Goal: Task Accomplishment & Management: Complete application form

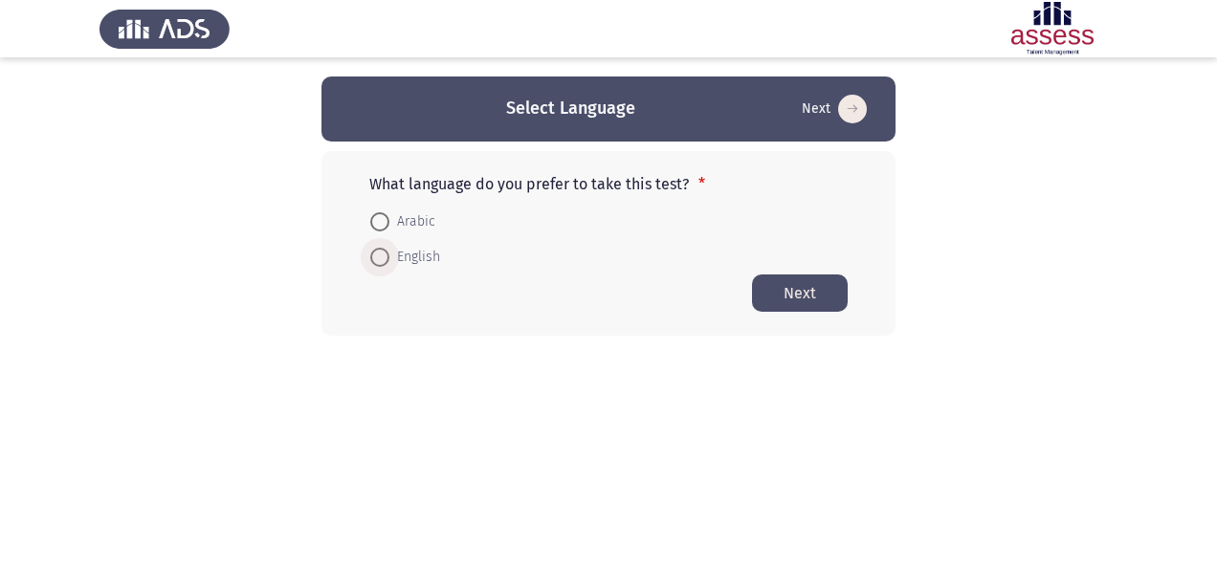
click at [385, 262] on span at bounding box center [379, 257] width 19 height 19
click at [385, 262] on input "English" at bounding box center [379, 257] width 19 height 19
radio input "true"
click at [792, 298] on button "Next" at bounding box center [800, 292] width 96 height 37
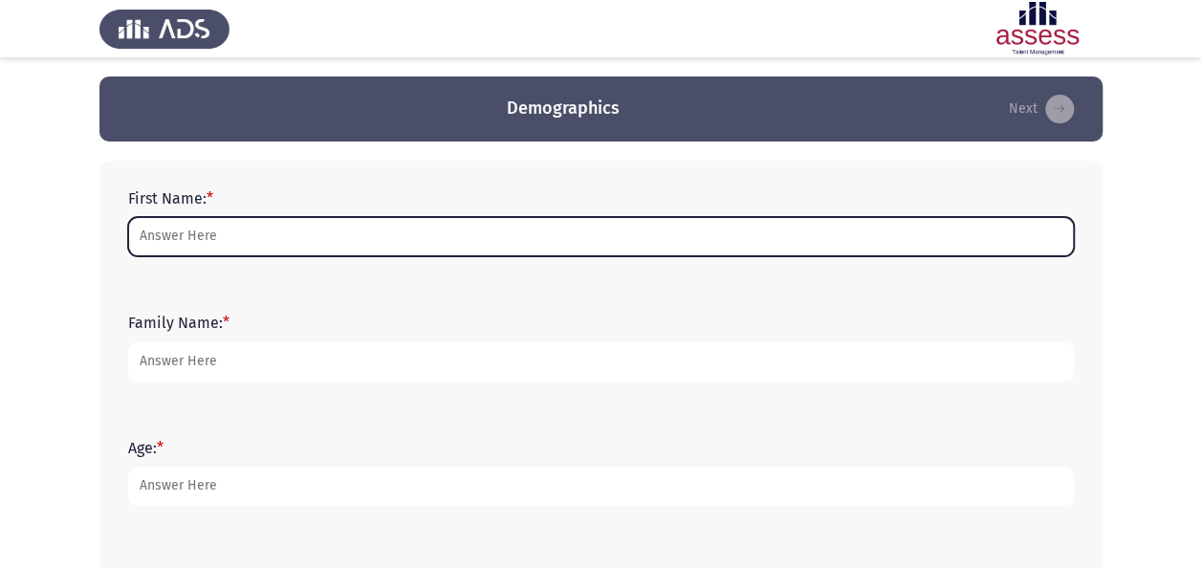
click at [264, 253] on input "First Name: *" at bounding box center [601, 236] width 946 height 39
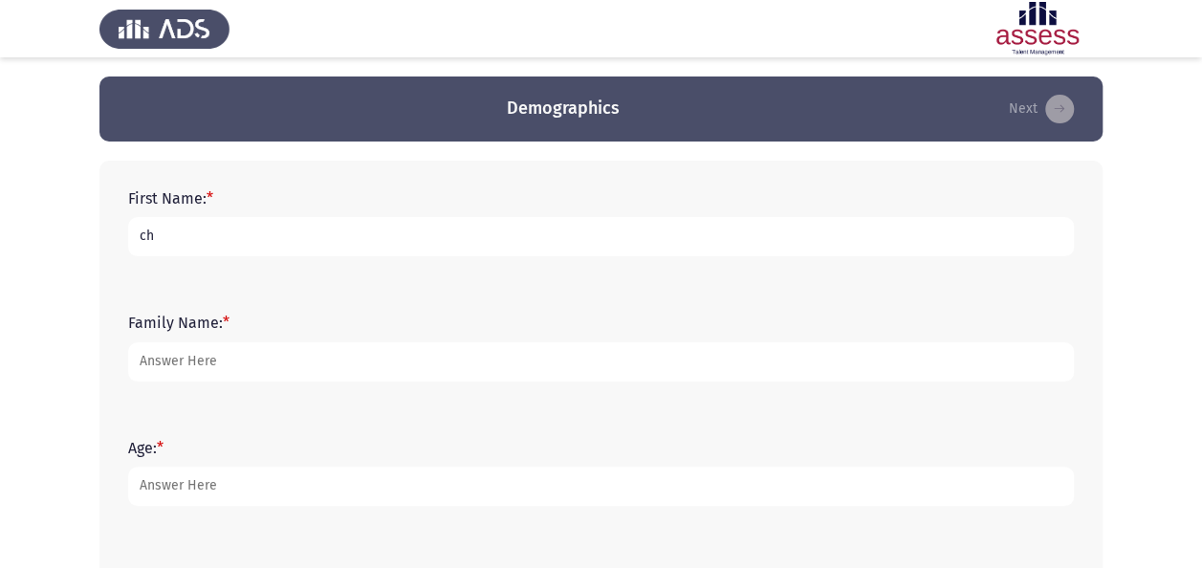
type input "c"
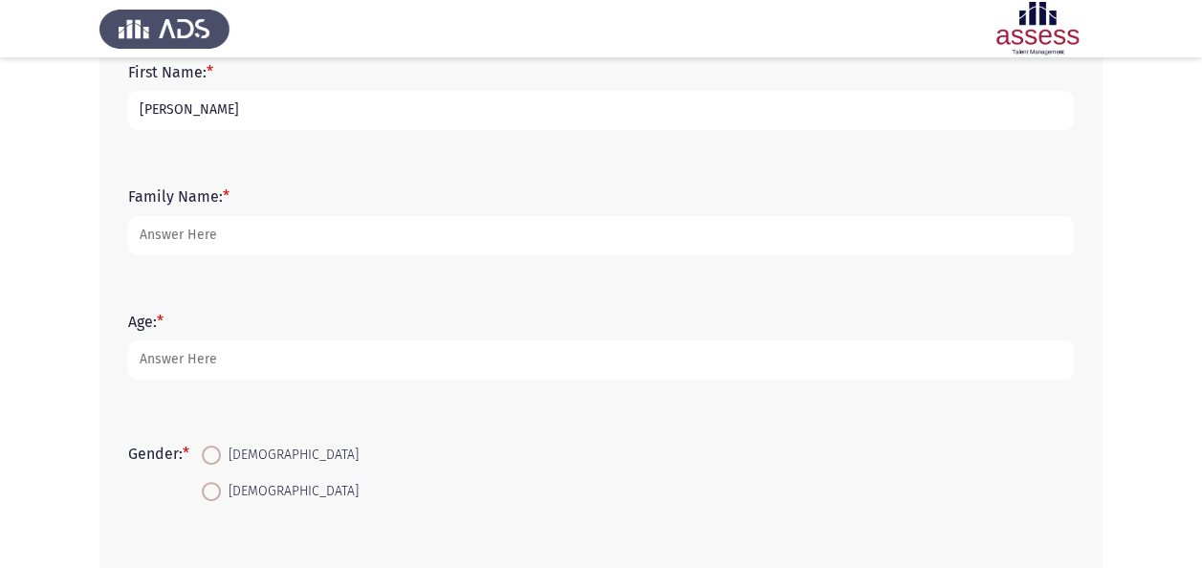
type input "[PERSON_NAME]"
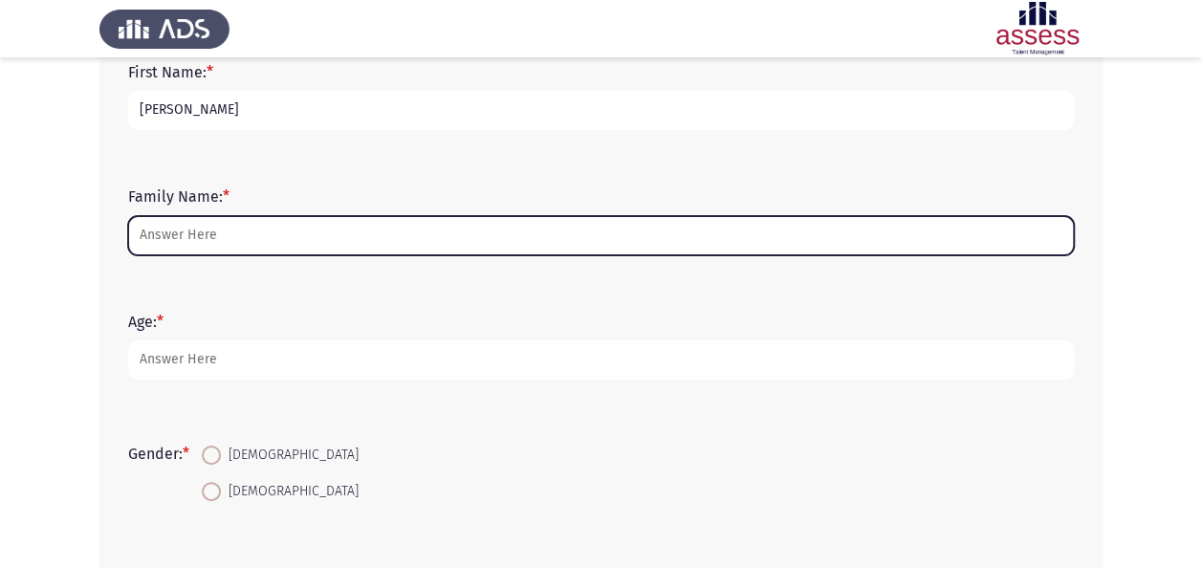
click at [218, 231] on input "Family Name: *" at bounding box center [601, 235] width 946 height 39
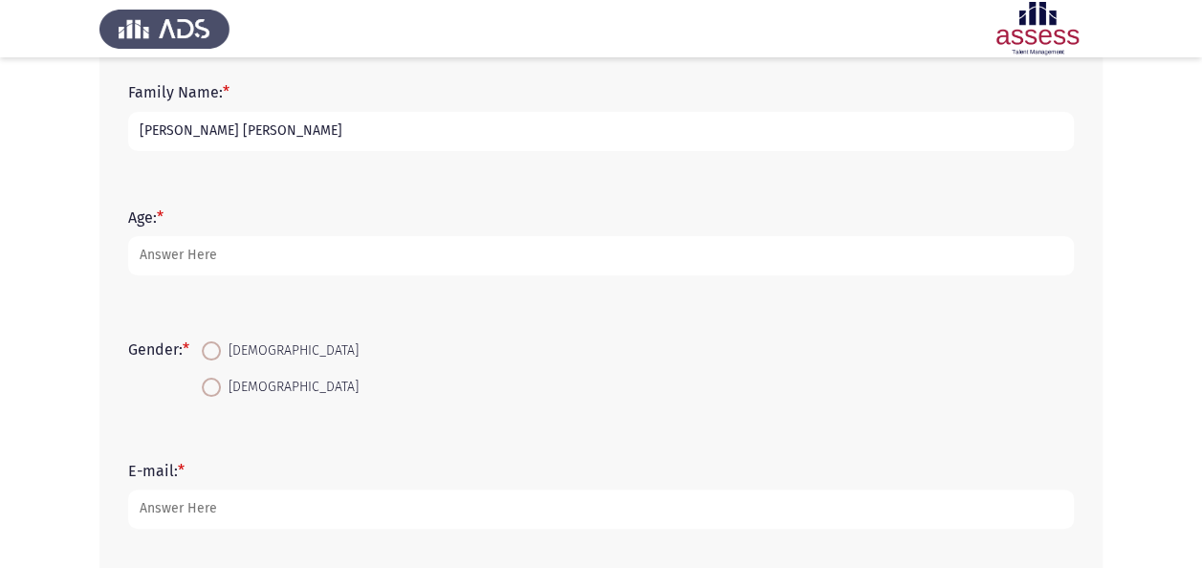
scroll to position [231, 0]
type input "[PERSON_NAME] [PERSON_NAME]"
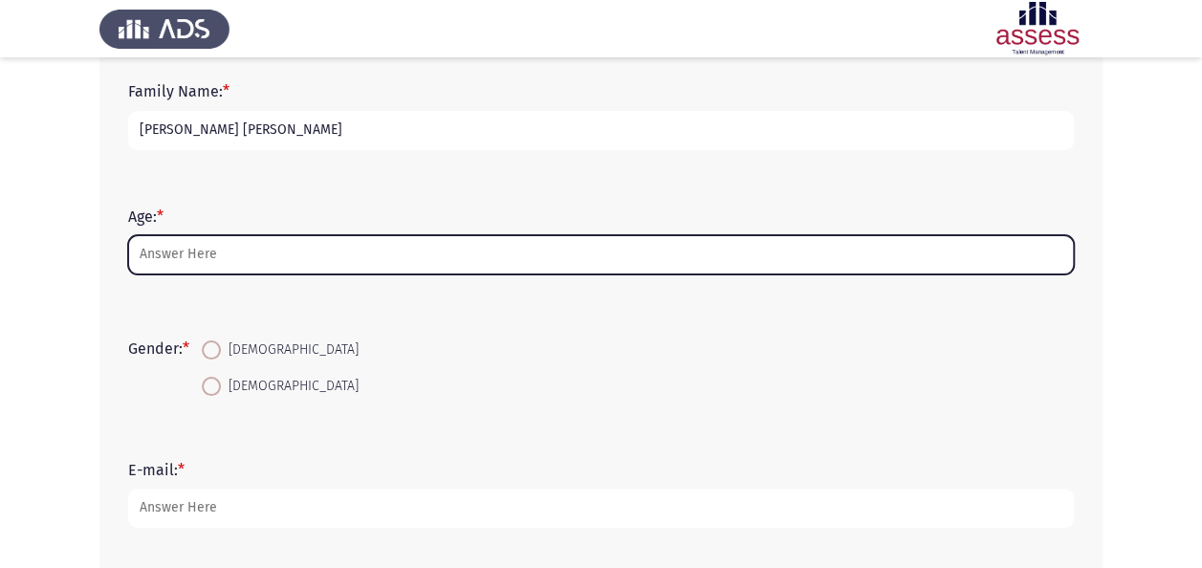
click at [184, 254] on input "Age: *" at bounding box center [601, 254] width 946 height 39
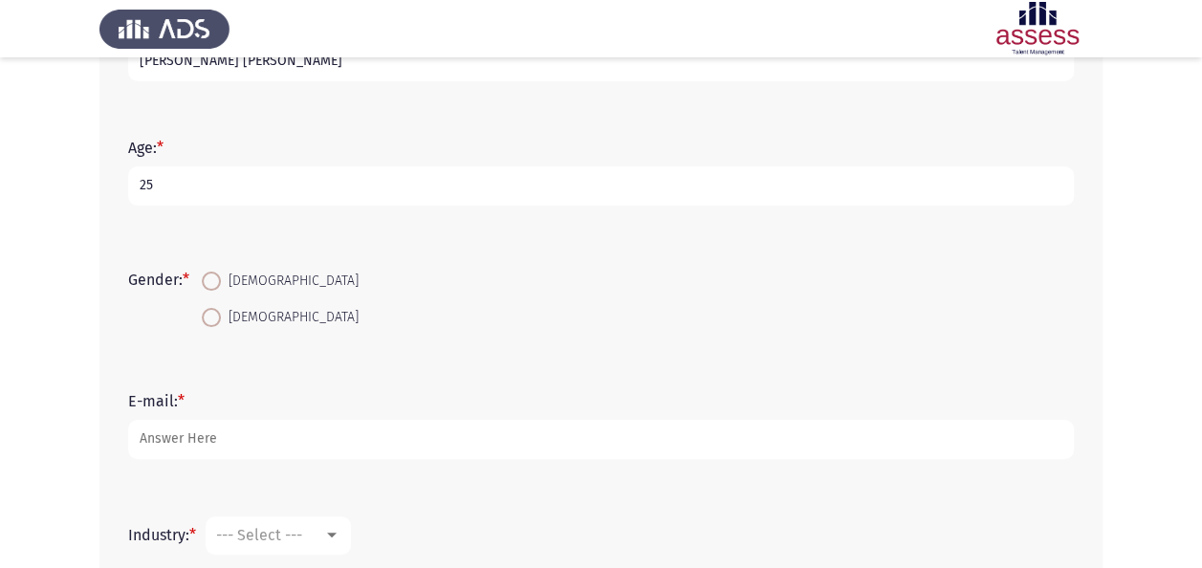
scroll to position [312, 0]
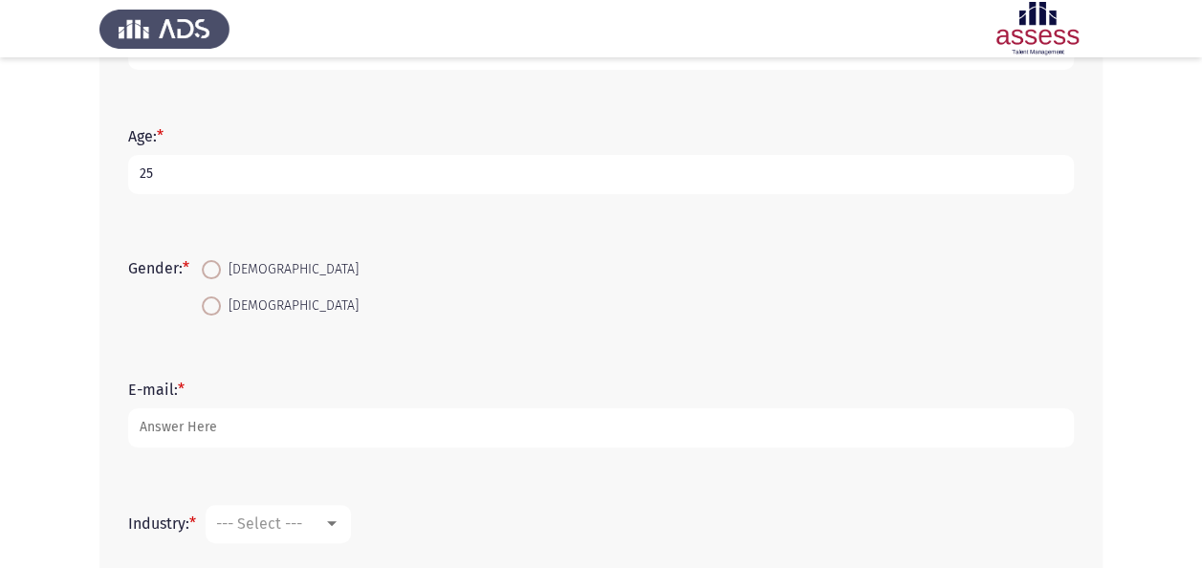
type input "25"
click at [219, 303] on span at bounding box center [211, 306] width 19 height 19
click at [219, 303] on input "[DEMOGRAPHIC_DATA]" at bounding box center [211, 306] width 19 height 19
radio input "true"
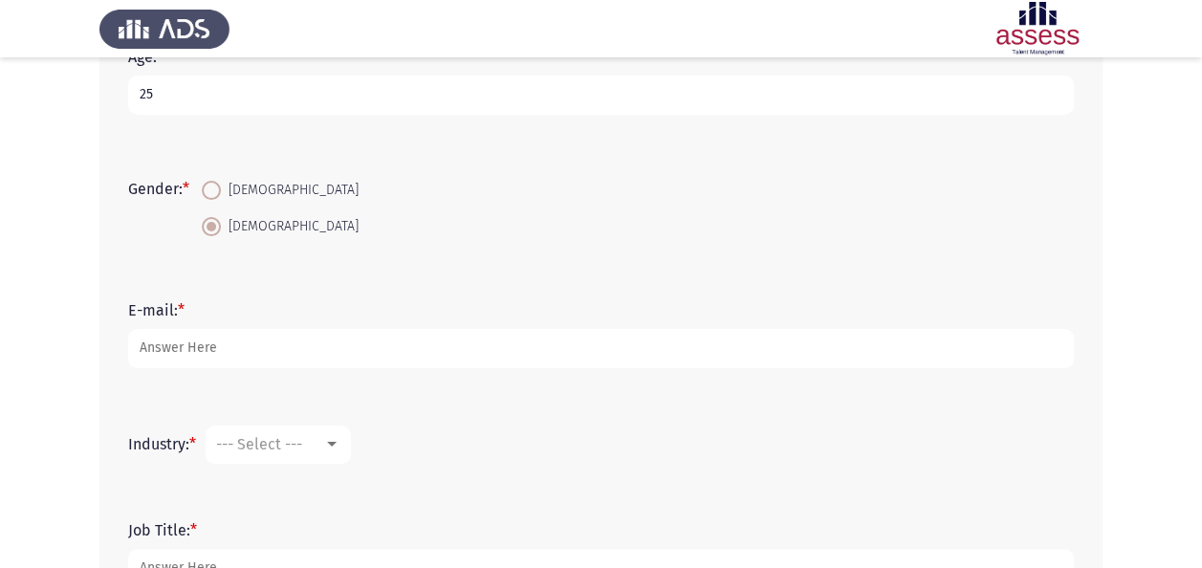
scroll to position [470, 0]
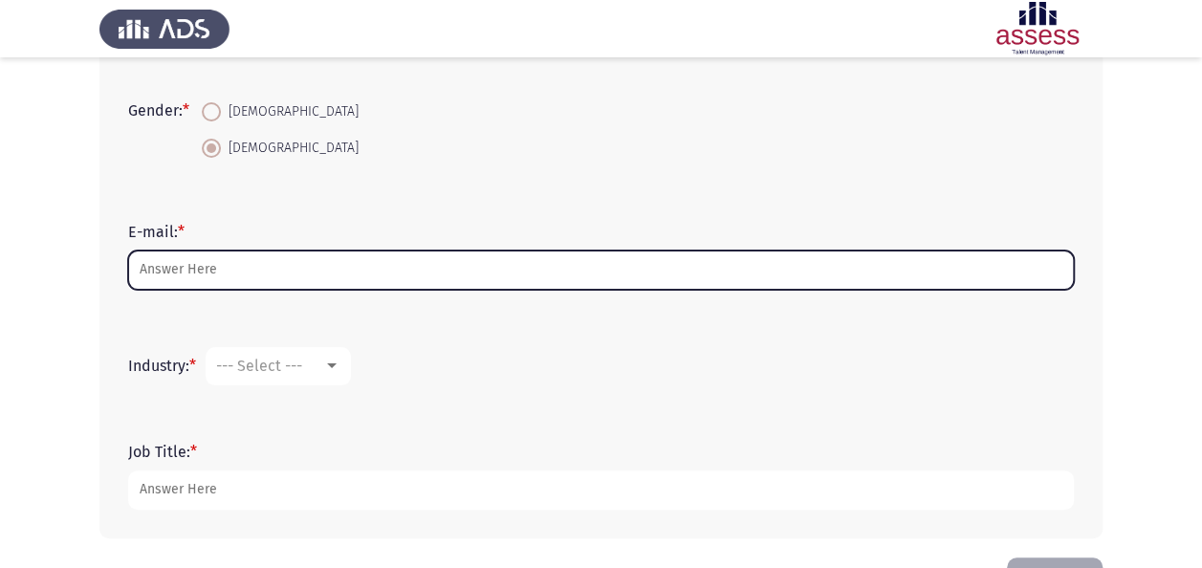
click at [187, 264] on input "E-mail: *" at bounding box center [601, 270] width 946 height 39
click at [194, 265] on input "E-mail: *" at bounding box center [601, 270] width 946 height 39
click at [201, 268] on input "E-mail: *" at bounding box center [601, 270] width 946 height 39
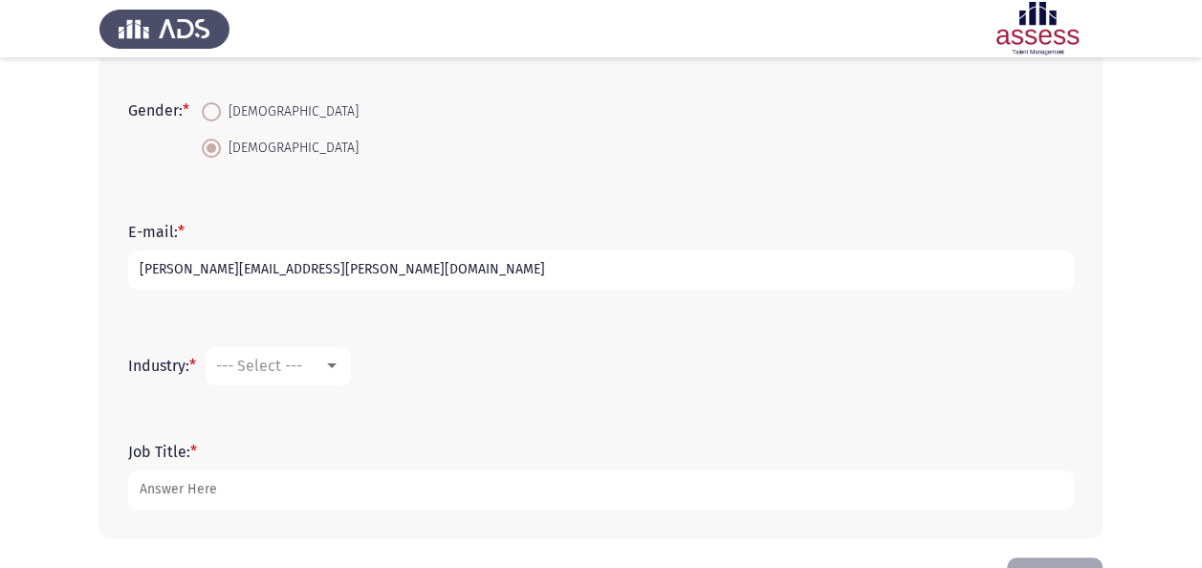
scroll to position [535, 0]
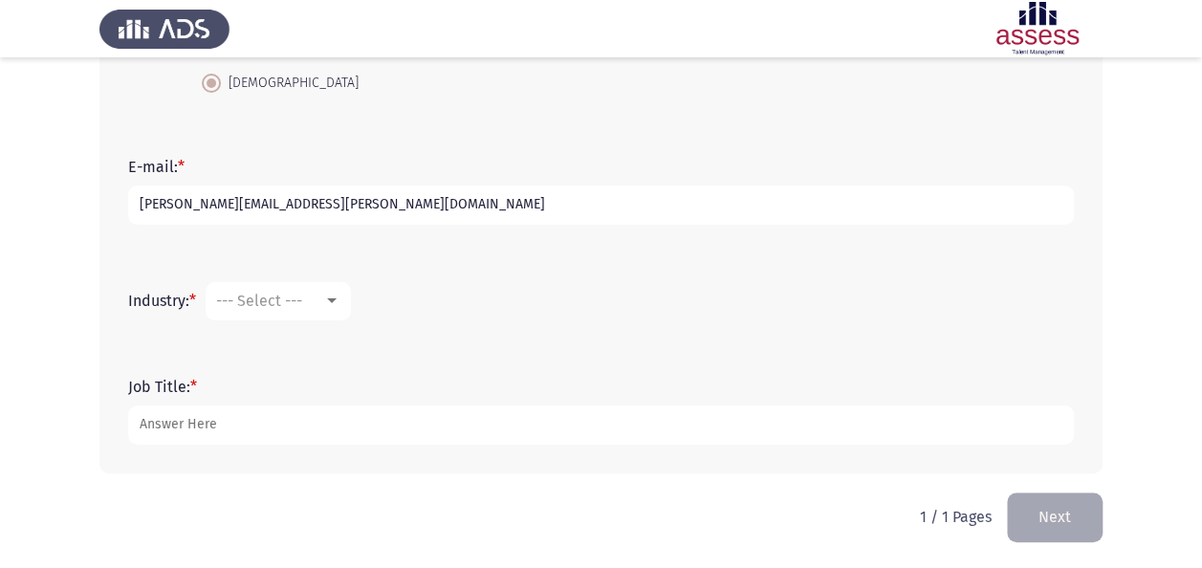
type input "[PERSON_NAME][EMAIL_ADDRESS][PERSON_NAME][DOMAIN_NAME]"
click at [335, 300] on div at bounding box center [332, 300] width 10 height 5
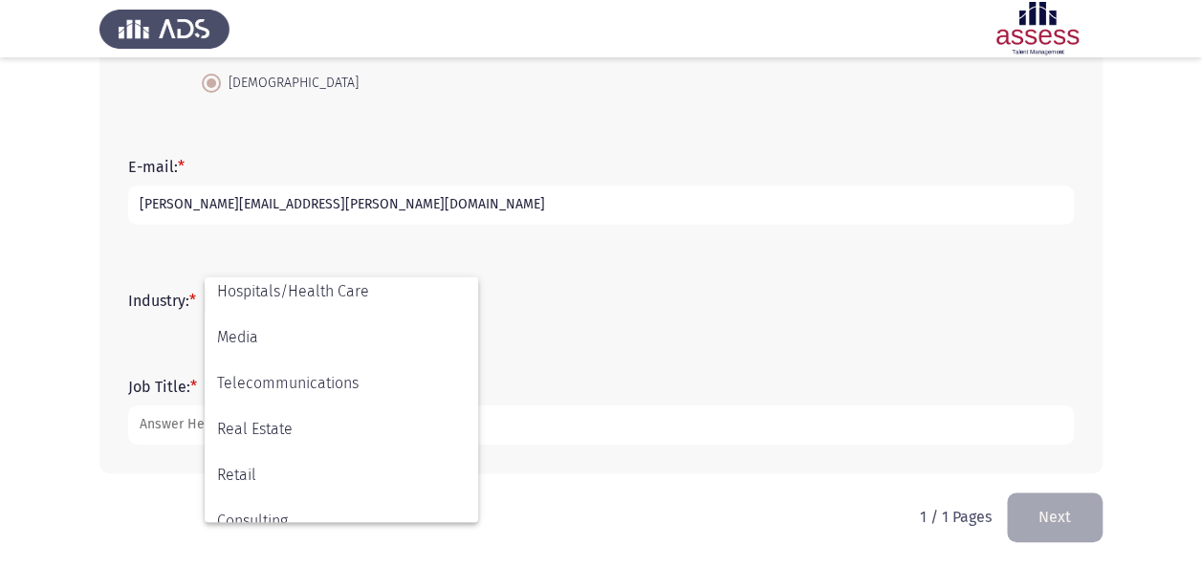
scroll to position [628, 0]
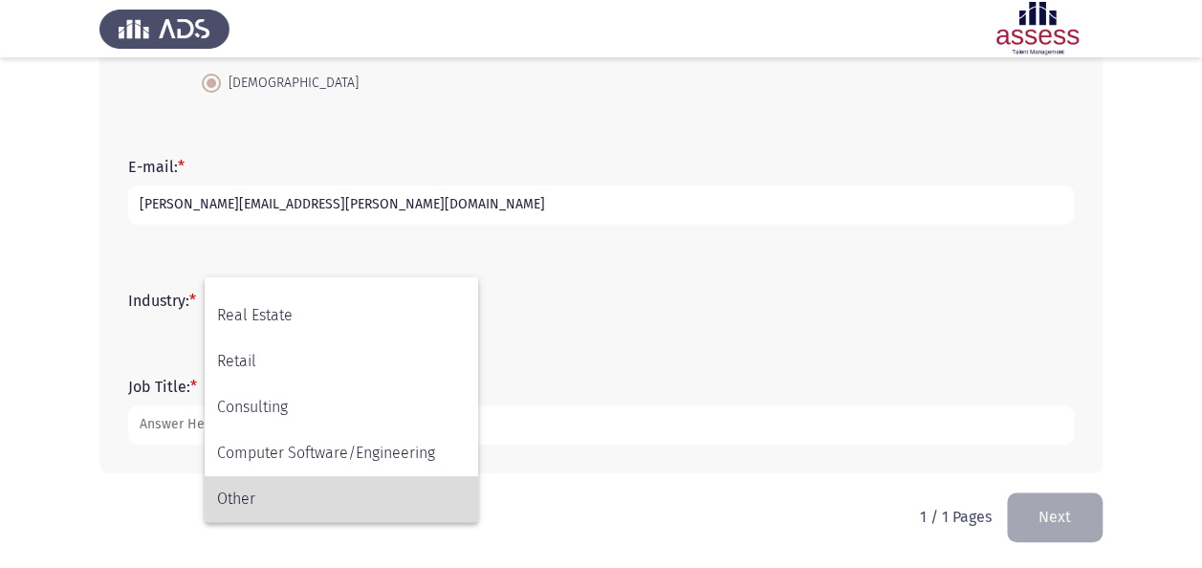
click at [283, 492] on span "Other" at bounding box center [341, 499] width 249 height 46
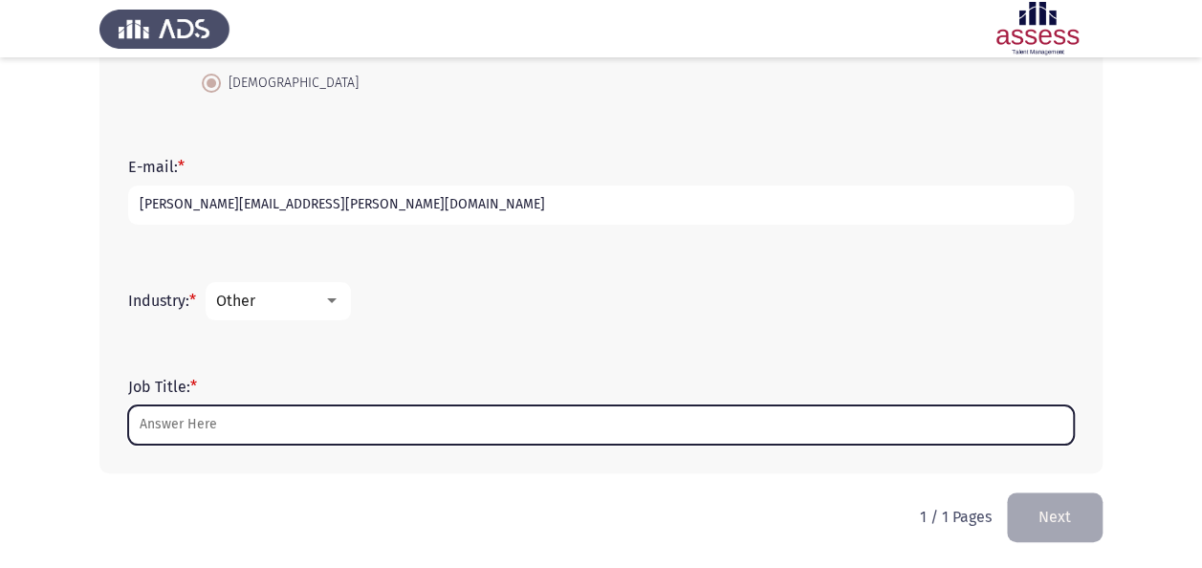
click at [205, 419] on input "Job Title: *" at bounding box center [601, 425] width 946 height 39
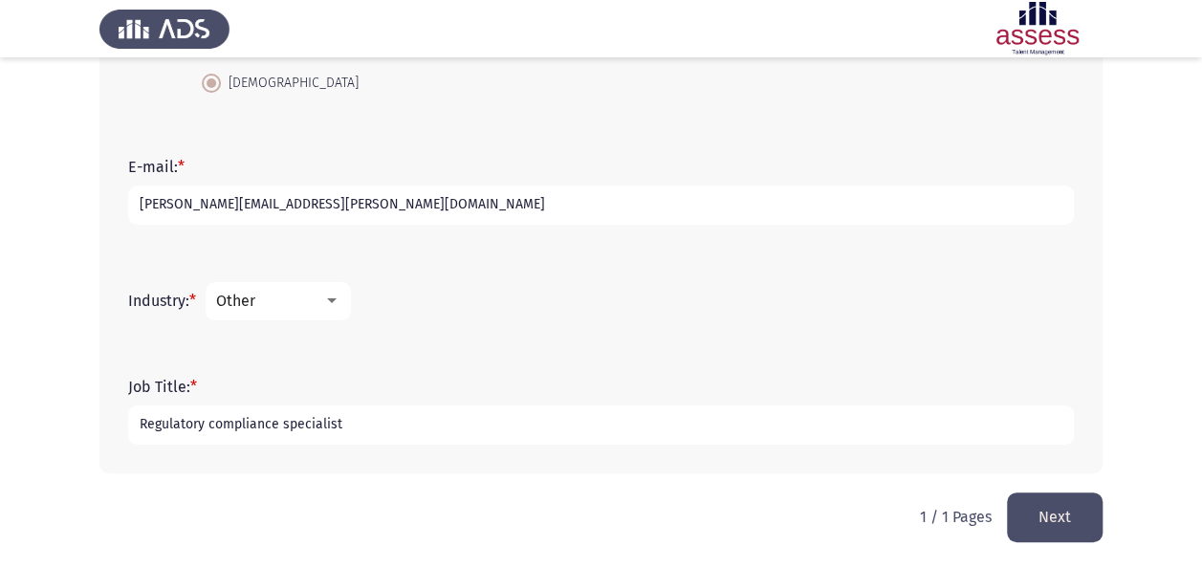
type input "Regulatory compliance specialist"
click at [1071, 512] on button "Next" at bounding box center [1055, 517] width 96 height 49
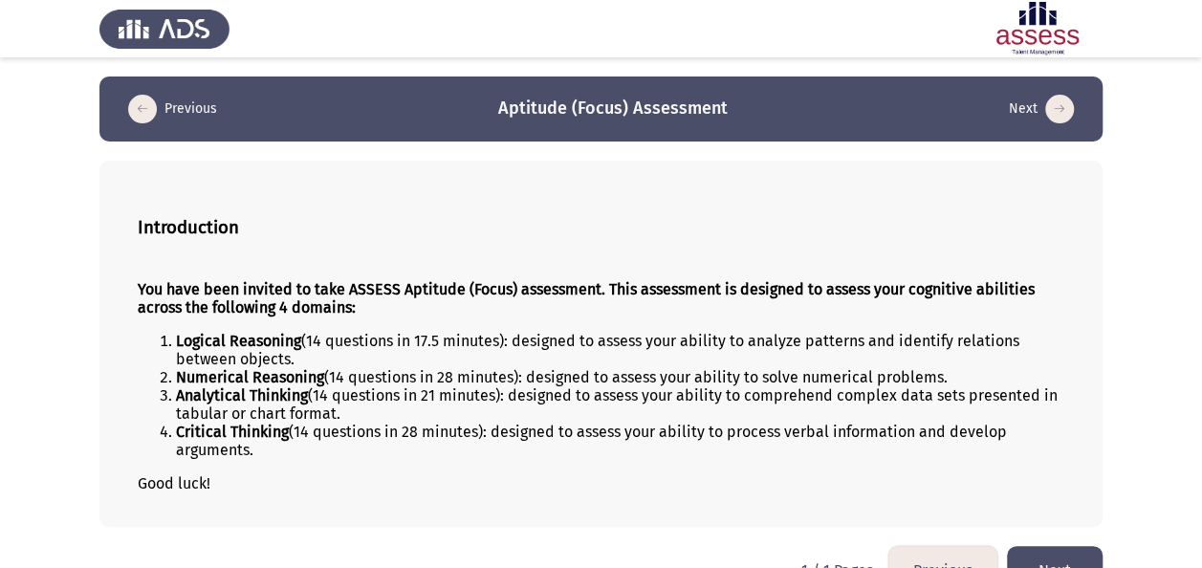
scroll to position [43, 0]
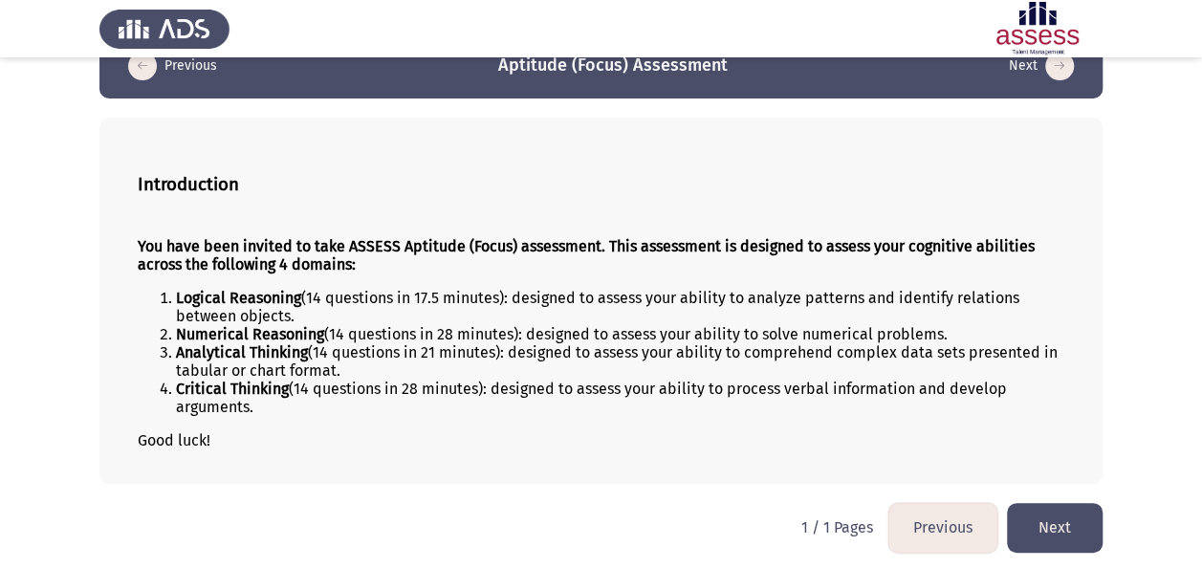
click at [1042, 520] on button "Next" at bounding box center [1055, 527] width 96 height 49
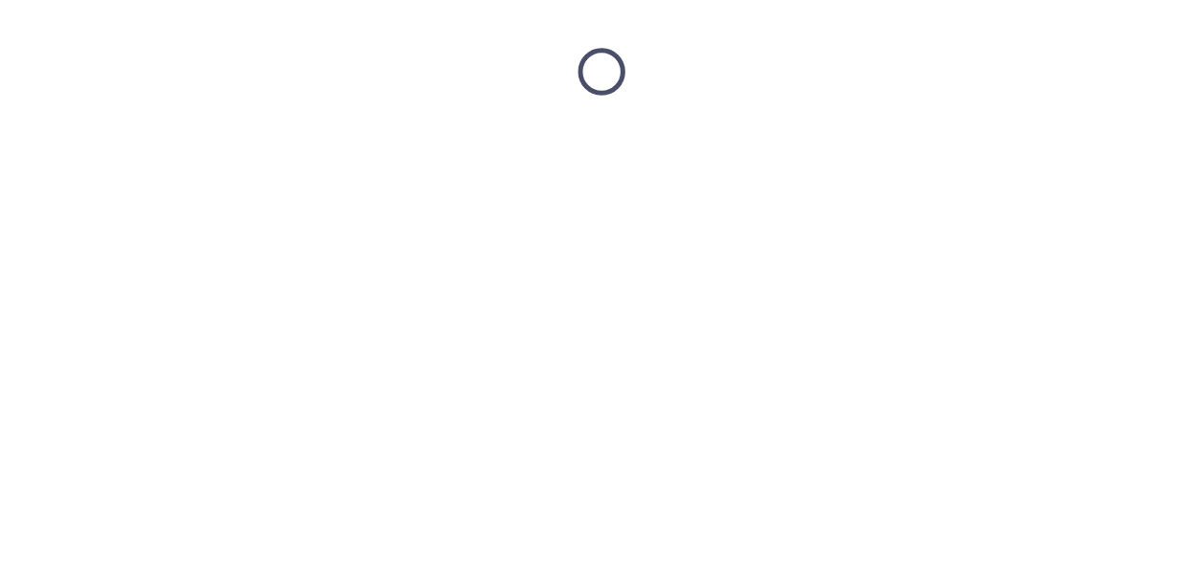
scroll to position [0, 0]
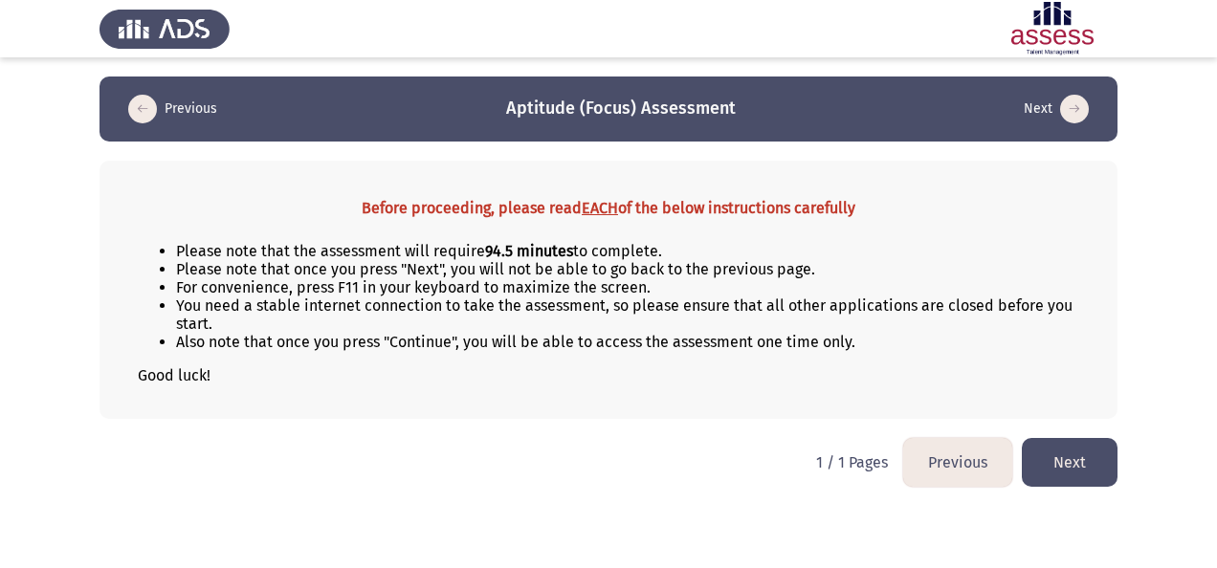
click at [1085, 460] on button "Next" at bounding box center [1070, 462] width 96 height 49
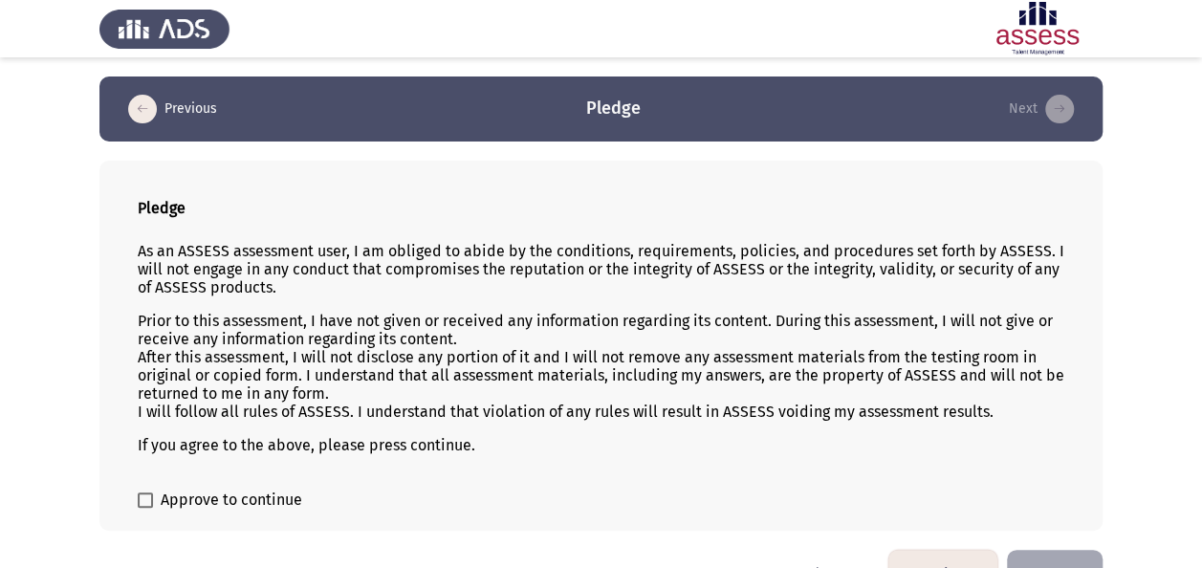
scroll to position [46, 0]
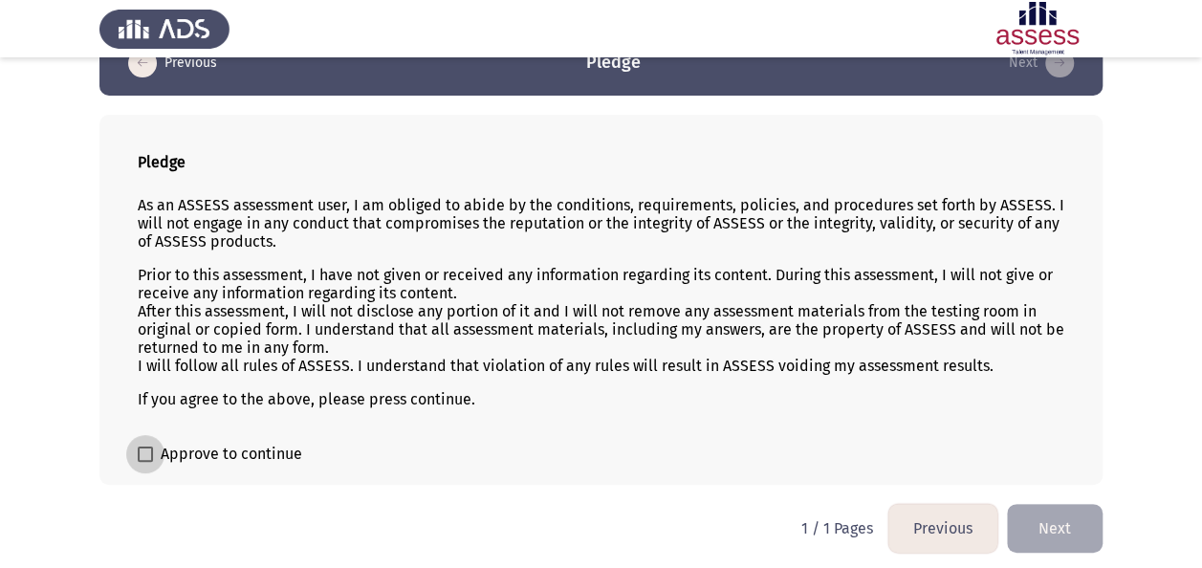
click at [197, 451] on span "Approve to continue" at bounding box center [232, 454] width 142 height 23
click at [145, 462] on input "Approve to continue" at bounding box center [144, 462] width 1 height 1
checkbox input "true"
click at [1050, 520] on button "Next" at bounding box center [1055, 528] width 96 height 49
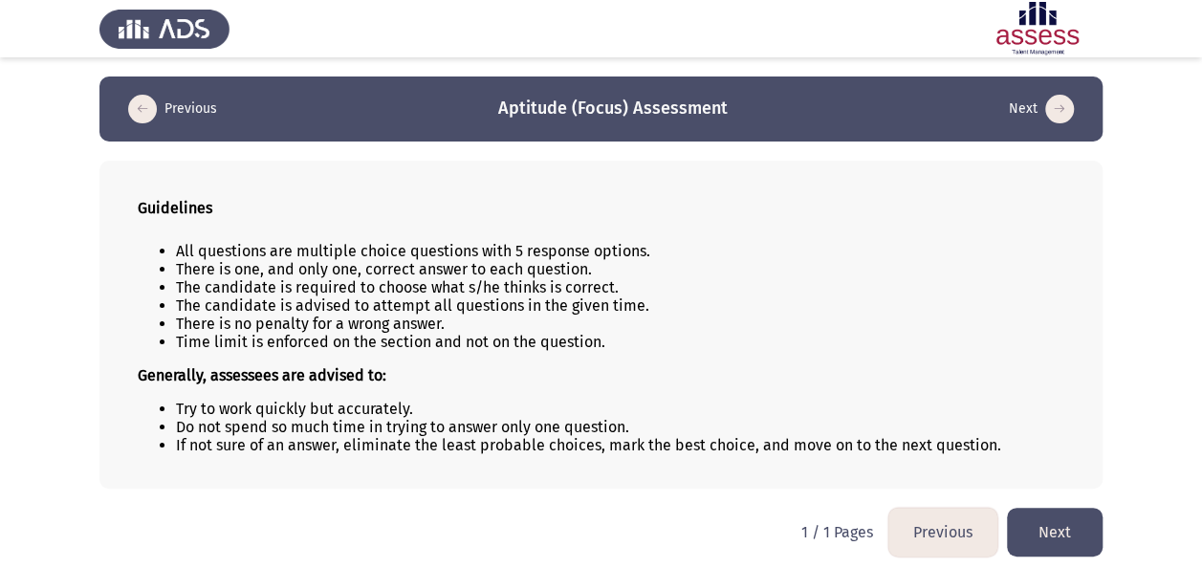
scroll to position [4, 0]
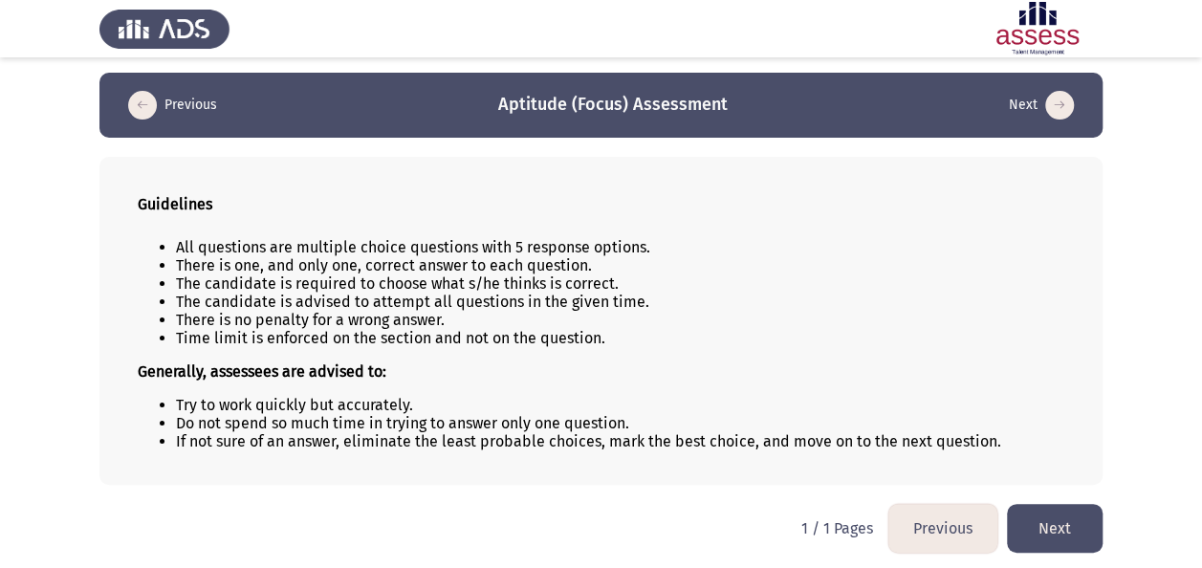
click at [1047, 521] on button "Next" at bounding box center [1055, 528] width 96 height 49
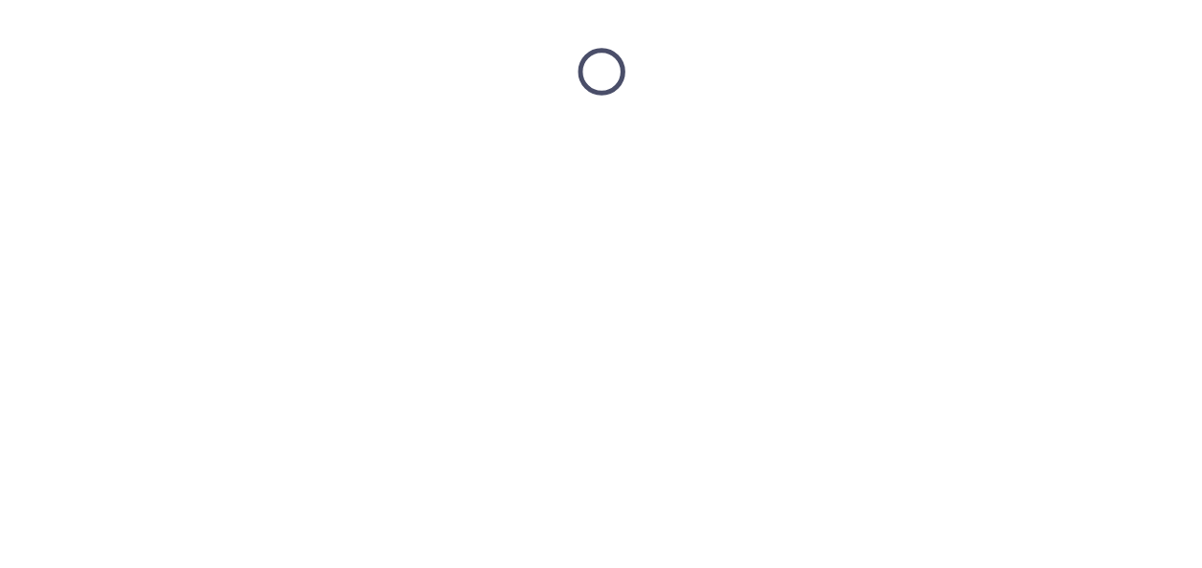
scroll to position [0, 0]
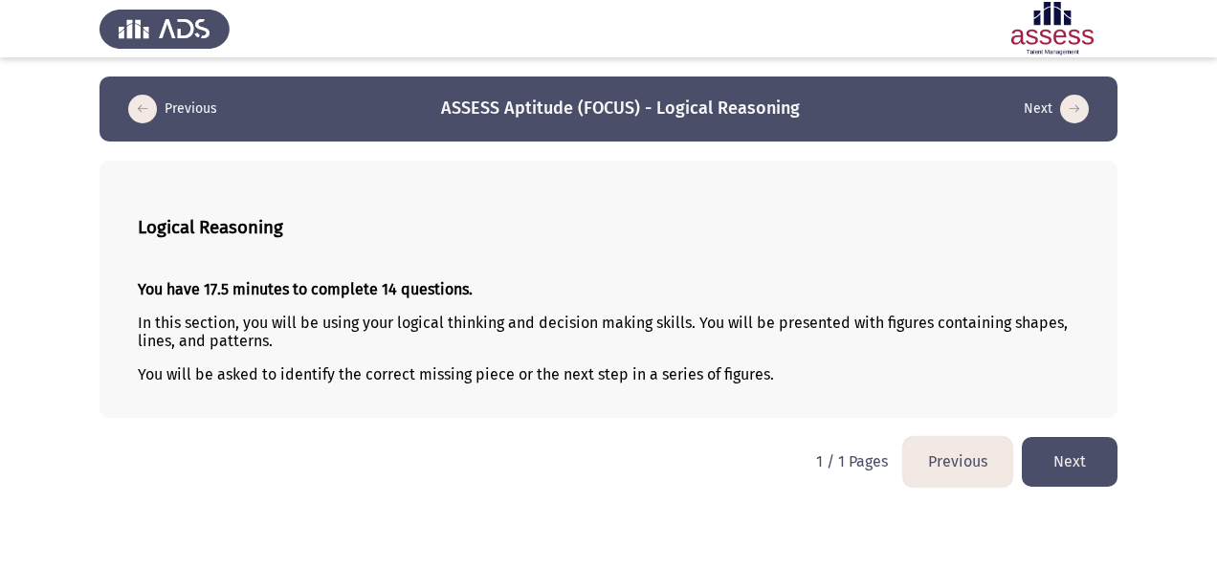
click at [1044, 451] on button "Next" at bounding box center [1070, 461] width 96 height 49
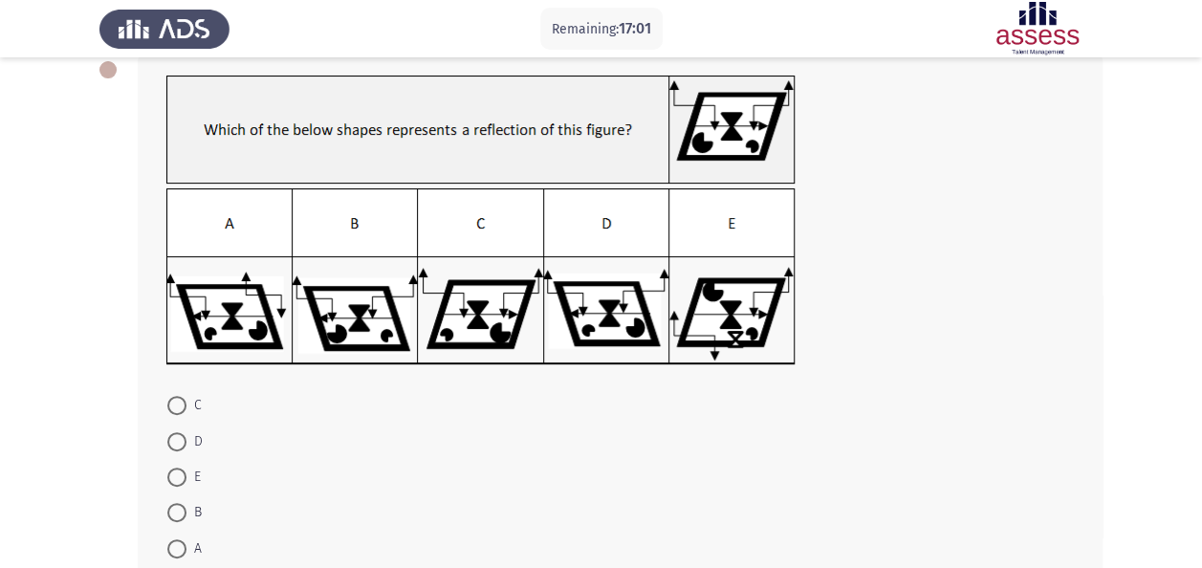
scroll to position [106, 0]
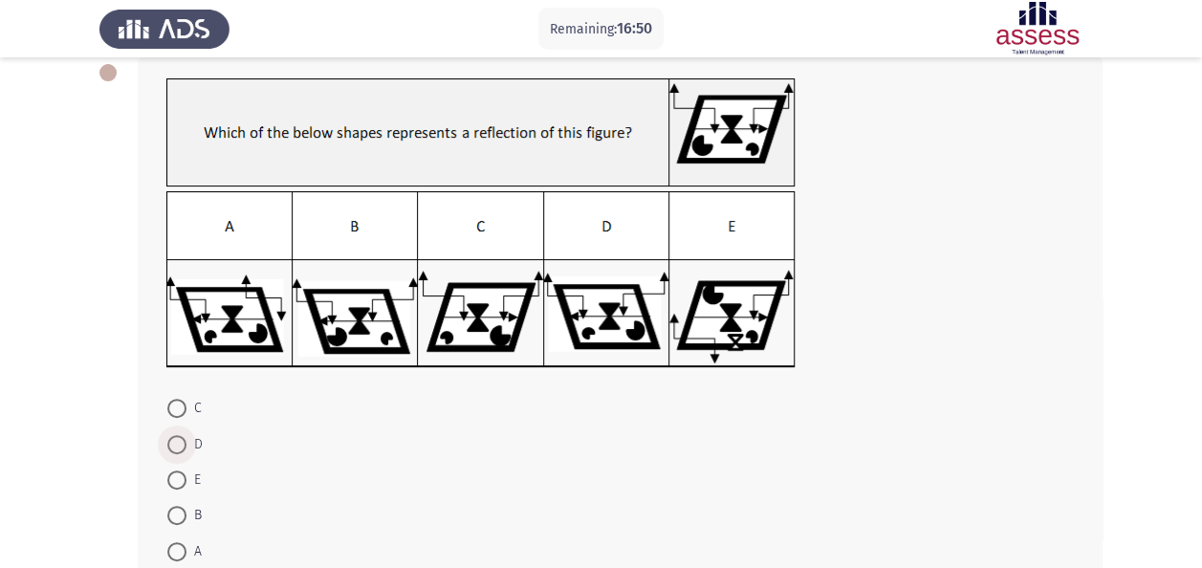
click at [175, 435] on span at bounding box center [176, 444] width 19 height 19
click at [175, 435] on input "D" at bounding box center [176, 444] width 19 height 19
radio input "true"
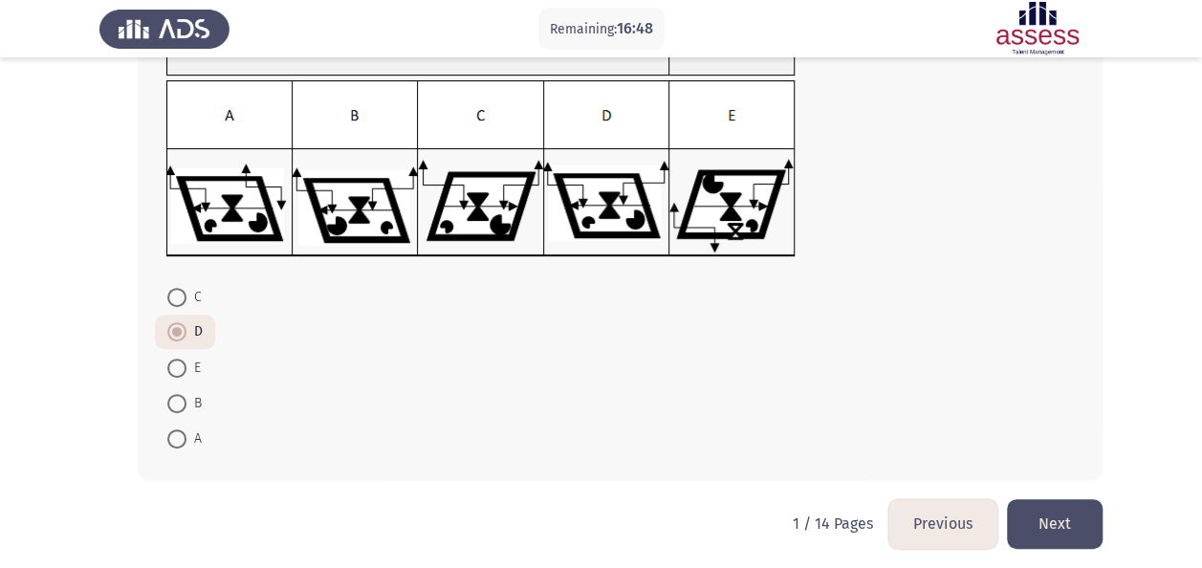
scroll to position [224, 0]
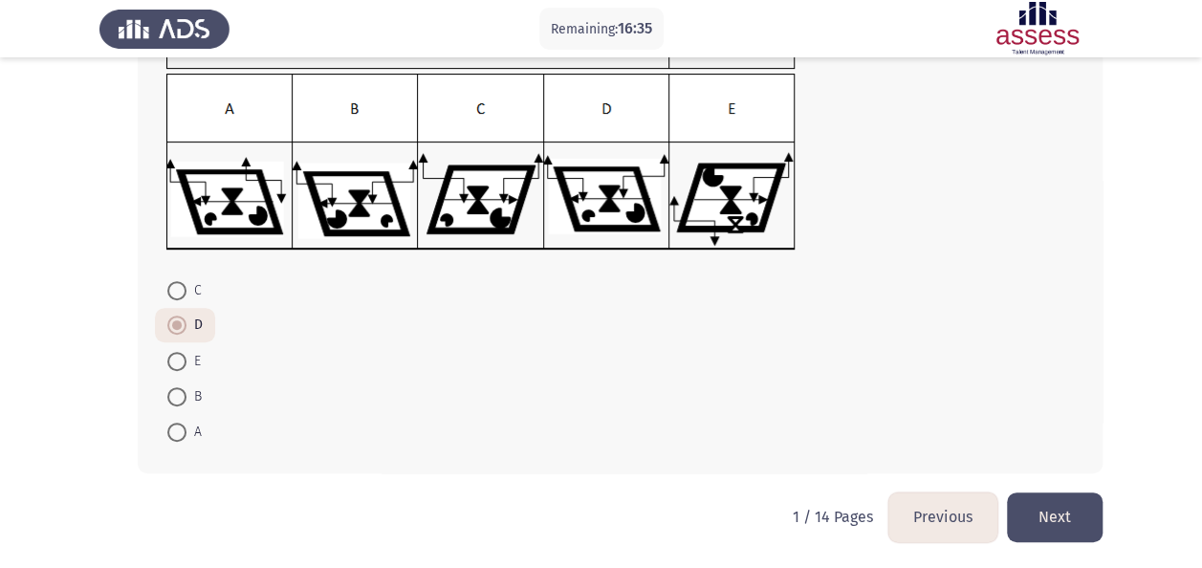
click at [1052, 514] on button "Next" at bounding box center [1055, 517] width 96 height 49
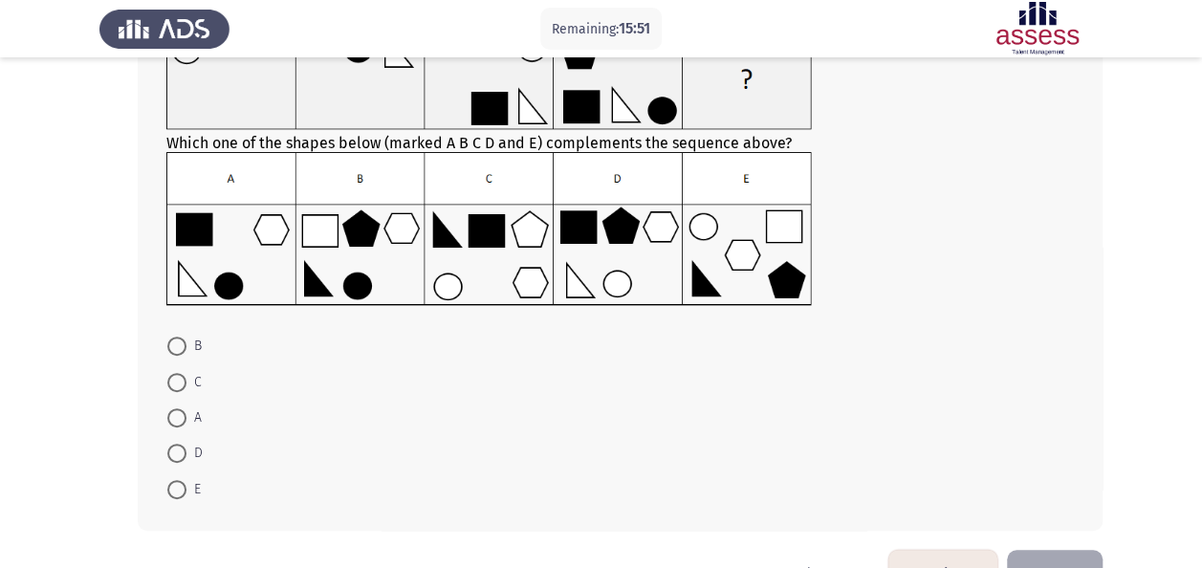
scroll to position [158, 0]
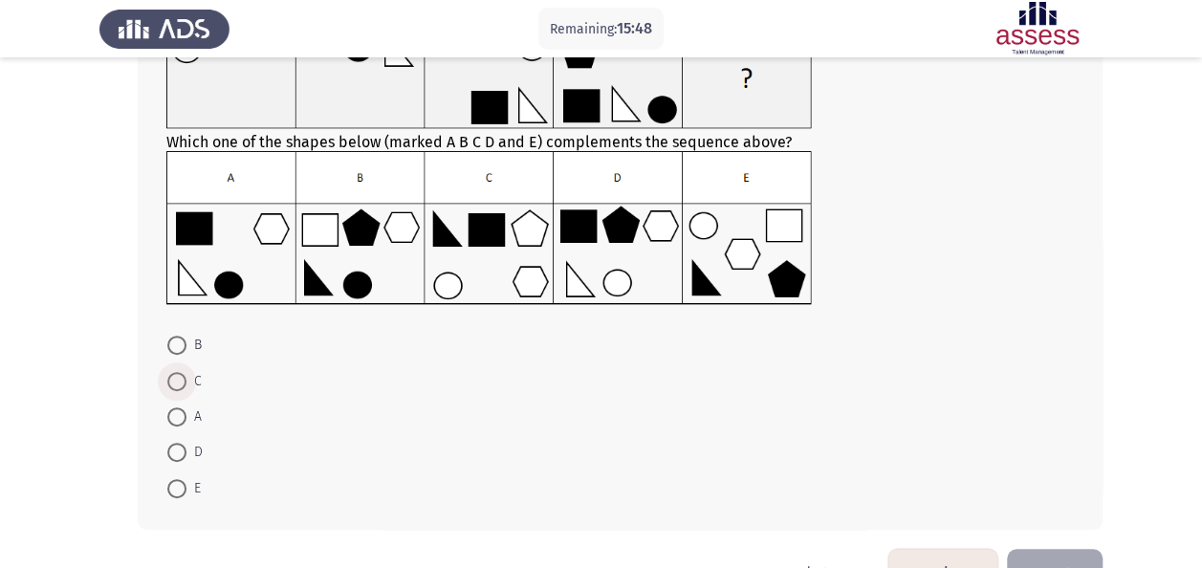
click at [178, 378] on span at bounding box center [176, 381] width 19 height 19
click at [178, 378] on input "C" at bounding box center [176, 381] width 19 height 19
radio input "true"
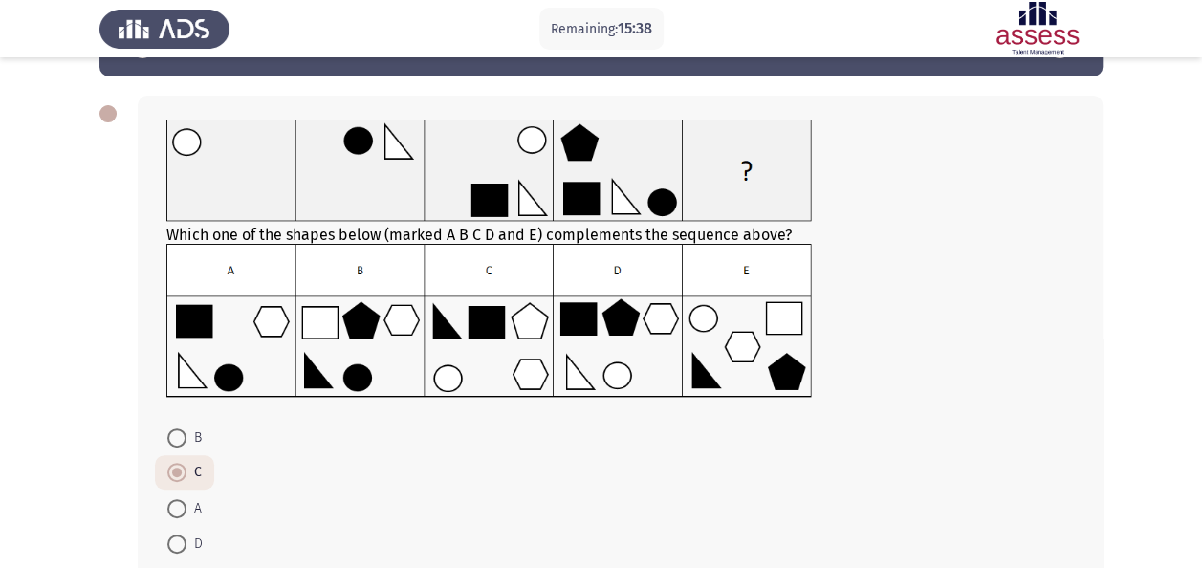
scroll to position [211, 0]
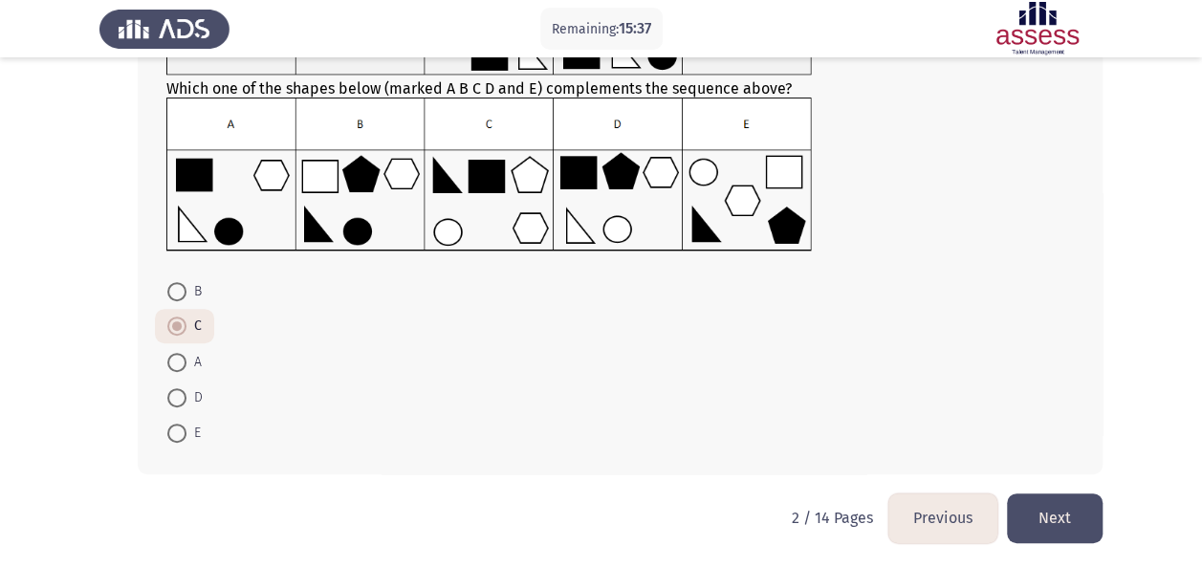
click at [1055, 511] on button "Next" at bounding box center [1055, 518] width 96 height 49
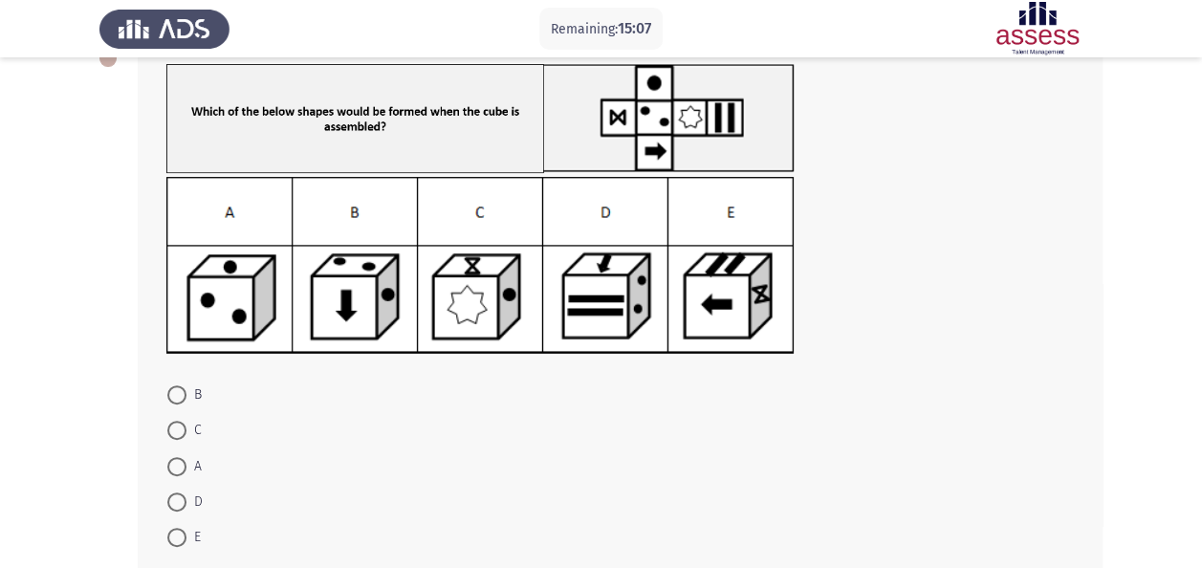
scroll to position [123, 0]
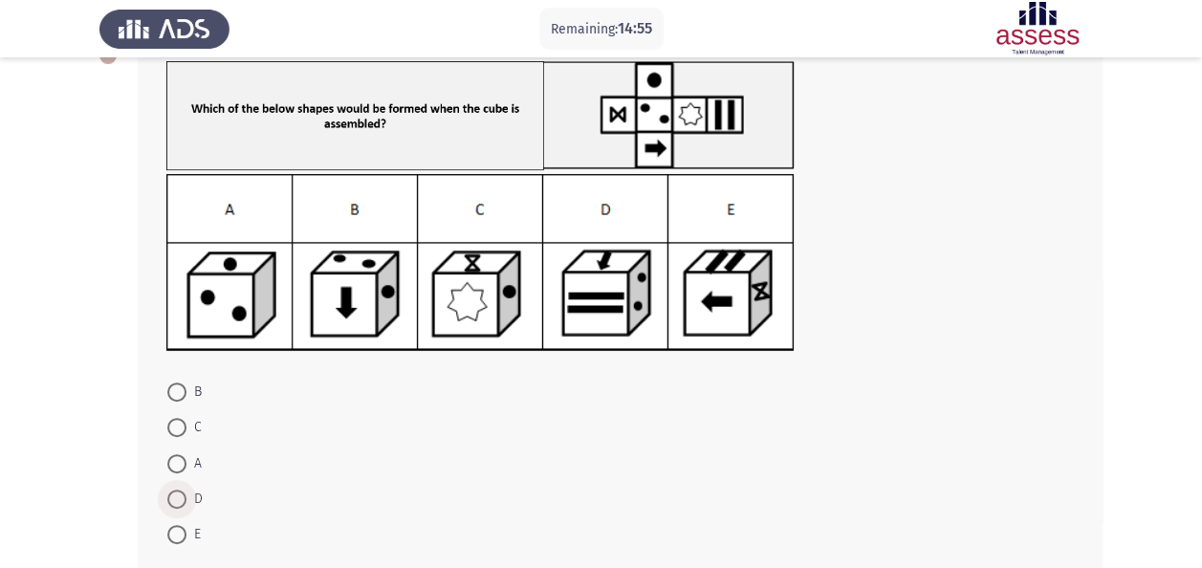
click at [174, 497] on span at bounding box center [176, 499] width 19 height 19
click at [174, 497] on input "D" at bounding box center [176, 499] width 19 height 19
radio input "true"
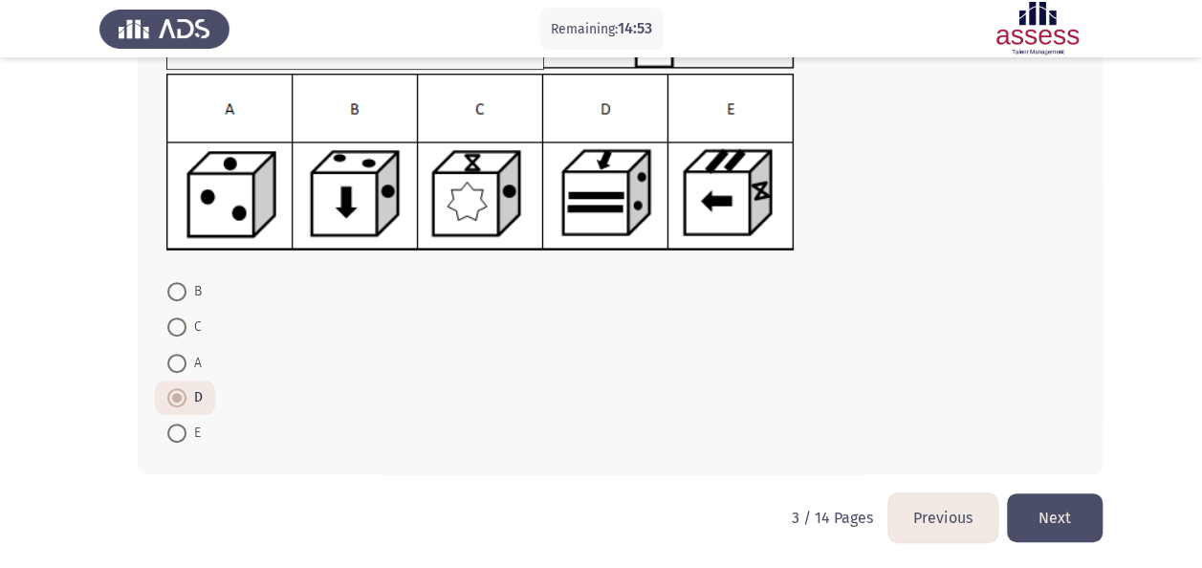
click at [1056, 509] on button "Next" at bounding box center [1055, 518] width 96 height 49
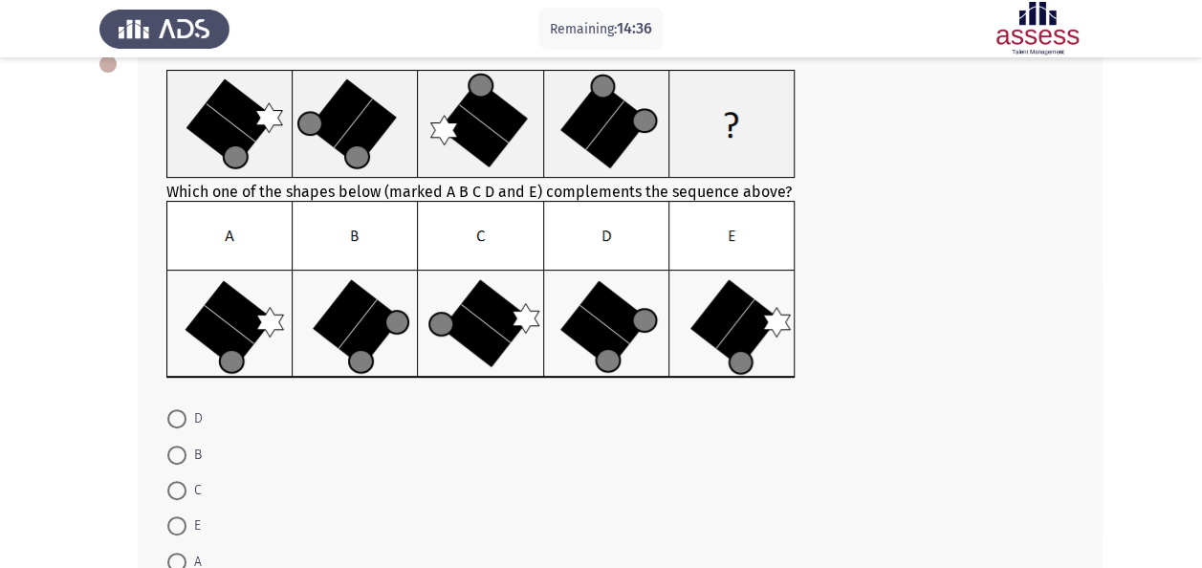
scroll to position [114, 0]
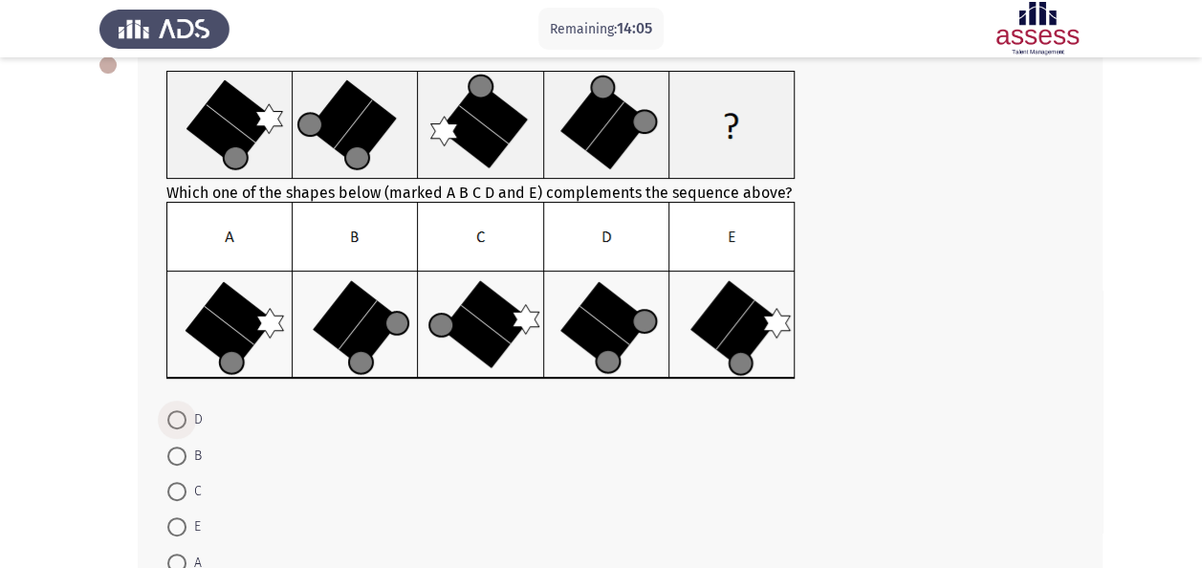
click at [174, 419] on span at bounding box center [176, 419] width 19 height 19
click at [174, 419] on input "D" at bounding box center [176, 419] width 19 height 19
radio input "true"
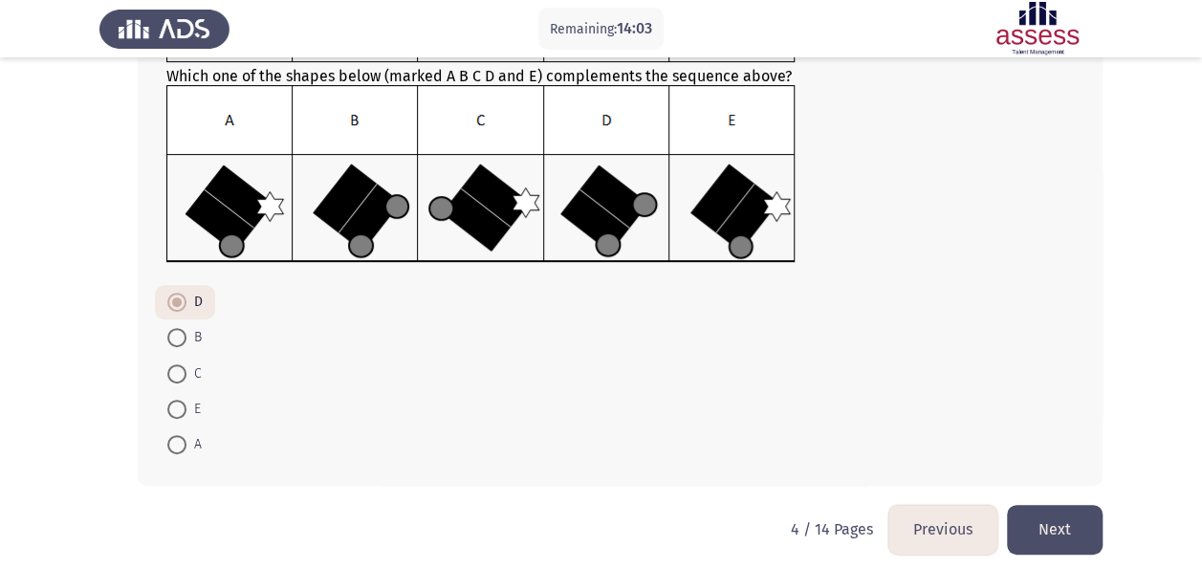
scroll to position [240, 0]
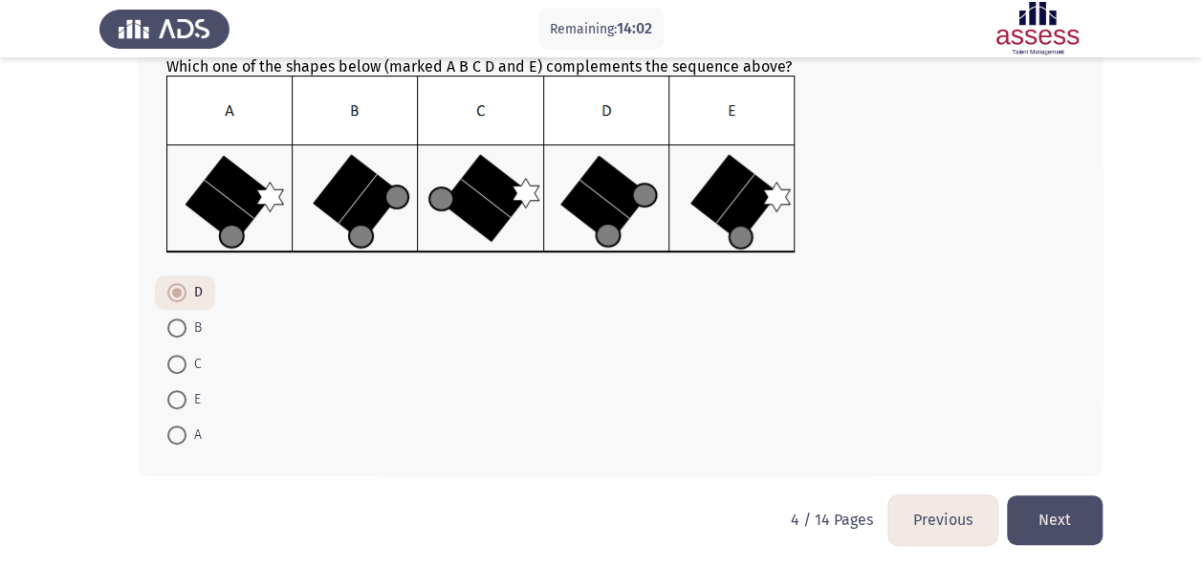
click at [1057, 516] on button "Next" at bounding box center [1055, 520] width 96 height 49
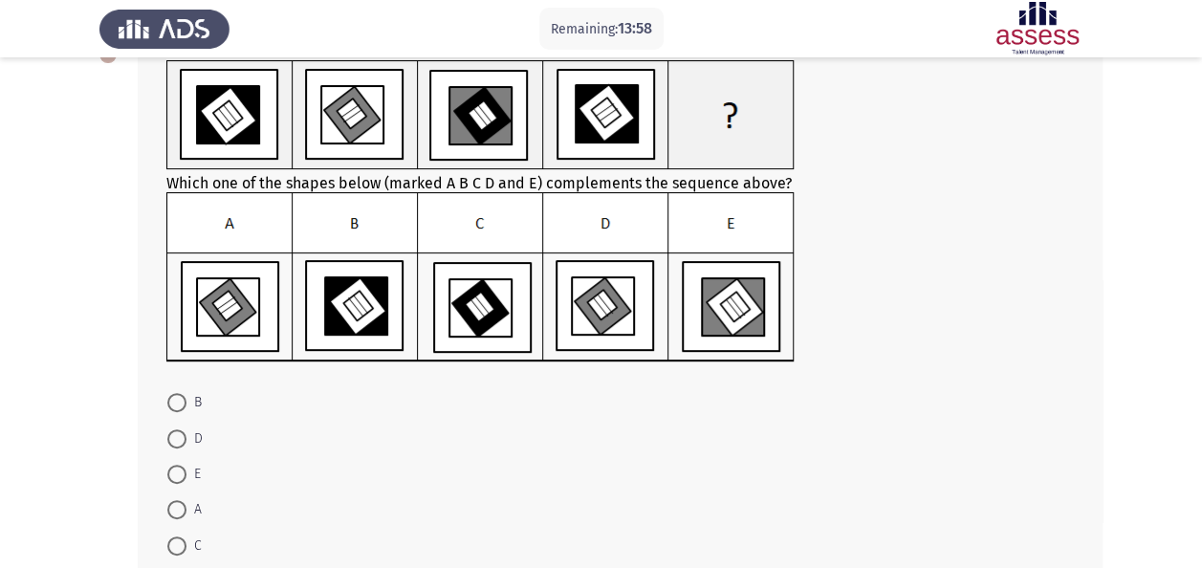
scroll to position [125, 0]
click at [176, 436] on span at bounding box center [176, 438] width 19 height 19
click at [176, 436] on input "D" at bounding box center [176, 438] width 19 height 19
radio input "true"
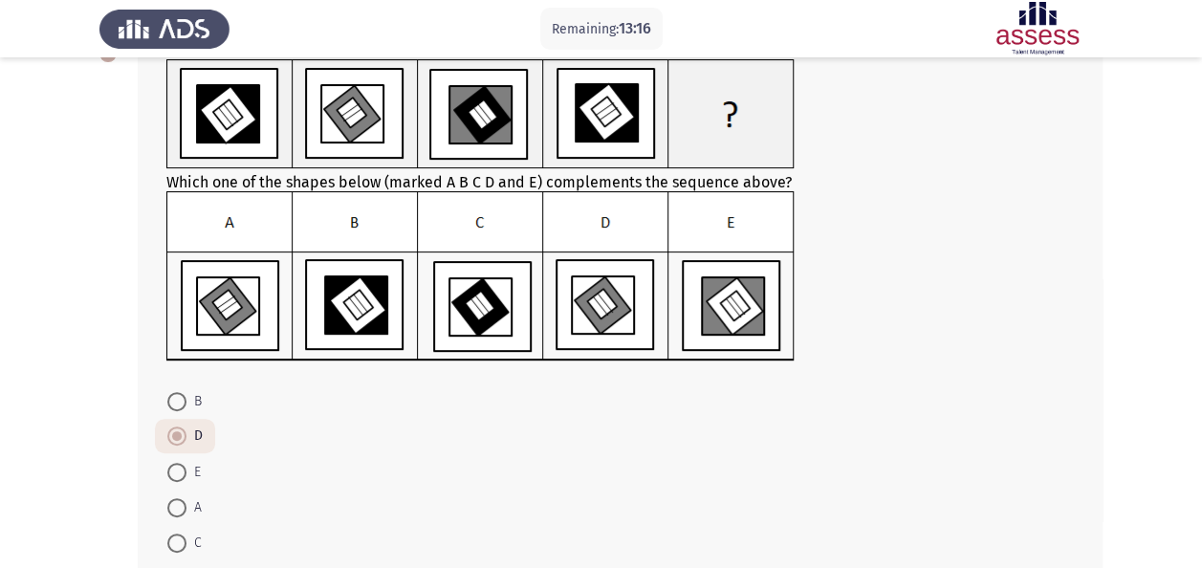
scroll to position [235, 0]
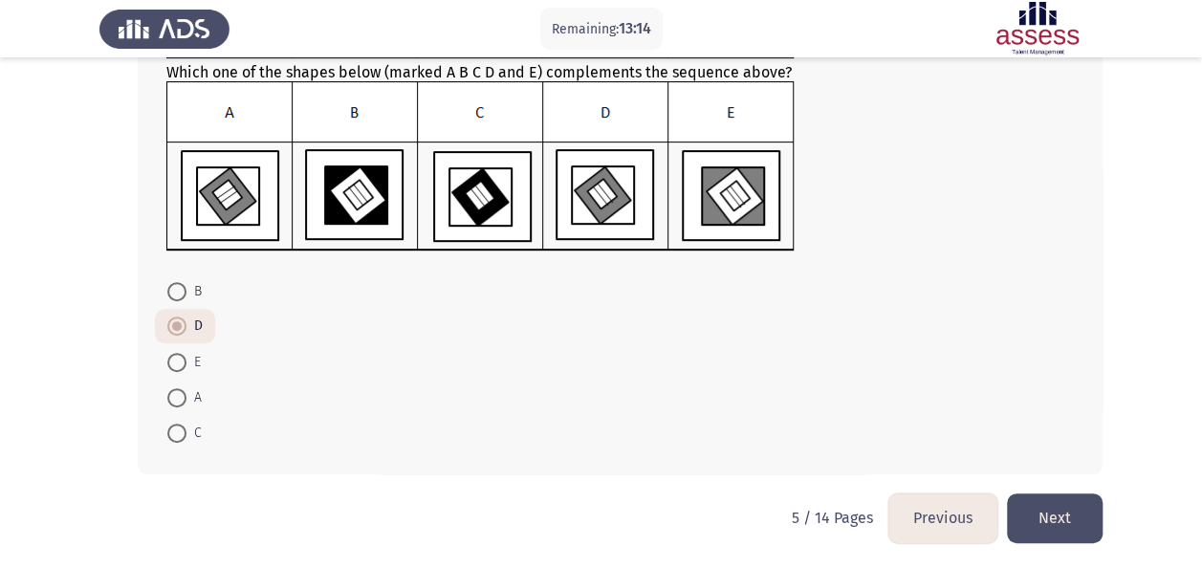
click at [1065, 507] on button "Next" at bounding box center [1055, 518] width 96 height 49
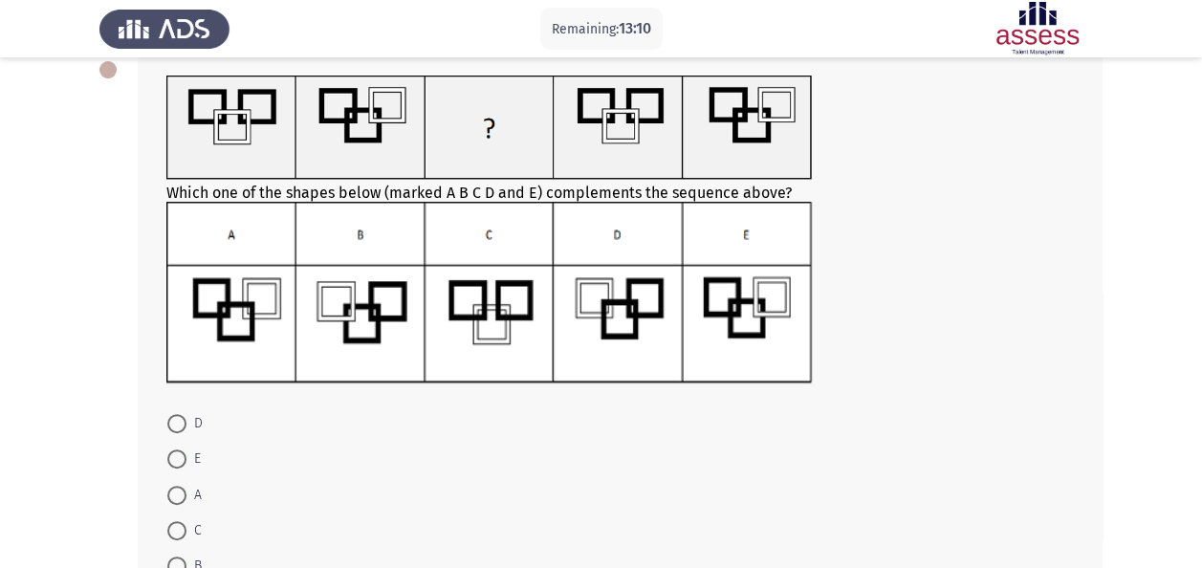
scroll to position [117, 0]
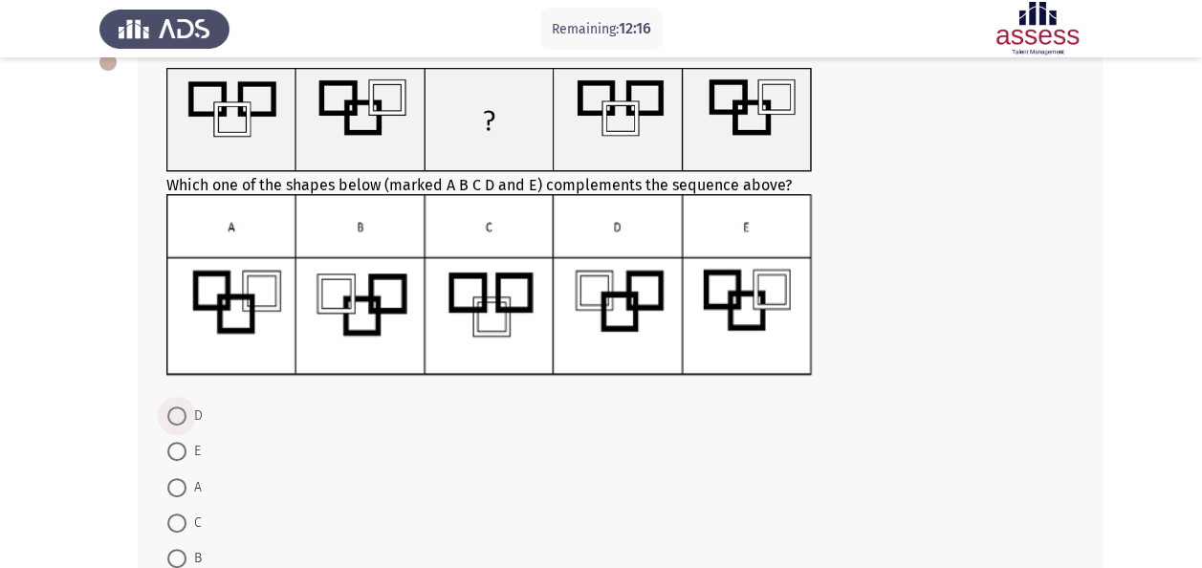
click at [178, 410] on span at bounding box center [176, 416] width 19 height 19
click at [178, 410] on input "D" at bounding box center [176, 416] width 19 height 19
radio input "true"
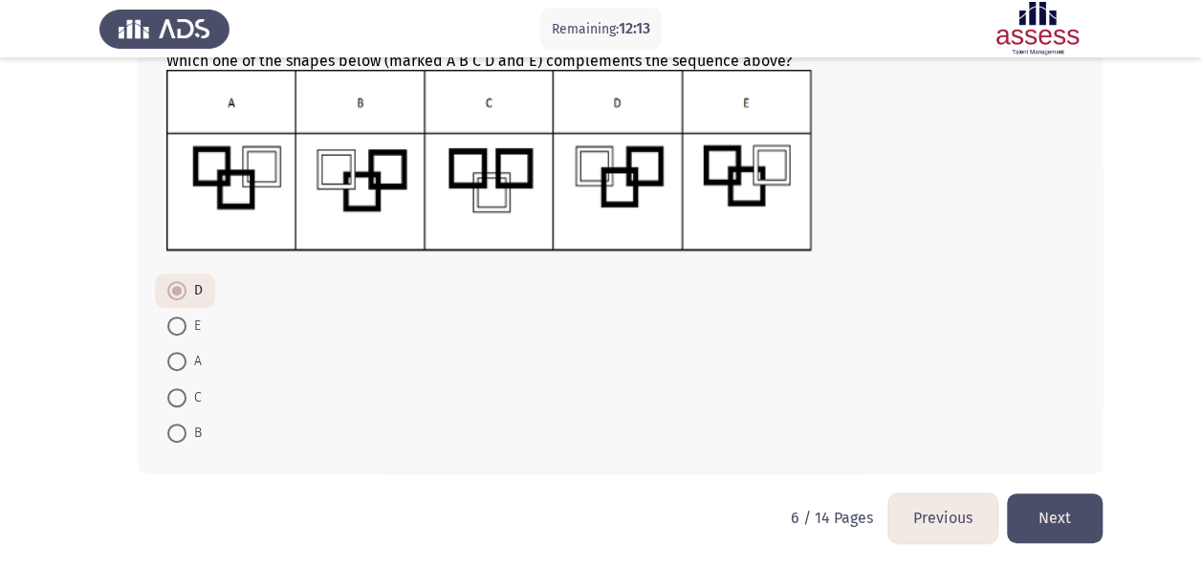
click at [1047, 517] on button "Next" at bounding box center [1055, 518] width 96 height 49
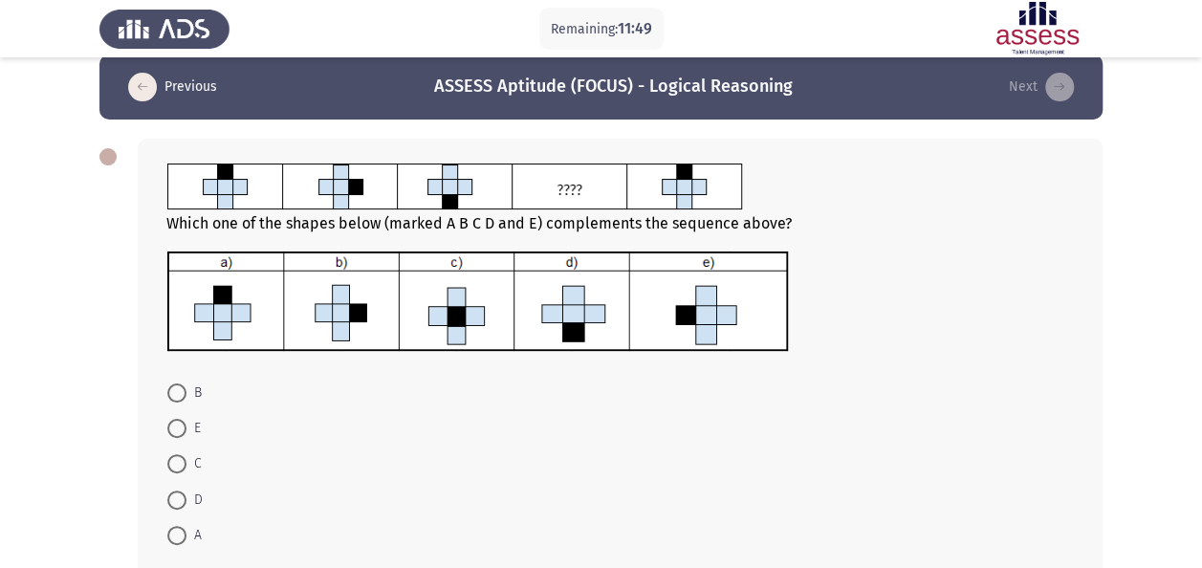
scroll to position [25, 0]
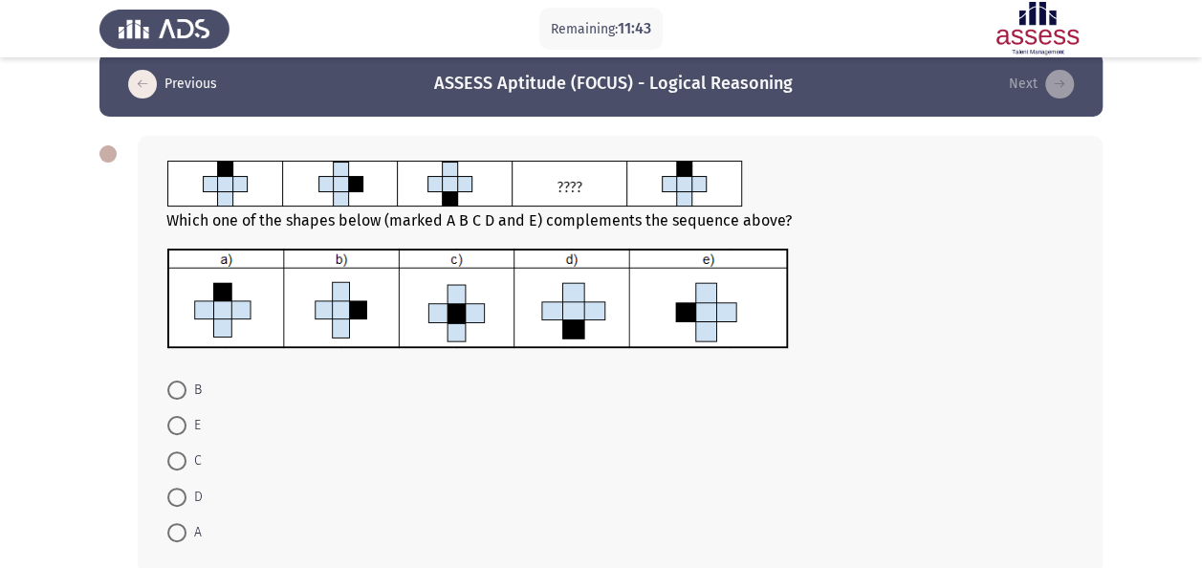
click at [176, 417] on span at bounding box center [176, 425] width 19 height 19
click at [176, 417] on input "E" at bounding box center [176, 425] width 19 height 19
radio input "true"
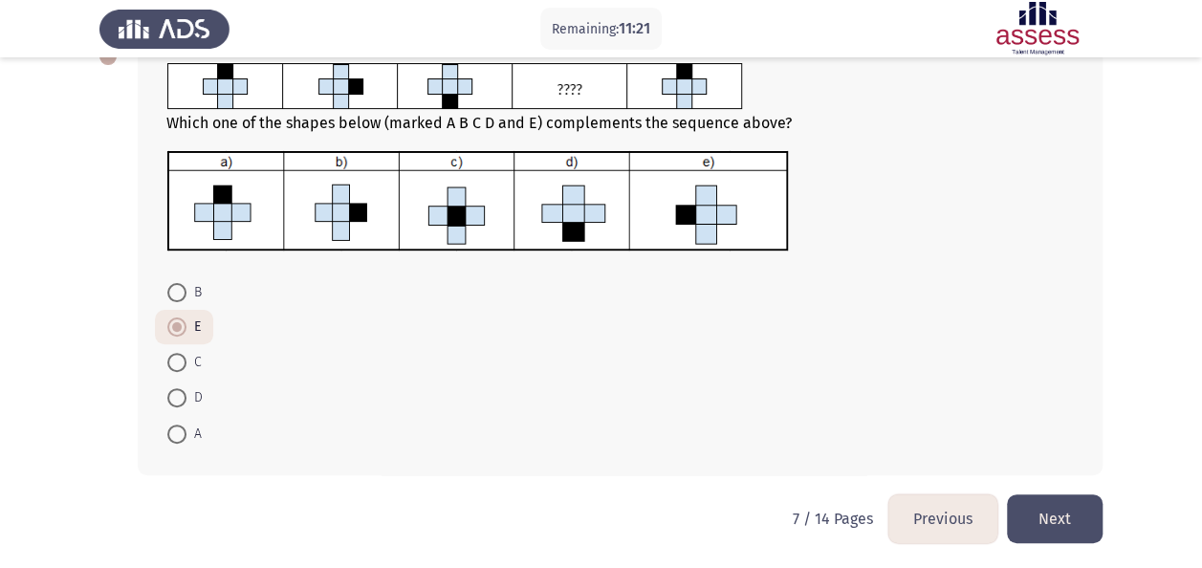
click at [1090, 512] on button "Next" at bounding box center [1055, 519] width 96 height 49
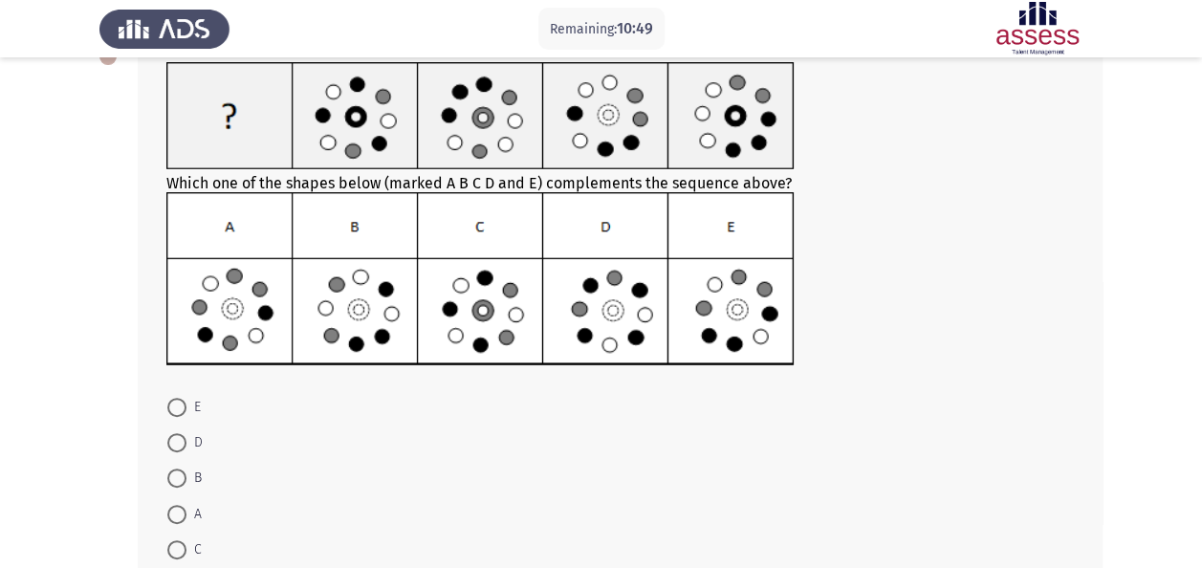
click at [178, 520] on span at bounding box center [176, 514] width 19 height 19
click at [178, 520] on input "A" at bounding box center [176, 514] width 19 height 19
radio input "true"
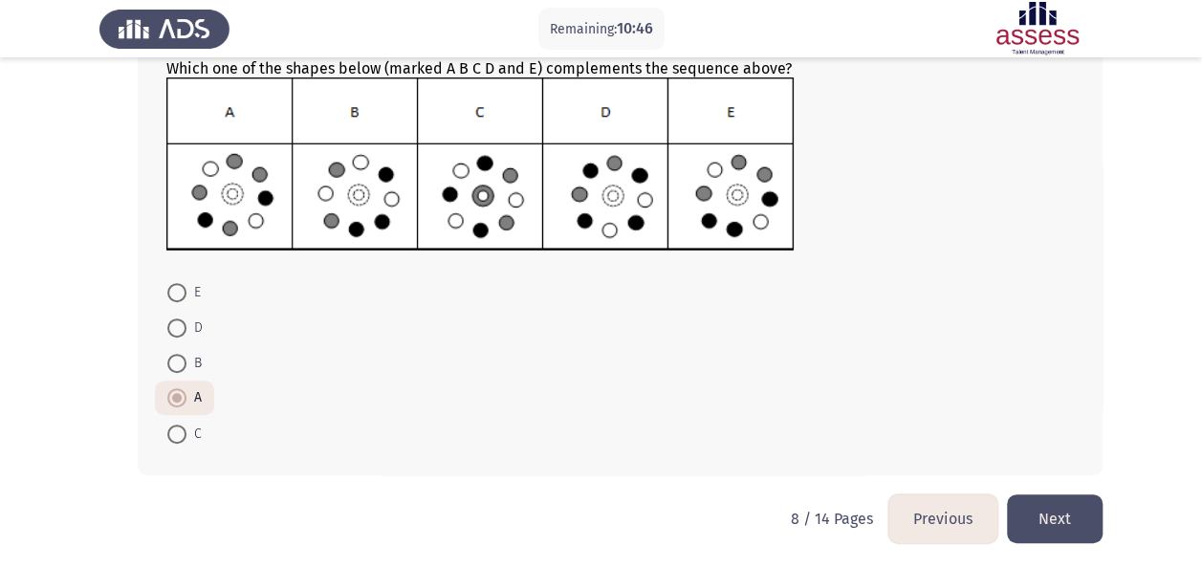
click at [1062, 527] on button "Next" at bounding box center [1055, 519] width 96 height 49
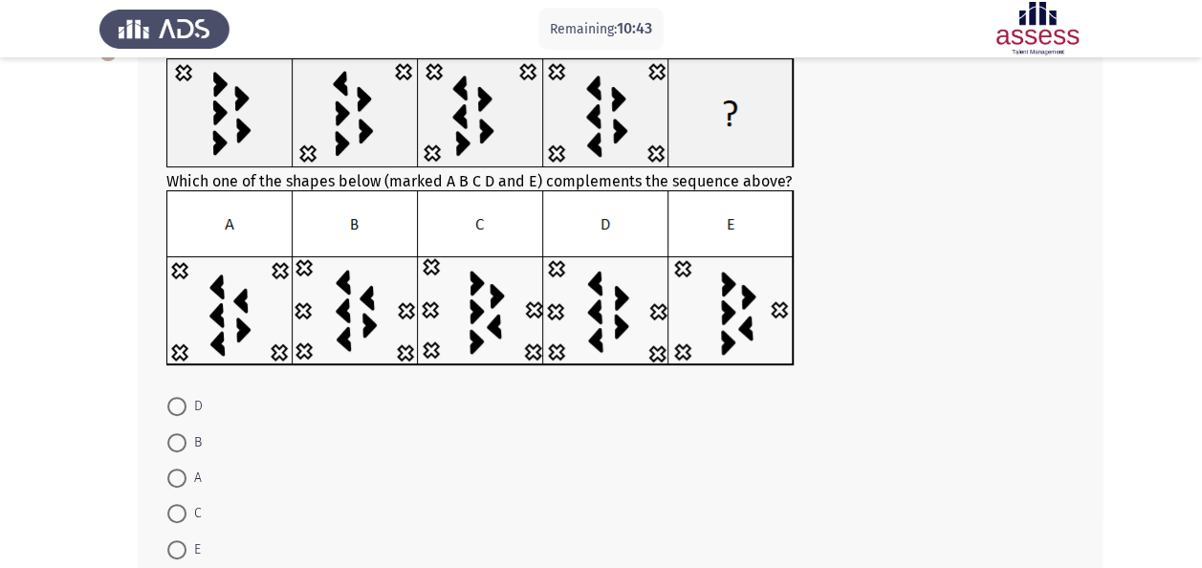
scroll to position [127, 0]
click at [182, 402] on span at bounding box center [176, 405] width 19 height 19
click at [182, 402] on input "D" at bounding box center [176, 405] width 19 height 19
radio input "true"
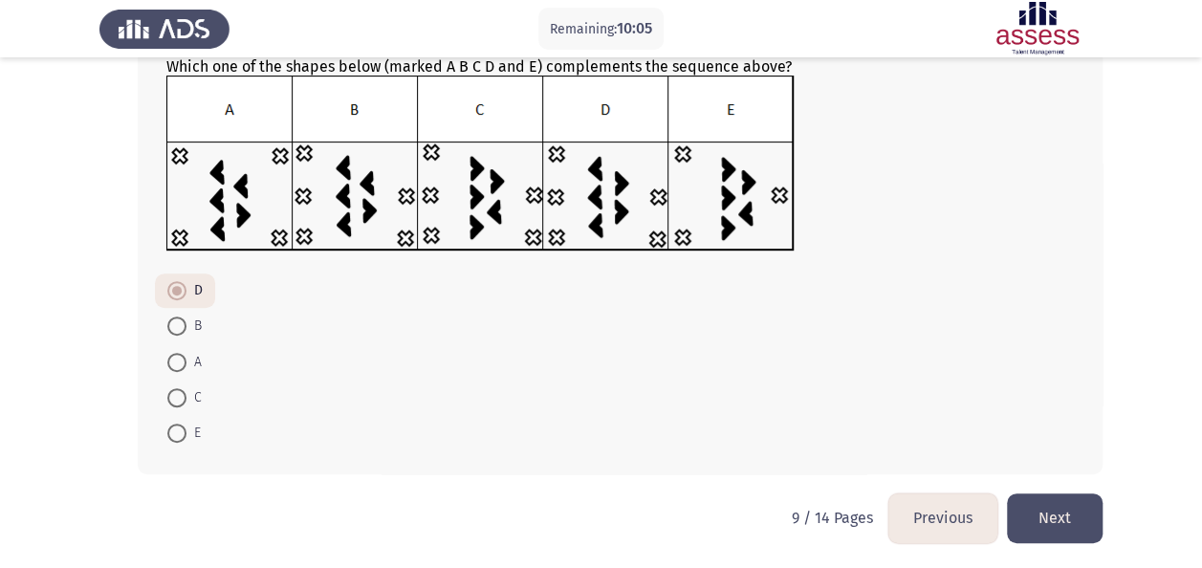
click at [1070, 515] on button "Next" at bounding box center [1055, 518] width 96 height 49
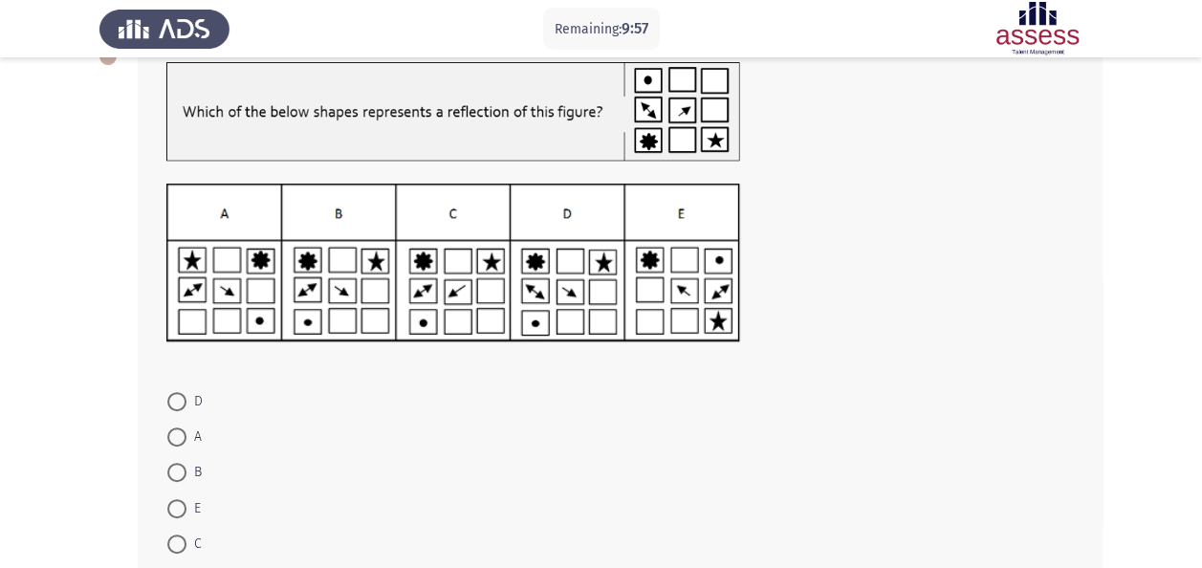
scroll to position [121, 0]
click at [182, 394] on span at bounding box center [176, 402] width 19 height 19
click at [182, 394] on input "D" at bounding box center [176, 402] width 19 height 19
radio input "true"
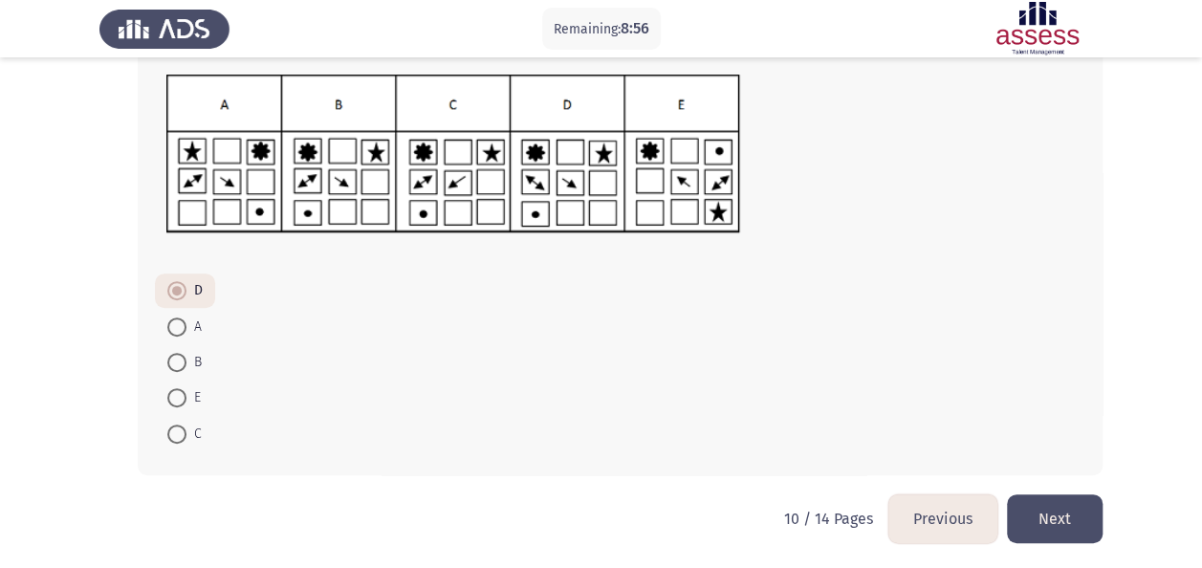
click at [1072, 510] on button "Next" at bounding box center [1055, 519] width 96 height 49
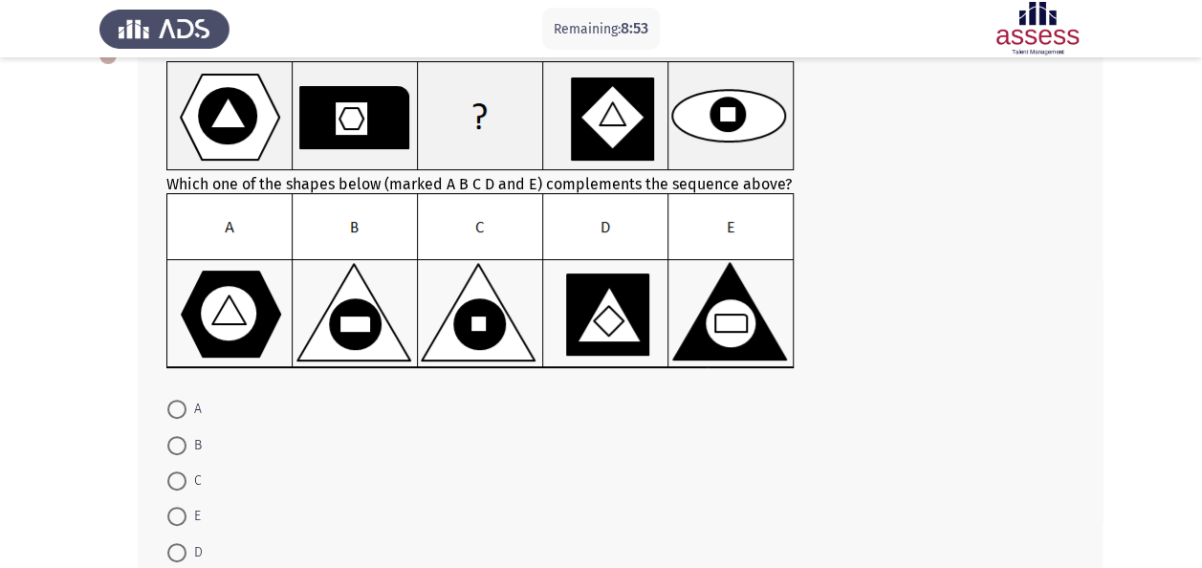
scroll to position [124, 0]
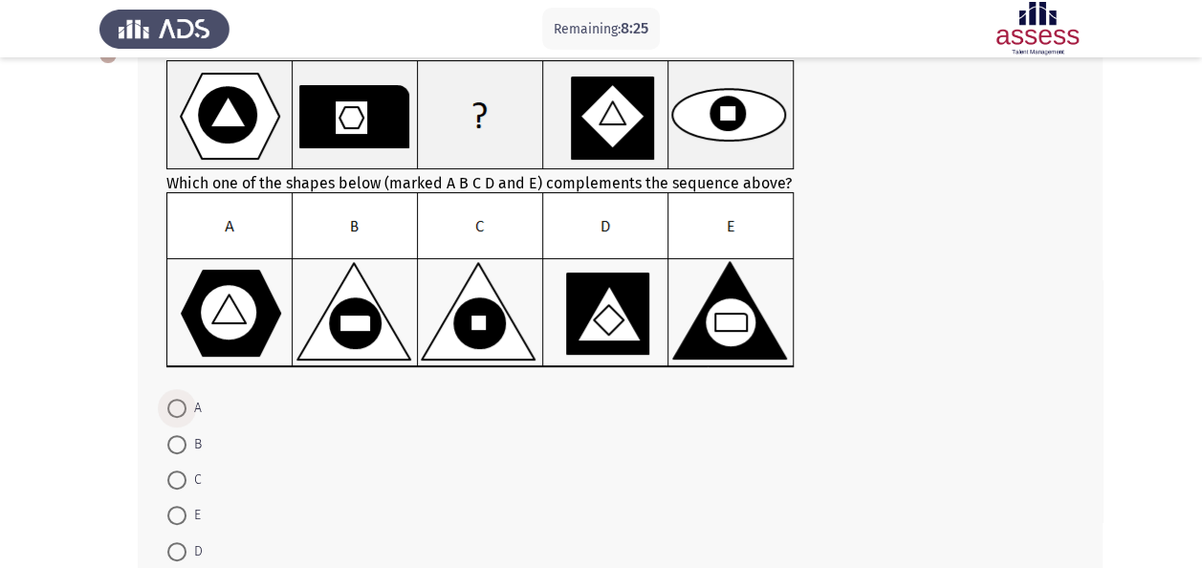
click at [179, 411] on span at bounding box center [176, 408] width 19 height 19
click at [179, 411] on input "A" at bounding box center [176, 408] width 19 height 19
radio input "true"
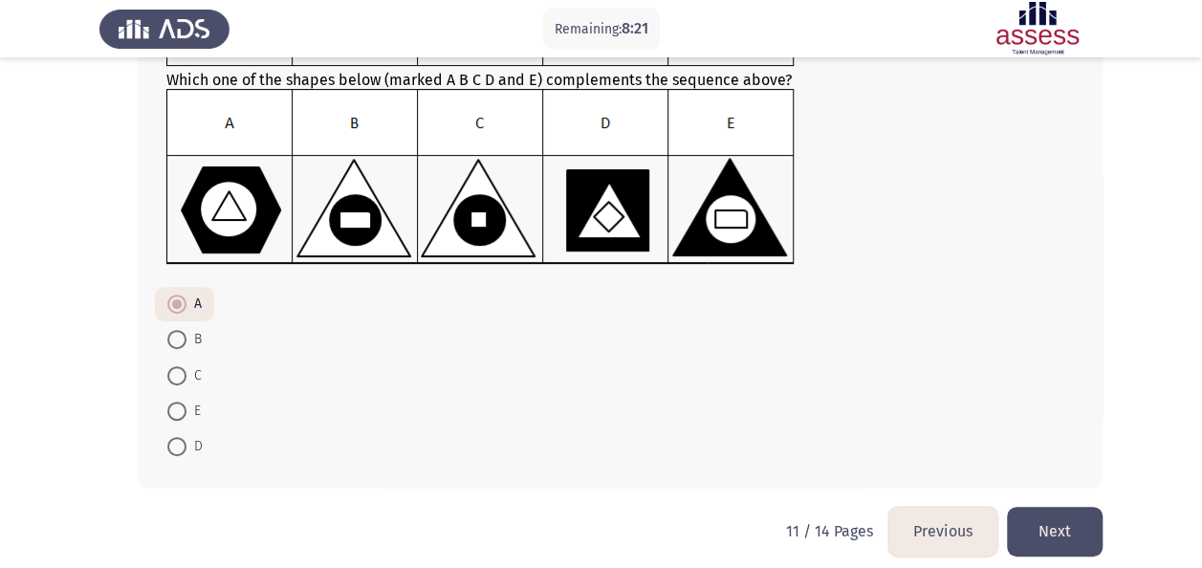
scroll to position [232, 0]
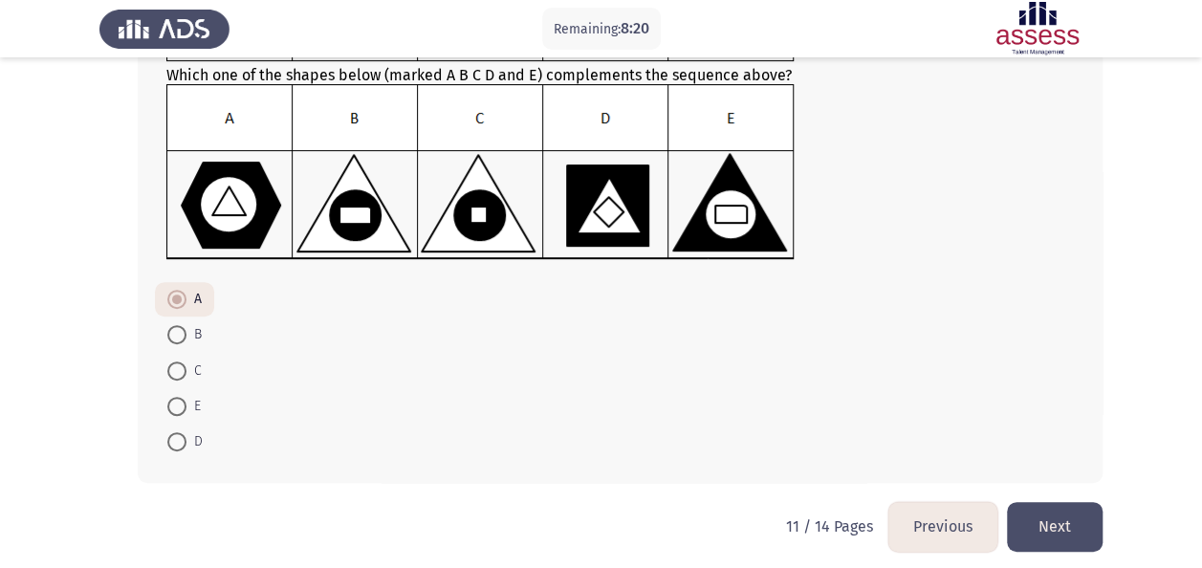
click at [1043, 521] on button "Next" at bounding box center [1055, 526] width 96 height 49
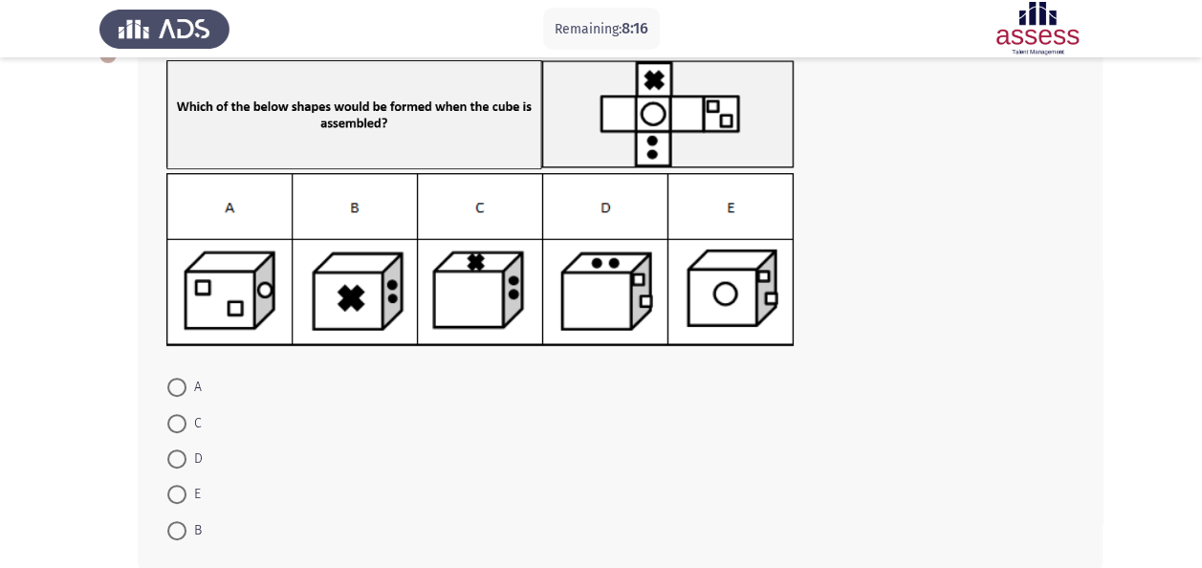
scroll to position [123, 0]
click at [183, 531] on span at bounding box center [176, 531] width 19 height 19
click at [183, 531] on input "B" at bounding box center [176, 531] width 19 height 19
radio input "true"
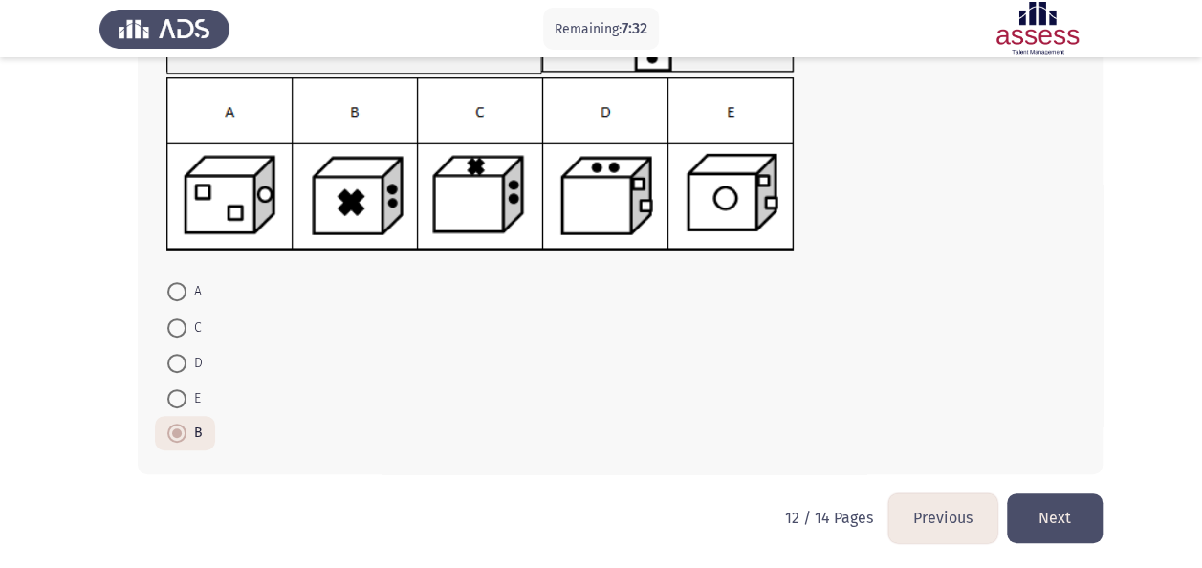
click at [1041, 523] on button "Next" at bounding box center [1055, 518] width 96 height 49
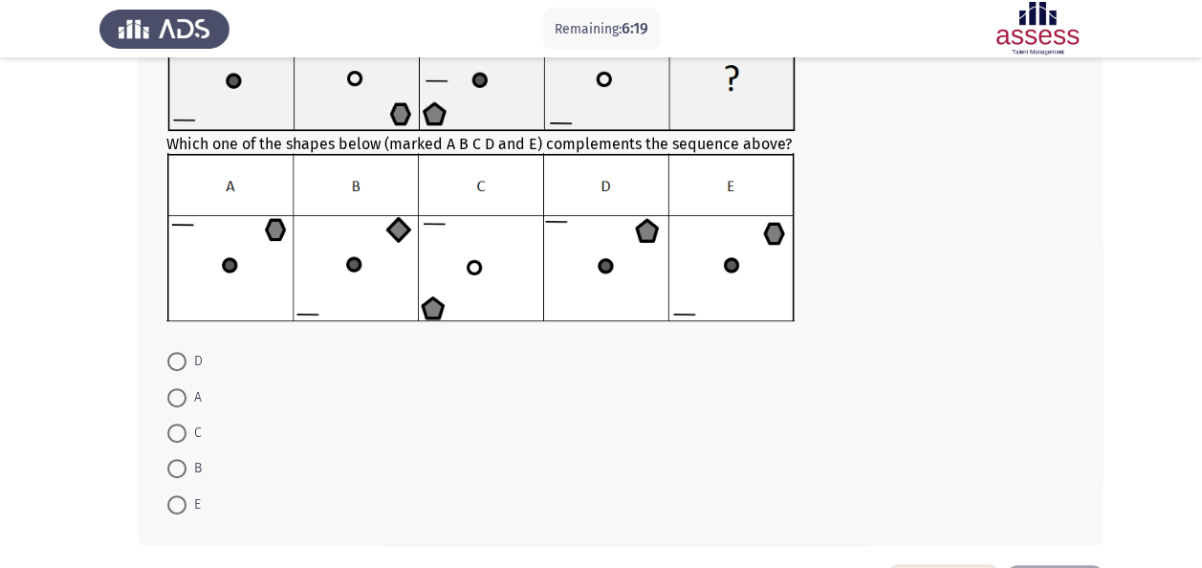
scroll to position [163, 0]
click at [173, 365] on span at bounding box center [176, 361] width 19 height 19
click at [173, 365] on input "D" at bounding box center [176, 361] width 19 height 19
radio input "true"
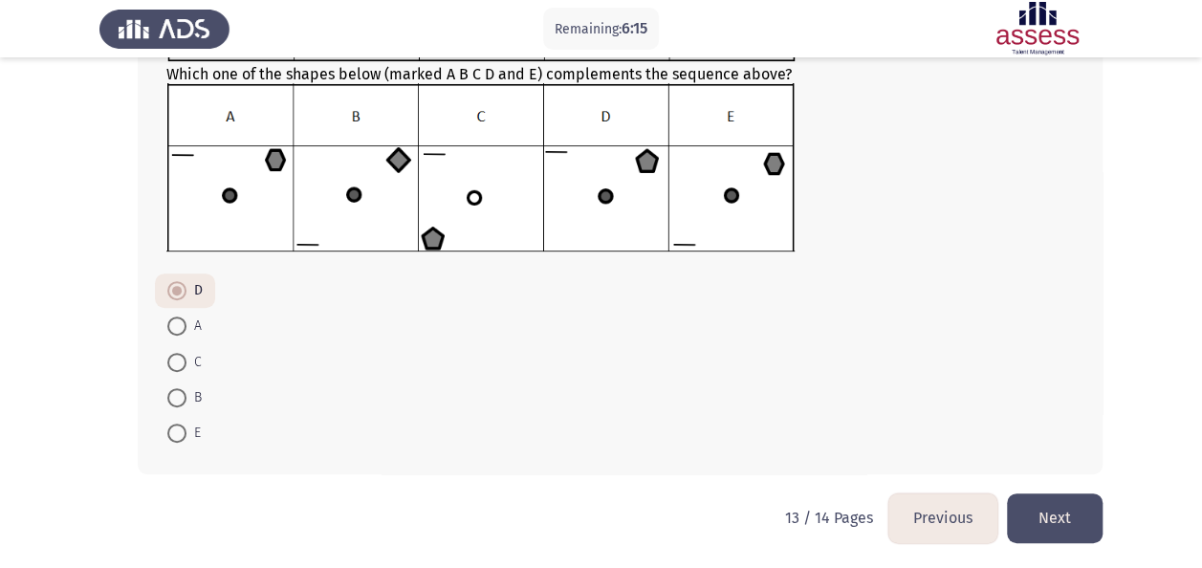
click at [1038, 513] on button "Next" at bounding box center [1055, 518] width 96 height 49
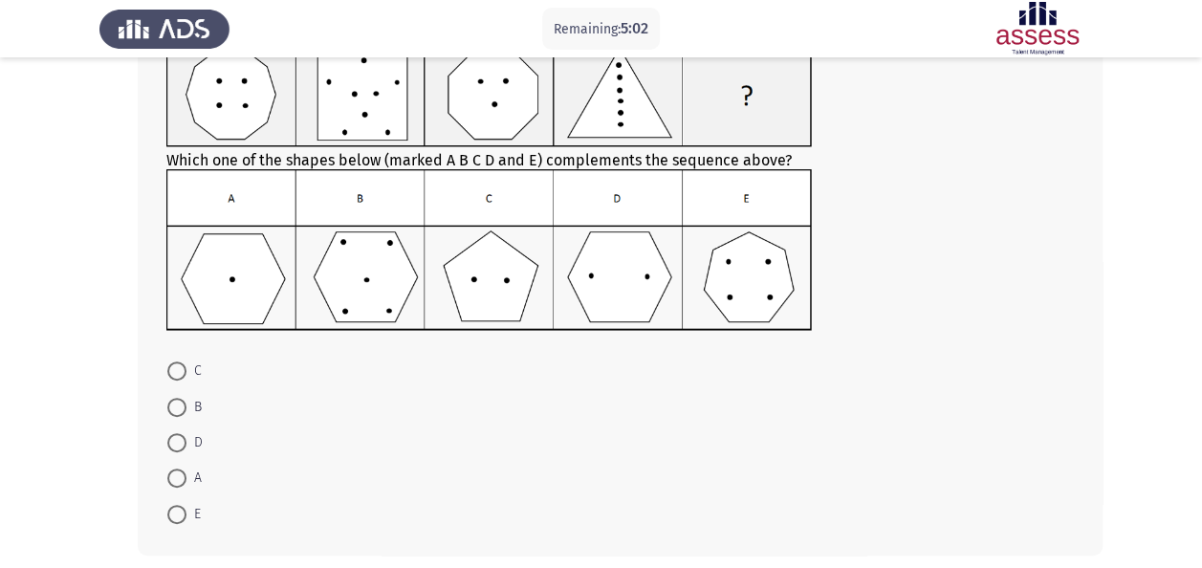
scroll to position [148, 0]
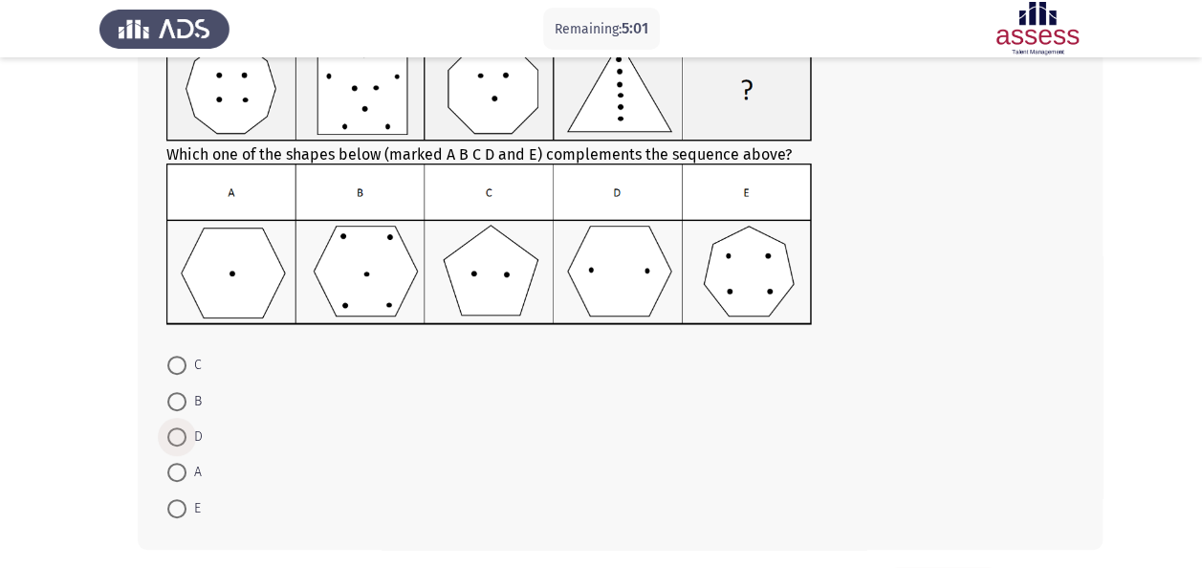
click at [172, 437] on span at bounding box center [176, 437] width 19 height 19
click at [172, 437] on input "D" at bounding box center [176, 437] width 19 height 19
radio input "true"
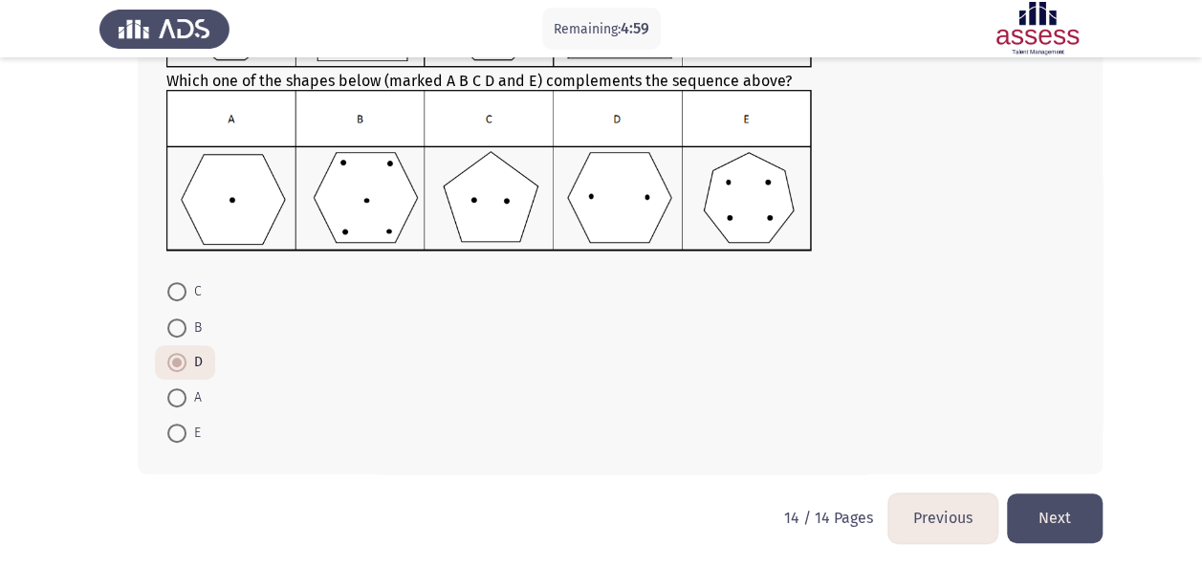
click at [1041, 507] on button "Next" at bounding box center [1055, 518] width 96 height 49
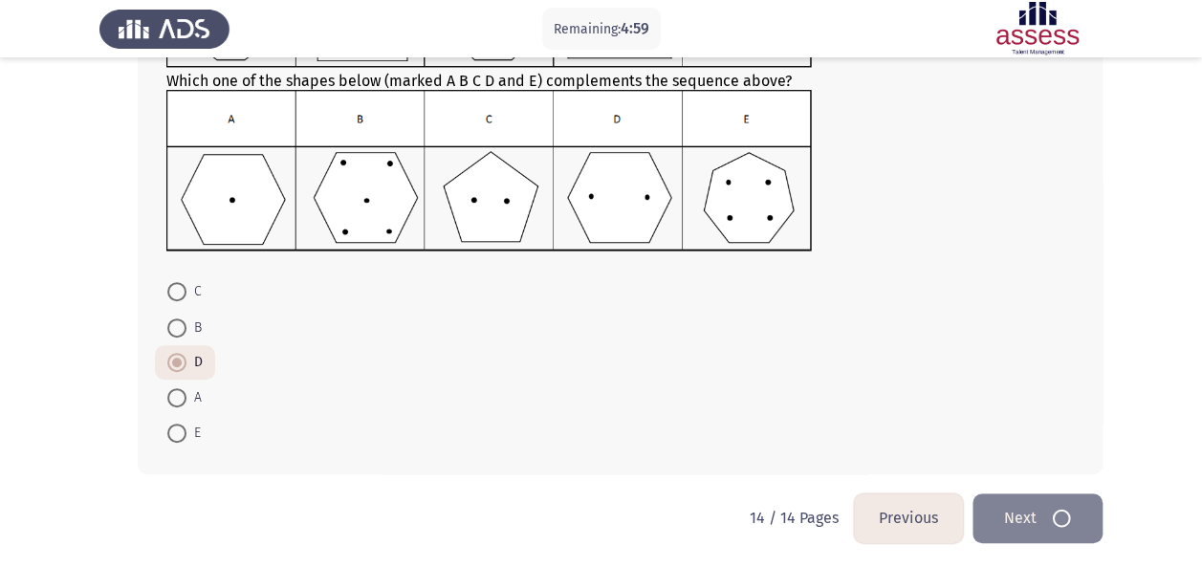
scroll to position [0, 0]
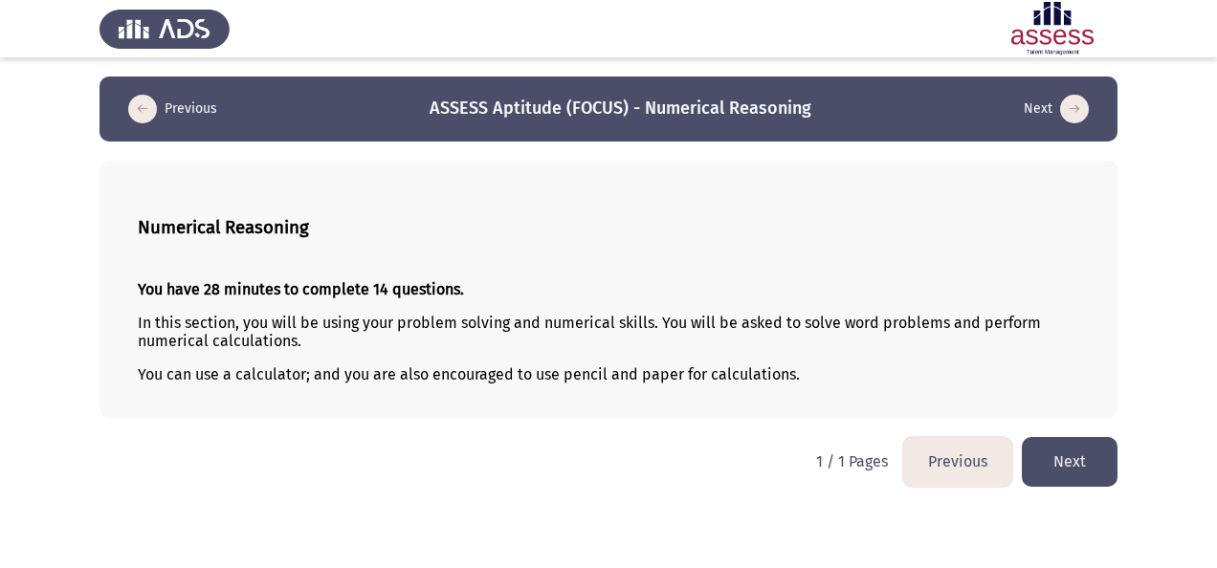
click at [1083, 452] on button "Next" at bounding box center [1070, 461] width 96 height 49
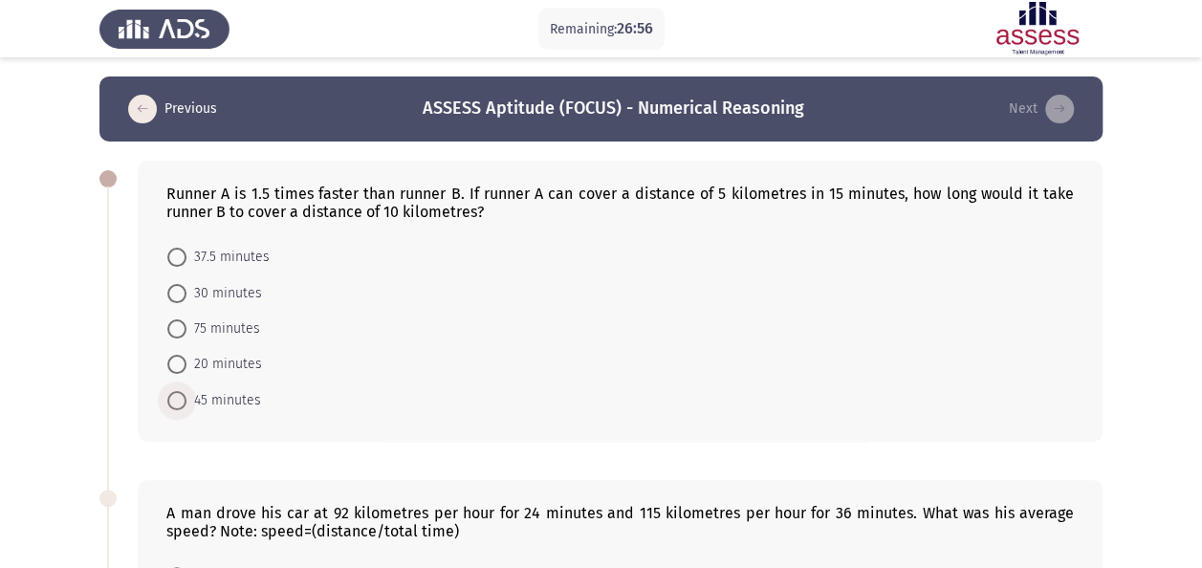
click at [177, 402] on span at bounding box center [176, 400] width 19 height 19
click at [177, 402] on input "45 minutes" at bounding box center [176, 400] width 19 height 19
radio input "true"
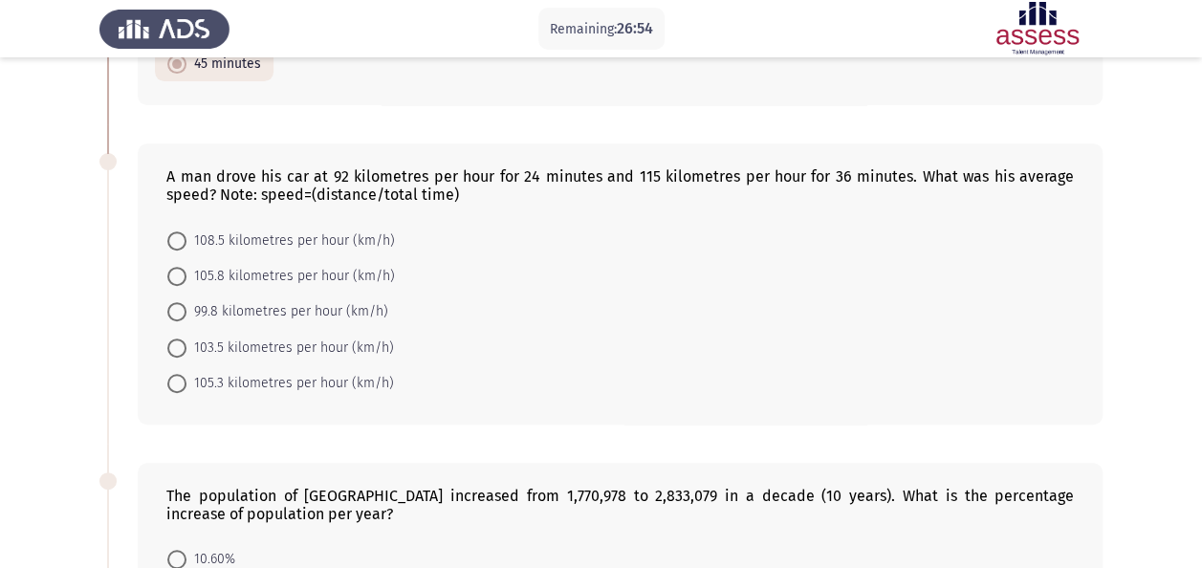
scroll to position [344, 0]
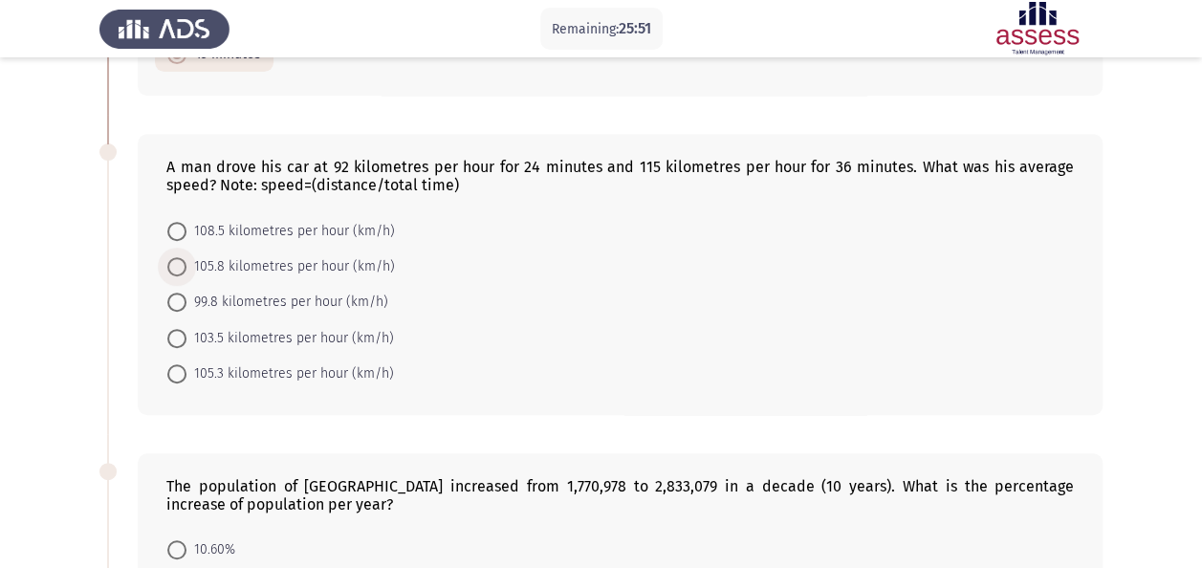
click at [218, 263] on span "105.8 kilometres per hour (km/h)" at bounding box center [291, 266] width 209 height 23
click at [187, 263] on input "105.8 kilometres per hour (km/h)" at bounding box center [176, 266] width 19 height 19
radio input "true"
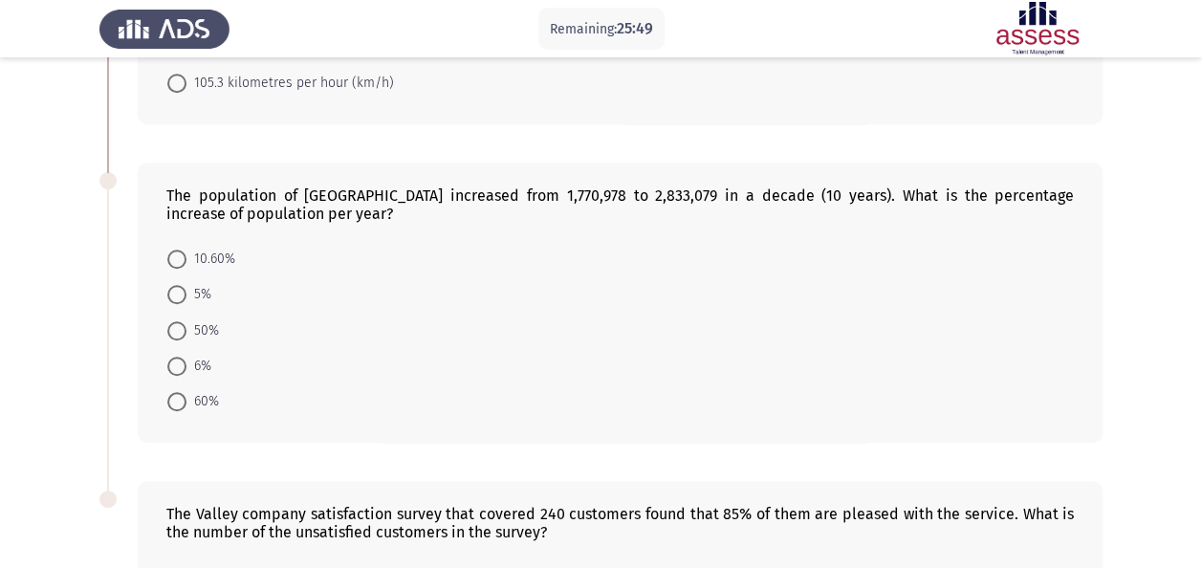
scroll to position [662, 0]
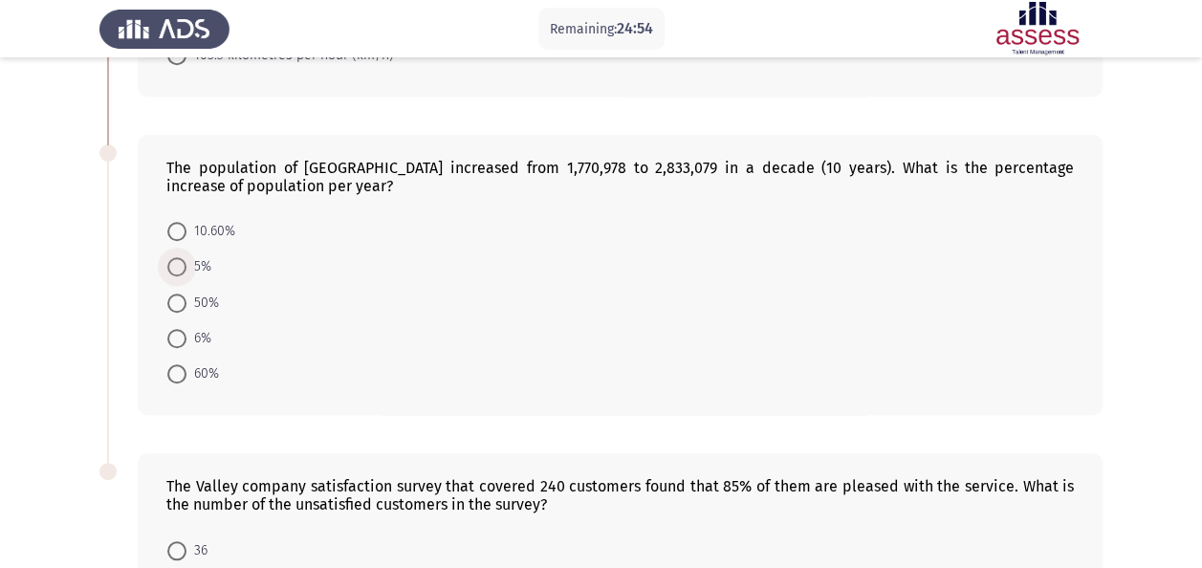
click at [177, 267] on span at bounding box center [177, 267] width 0 height 0
click at [176, 260] on input "5%" at bounding box center [176, 266] width 19 height 19
radio input "true"
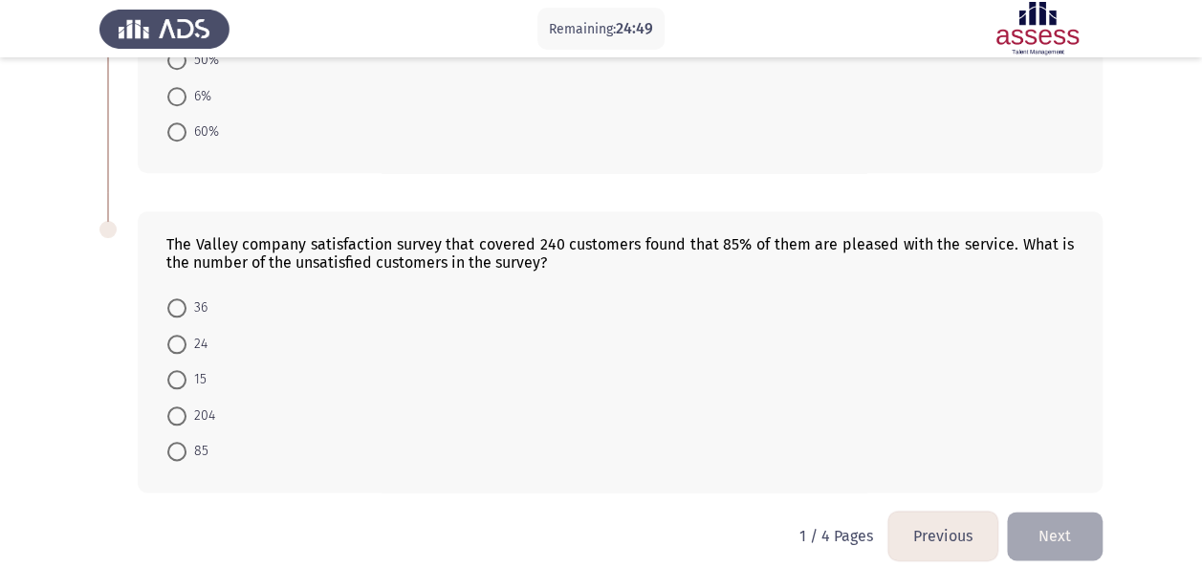
scroll to position [914, 0]
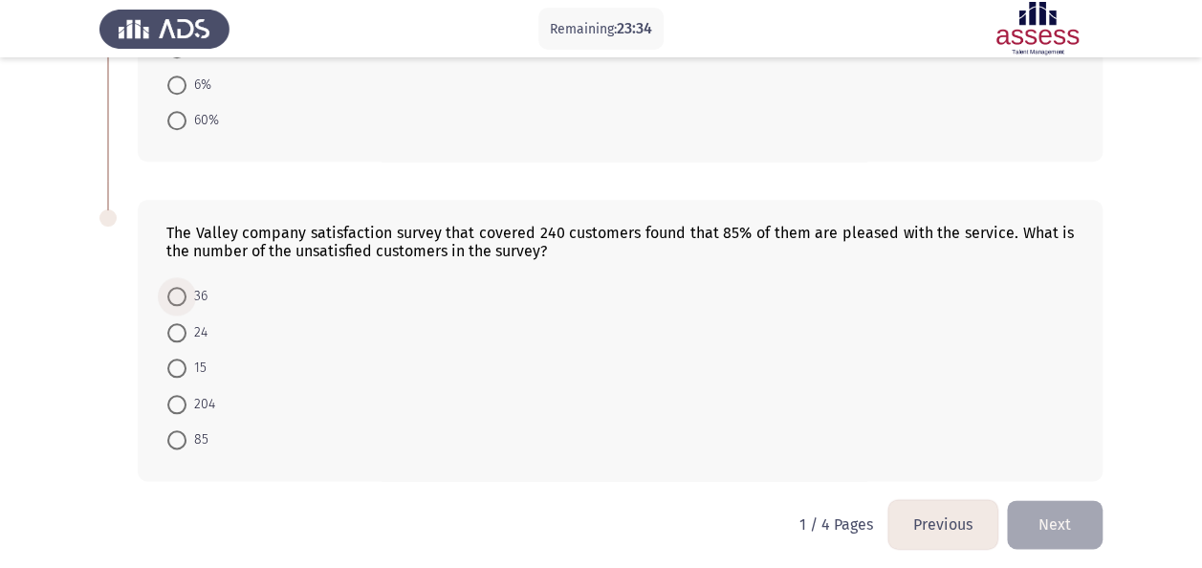
click at [176, 287] on span at bounding box center [176, 296] width 19 height 19
click at [176, 287] on input "36" at bounding box center [176, 296] width 19 height 19
radio input "true"
click at [1063, 518] on button "Next" at bounding box center [1055, 525] width 96 height 49
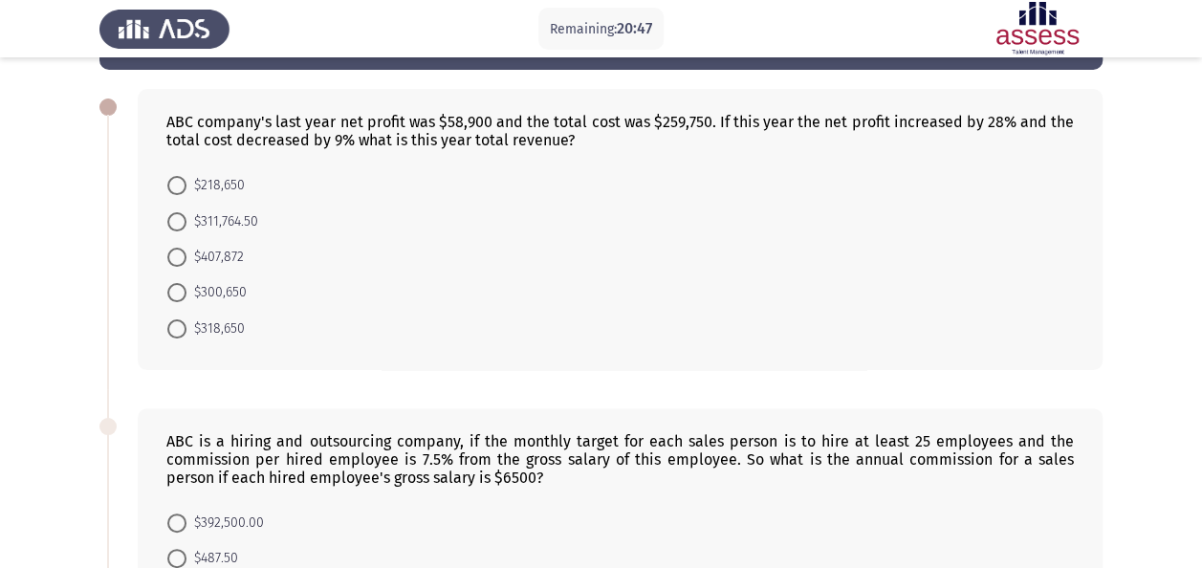
scroll to position [0, 0]
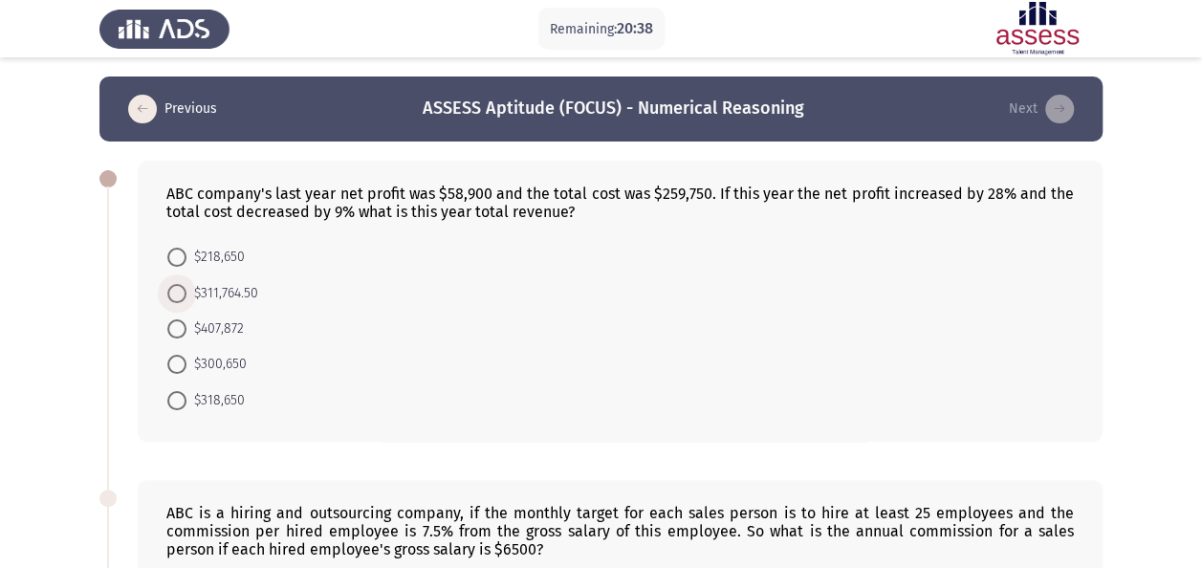
click at [213, 294] on span "$311,764.50" at bounding box center [223, 293] width 72 height 23
click at [187, 294] on input "$311,764.50" at bounding box center [176, 293] width 19 height 19
radio input "true"
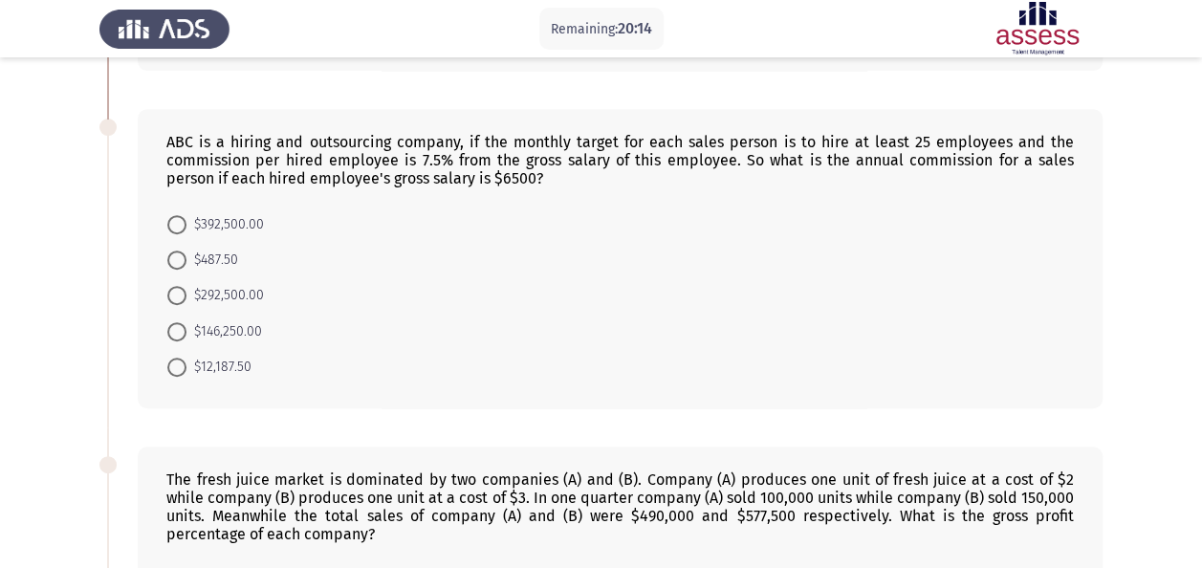
scroll to position [406, 0]
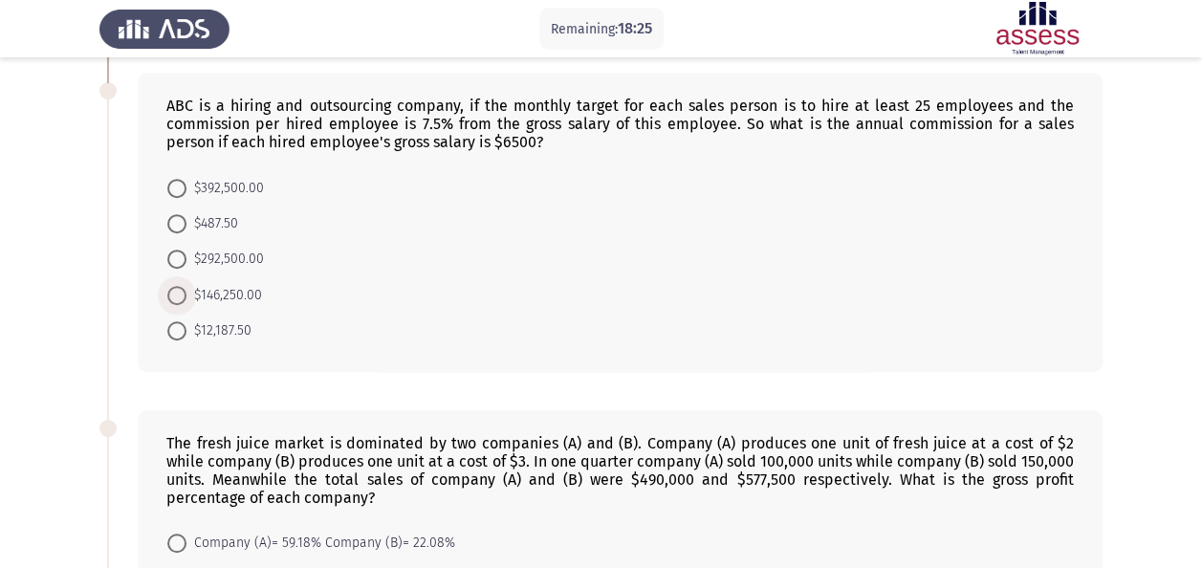
click at [175, 289] on span at bounding box center [176, 295] width 19 height 19
click at [175, 289] on input "$146,250.00" at bounding box center [176, 295] width 19 height 19
radio input "true"
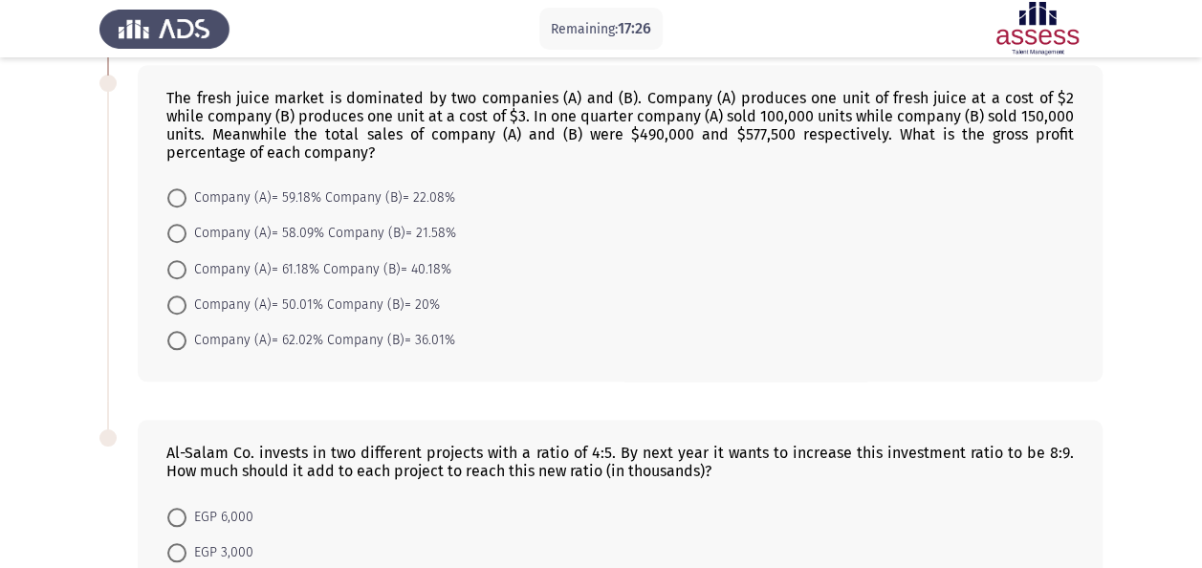
scroll to position [751, 0]
click at [178, 193] on span at bounding box center [176, 196] width 19 height 19
click at [178, 193] on input "Company (A)= 59.18% Company (B)= 22.08%" at bounding box center [176, 196] width 19 height 19
radio input "true"
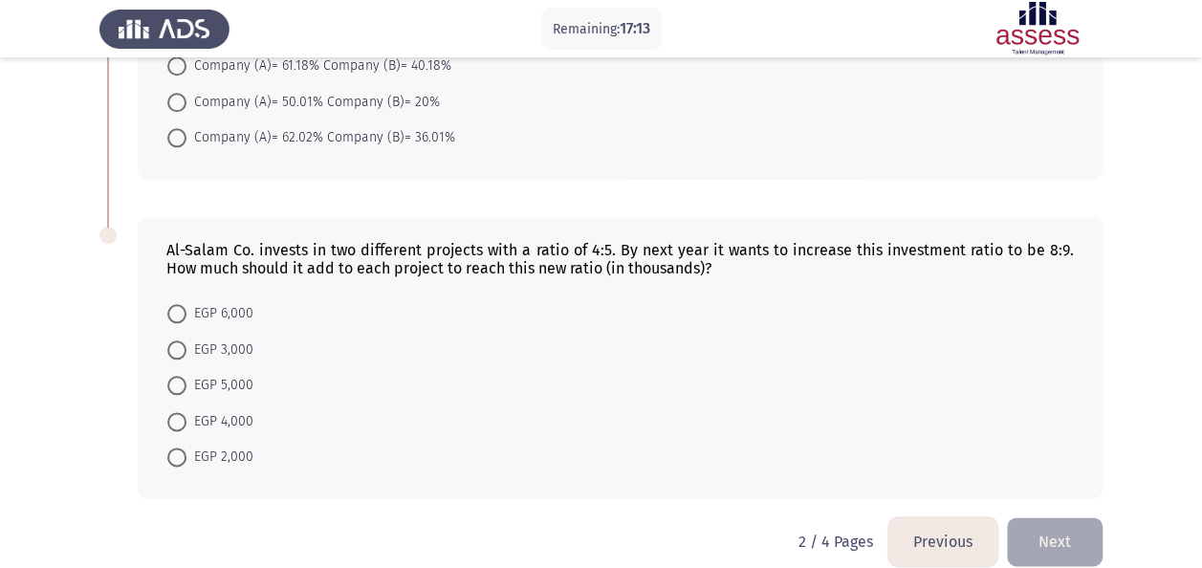
scroll to position [968, 0]
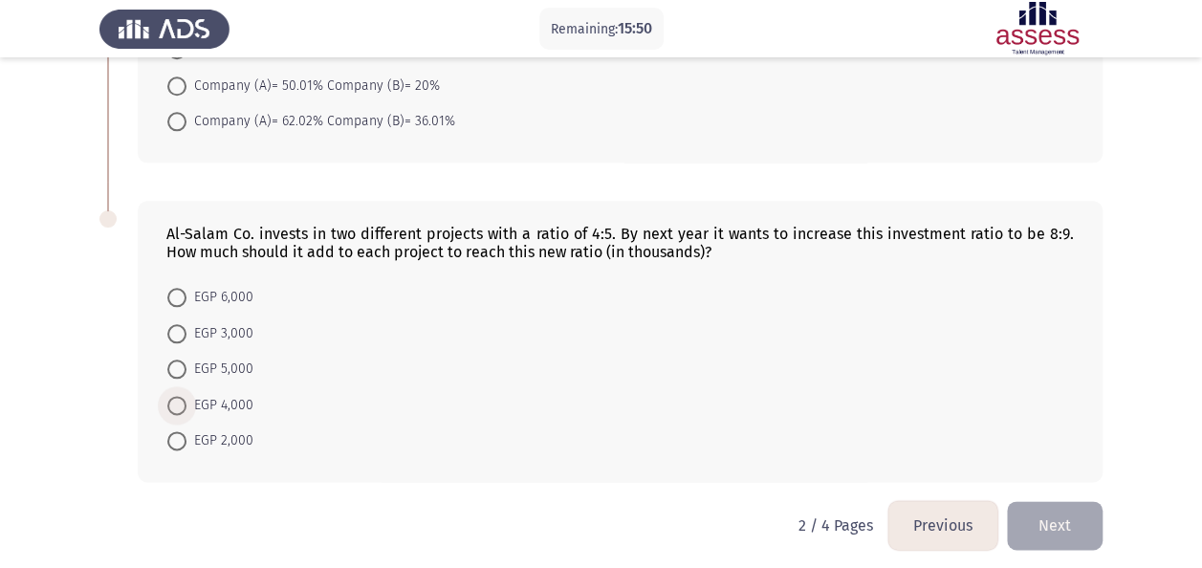
click at [179, 396] on span at bounding box center [176, 405] width 19 height 19
click at [179, 396] on input "EGP 4,000" at bounding box center [176, 405] width 19 height 19
radio input "true"
click at [1058, 503] on button "Next" at bounding box center [1055, 526] width 96 height 49
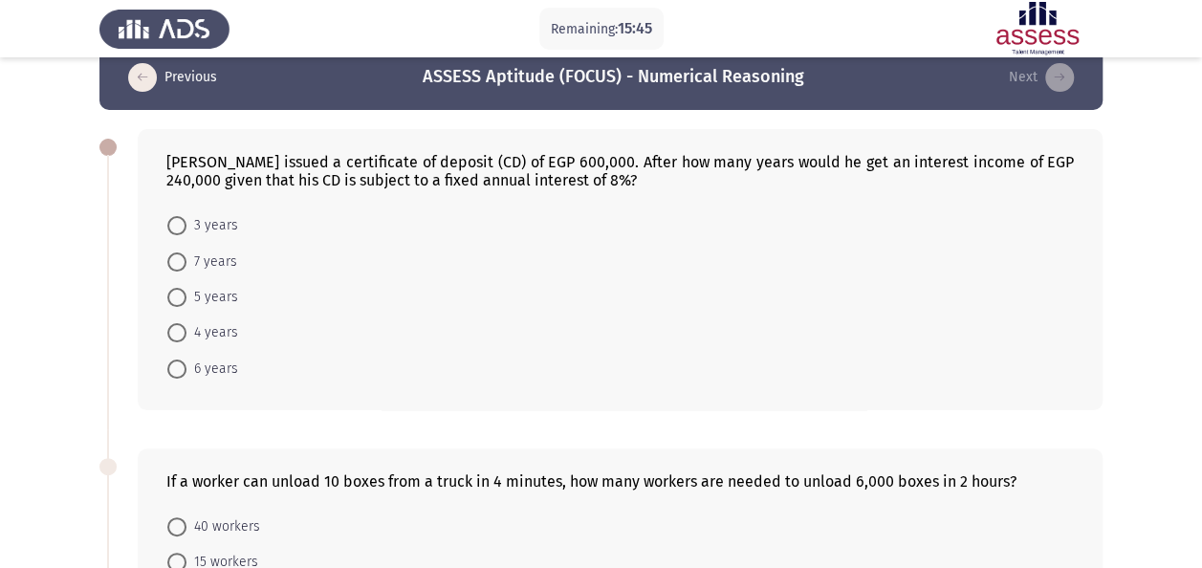
scroll to position [19, 0]
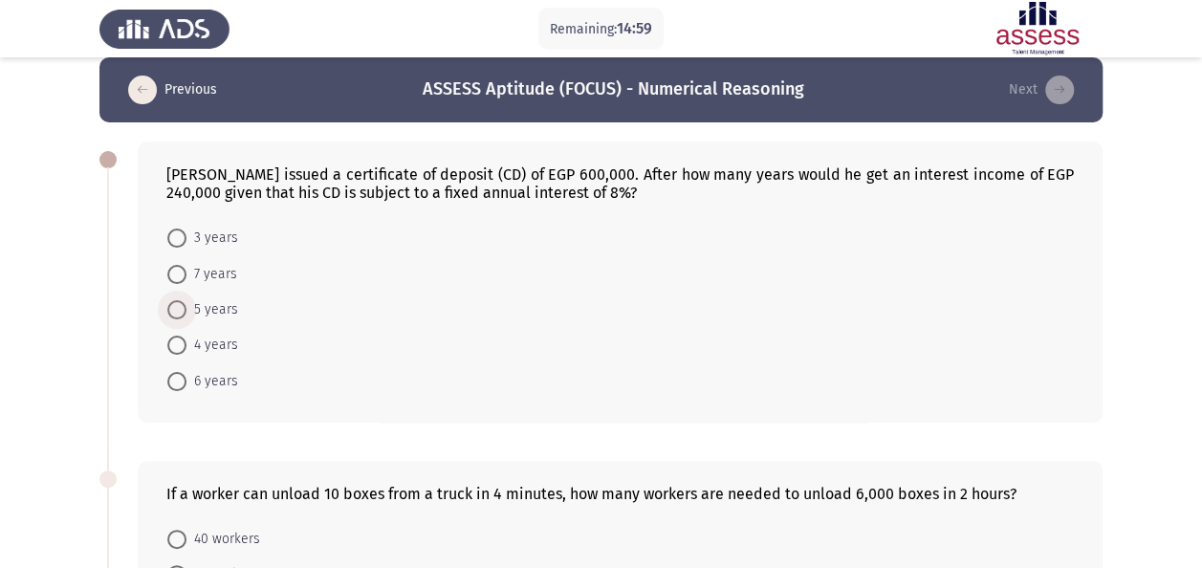
click at [175, 307] on span at bounding box center [176, 309] width 19 height 19
click at [175, 307] on input "5 years" at bounding box center [176, 309] width 19 height 19
radio input "true"
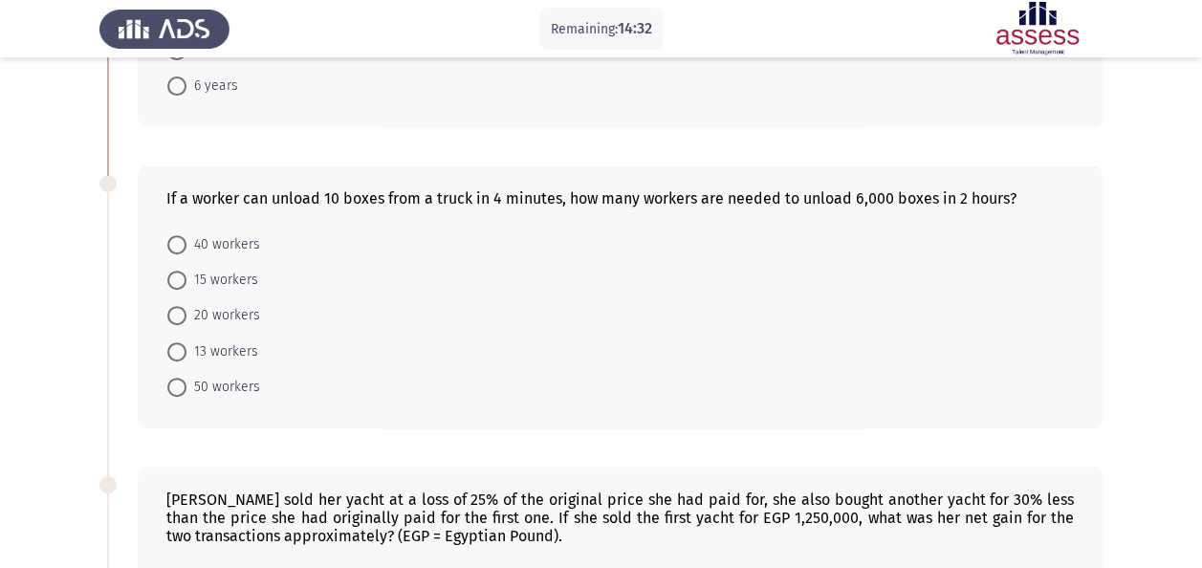
scroll to position [347, 0]
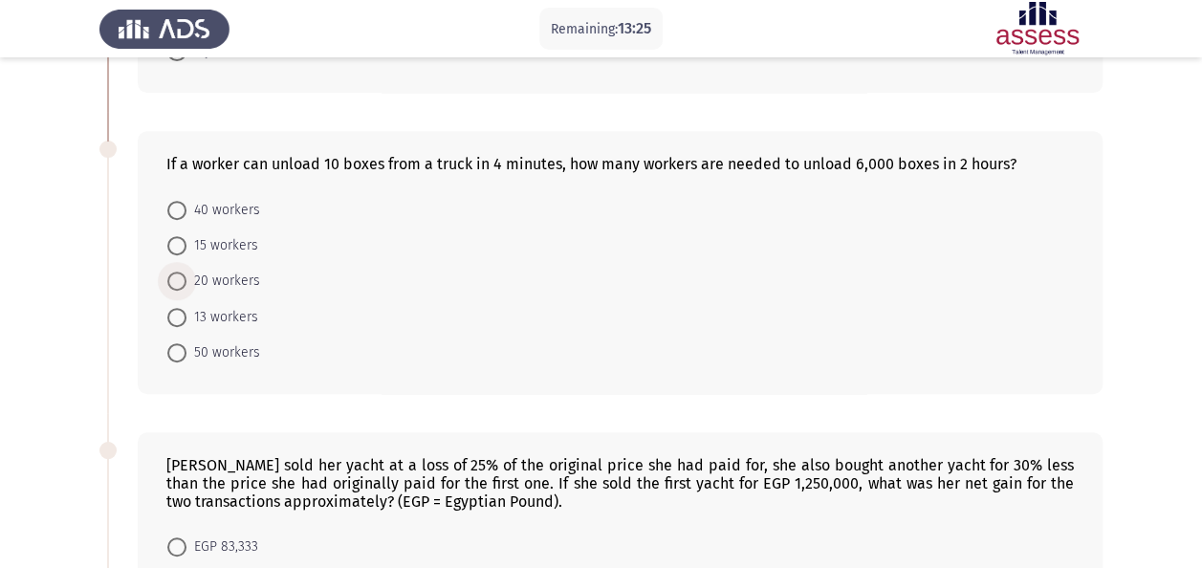
click at [182, 281] on span at bounding box center [176, 281] width 19 height 19
click at [182, 281] on input "20 workers" at bounding box center [176, 281] width 19 height 19
radio input "true"
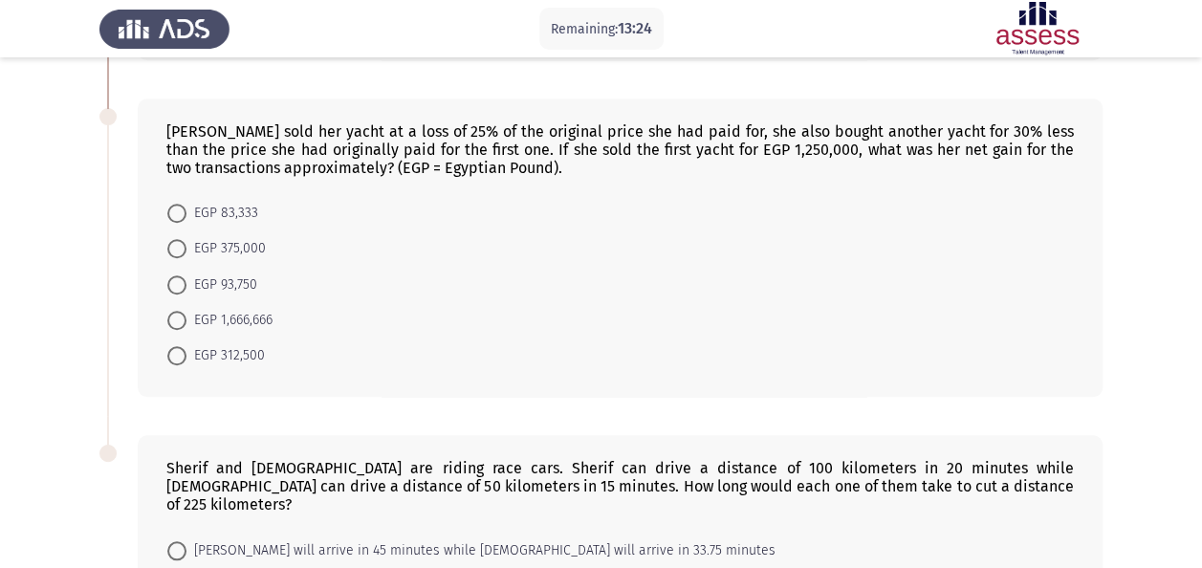
scroll to position [681, 0]
click at [193, 201] on span "EGP 83,333" at bounding box center [223, 212] width 72 height 23
click at [187, 203] on input "EGP 83,333" at bounding box center [176, 212] width 19 height 19
radio input "true"
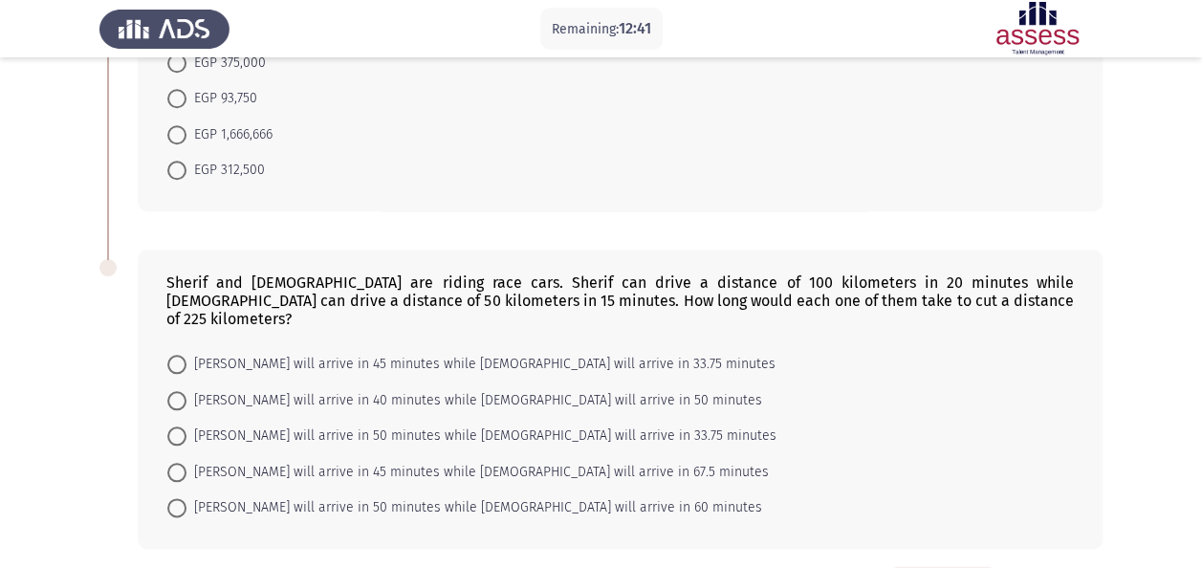
scroll to position [914, 0]
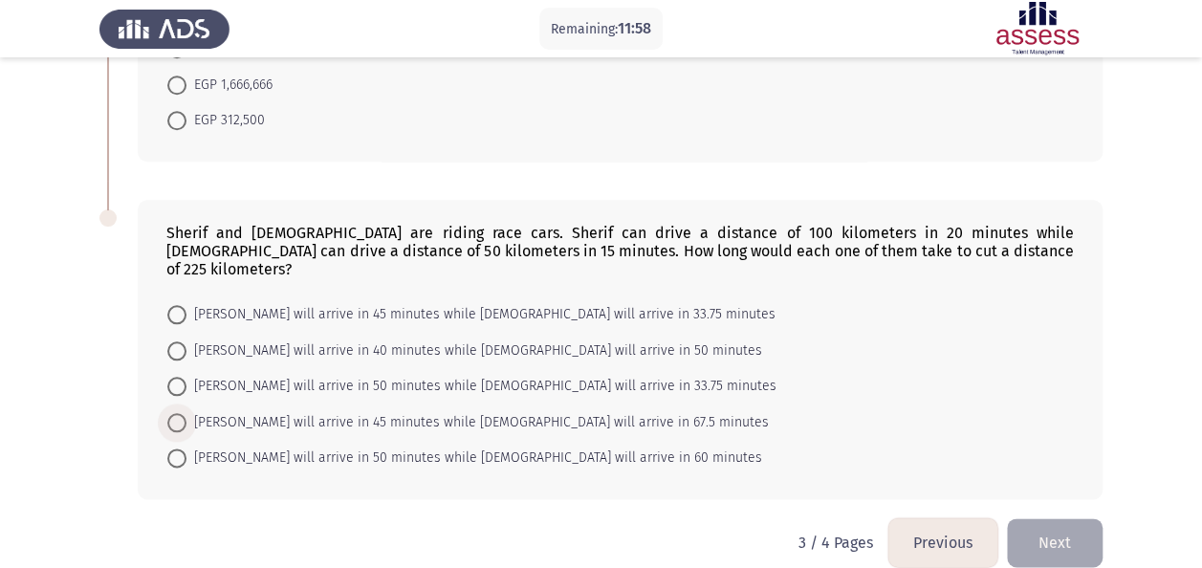
click at [306, 411] on span "Sherif will arrive in 45 minutes while Islam will arrive in 67.5 minutes" at bounding box center [478, 422] width 583 height 23
click at [187, 413] on input "Sherif will arrive in 45 minutes while Islam will arrive in 67.5 minutes" at bounding box center [176, 422] width 19 height 19
radio input "true"
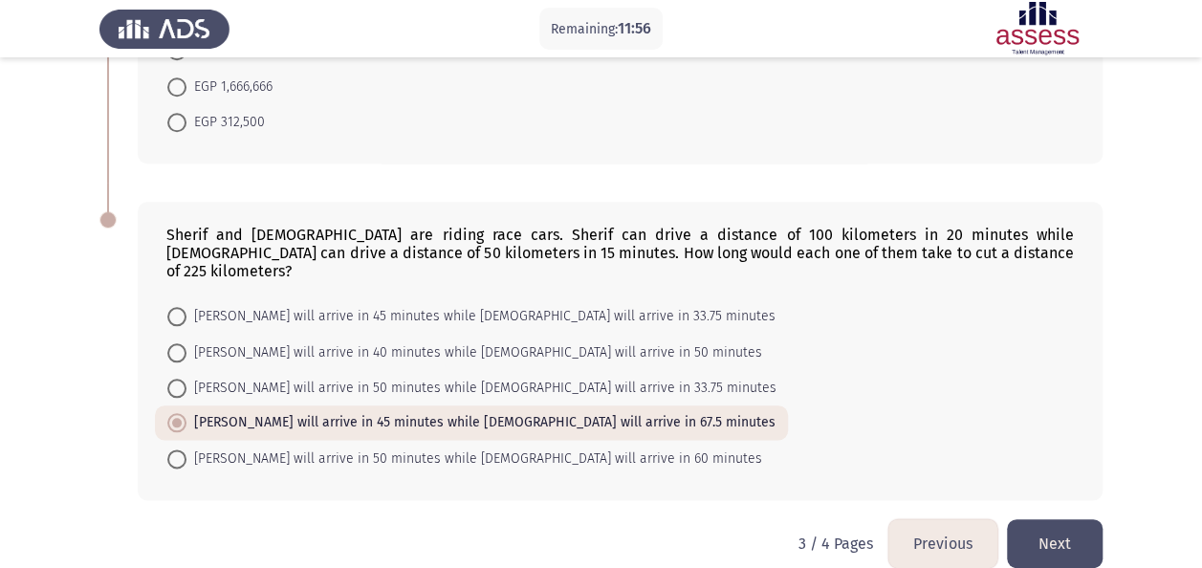
click at [1037, 519] on button "Next" at bounding box center [1055, 543] width 96 height 49
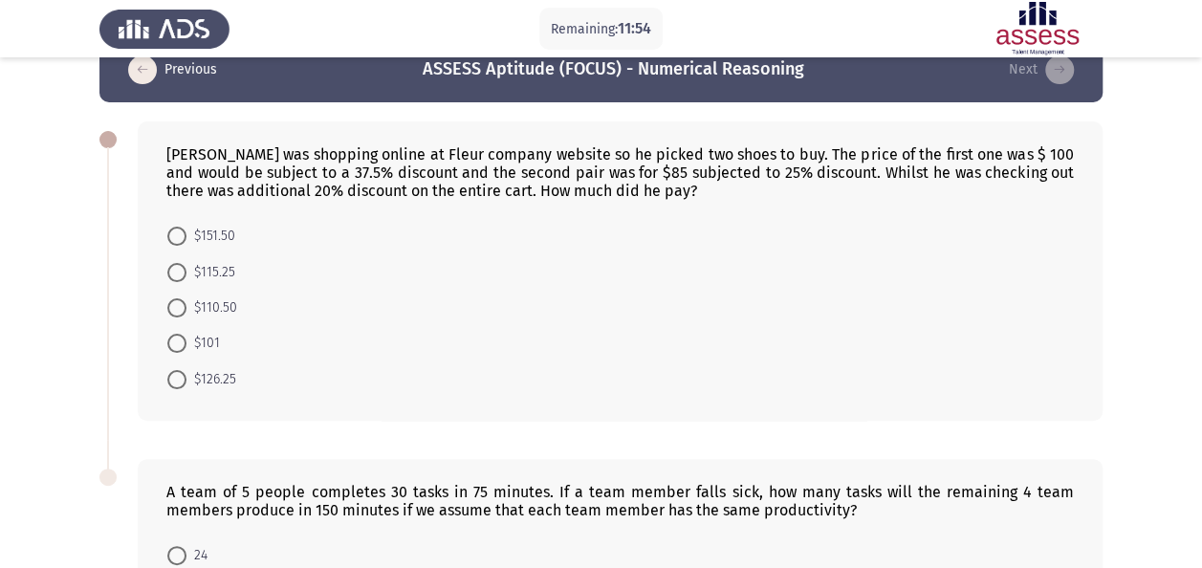
scroll to position [40, 0]
click at [179, 347] on span at bounding box center [176, 342] width 19 height 19
click at [179, 347] on input "$101" at bounding box center [176, 342] width 19 height 19
radio input "true"
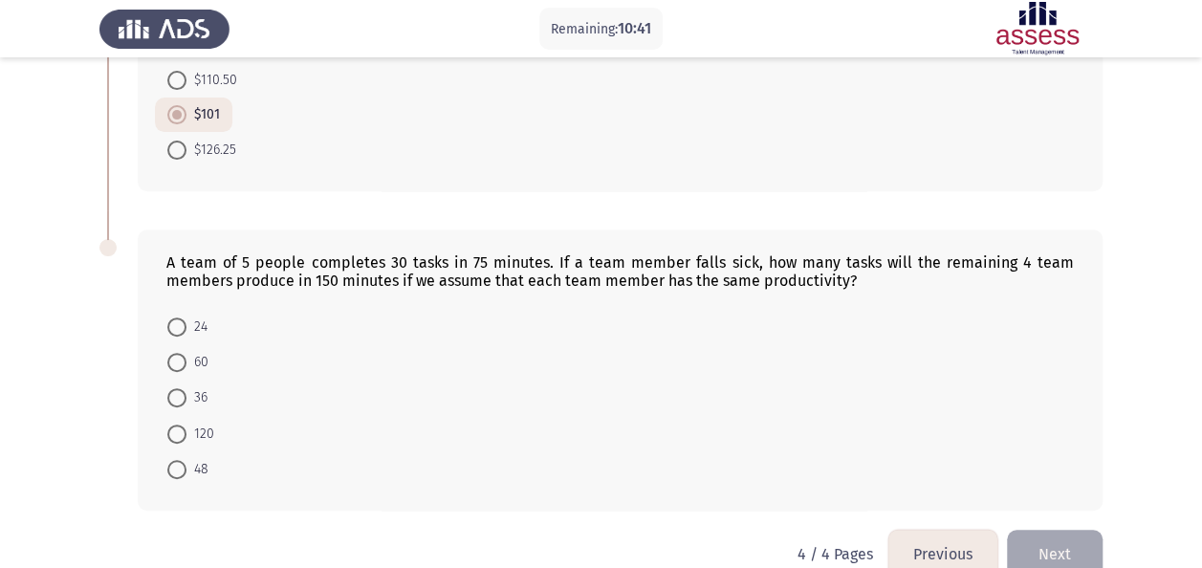
scroll to position [300, 0]
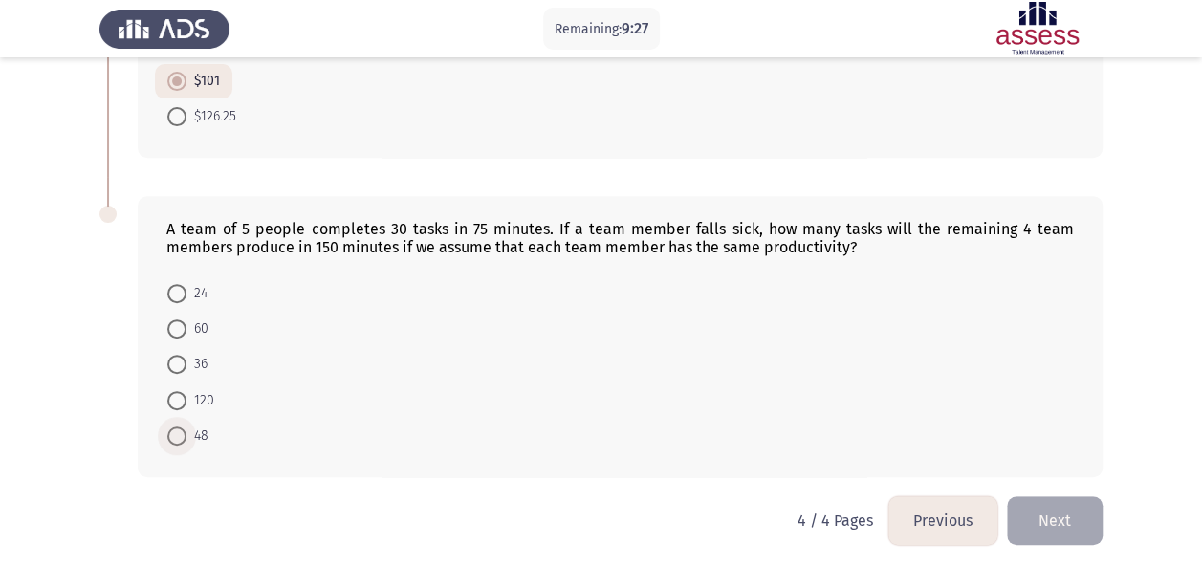
click at [176, 436] on span at bounding box center [176, 436] width 19 height 19
click at [176, 436] on input "48" at bounding box center [176, 436] width 19 height 19
radio input "true"
click at [1060, 515] on button "Next" at bounding box center [1055, 520] width 96 height 49
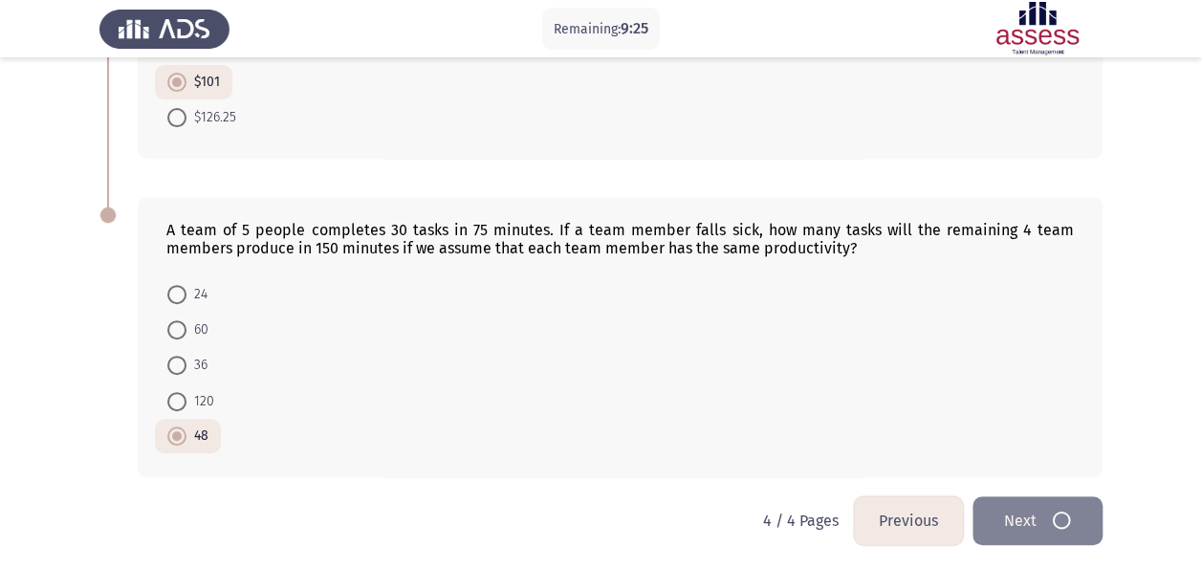
scroll to position [0, 0]
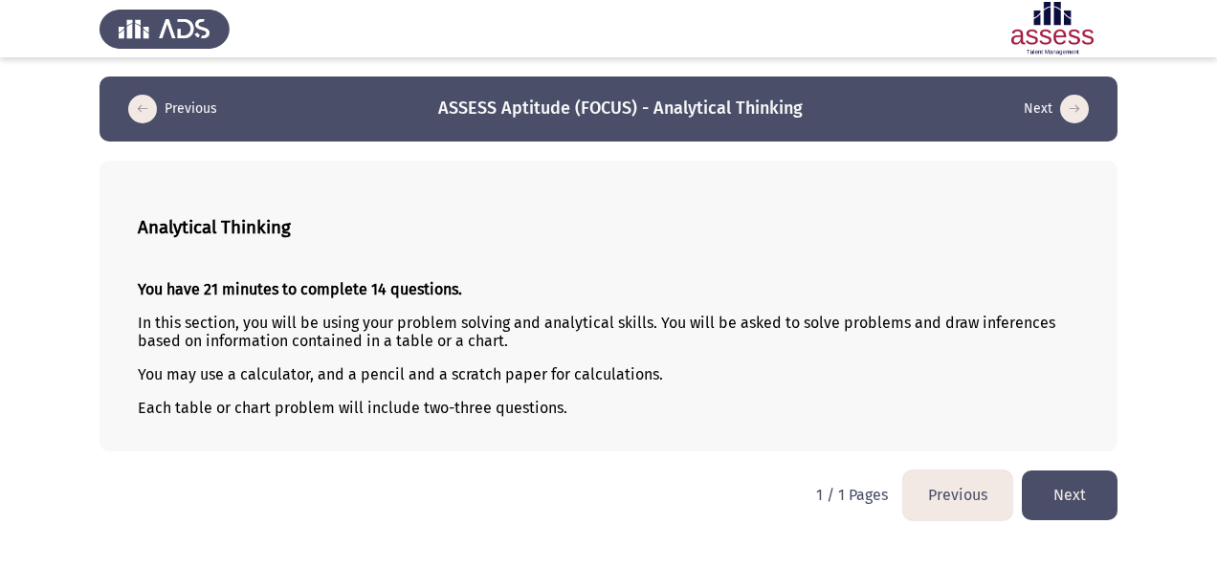
click at [1069, 491] on button "Next" at bounding box center [1070, 495] width 96 height 49
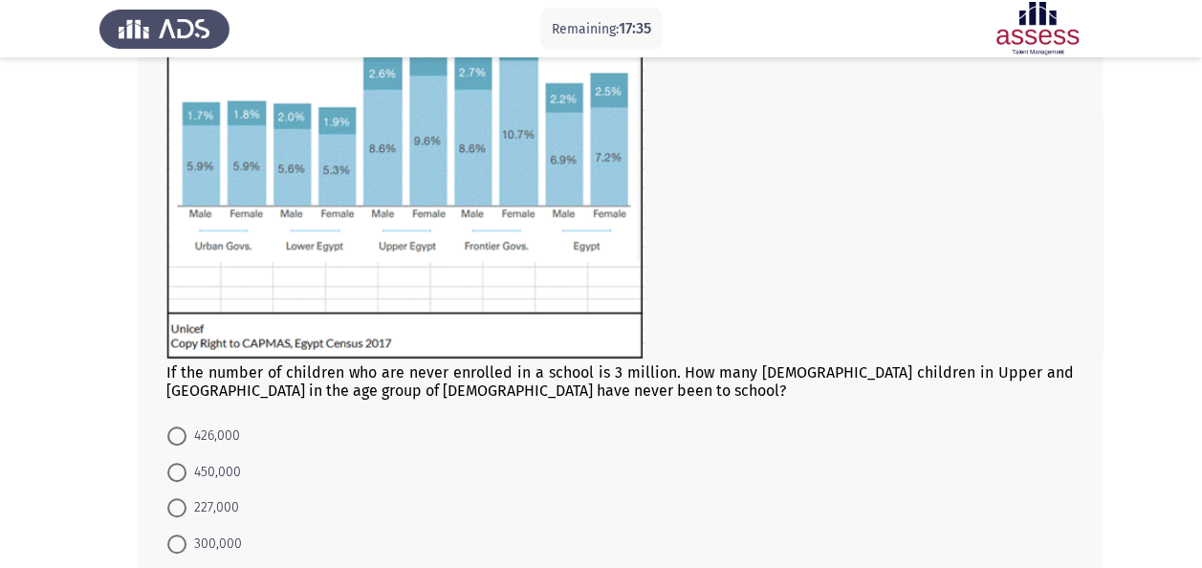
scroll to position [300, 0]
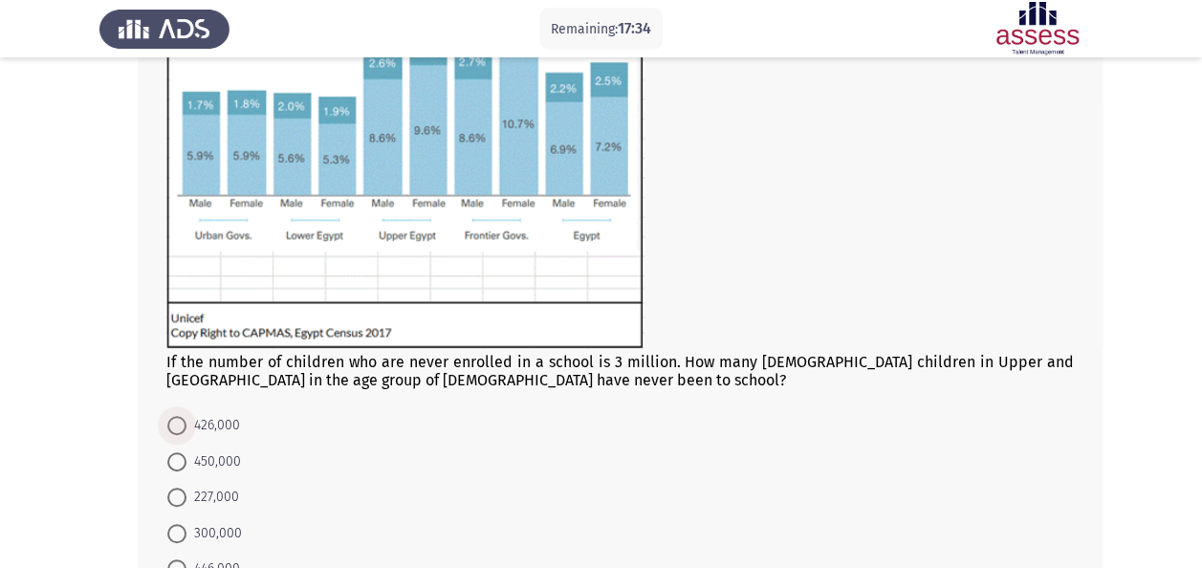
click at [221, 427] on span "426,000" at bounding box center [214, 425] width 54 height 23
click at [187, 427] on input "426,000" at bounding box center [176, 425] width 19 height 19
radio input "true"
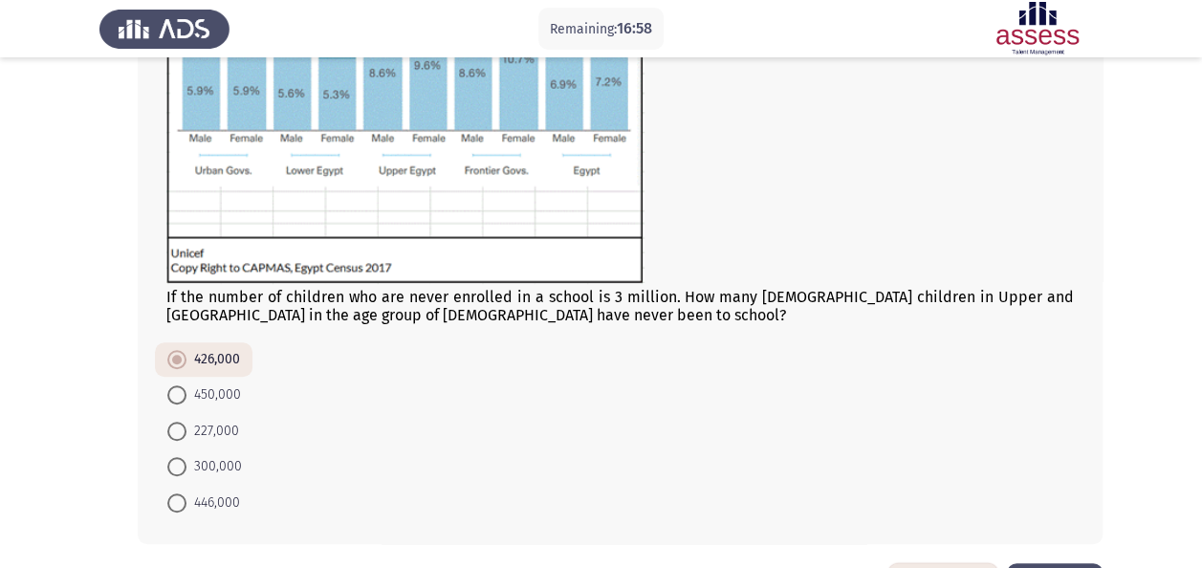
scroll to position [434, 0]
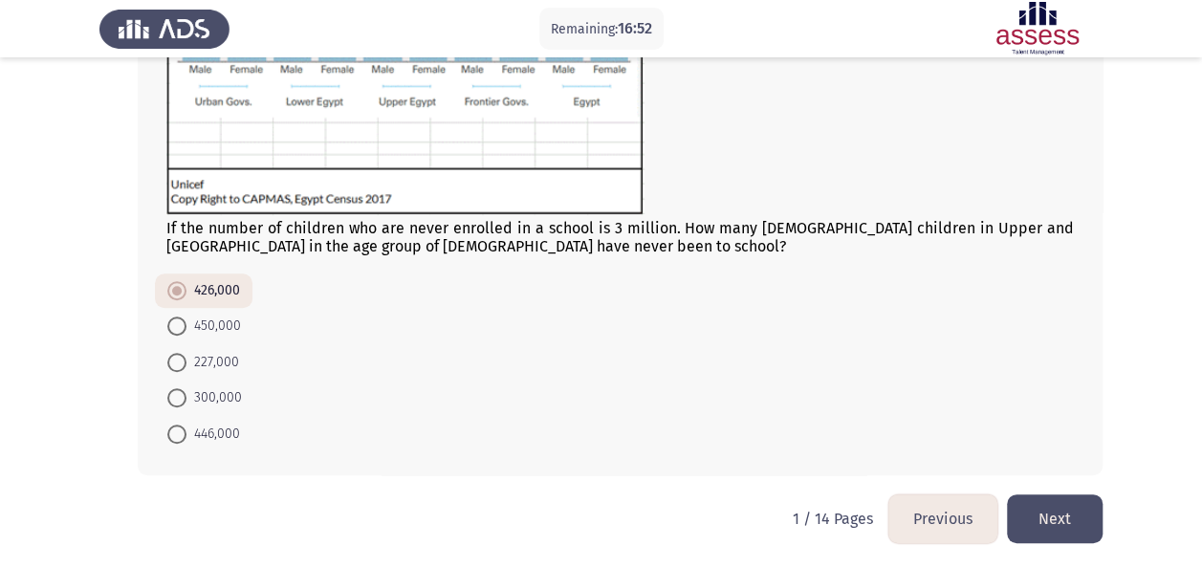
click at [1079, 523] on button "Next" at bounding box center [1055, 519] width 96 height 49
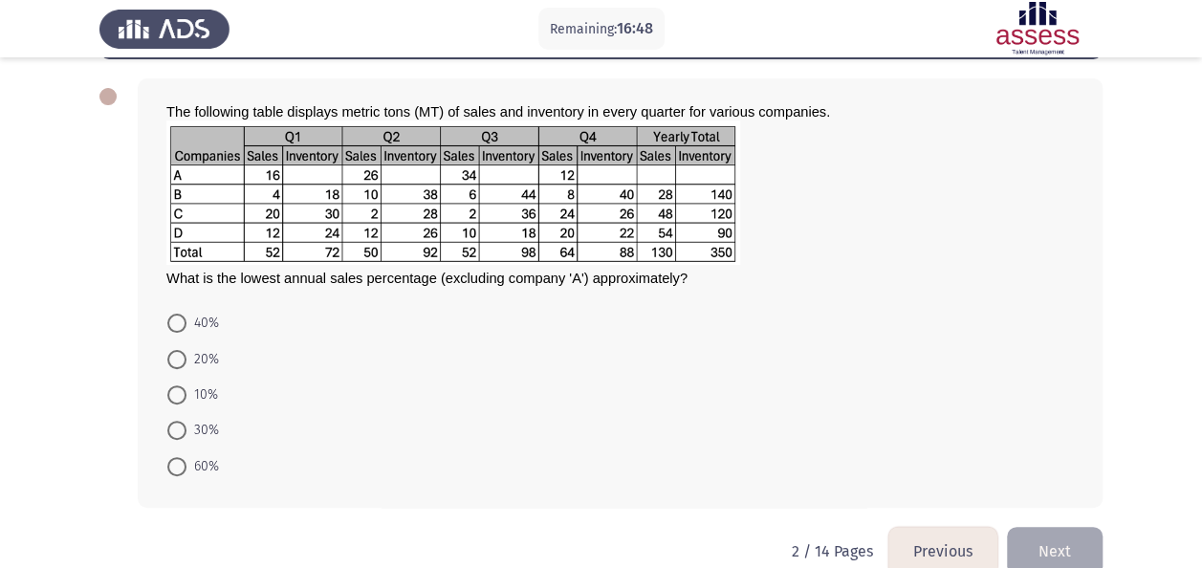
scroll to position [81, 0]
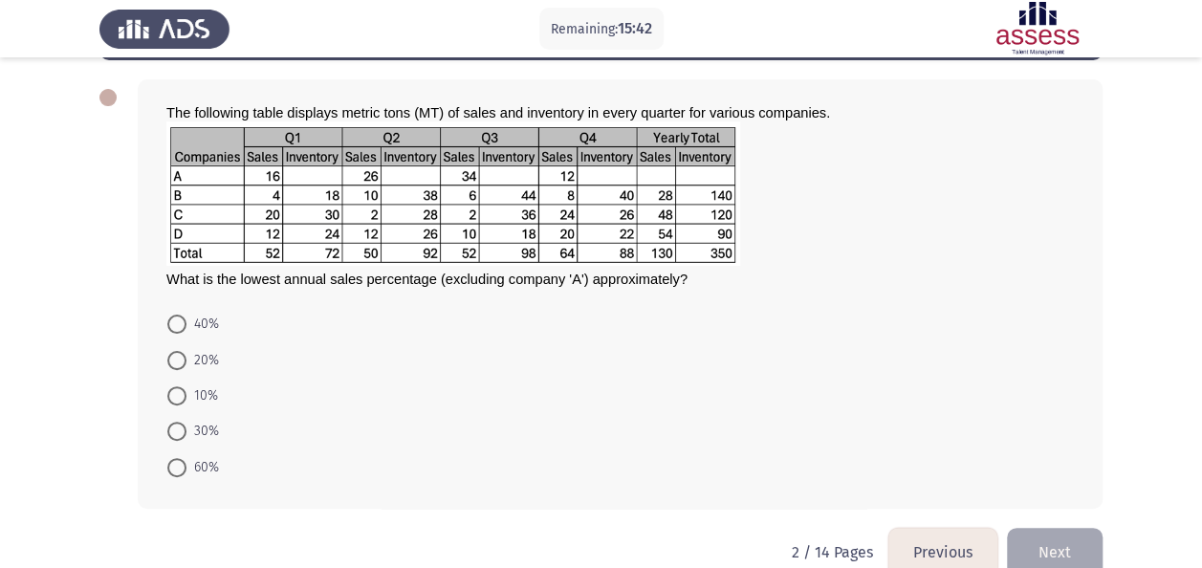
click at [182, 354] on span at bounding box center [176, 360] width 19 height 19
click at [182, 354] on input "20%" at bounding box center [176, 360] width 19 height 19
radio input "true"
click at [1061, 541] on button "Next" at bounding box center [1055, 550] width 96 height 49
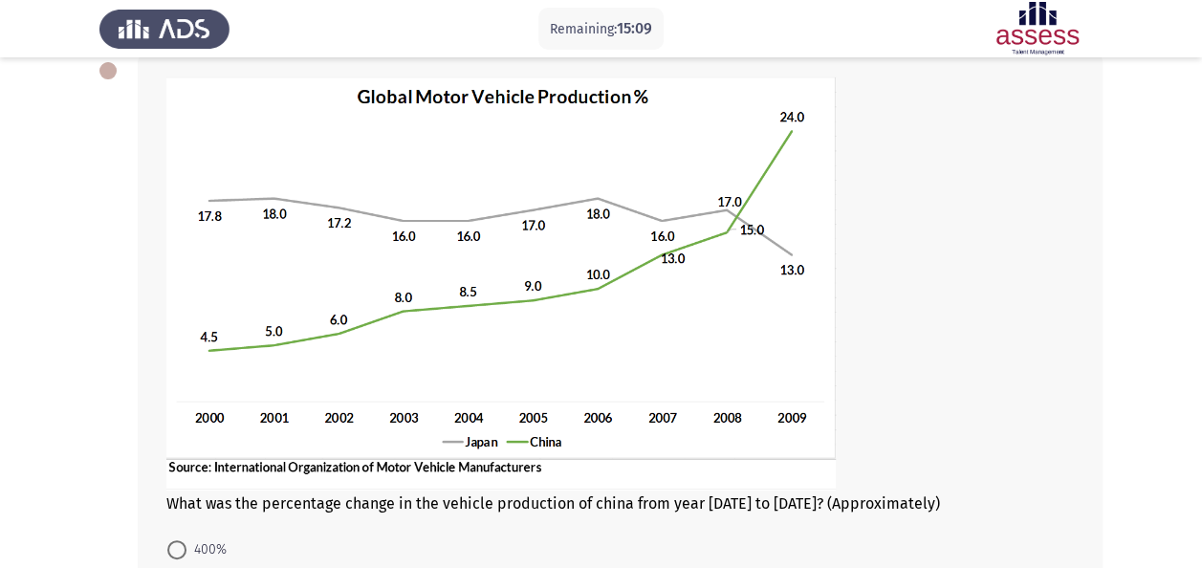
scroll to position [367, 0]
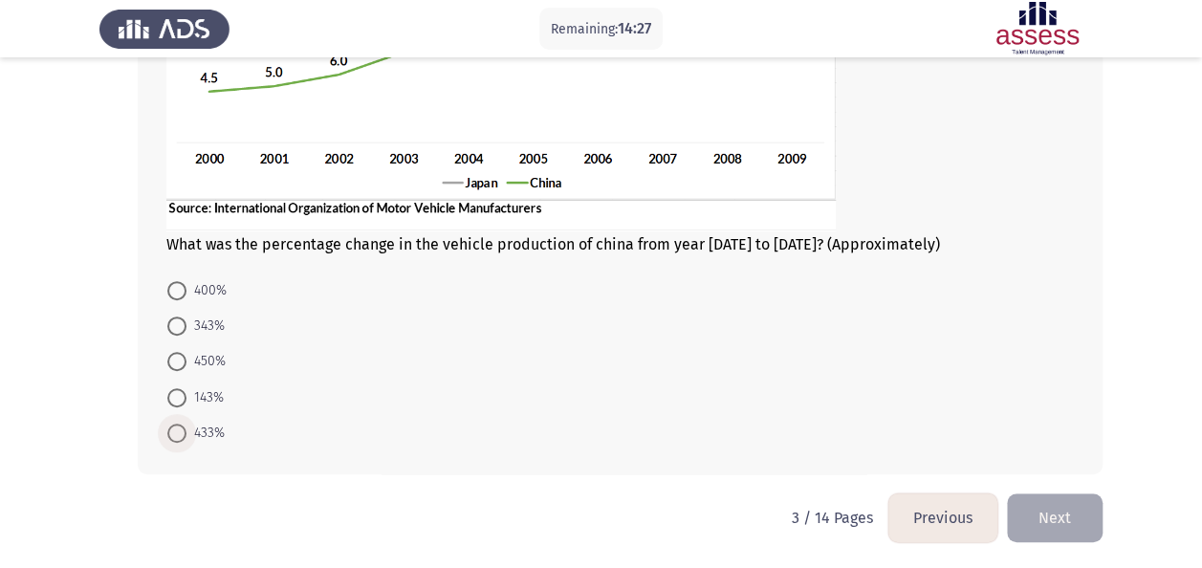
click at [177, 426] on span at bounding box center [176, 433] width 19 height 19
click at [177, 426] on input "433%" at bounding box center [176, 433] width 19 height 19
radio input "true"
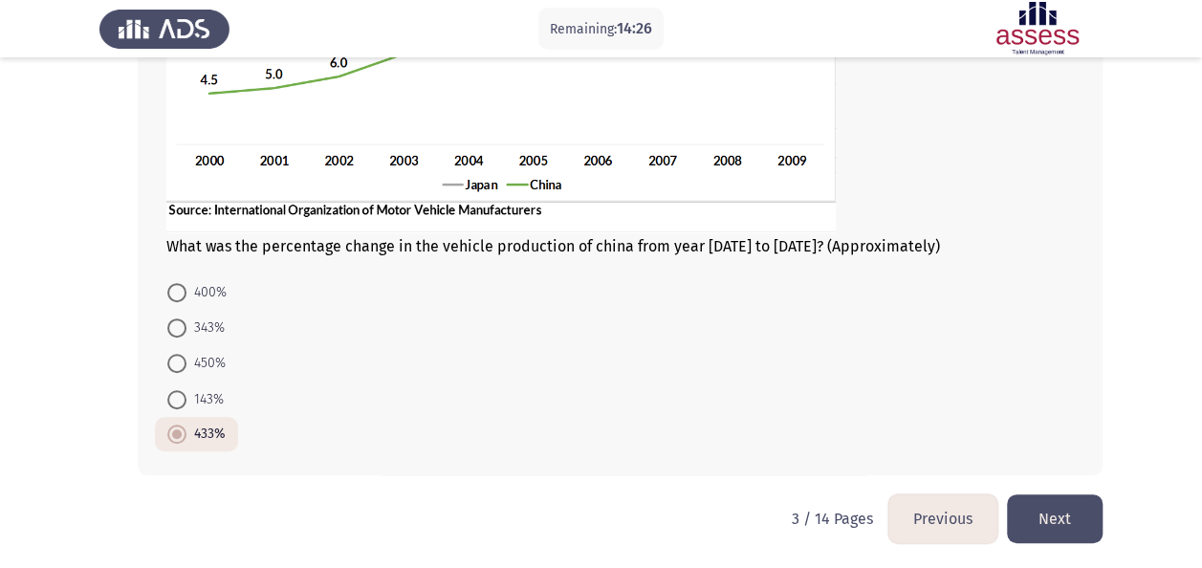
click at [1059, 512] on button "Next" at bounding box center [1055, 519] width 96 height 49
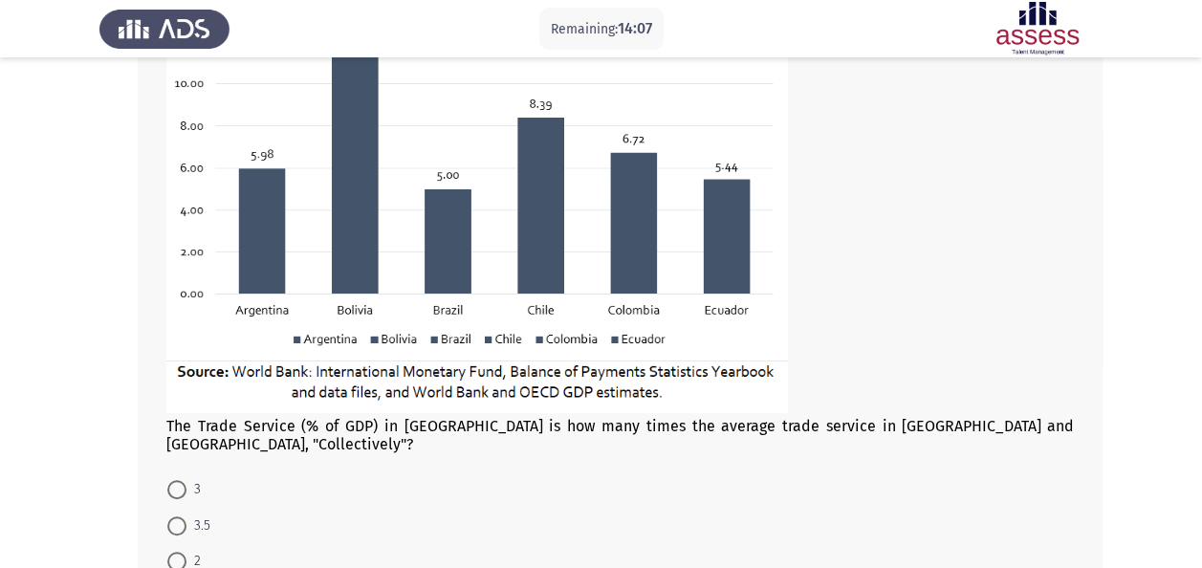
scroll to position [458, 0]
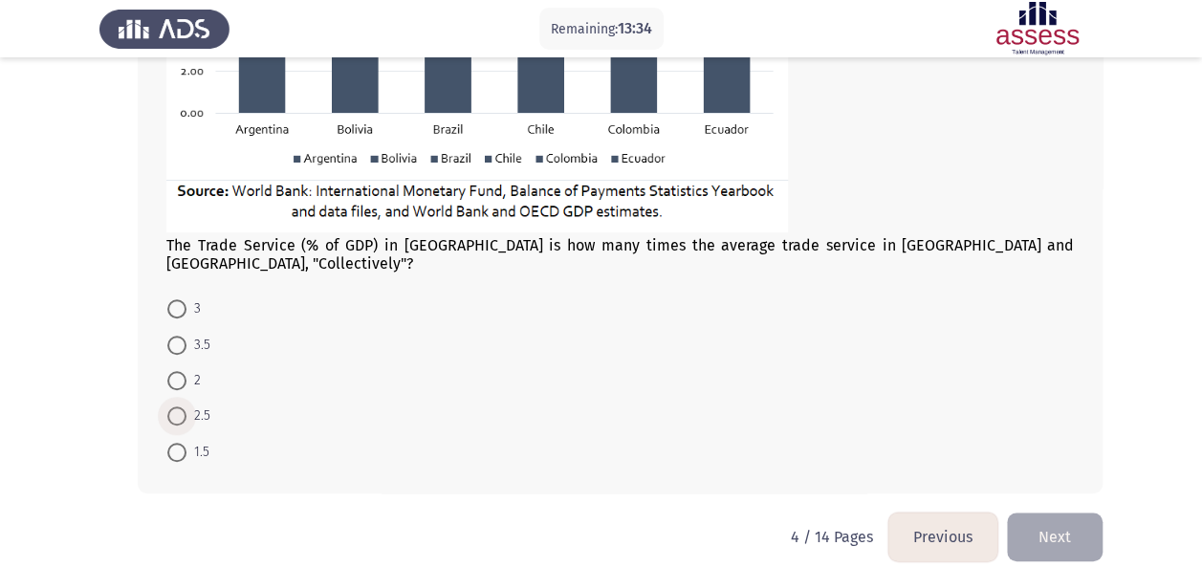
click at [174, 407] on span at bounding box center [176, 416] width 19 height 19
click at [174, 407] on input "2.5" at bounding box center [176, 416] width 19 height 19
radio input "true"
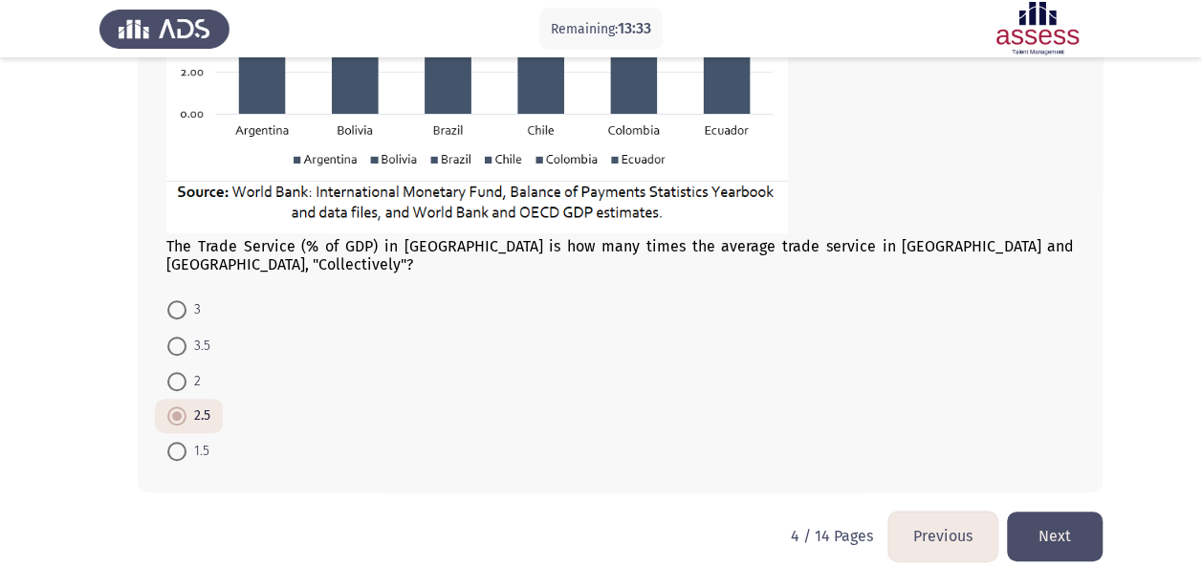
click at [1070, 518] on button "Next" at bounding box center [1055, 536] width 96 height 49
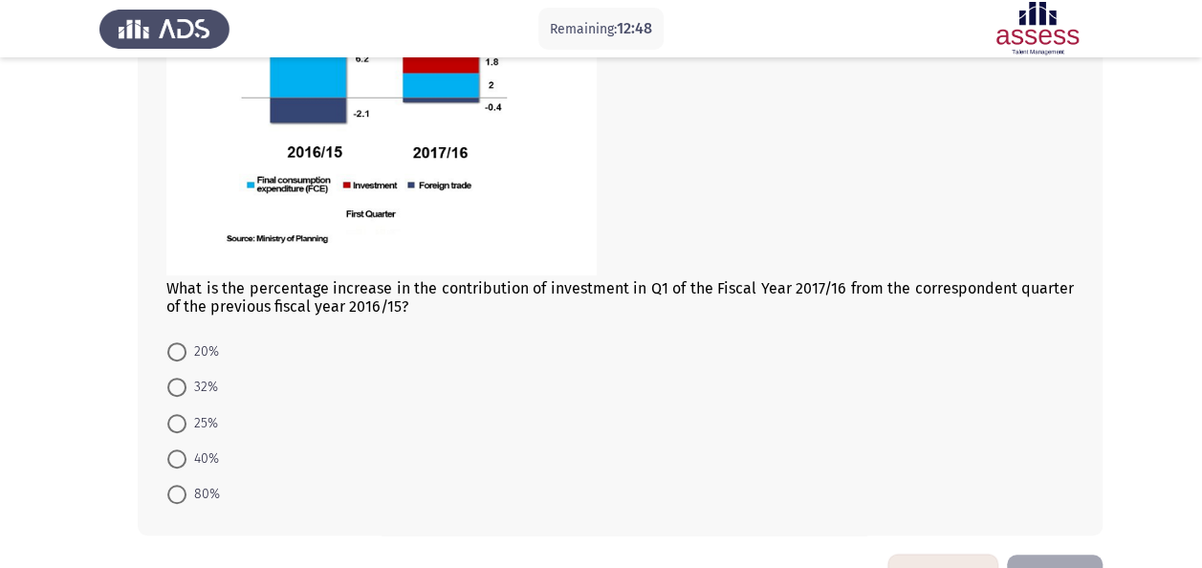
scroll to position [284, 0]
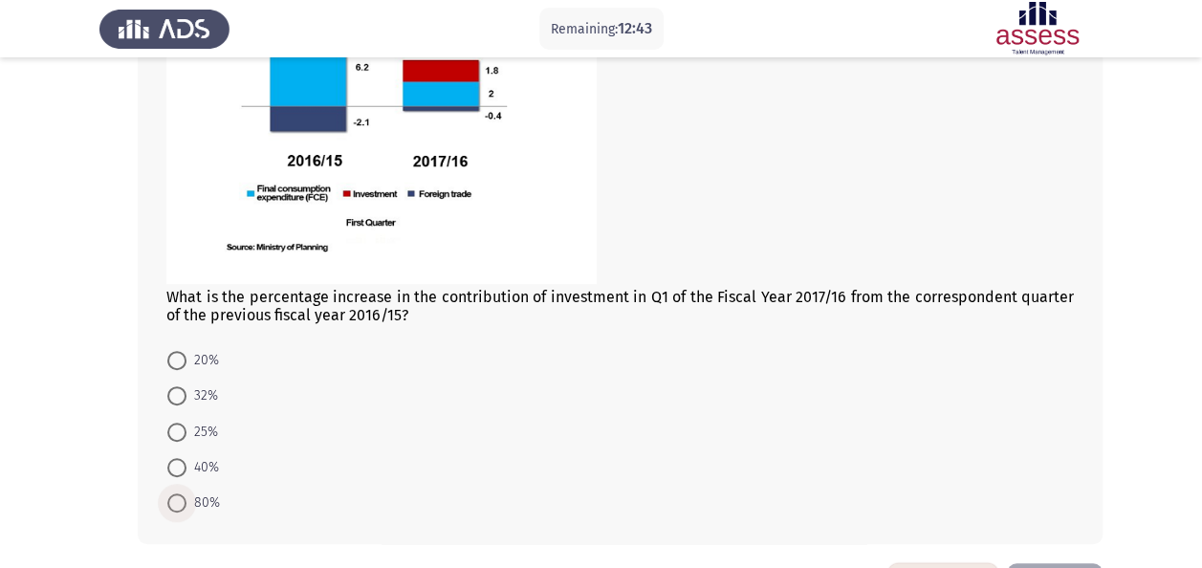
click at [177, 503] on span at bounding box center [177, 503] width 0 height 0
click at [177, 499] on input "80%" at bounding box center [176, 503] width 19 height 19
radio input "true"
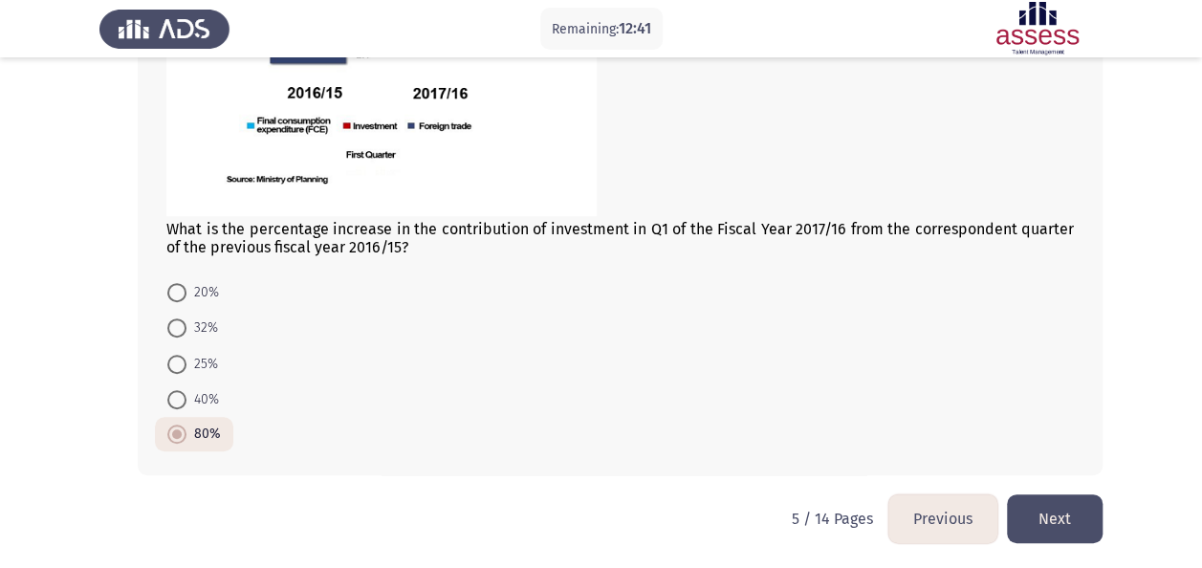
click at [1074, 503] on button "Next" at bounding box center [1055, 519] width 96 height 49
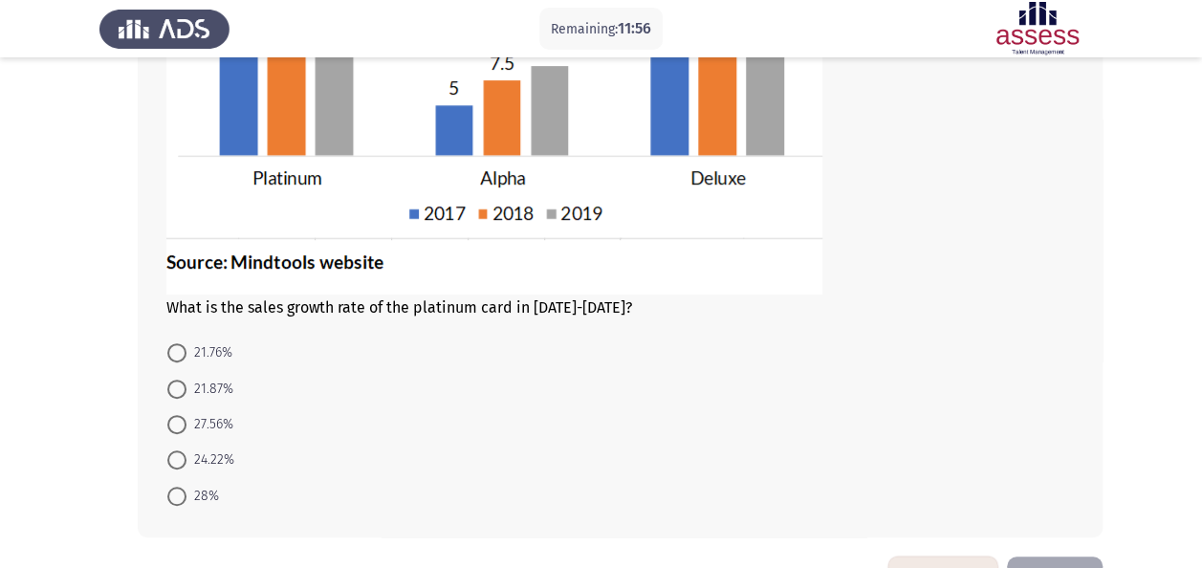
scroll to position [347, 0]
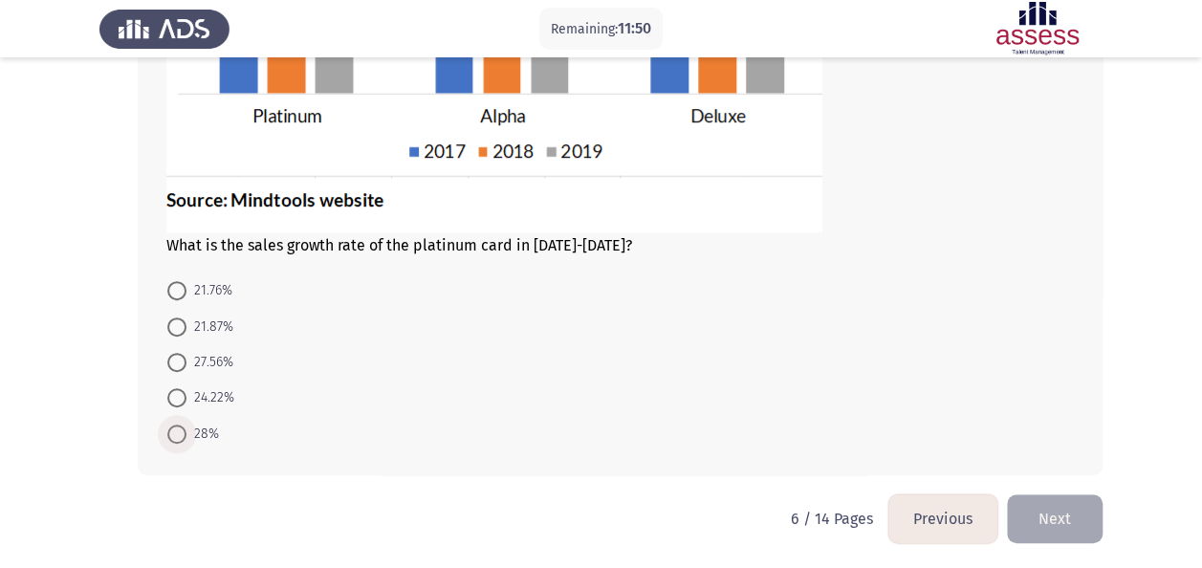
click at [187, 430] on span "28%" at bounding box center [203, 434] width 33 height 23
click at [187, 430] on input "28%" at bounding box center [176, 434] width 19 height 19
radio input "true"
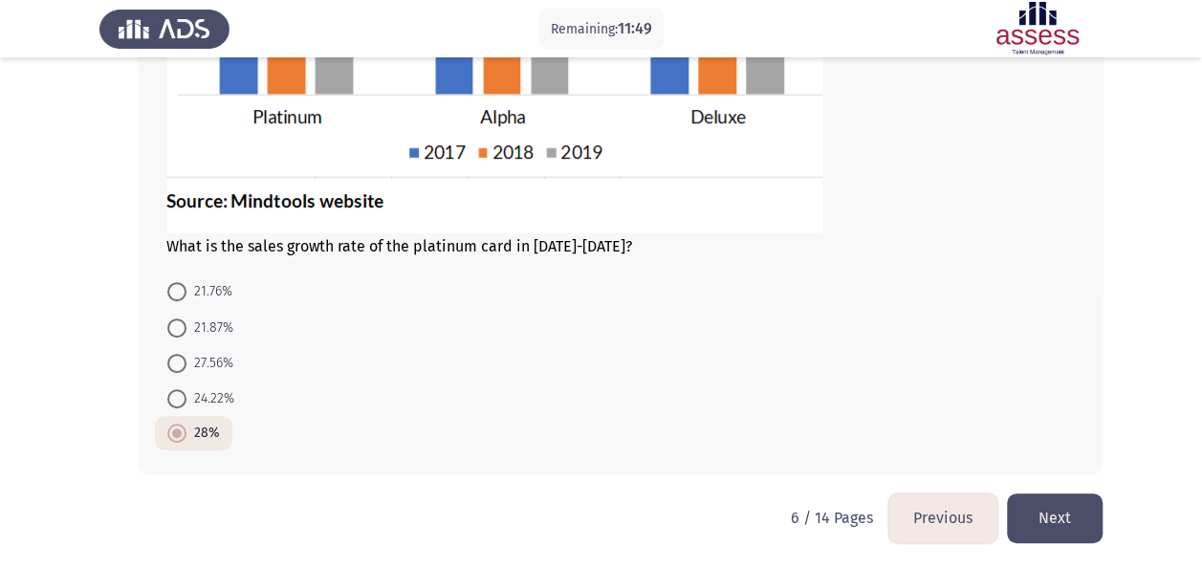
click at [1071, 512] on button "Next" at bounding box center [1055, 518] width 96 height 49
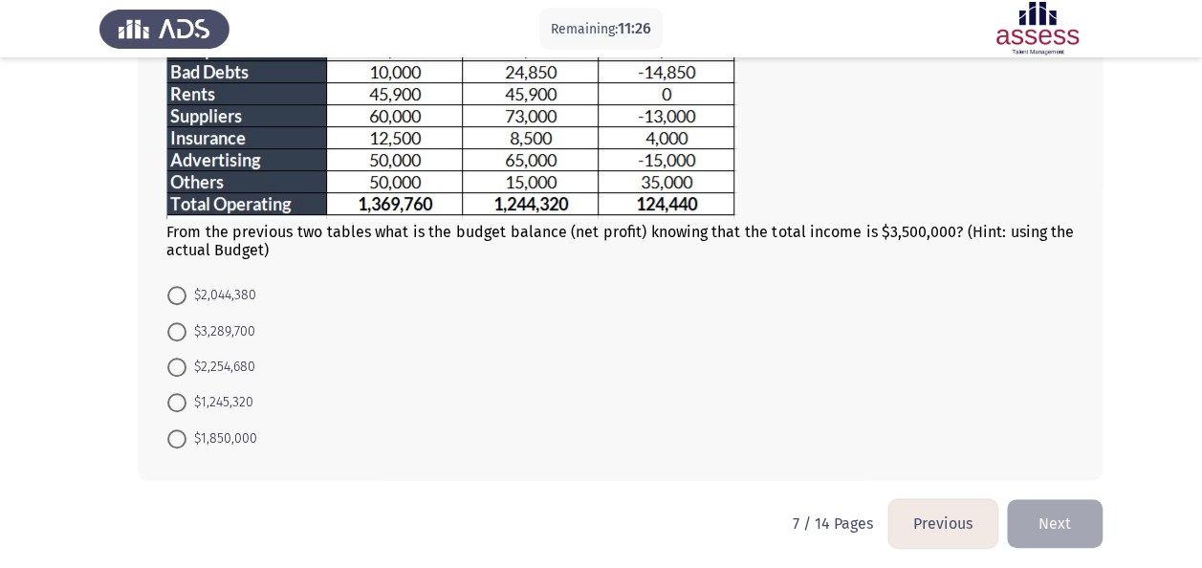
scroll to position [466, 0]
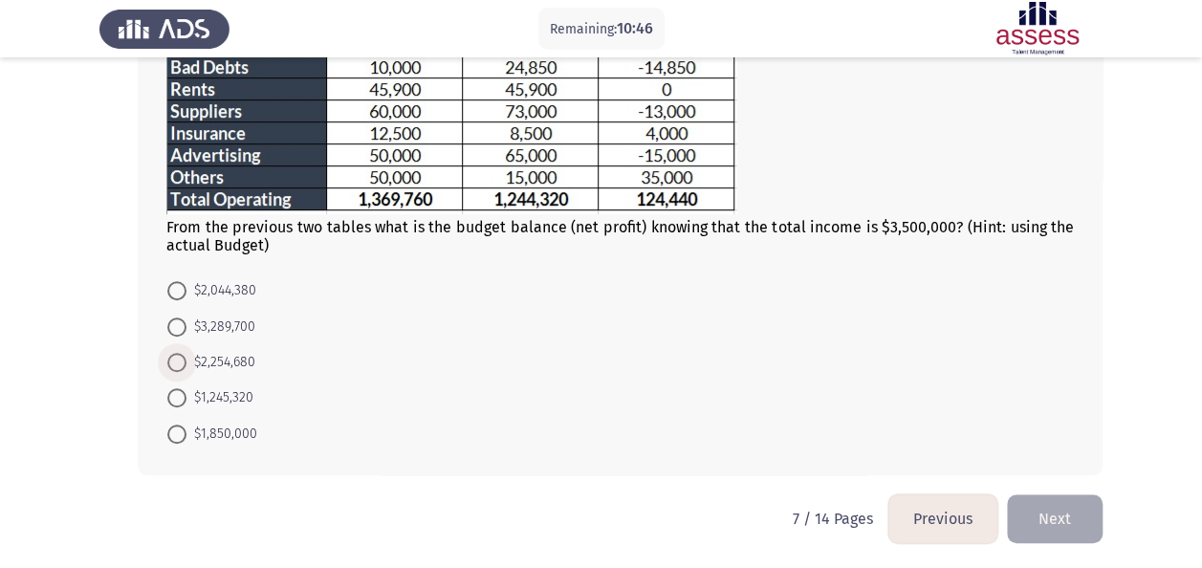
click at [194, 358] on span "$2,254,680" at bounding box center [221, 362] width 69 height 23
click at [187, 358] on input "$2,254,680" at bounding box center [176, 362] width 19 height 19
radio input "true"
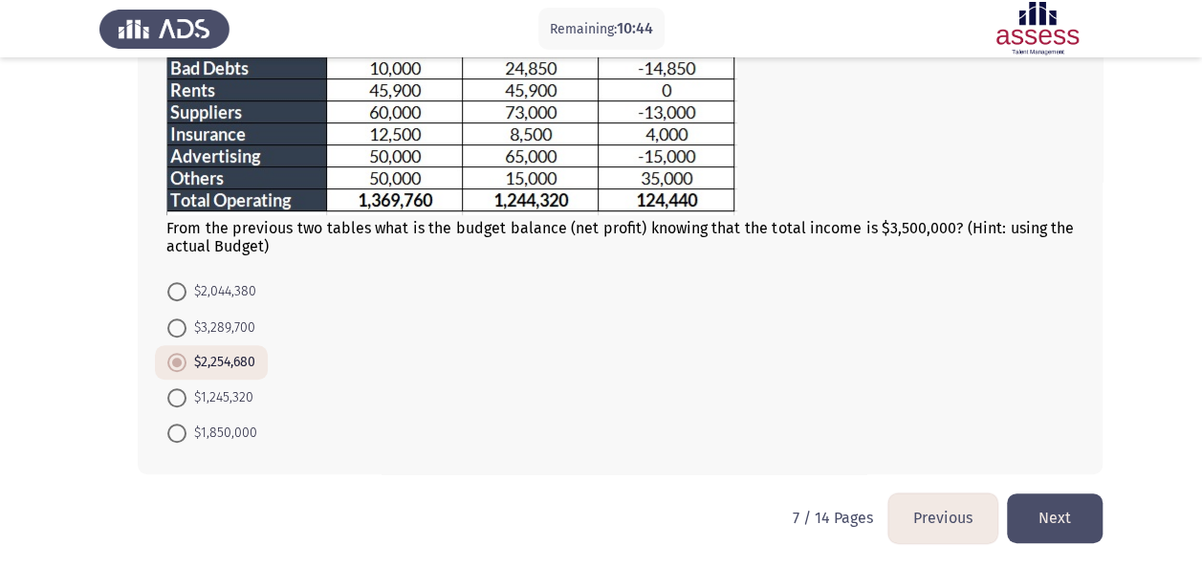
click at [1056, 515] on button "Next" at bounding box center [1055, 518] width 96 height 49
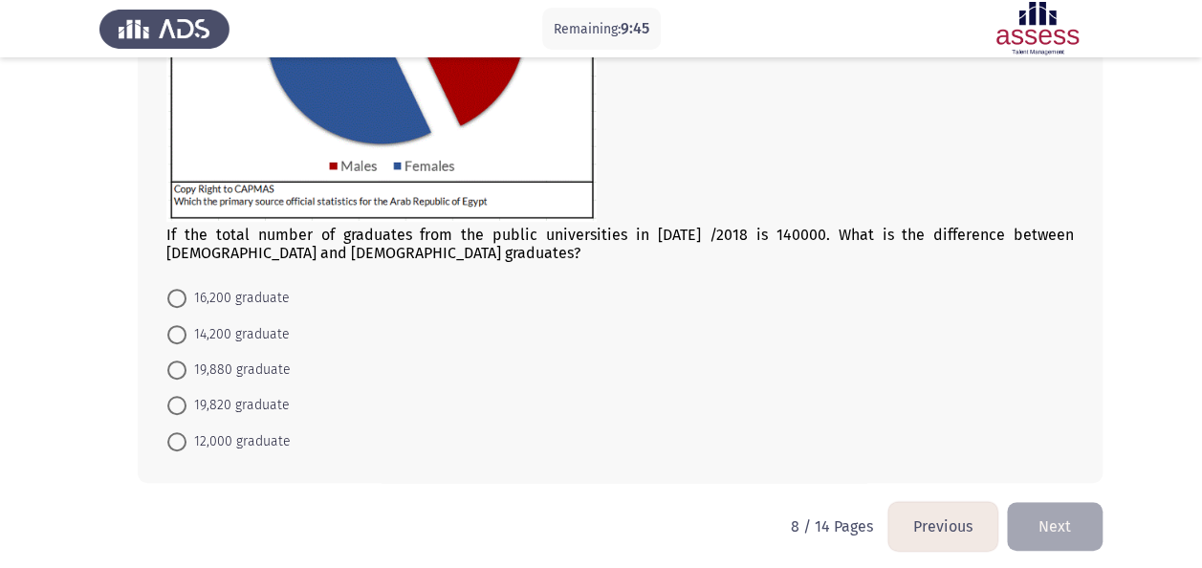
scroll to position [324, 0]
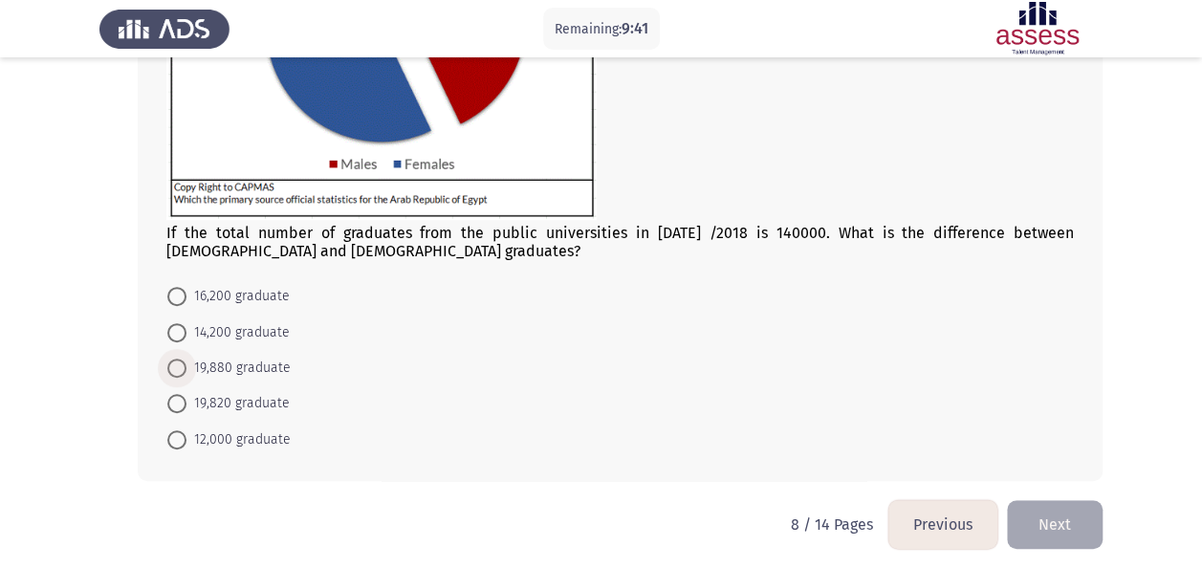
click at [177, 368] on span at bounding box center [177, 368] width 0 height 0
click at [176, 365] on input "19,880 graduate" at bounding box center [176, 368] width 19 height 19
radio input "true"
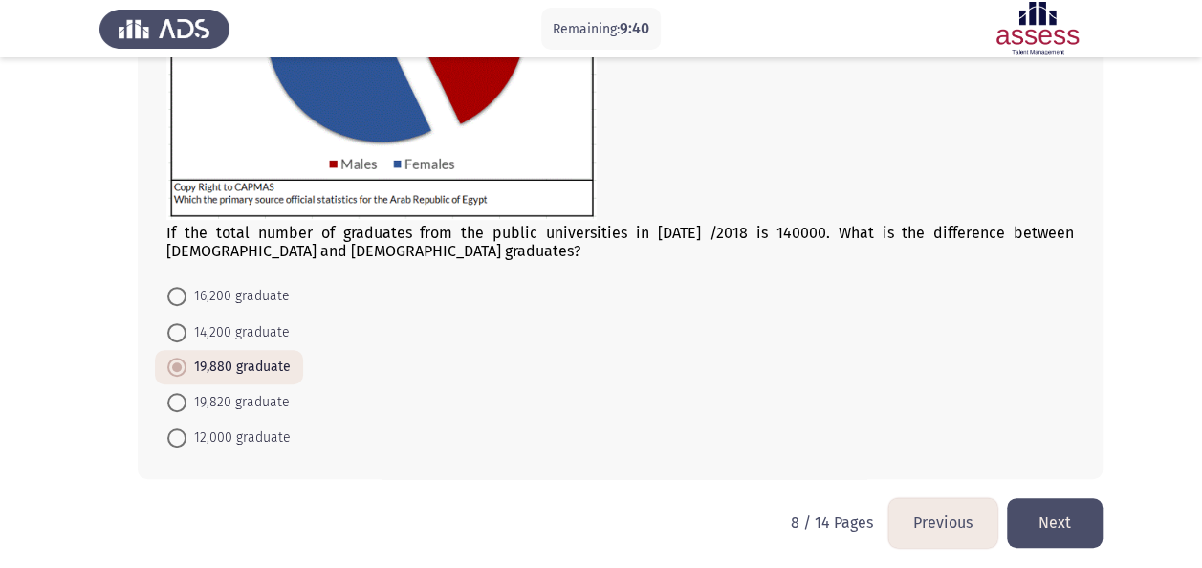
scroll to position [329, 0]
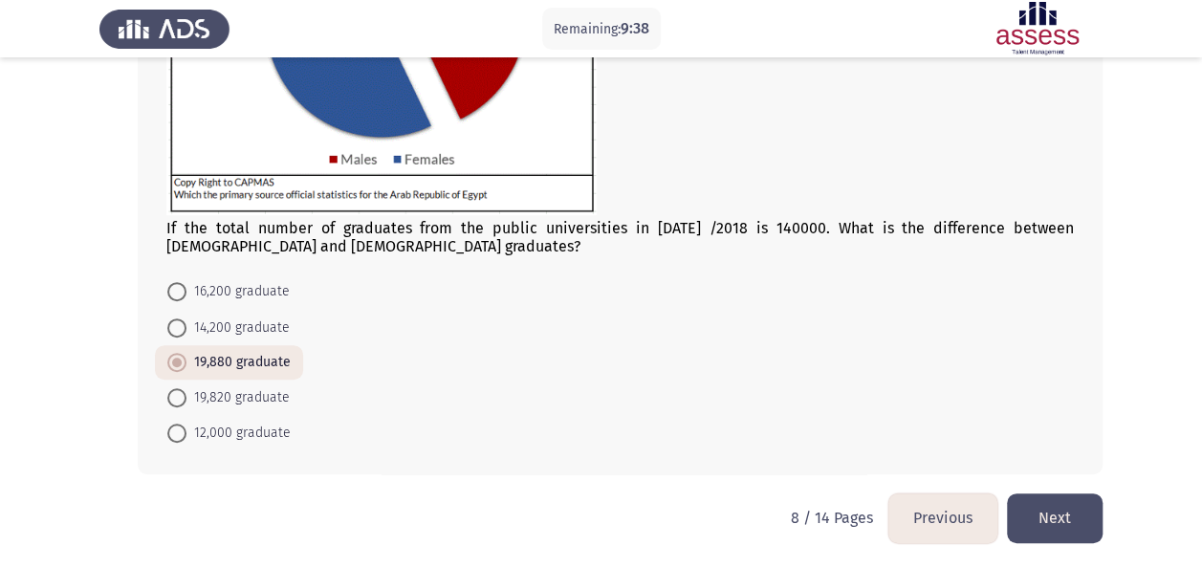
click at [1069, 509] on button "Next" at bounding box center [1055, 518] width 96 height 49
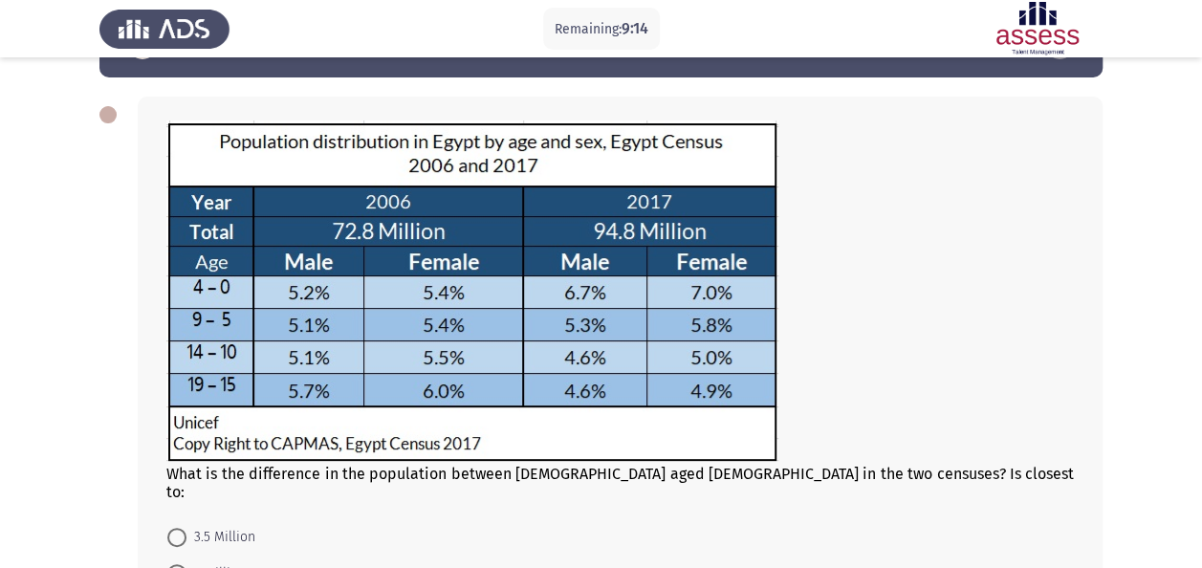
scroll to position [293, 0]
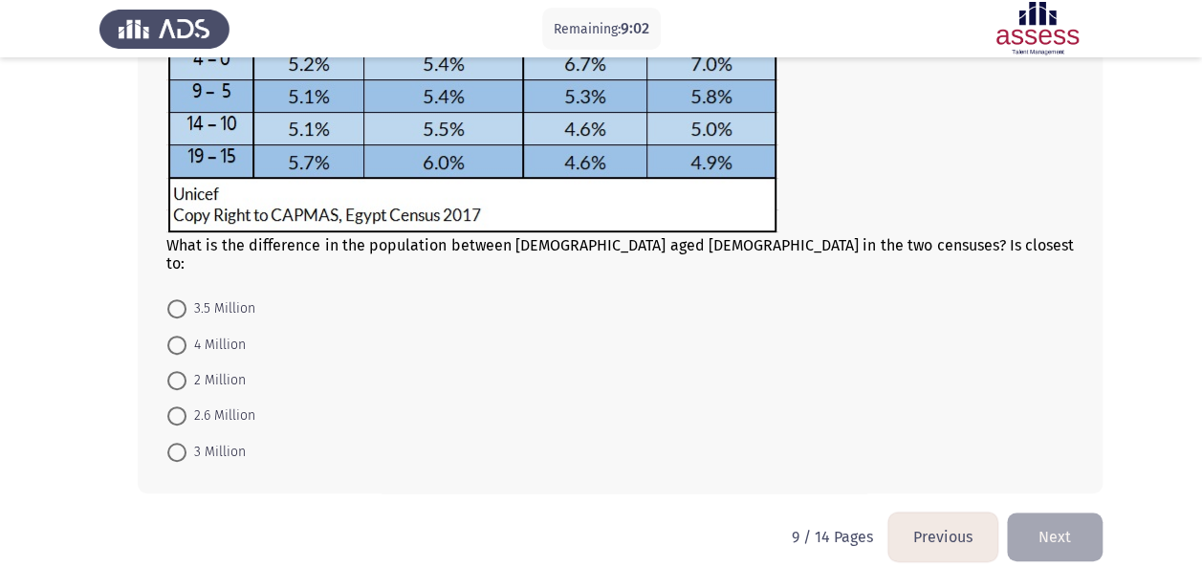
click at [1069, 358] on form "3.5 Million 4 Million 2 Million 2.6 Million 3 Million" at bounding box center [620, 380] width 908 height 179
click at [245, 398] on mat-radio-button "2.6 Million" at bounding box center [211, 415] width 113 height 35
click at [220, 405] on span "2.6 Million" at bounding box center [221, 416] width 69 height 23
click at [187, 407] on input "2.6 Million" at bounding box center [176, 416] width 19 height 19
radio input "true"
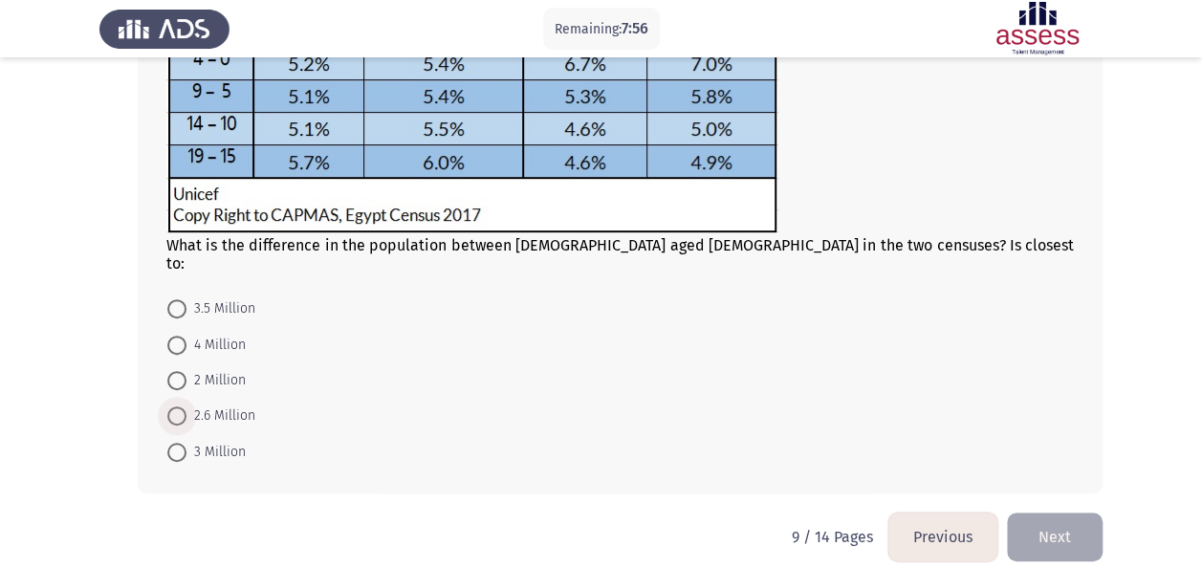
scroll to position [292, 0]
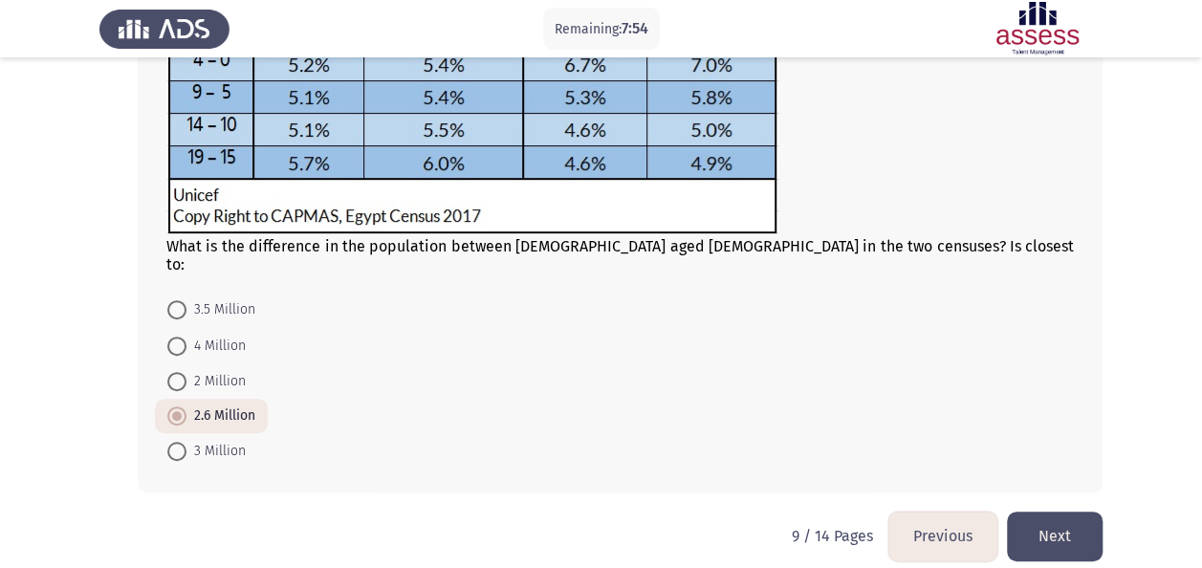
click at [1054, 517] on button "Next" at bounding box center [1055, 536] width 96 height 49
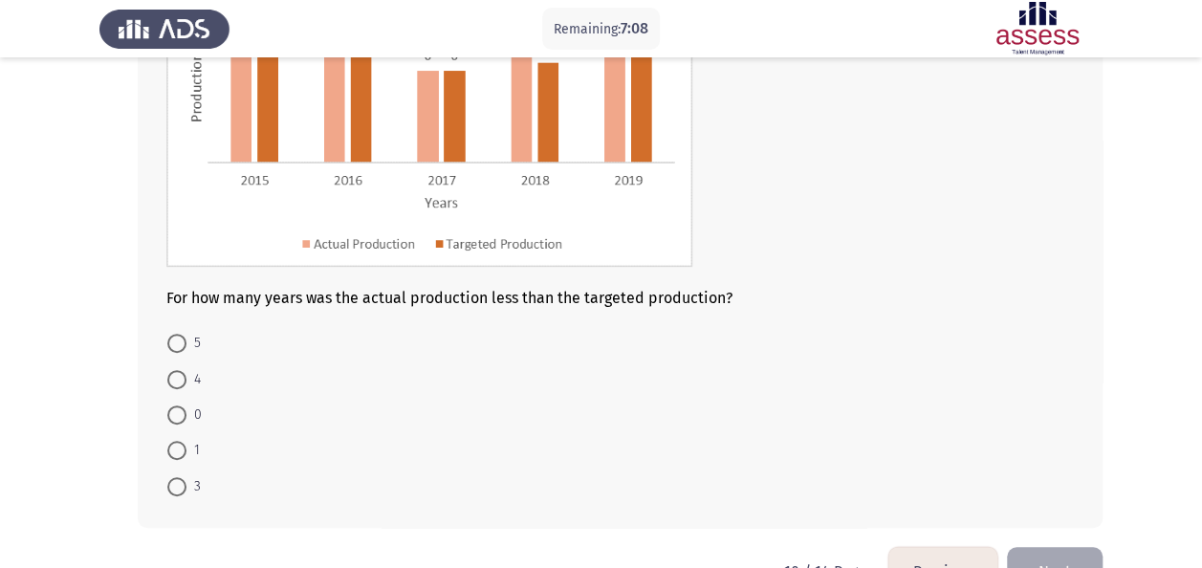
scroll to position [263, 0]
click at [187, 476] on span "3" at bounding box center [194, 487] width 14 height 23
click at [187, 478] on input "3" at bounding box center [176, 487] width 19 height 19
radio input "true"
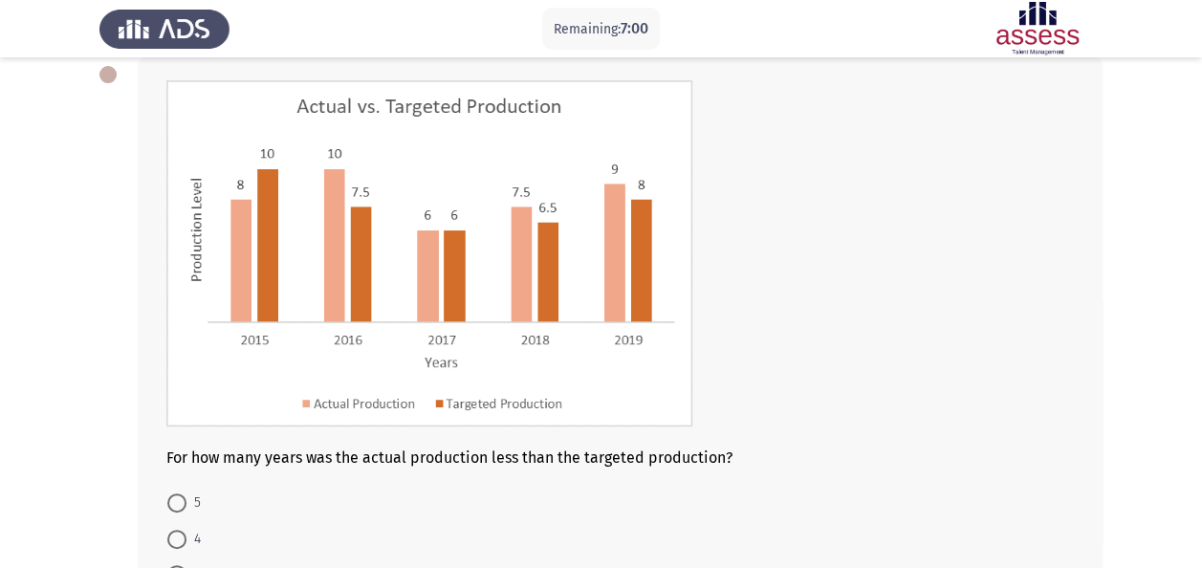
scroll to position [316, 0]
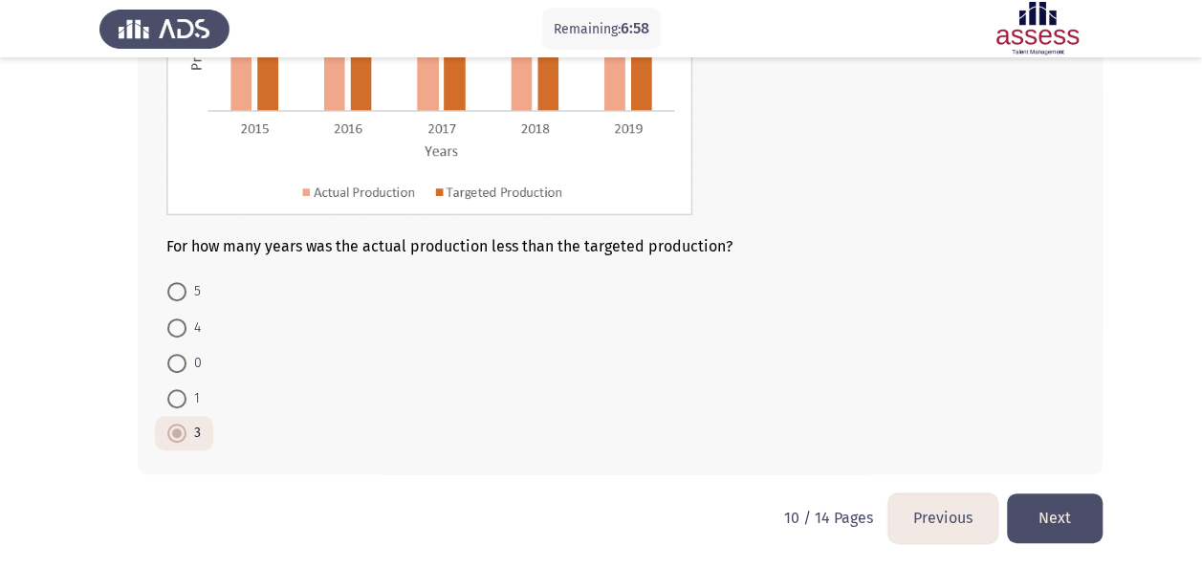
click at [1062, 524] on button "Next" at bounding box center [1055, 518] width 96 height 49
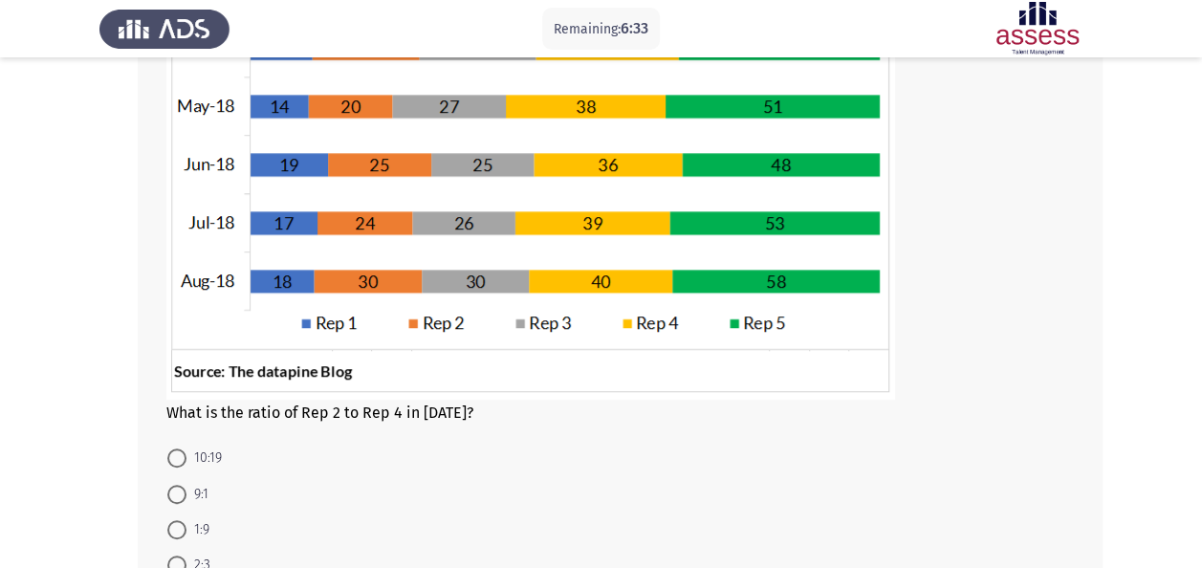
scroll to position [554, 0]
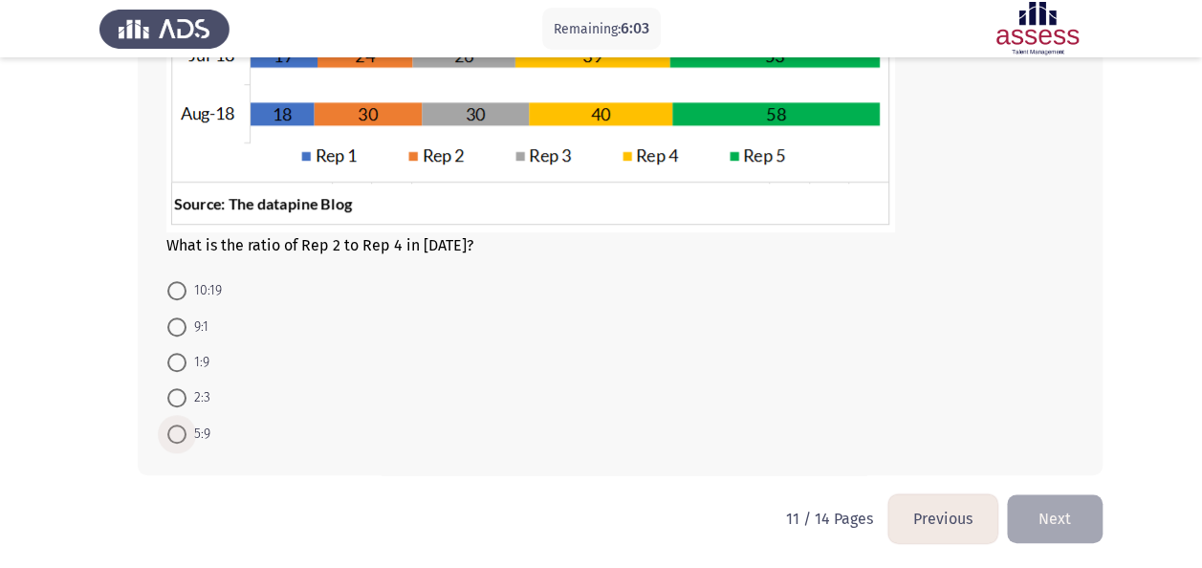
click at [174, 429] on span at bounding box center [176, 434] width 19 height 19
click at [174, 429] on input "5:9" at bounding box center [176, 434] width 19 height 19
radio input "true"
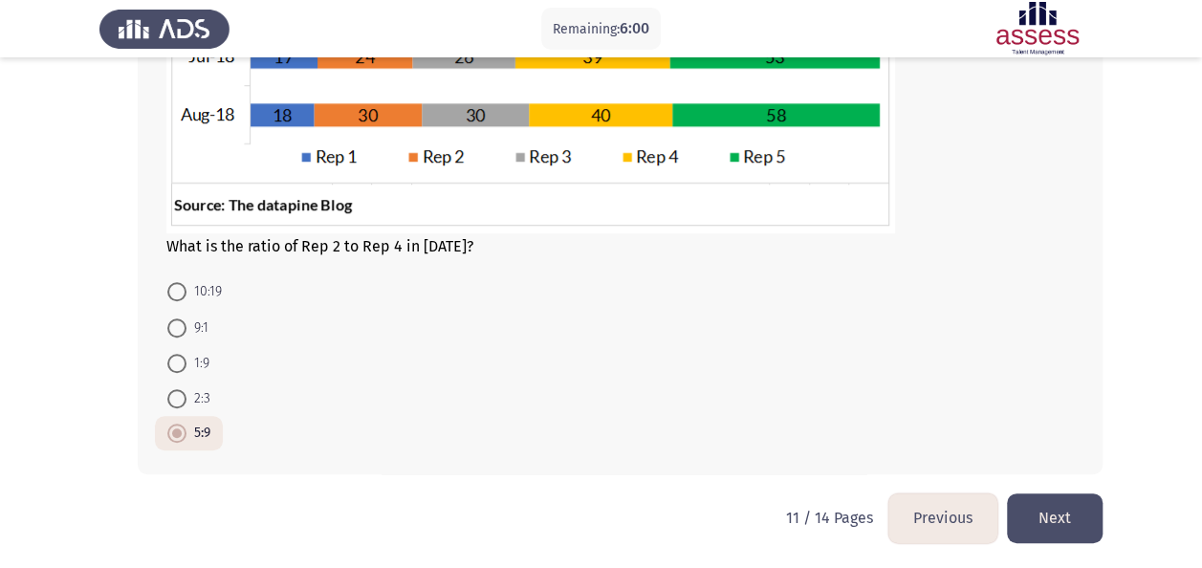
click at [1052, 495] on button "Next" at bounding box center [1055, 518] width 96 height 49
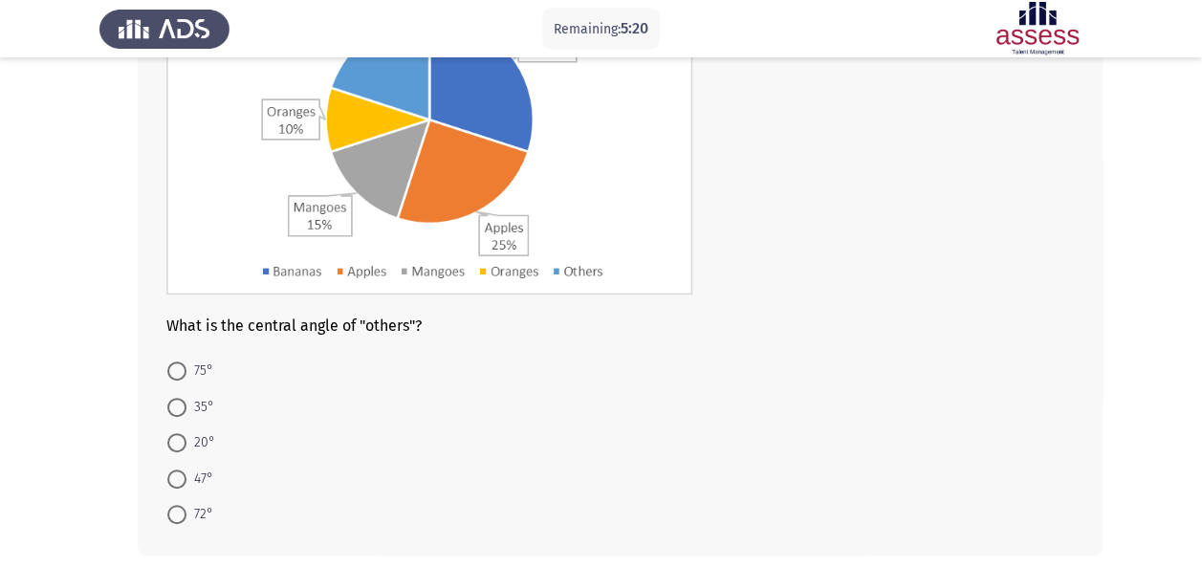
scroll to position [249, 0]
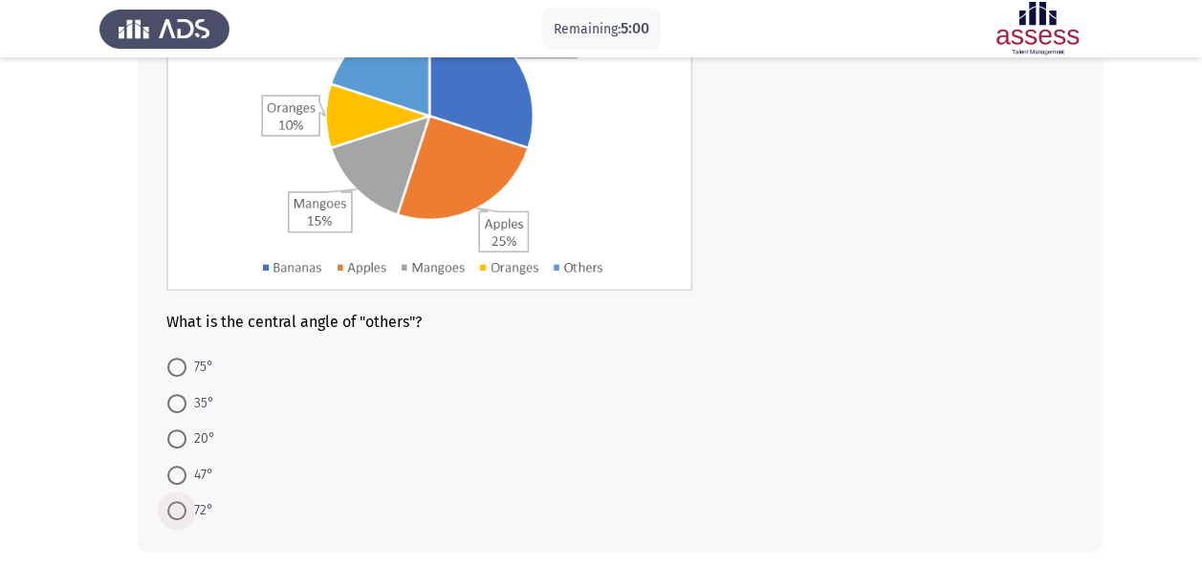
click at [189, 506] on span "72°" at bounding box center [200, 510] width 27 height 23
click at [187, 506] on input "72°" at bounding box center [176, 510] width 19 height 19
radio input "true"
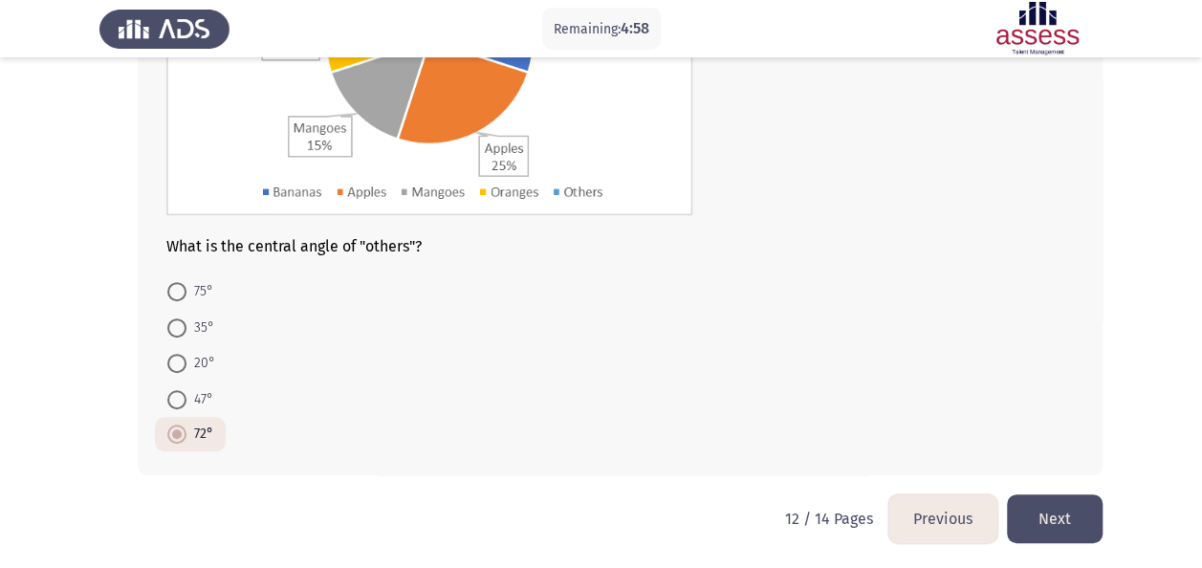
click at [1048, 513] on button "Next" at bounding box center [1055, 519] width 96 height 49
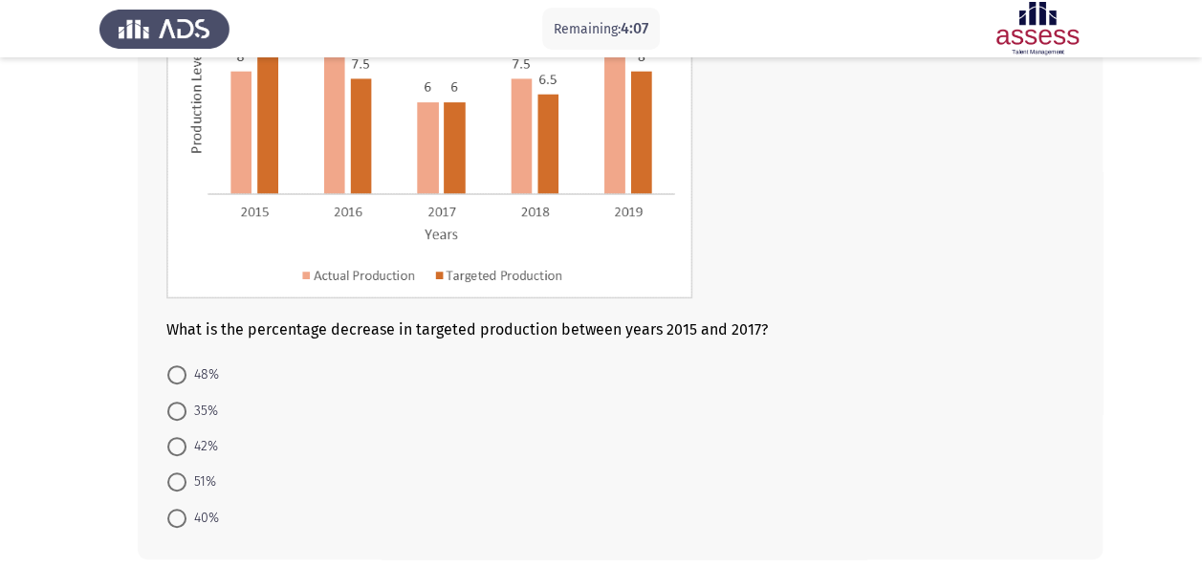
scroll to position [317, 0]
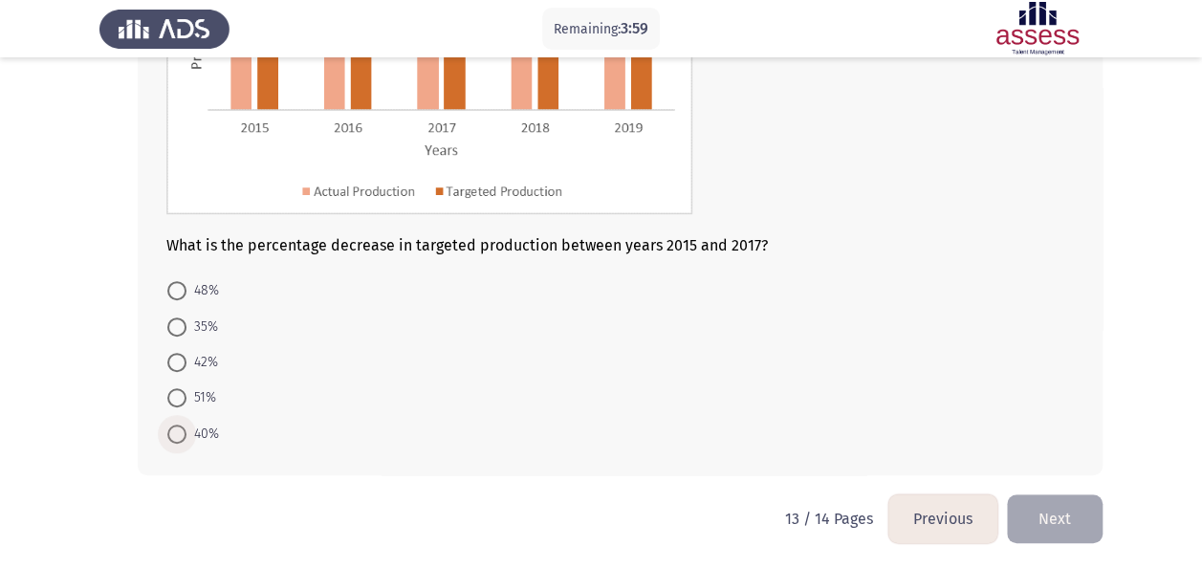
click at [187, 434] on span "40%" at bounding box center [203, 434] width 33 height 23
click at [187, 434] on input "40%" at bounding box center [176, 434] width 19 height 19
radio input "true"
click at [1058, 528] on button "Next" at bounding box center [1055, 518] width 96 height 49
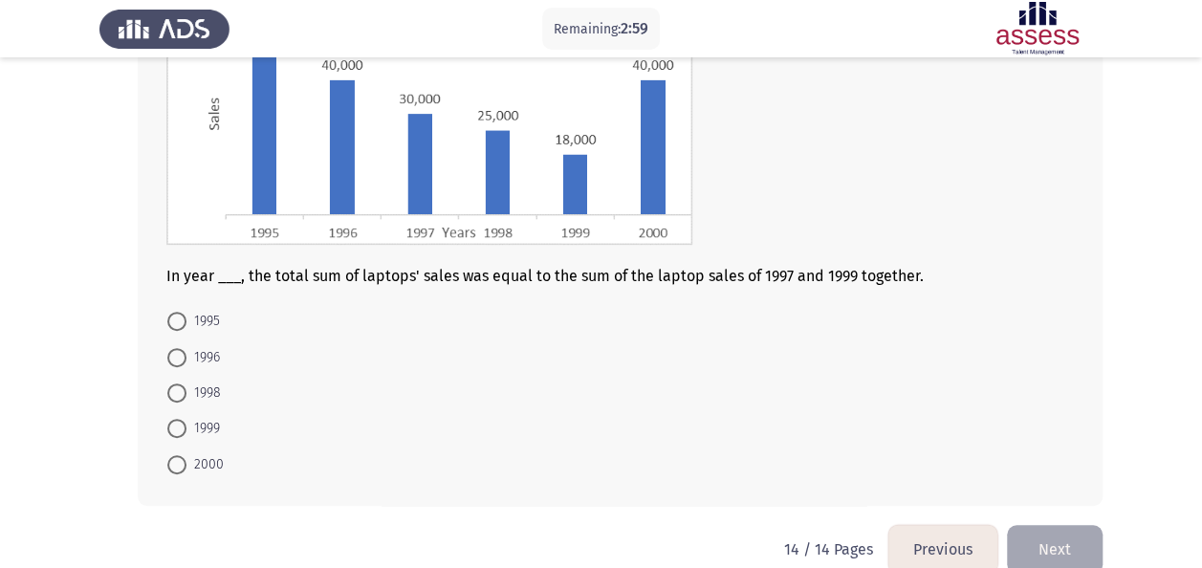
scroll to position [276, 0]
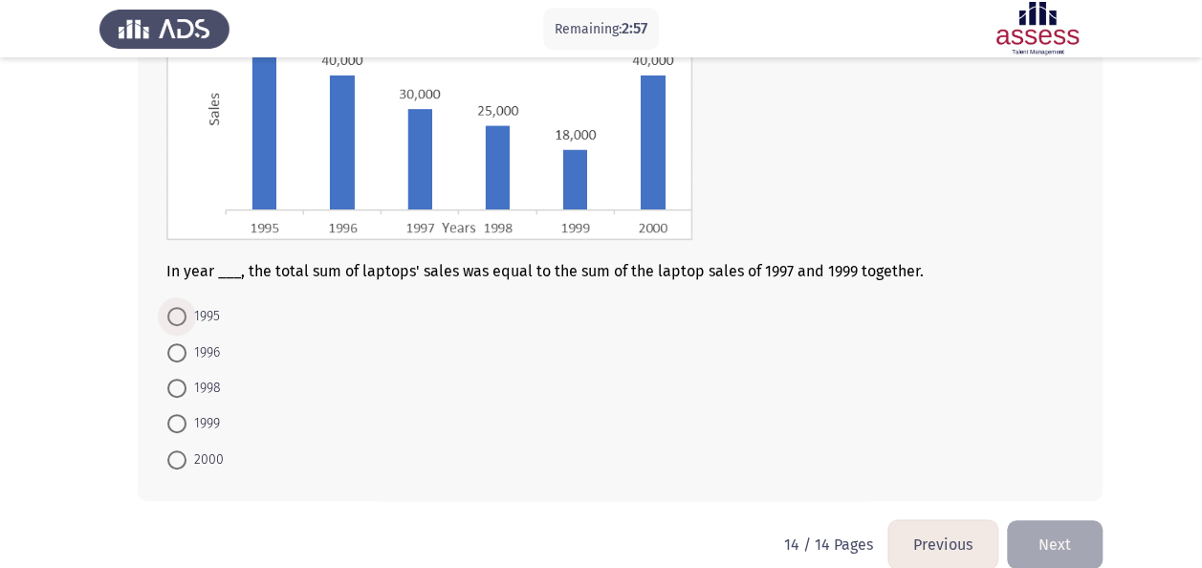
click at [194, 326] on span "1995" at bounding box center [203, 316] width 33 height 23
click at [187, 326] on input "1995" at bounding box center [176, 316] width 19 height 19
radio input "true"
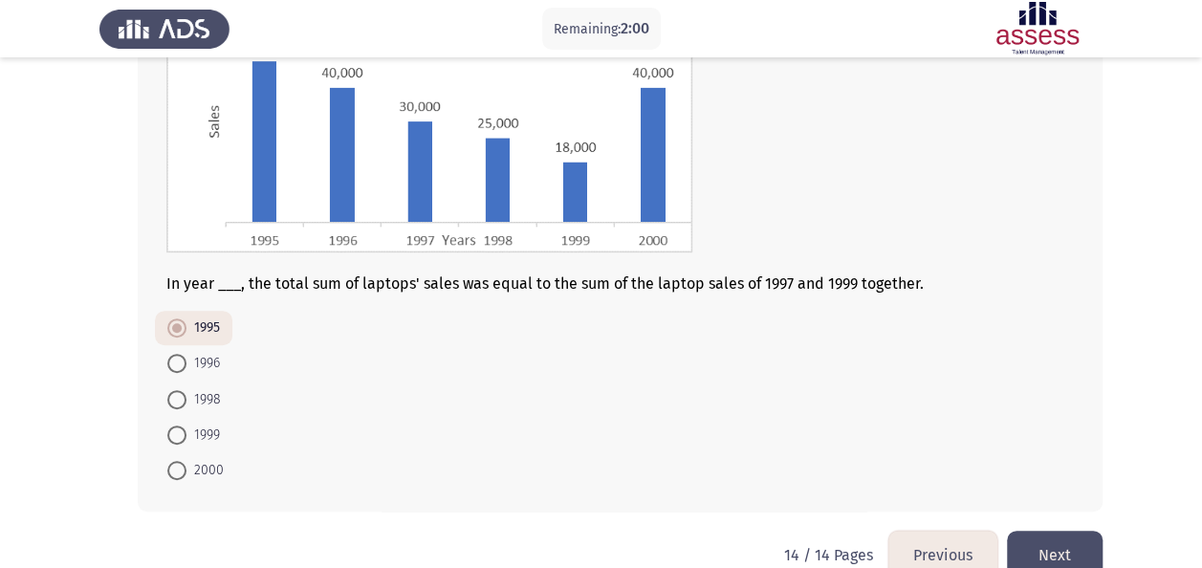
scroll to position [301, 0]
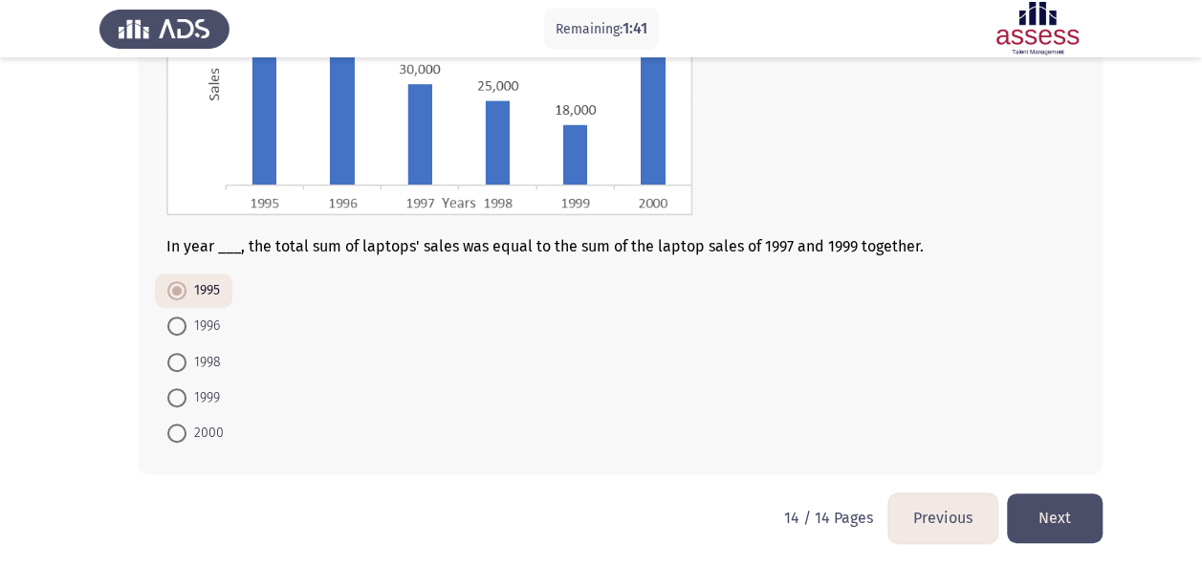
click at [1039, 512] on button "Next" at bounding box center [1055, 518] width 96 height 49
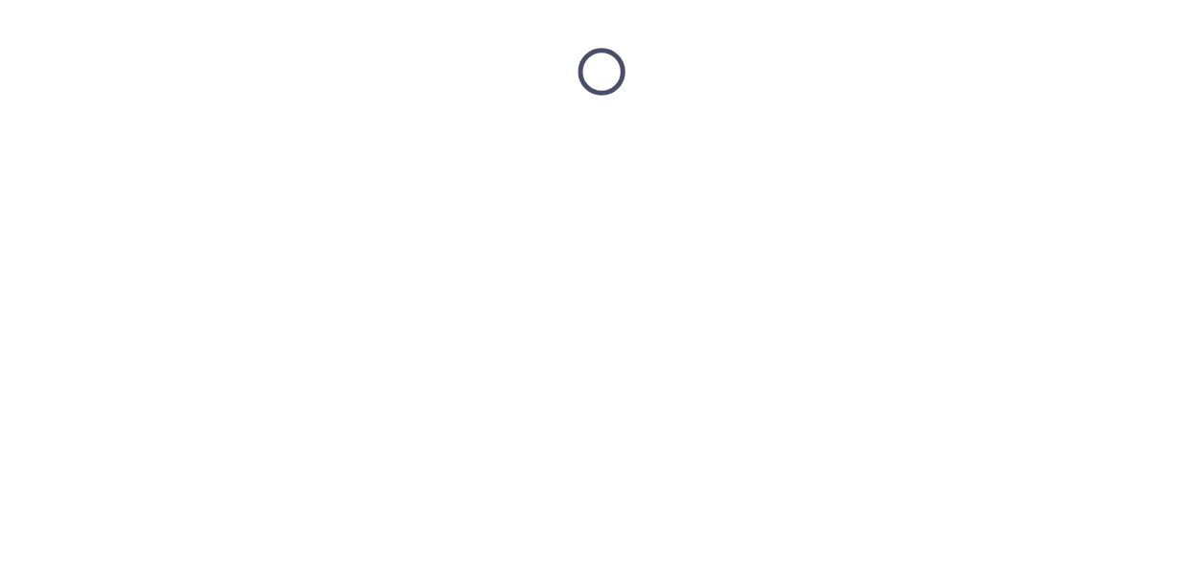
scroll to position [0, 0]
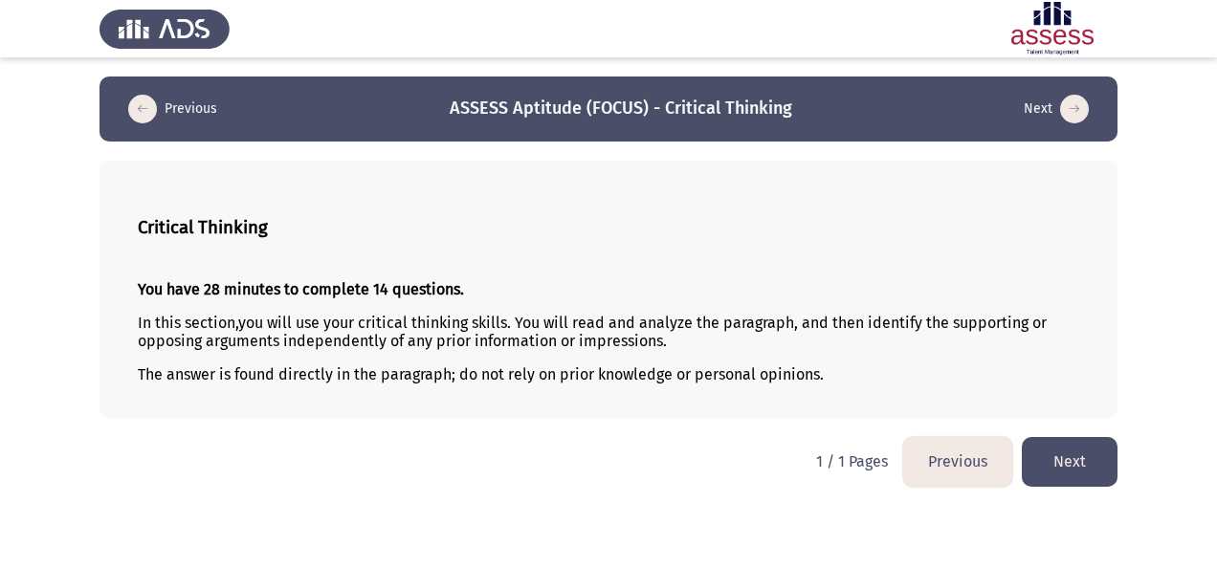
click at [1072, 457] on button "Next" at bounding box center [1070, 461] width 96 height 49
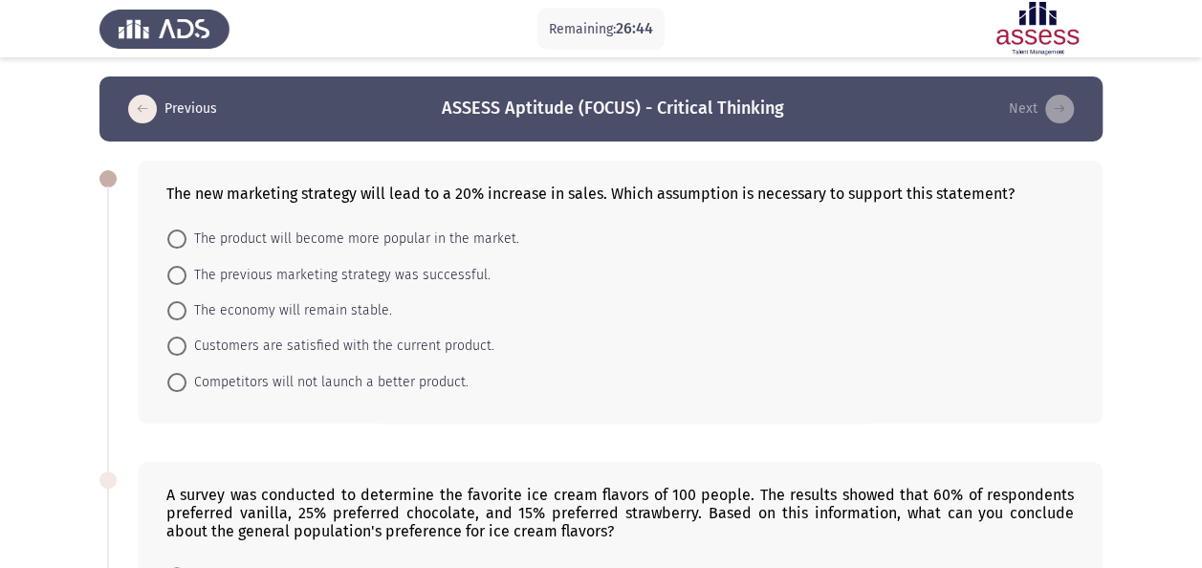
click at [350, 306] on span "The economy will remain stable." at bounding box center [290, 310] width 206 height 23
click at [187, 306] on input "The economy will remain stable." at bounding box center [176, 310] width 19 height 19
radio input "true"
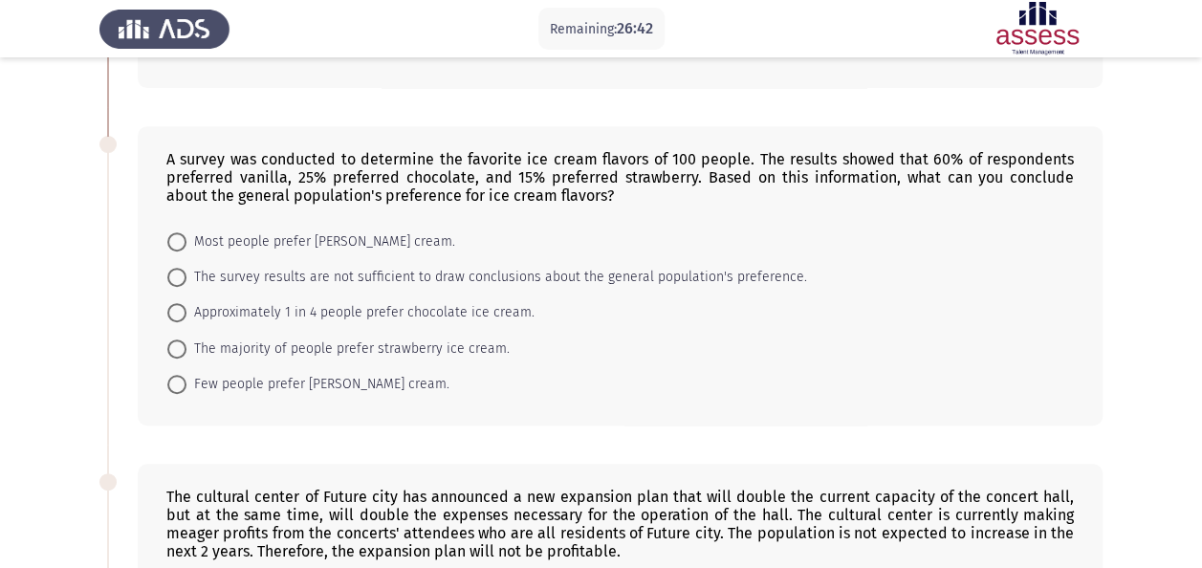
scroll to position [338, 0]
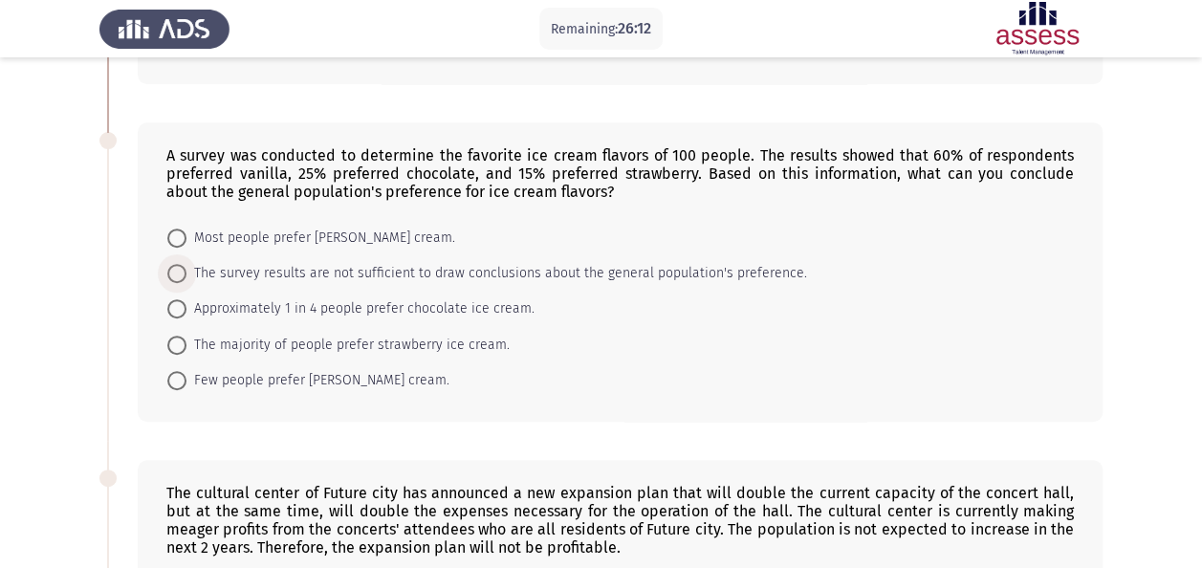
click at [446, 277] on span "The survey results are not sufficient to draw conclusions about the general pop…" at bounding box center [497, 273] width 621 height 23
click at [187, 277] on input "The survey results are not sufficient to draw conclusions about the general pop…" at bounding box center [176, 273] width 19 height 19
radio input "true"
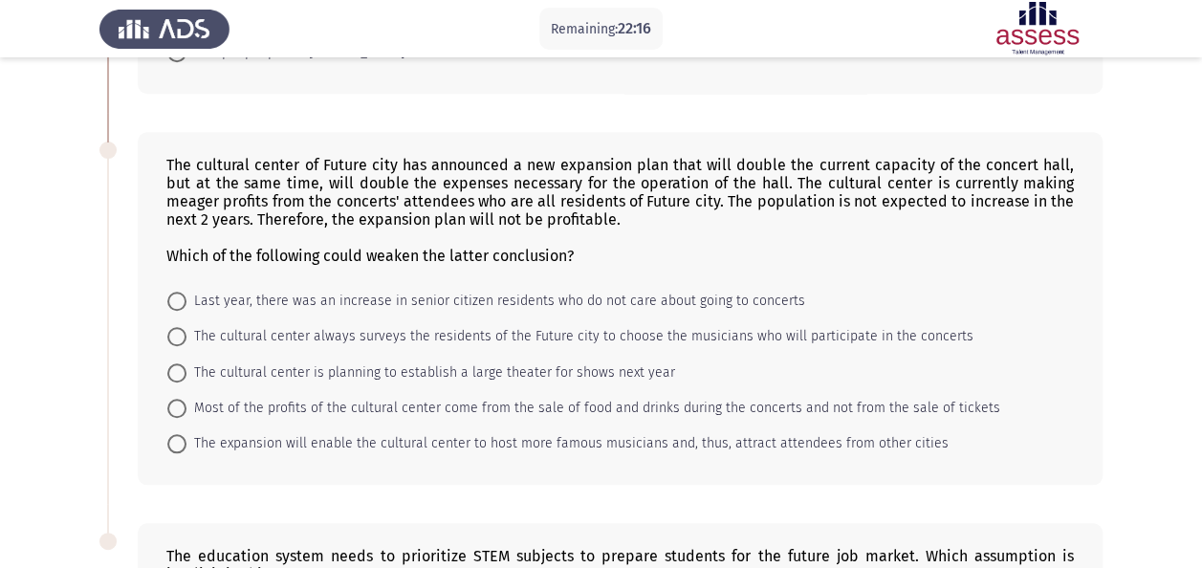
scroll to position [663, 0]
click at [293, 448] on span "The expansion will enable the cultural center to host more famous musicians and…" at bounding box center [568, 445] width 762 height 23
click at [187, 448] on input "The expansion will enable the cultural center to host more famous musicians and…" at bounding box center [176, 445] width 19 height 19
radio input "true"
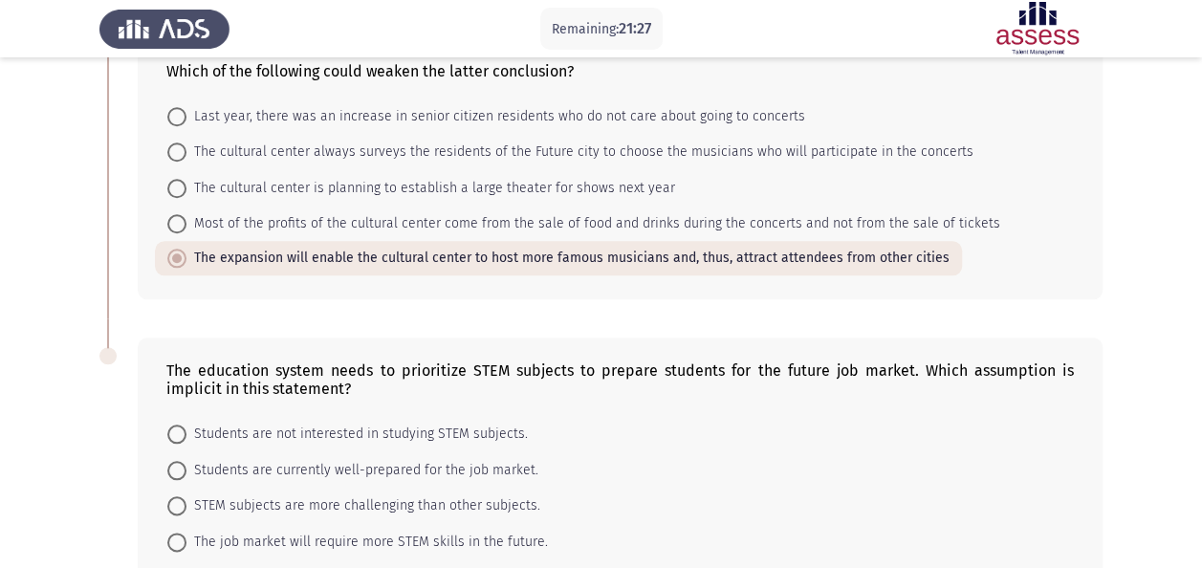
scroll to position [985, 0]
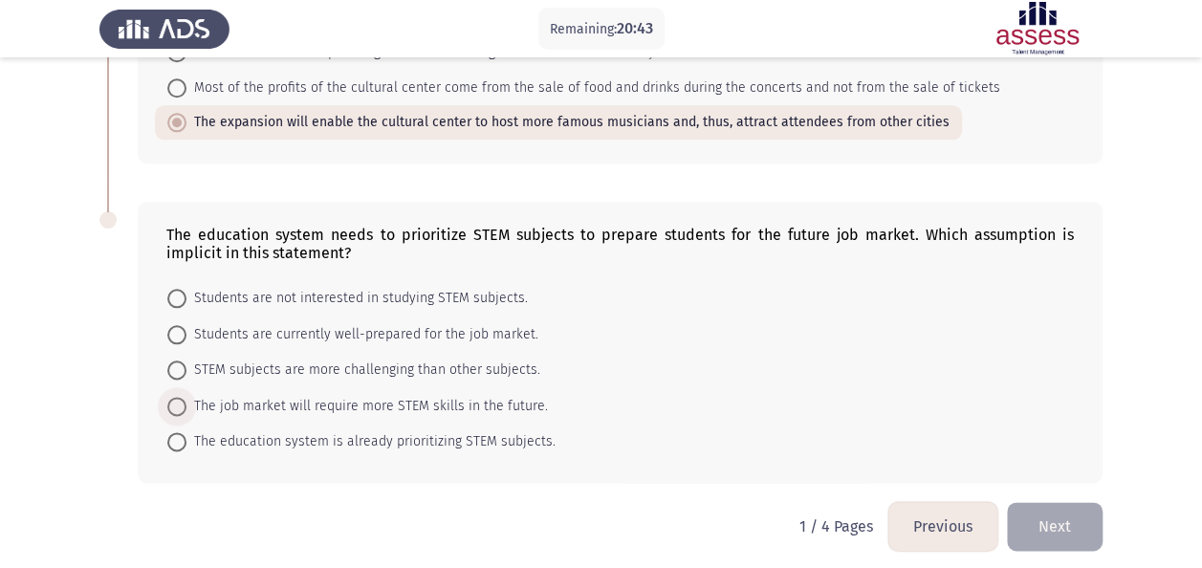
click at [298, 395] on span "The job market will require more STEM skills in the future." at bounding box center [368, 406] width 362 height 23
click at [187, 397] on input "The job market will require more STEM skills in the future." at bounding box center [176, 406] width 19 height 19
radio input "true"
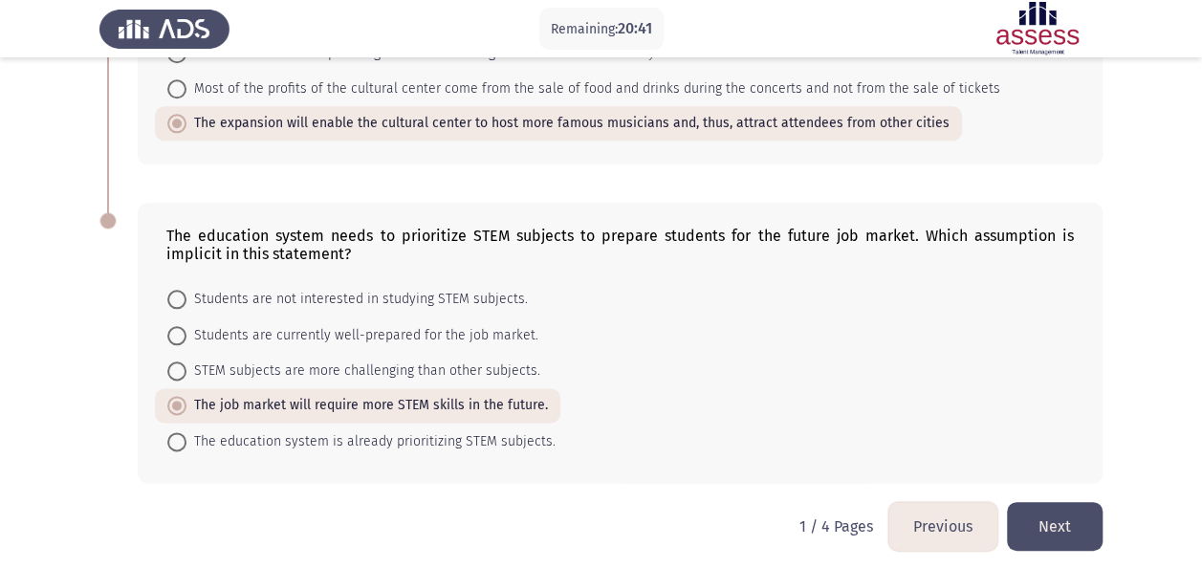
click at [1056, 513] on button "Next" at bounding box center [1055, 526] width 96 height 49
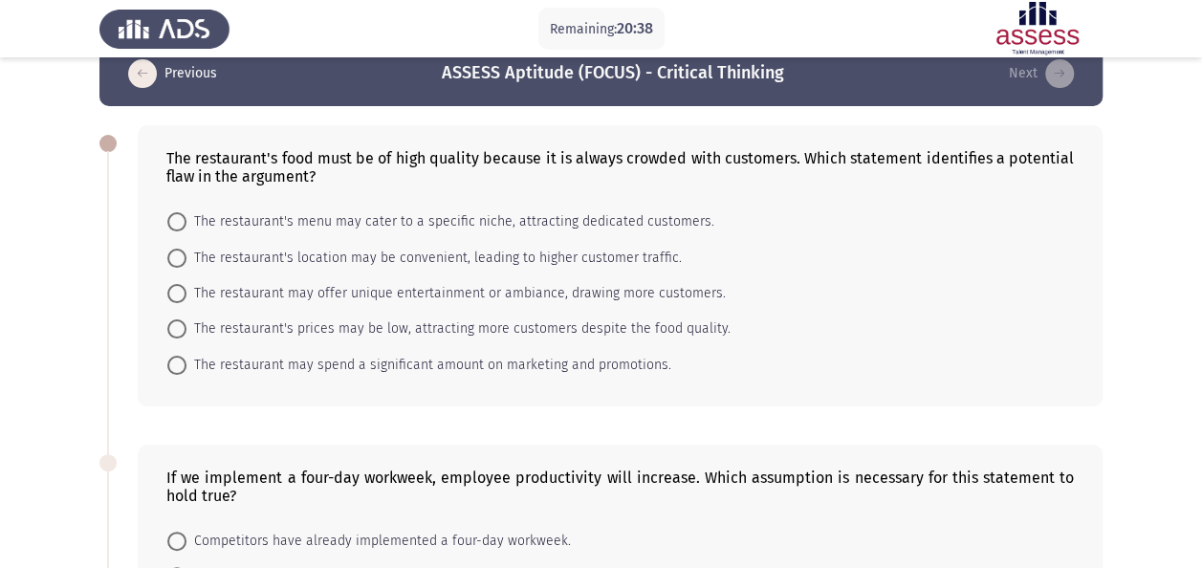
scroll to position [11, 0]
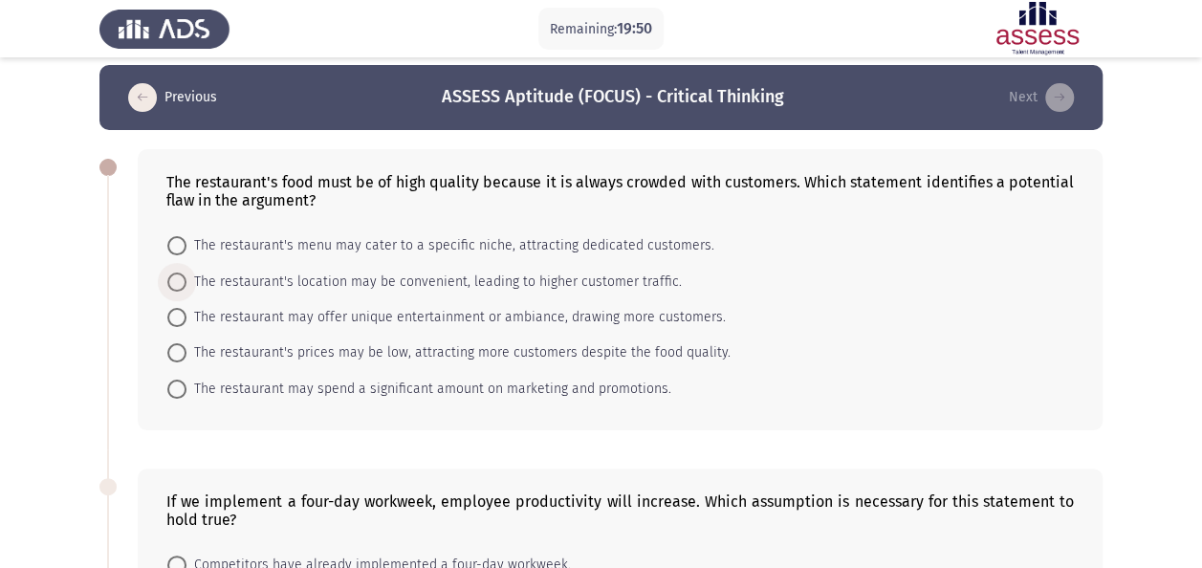
click at [266, 279] on span "The restaurant's location may be convenient, leading to higher customer traffic." at bounding box center [435, 282] width 496 height 23
click at [187, 279] on input "The restaurant's location may be convenient, leading to higher customer traffic." at bounding box center [176, 282] width 19 height 19
radio input "true"
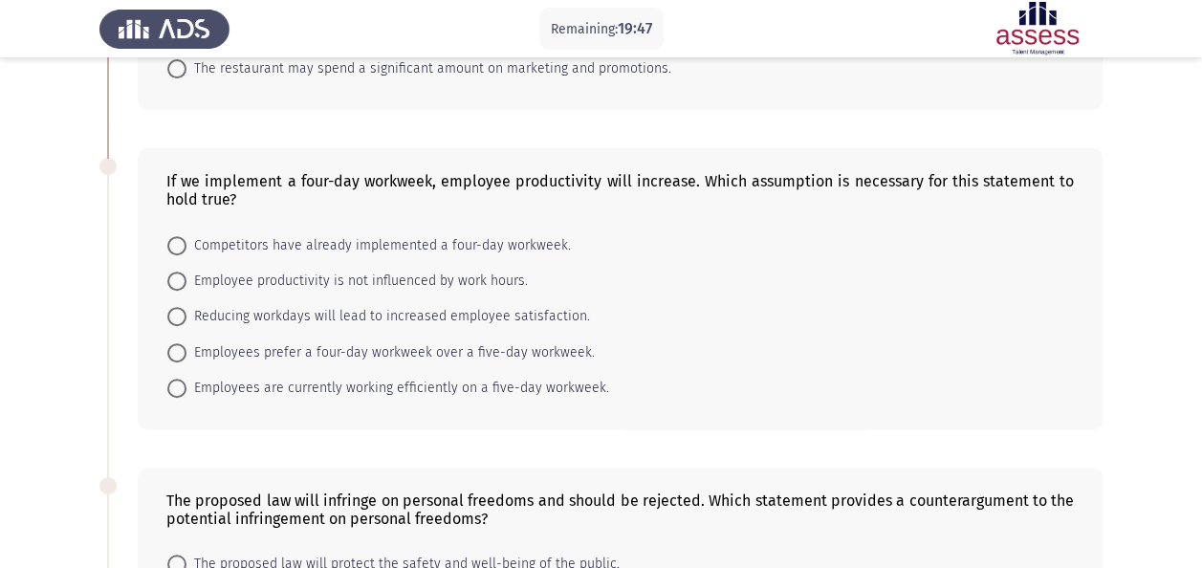
scroll to position [331, 0]
click at [348, 310] on span "Reducing workdays will lead to increased employee satisfaction." at bounding box center [389, 315] width 404 height 23
click at [187, 310] on input "Reducing workdays will lead to increased employee satisfaction." at bounding box center [176, 315] width 19 height 19
radio input "true"
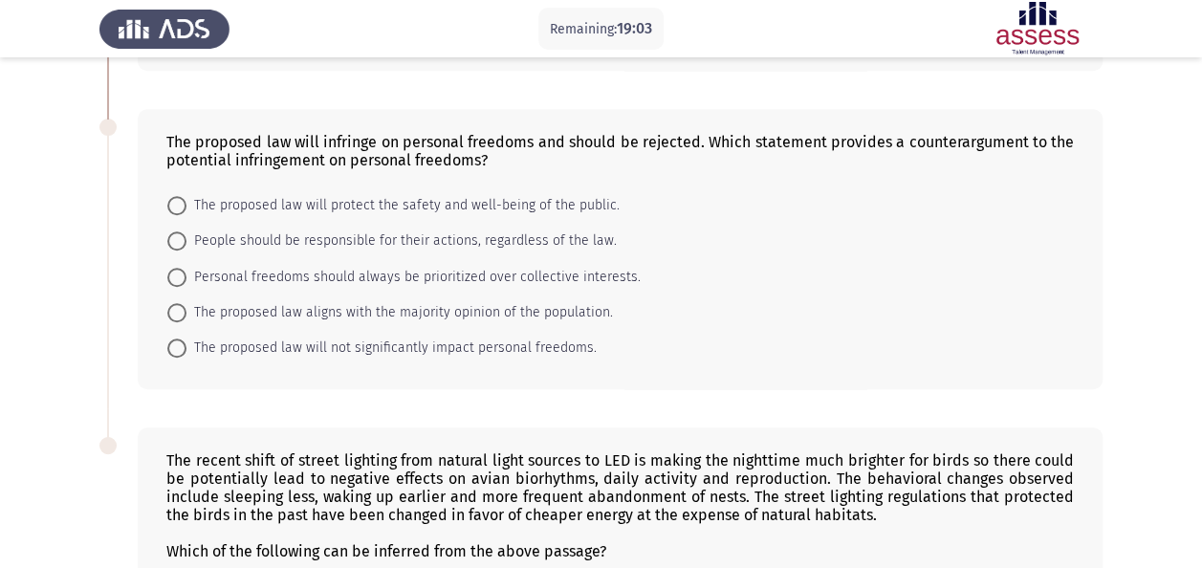
scroll to position [660, 0]
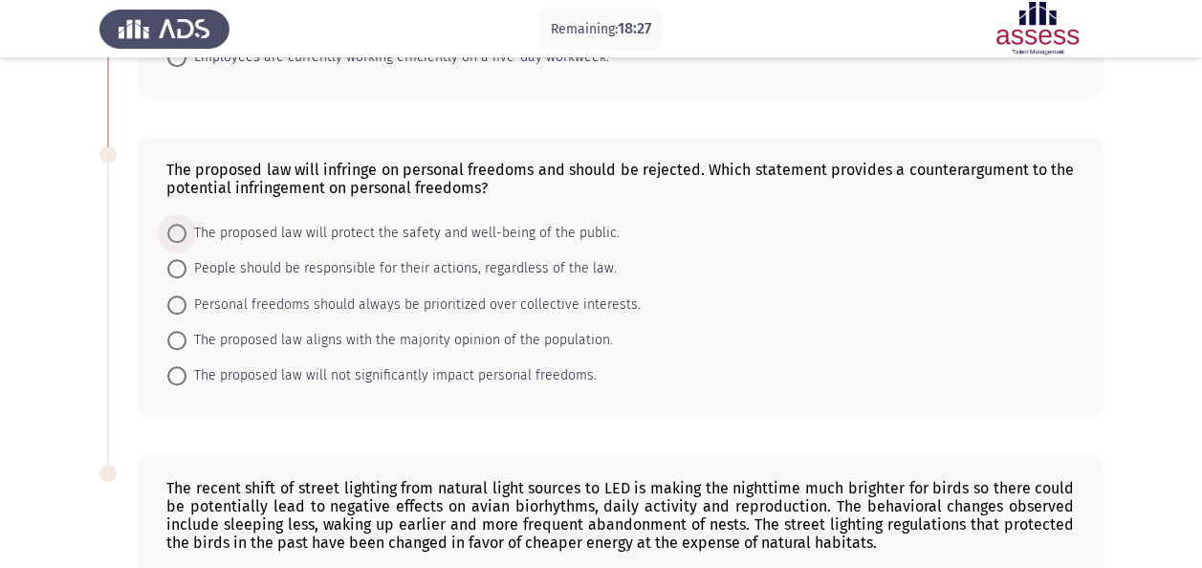
click at [538, 222] on span "The proposed law will protect the safety and well-being of the public." at bounding box center [403, 233] width 433 height 23
click at [187, 224] on input "The proposed law will protect the safety and well-being of the public." at bounding box center [176, 233] width 19 height 19
radio input "true"
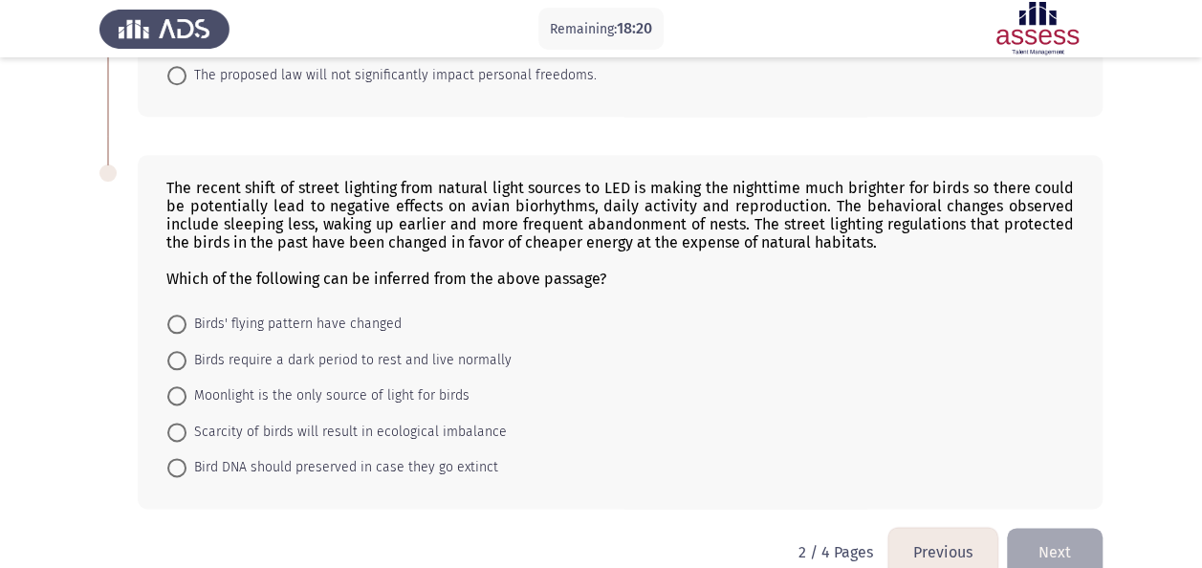
scroll to position [985, 0]
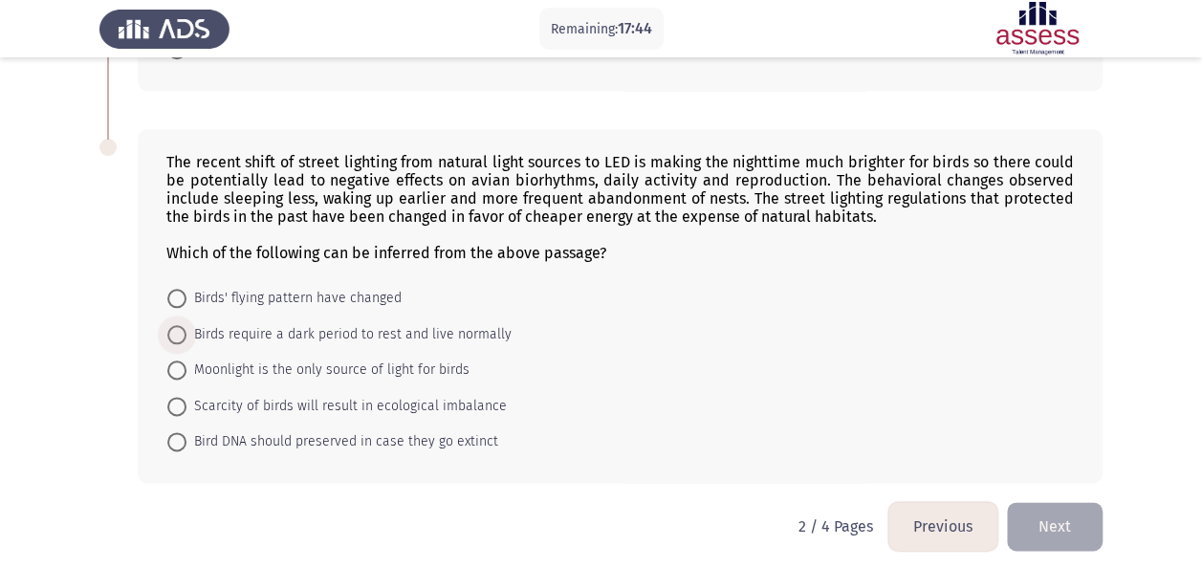
click at [425, 328] on span "Birds require a dark period to rest and live normally" at bounding box center [349, 334] width 325 height 23
click at [187, 328] on input "Birds require a dark period to rest and live normally" at bounding box center [176, 334] width 19 height 19
radio input "true"
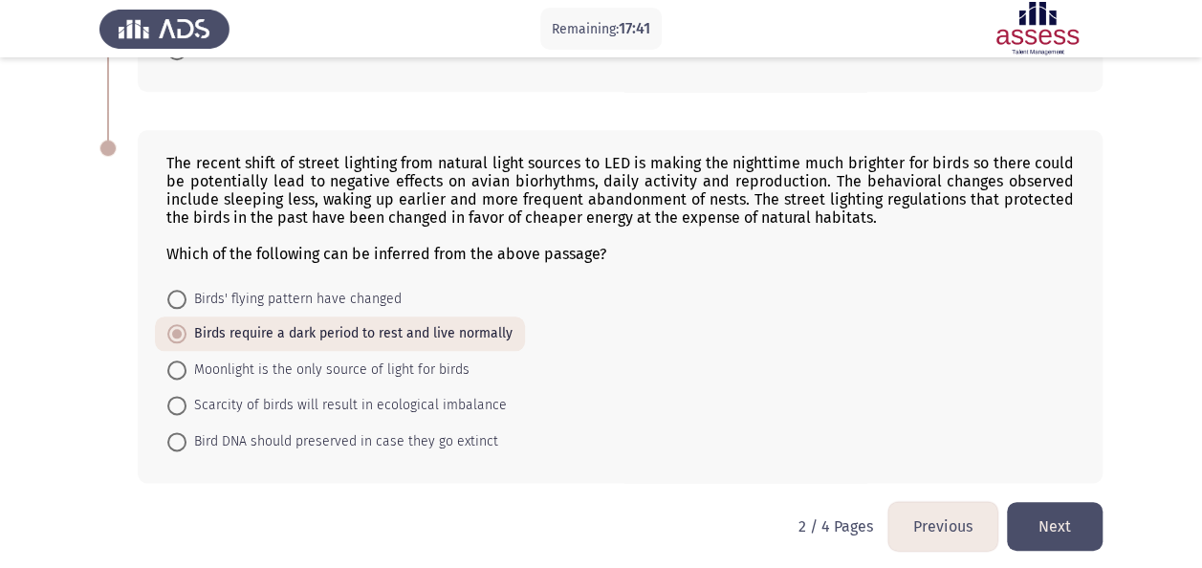
click at [1062, 518] on button "Next" at bounding box center [1055, 526] width 96 height 49
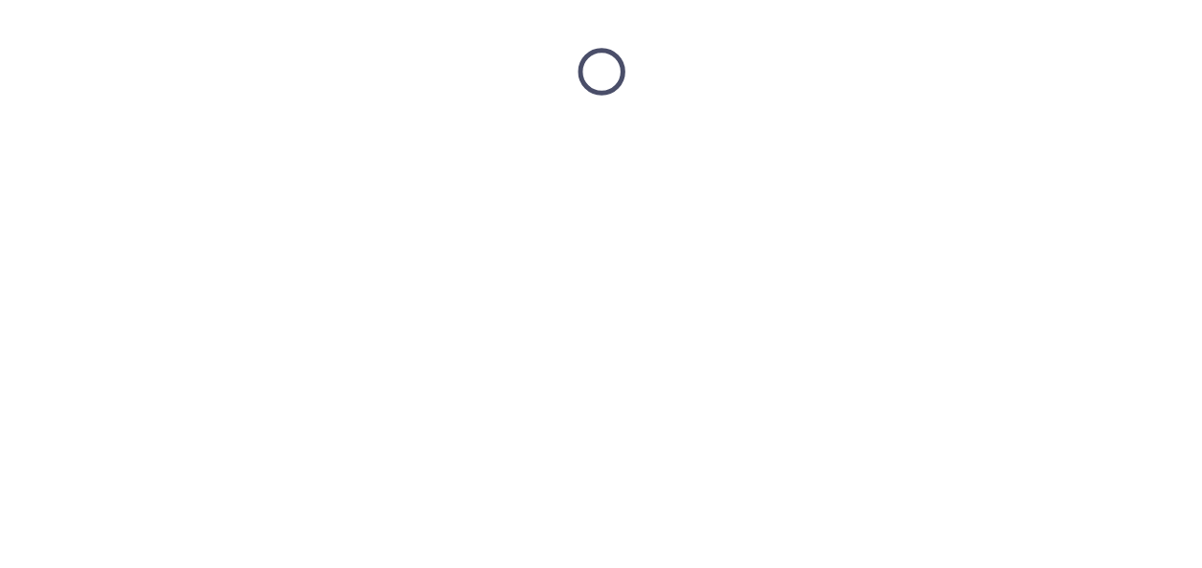
scroll to position [0, 0]
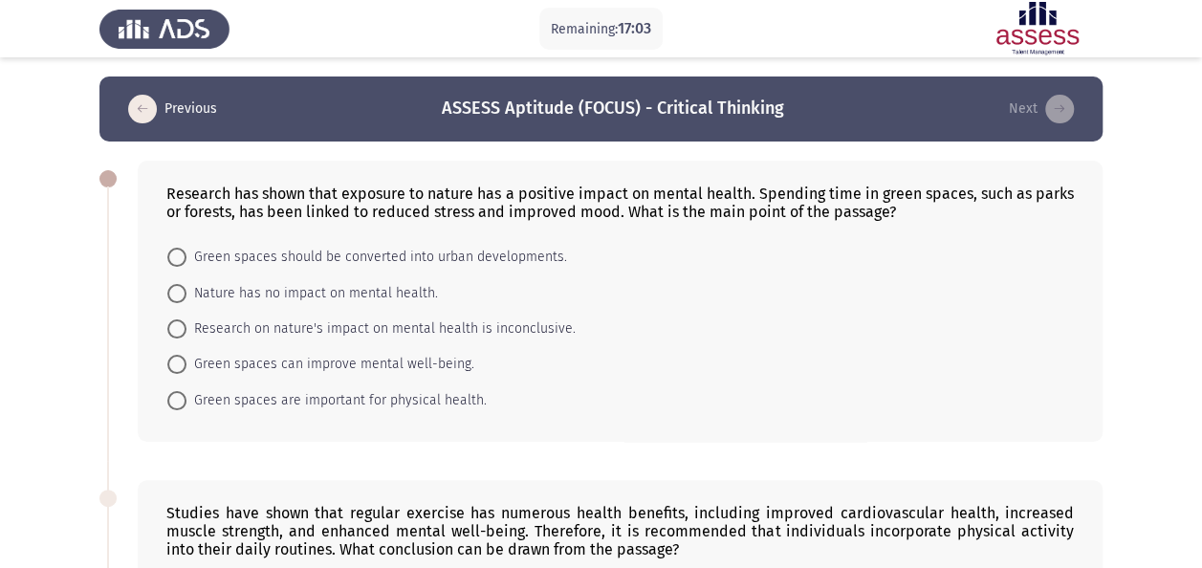
click at [543, 421] on div "Research has shown that exposure to nature has a positive impact on mental heal…" at bounding box center [620, 301] width 965 height 281
click at [352, 365] on span "Green spaces can improve mental well-being." at bounding box center [331, 364] width 288 height 23
click at [187, 365] on input "Green spaces can improve mental well-being." at bounding box center [176, 364] width 19 height 19
radio input "true"
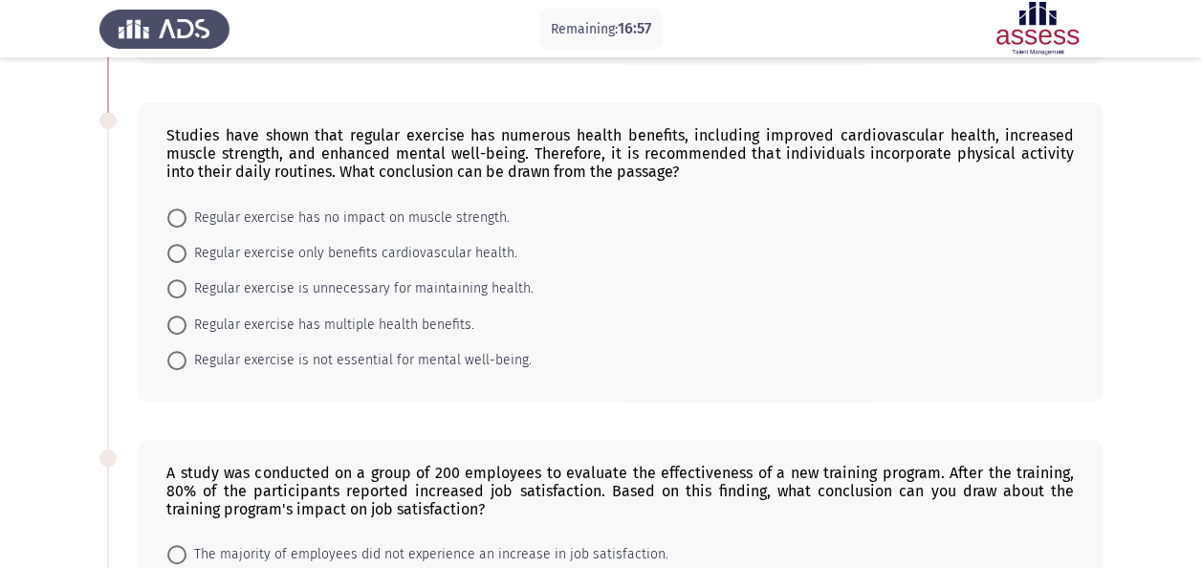
scroll to position [372, 0]
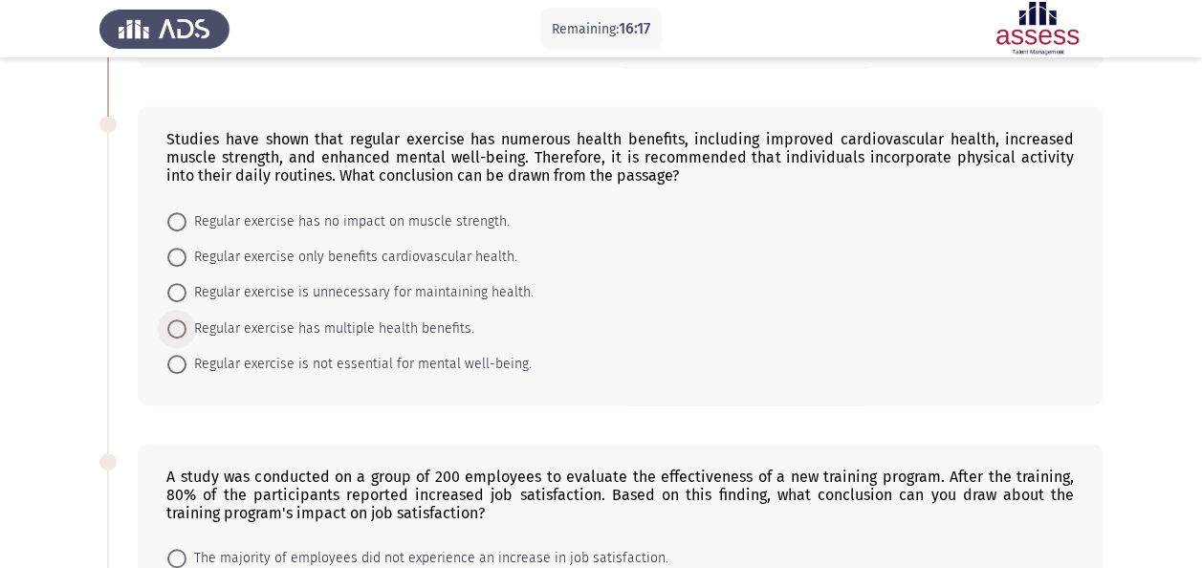
click at [383, 325] on span "Regular exercise has multiple health benefits." at bounding box center [331, 329] width 288 height 23
click at [187, 325] on input "Regular exercise has multiple health benefits." at bounding box center [176, 328] width 19 height 19
radio input "true"
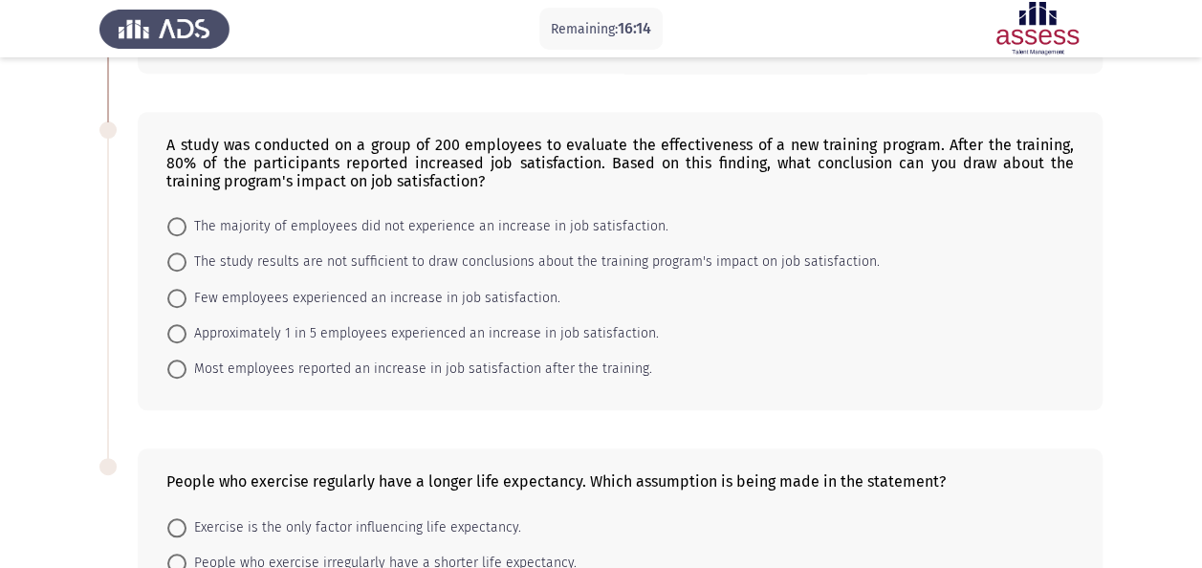
scroll to position [707, 0]
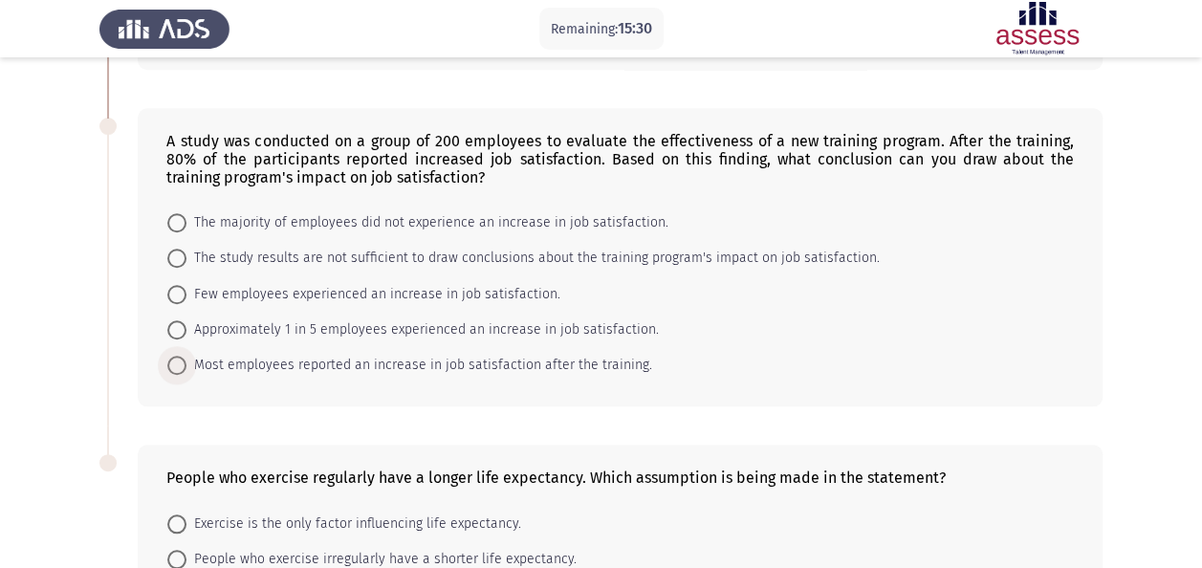
click at [363, 357] on span "Most employees reported an increase in job satisfaction after the training." at bounding box center [420, 365] width 466 height 23
click at [187, 357] on input "Most employees reported an increase in job satisfaction after the training." at bounding box center [176, 365] width 19 height 19
radio input "true"
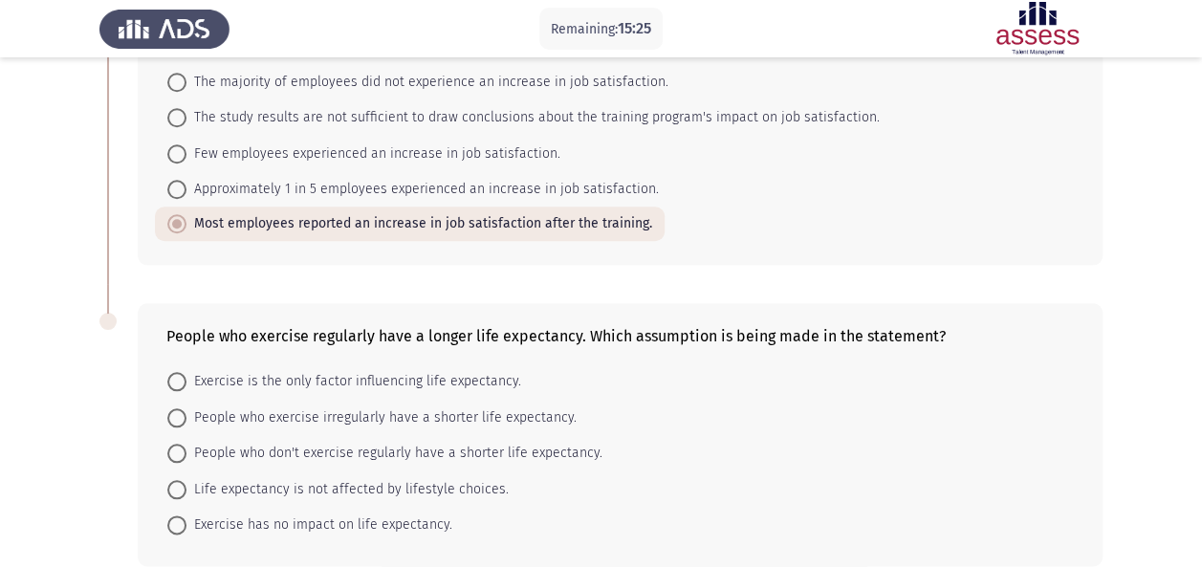
scroll to position [932, 0]
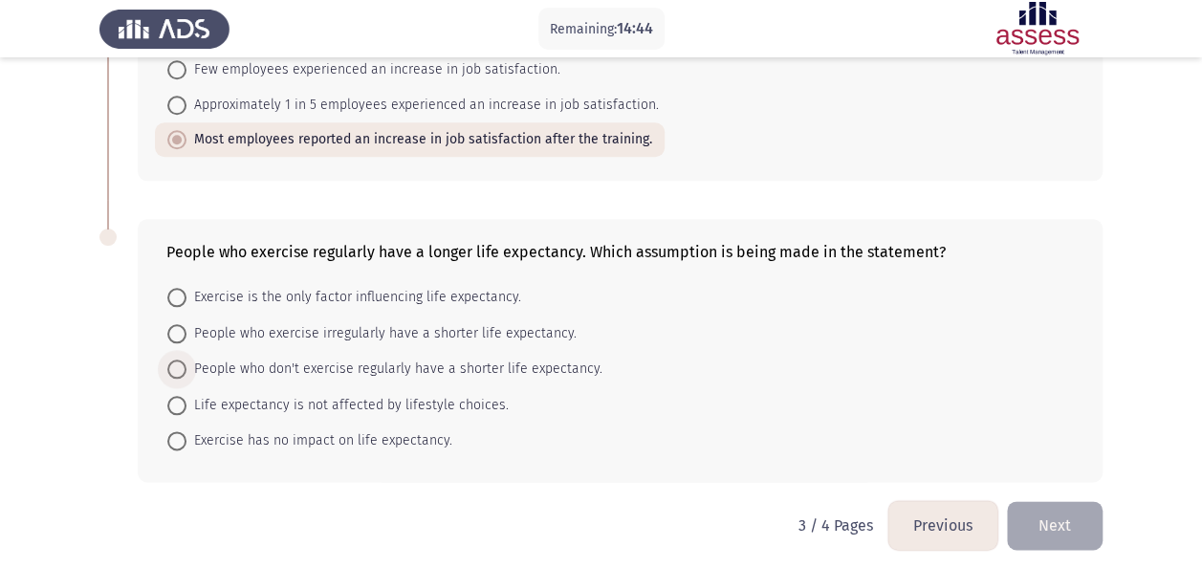
click at [355, 358] on span "People who don't exercise regularly have a shorter life expectancy." at bounding box center [395, 369] width 416 height 23
click at [187, 360] on input "People who don't exercise regularly have a shorter life expectancy." at bounding box center [176, 369] width 19 height 19
radio input "true"
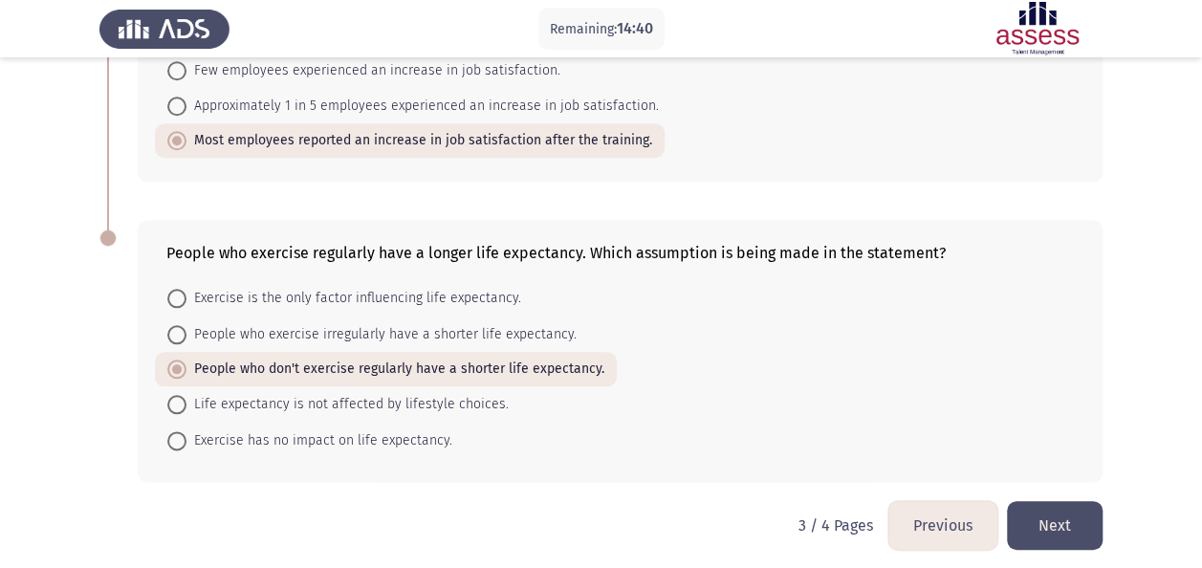
click at [1052, 514] on button "Next" at bounding box center [1055, 525] width 96 height 49
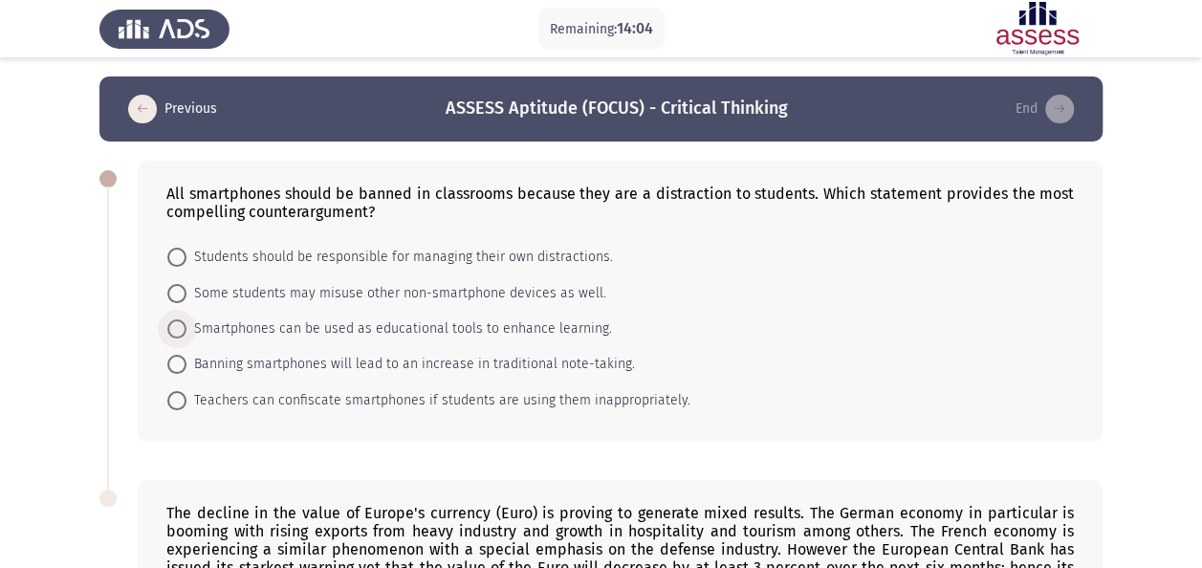
click at [334, 327] on span "Smartphones can be used as educational tools to enhance learning." at bounding box center [400, 329] width 426 height 23
click at [187, 327] on input "Smartphones can be used as educational tools to enhance learning." at bounding box center [176, 328] width 19 height 19
radio input "true"
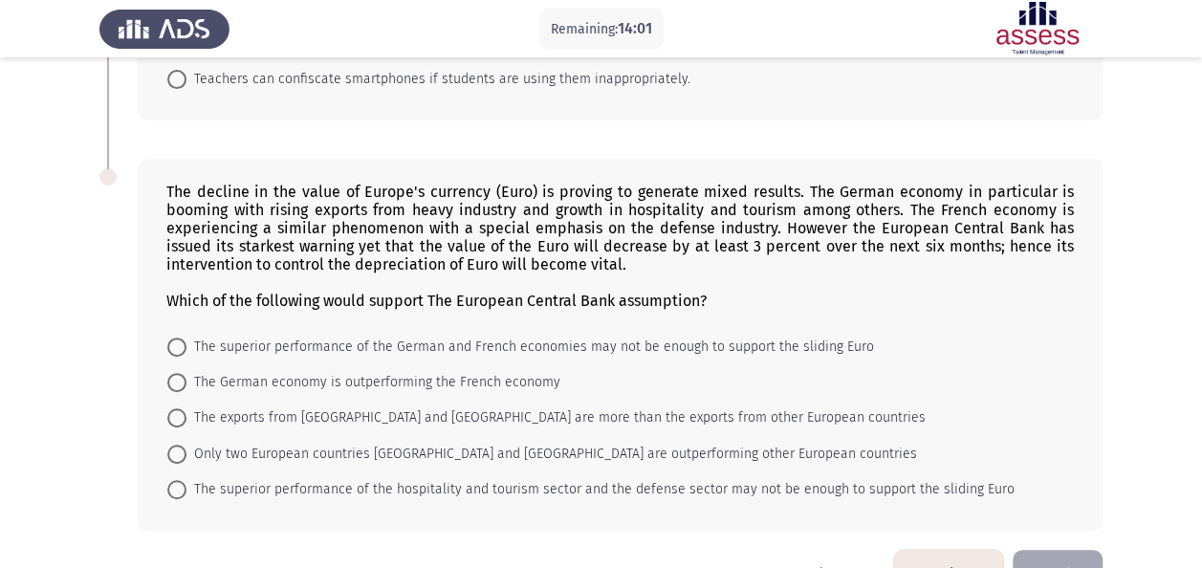
scroll to position [371, 0]
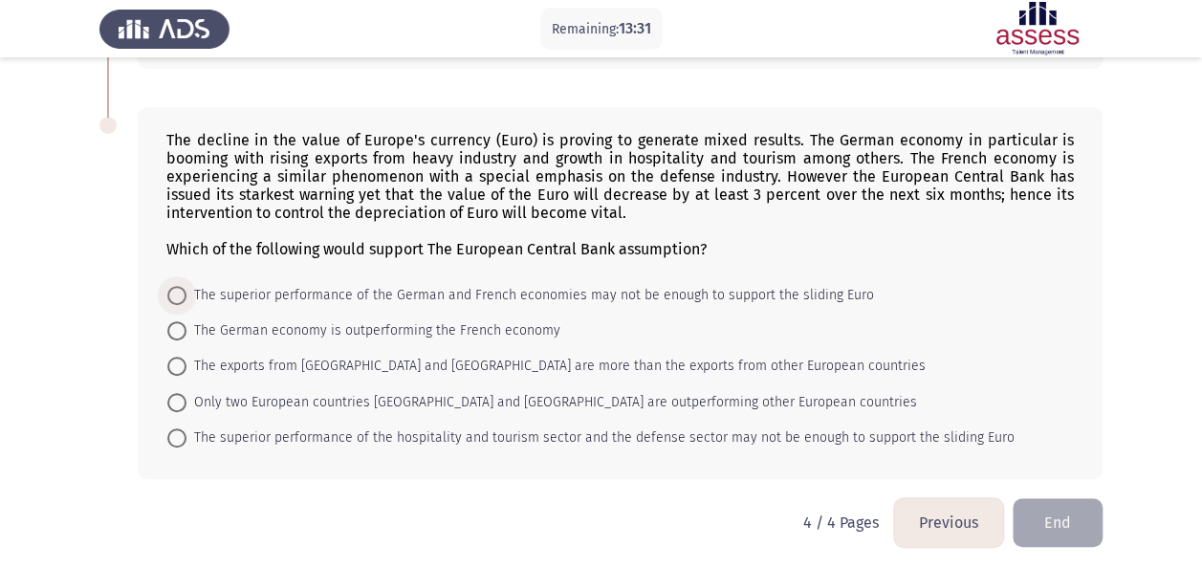
click at [276, 289] on span "The superior performance of the German and French economies may not be enough t…" at bounding box center [531, 295] width 688 height 23
click at [187, 289] on input "The superior performance of the German and French economies may not be enough t…" at bounding box center [176, 295] width 19 height 19
radio input "true"
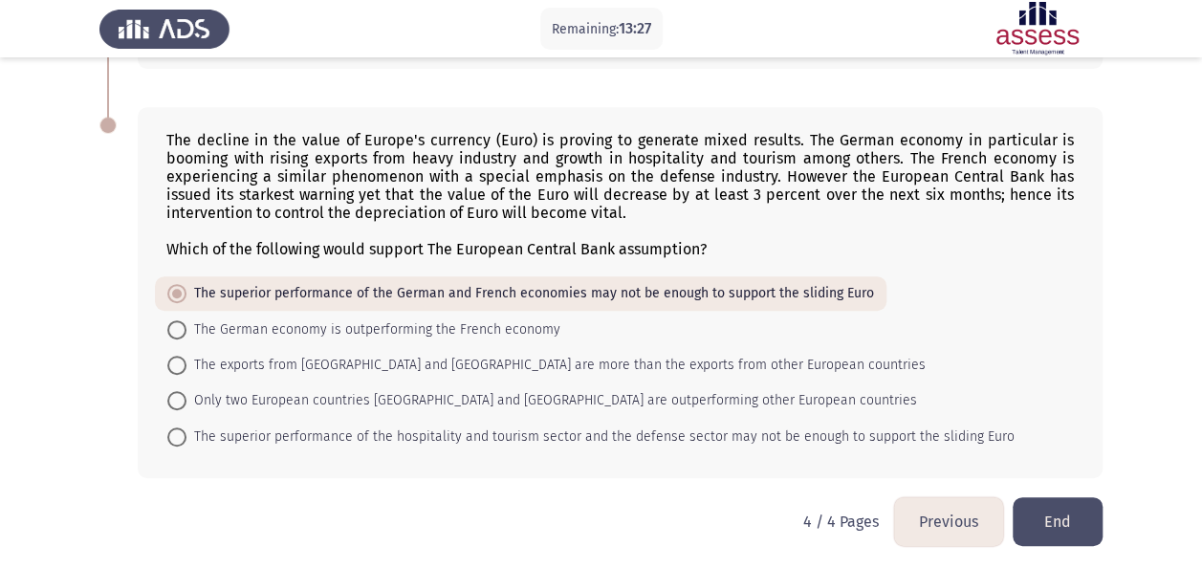
click at [1057, 523] on button "End" at bounding box center [1058, 521] width 90 height 49
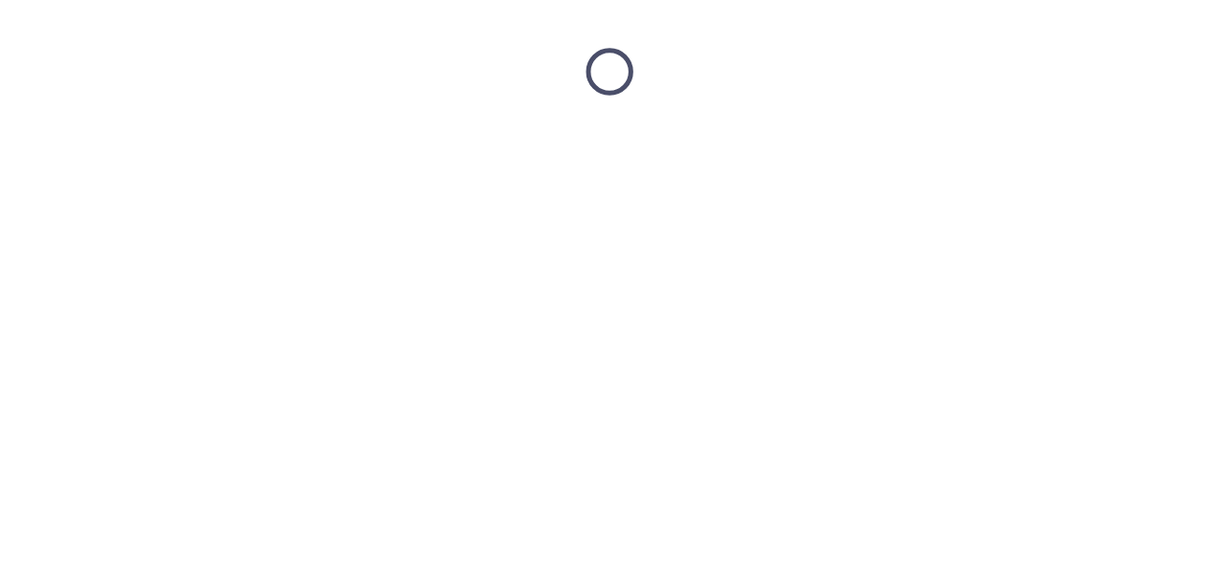
scroll to position [0, 0]
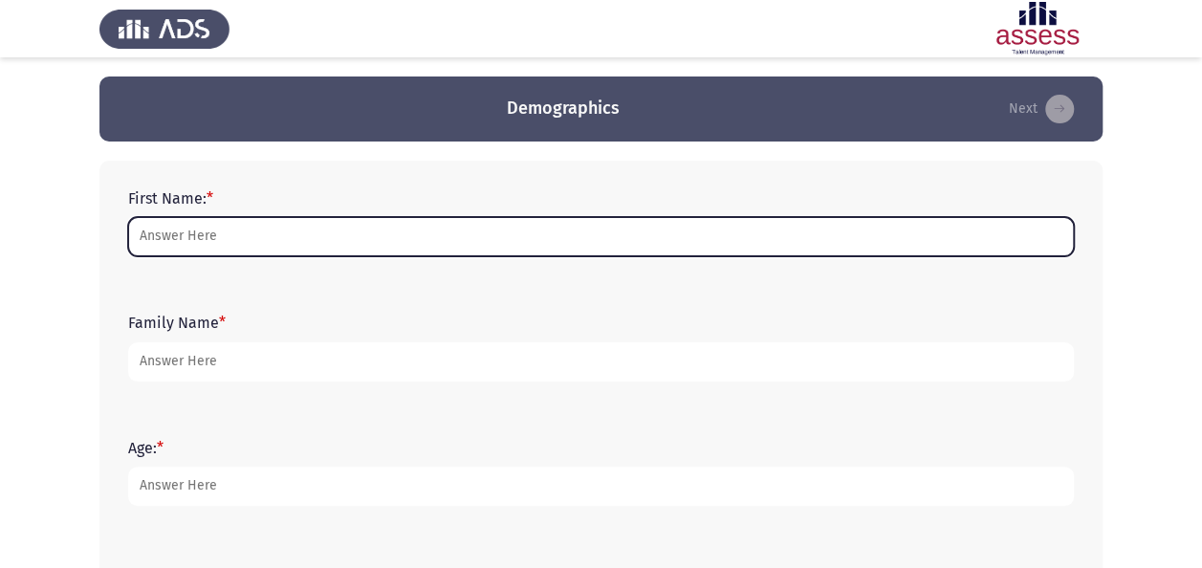
click at [208, 241] on input "First Name: *" at bounding box center [601, 236] width 946 height 39
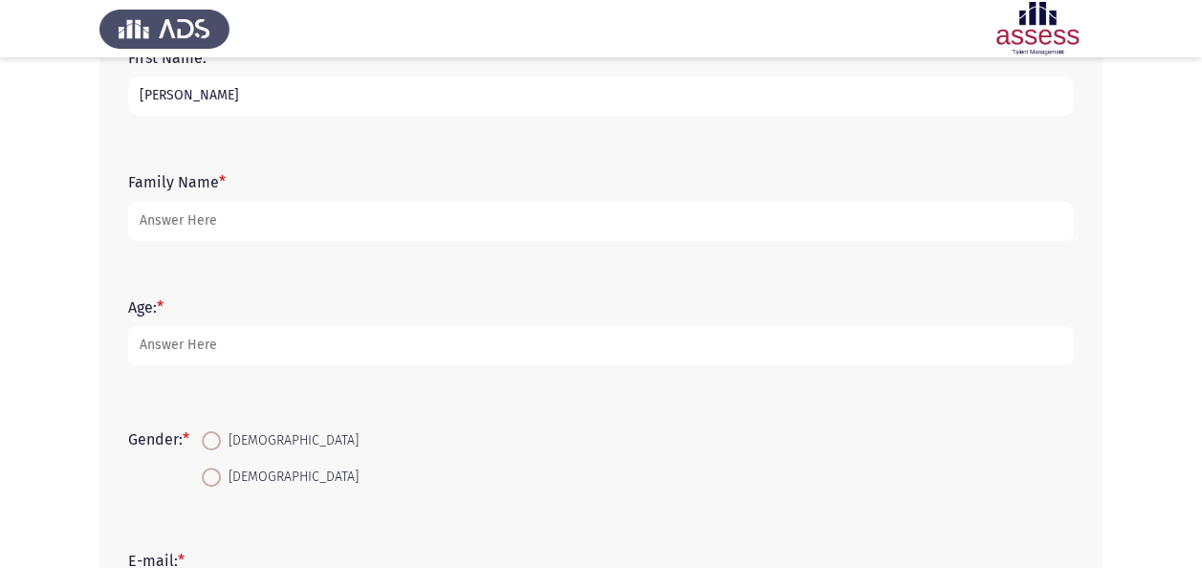
scroll to position [147, 0]
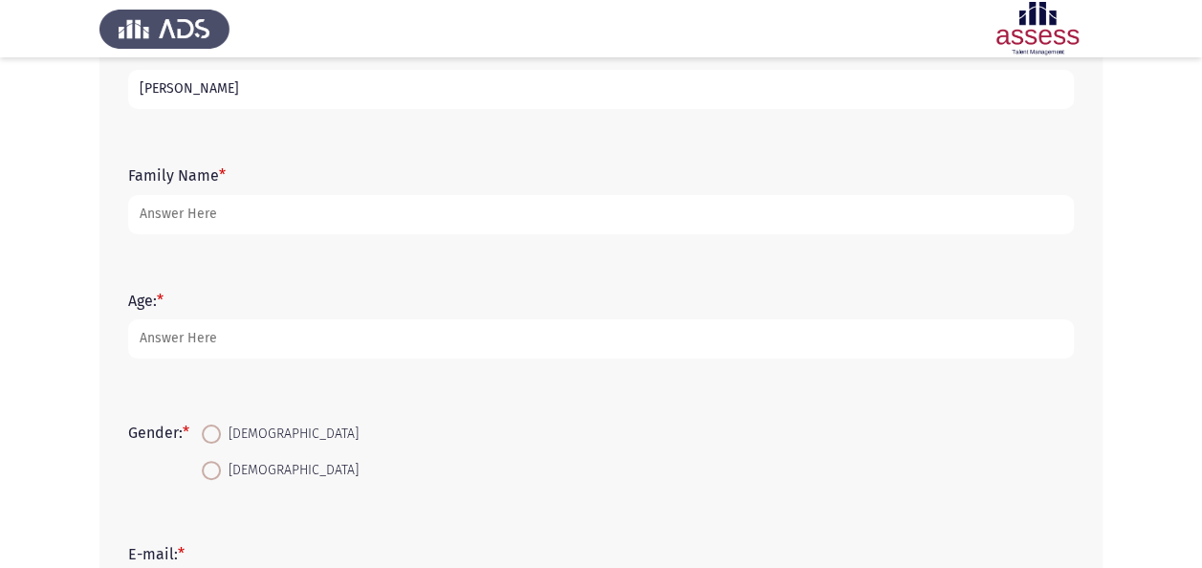
type input "[PERSON_NAME]"
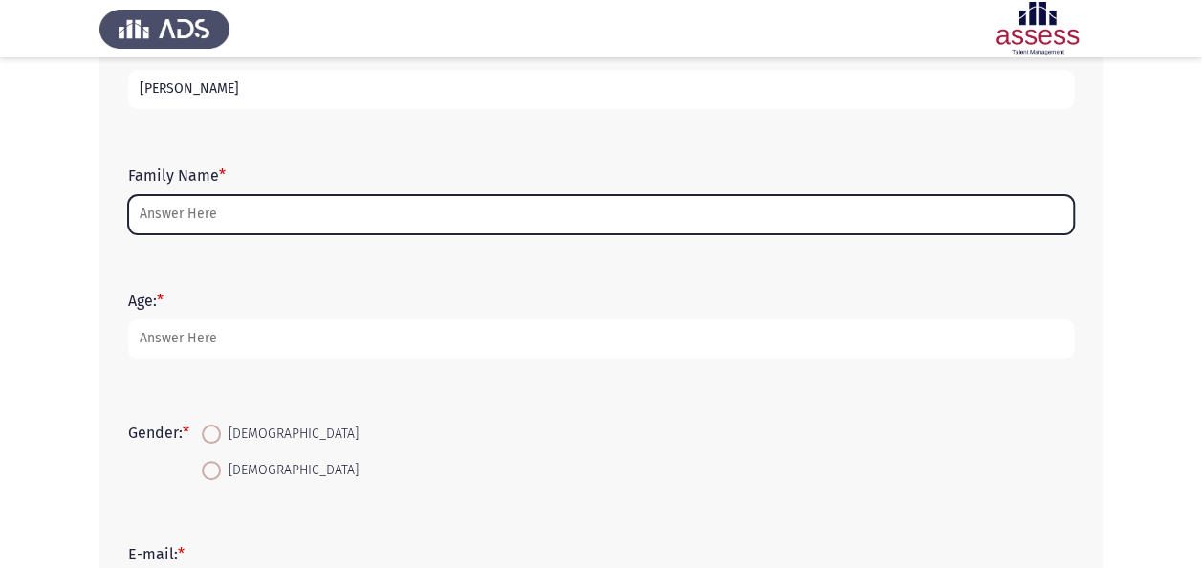
click at [192, 212] on input "Family Name *" at bounding box center [601, 214] width 946 height 39
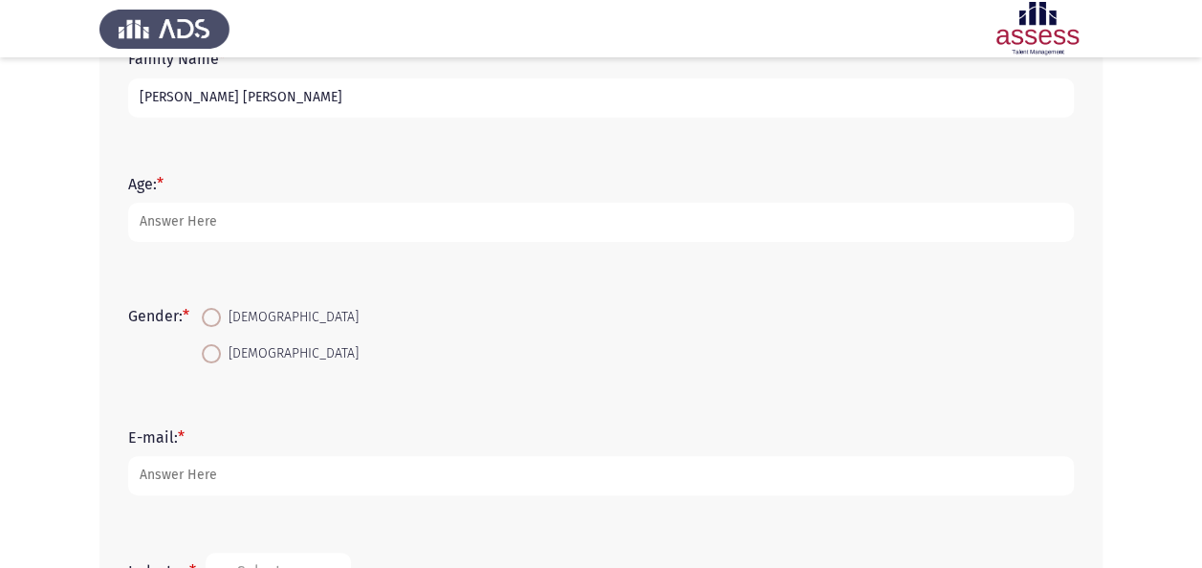
scroll to position [269, 0]
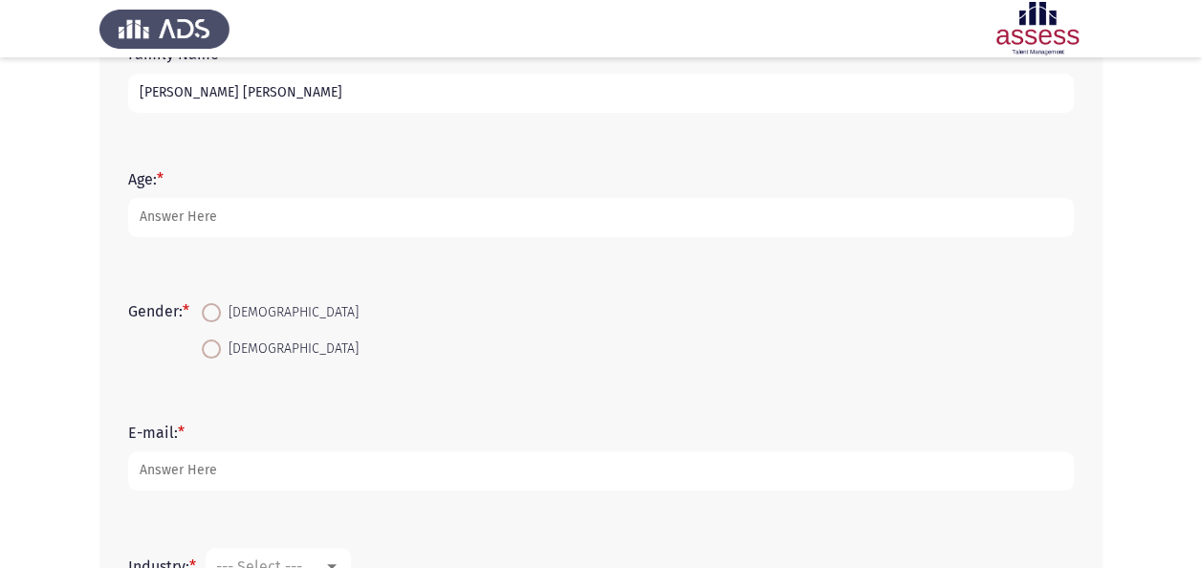
type input "[PERSON_NAME] [PERSON_NAME]"
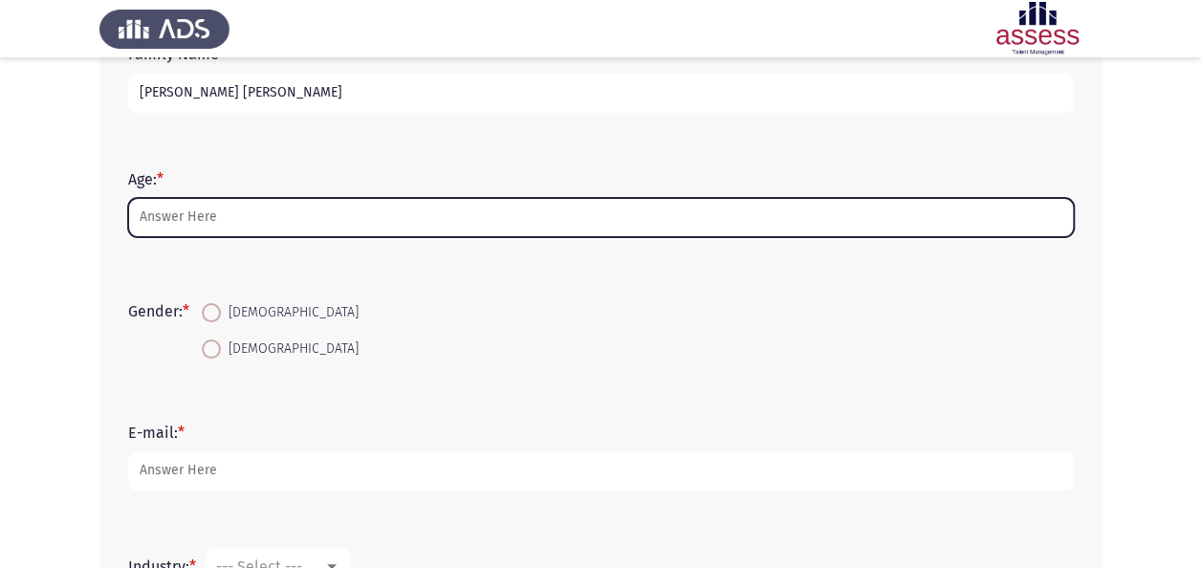
click at [191, 216] on input "Age: *" at bounding box center [601, 217] width 946 height 39
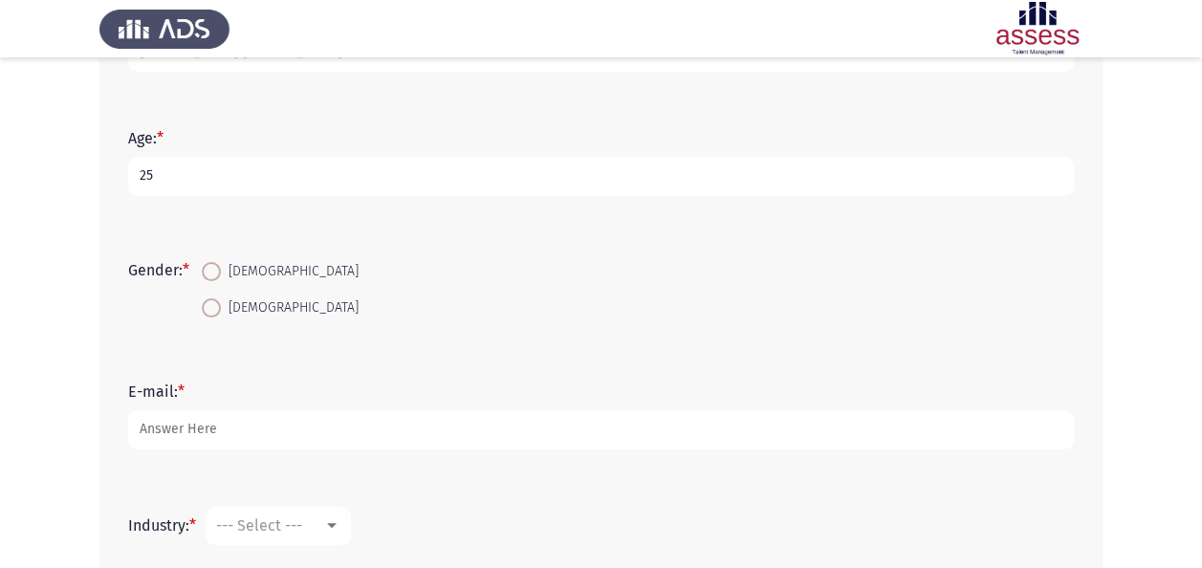
scroll to position [311, 0]
type input "25"
click at [213, 297] on span at bounding box center [211, 306] width 19 height 19
click at [213, 297] on input "[DEMOGRAPHIC_DATA]" at bounding box center [211, 306] width 19 height 19
radio input "true"
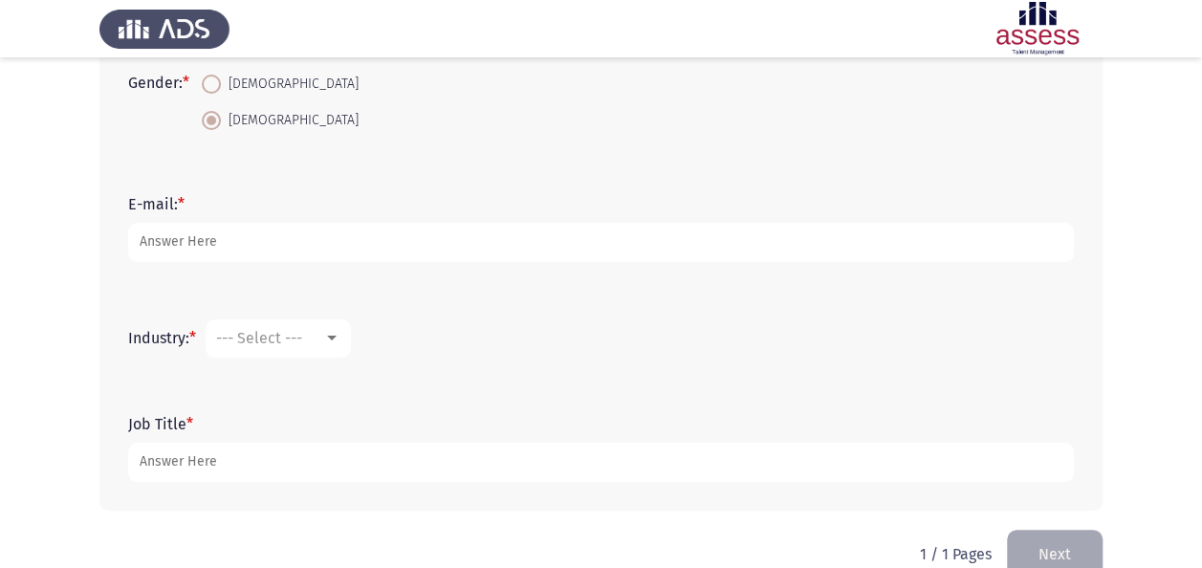
scroll to position [498, 0]
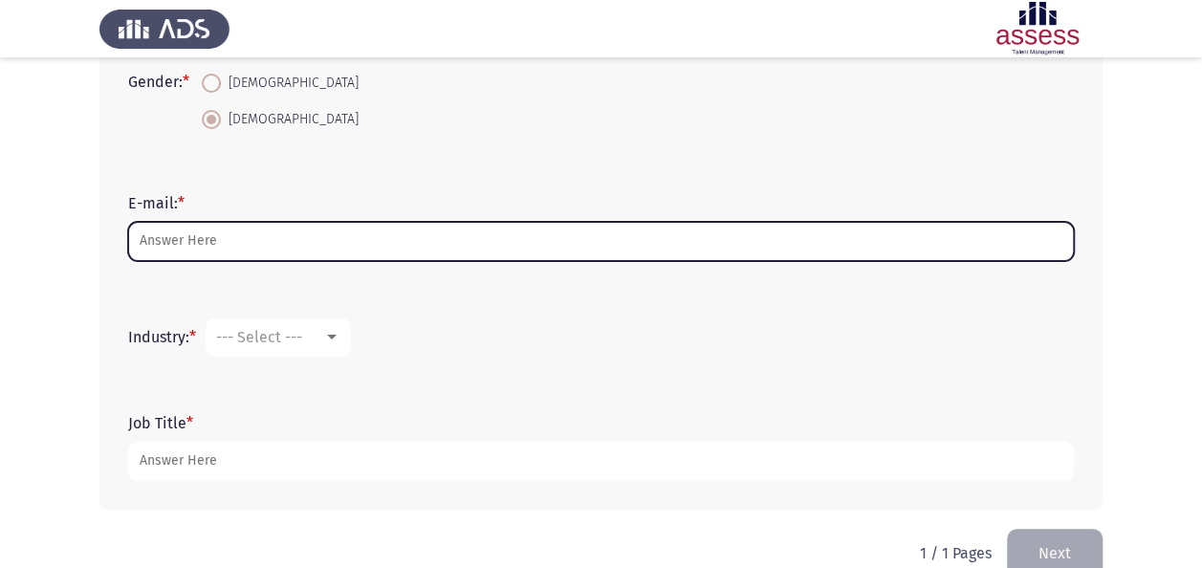
click at [279, 238] on input "E-mail: *" at bounding box center [601, 241] width 946 height 39
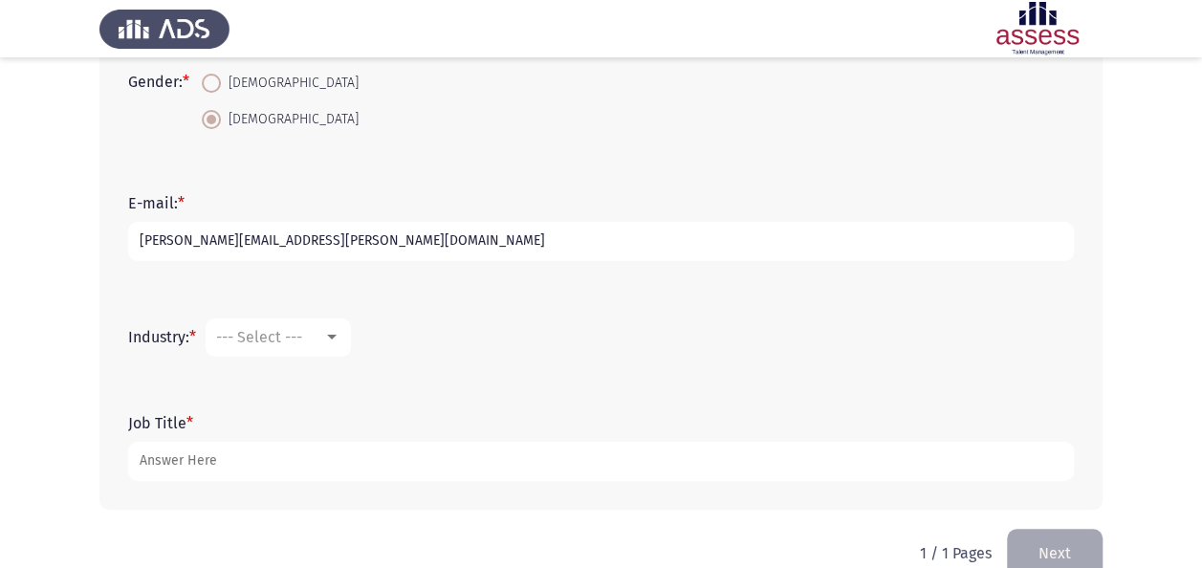
scroll to position [535, 0]
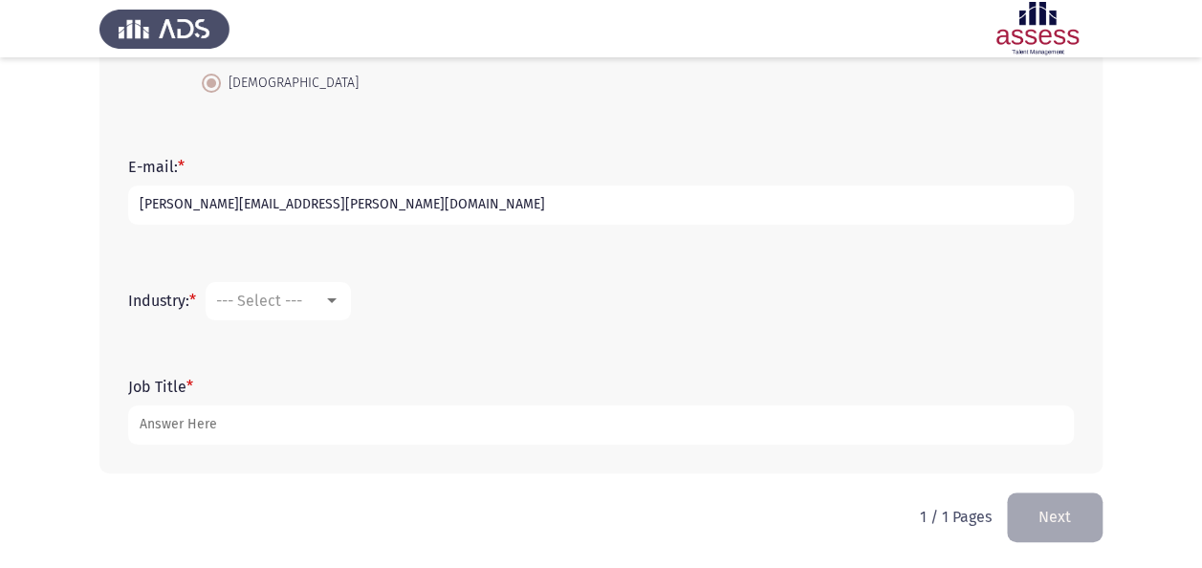
type input "[PERSON_NAME][EMAIL_ADDRESS][PERSON_NAME][DOMAIN_NAME]"
click at [337, 299] on div at bounding box center [332, 300] width 10 height 5
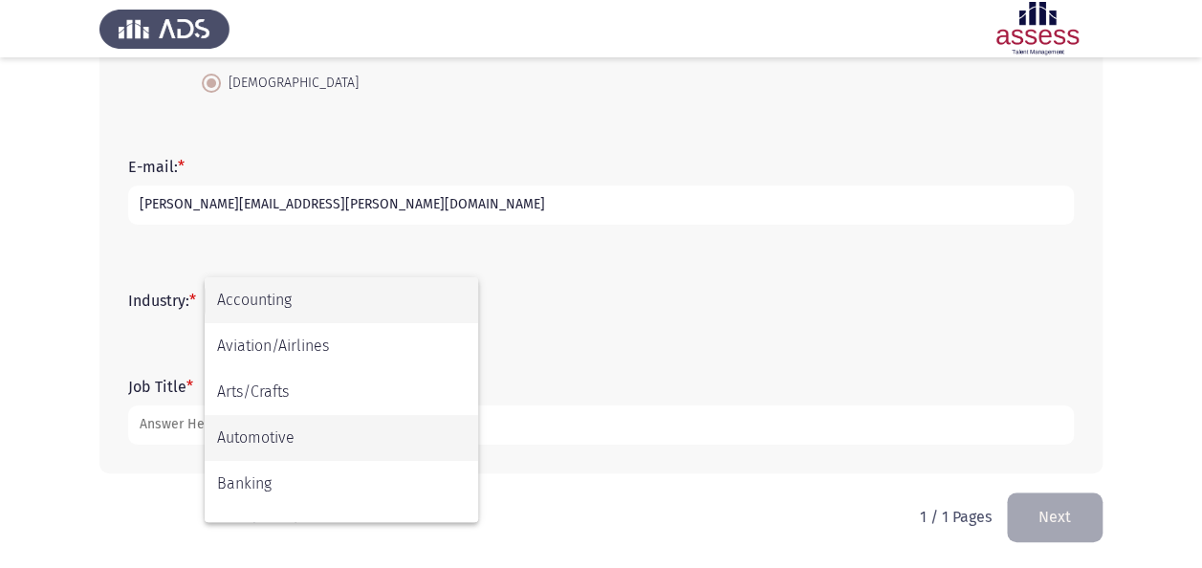
scroll to position [628, 0]
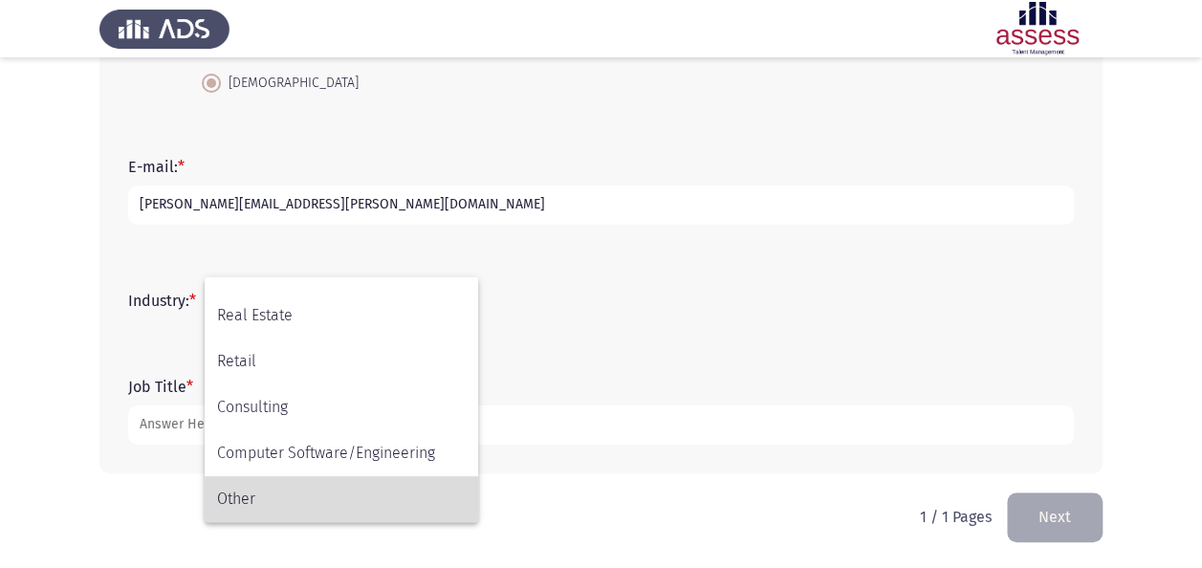
click at [302, 492] on span "Other" at bounding box center [341, 499] width 249 height 46
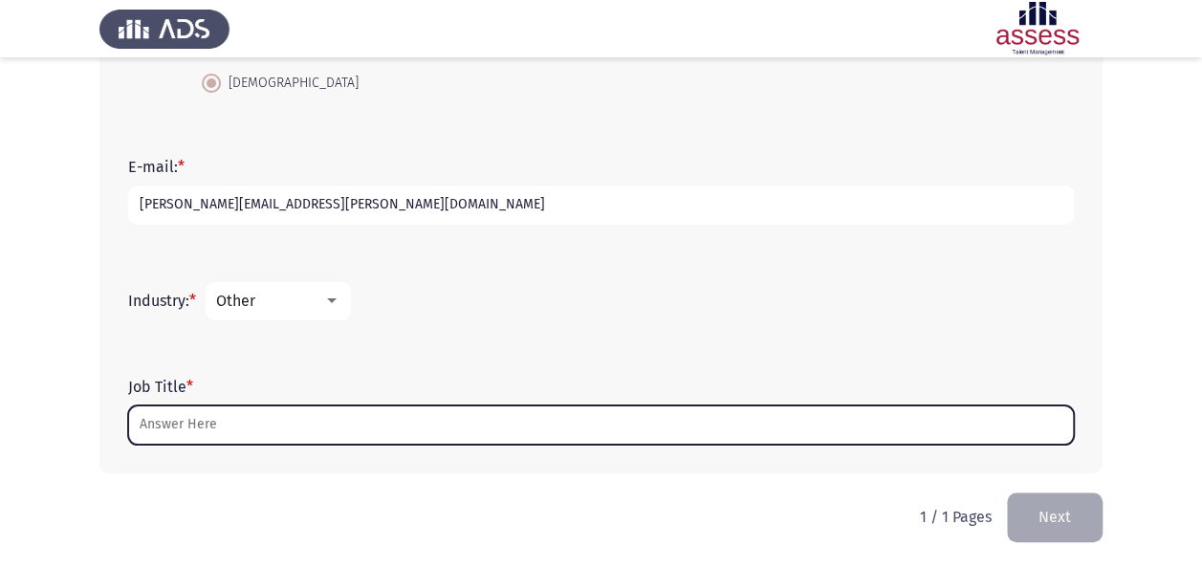
click at [186, 419] on input "Job Title *" at bounding box center [601, 425] width 946 height 39
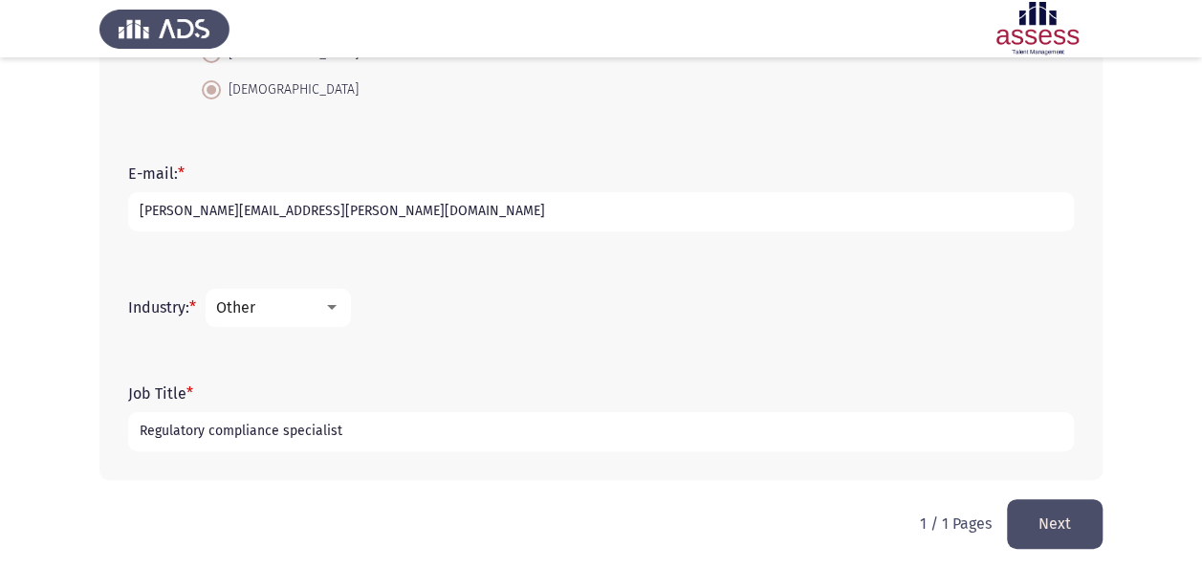
scroll to position [535, 0]
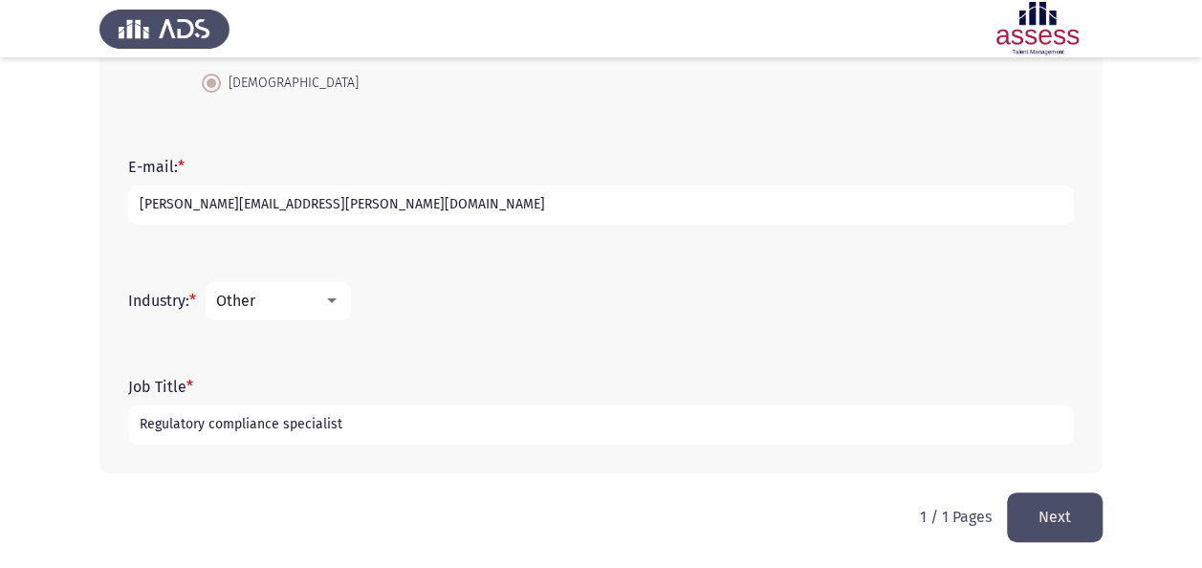
type input "Regulatory compliance specialist"
click at [1077, 509] on button "Next" at bounding box center [1055, 517] width 96 height 49
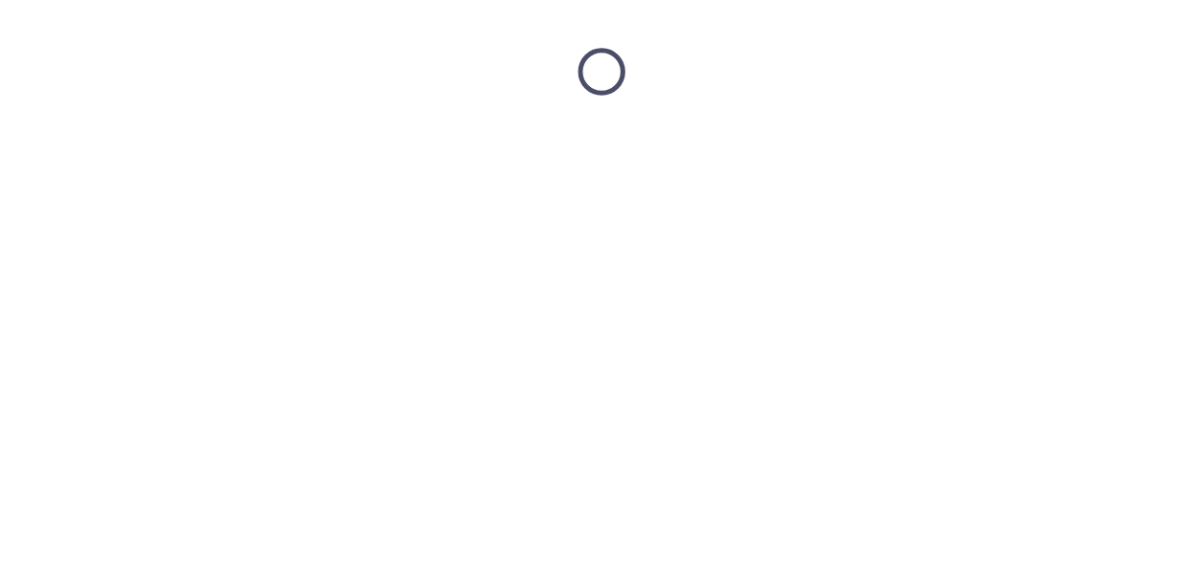
scroll to position [0, 0]
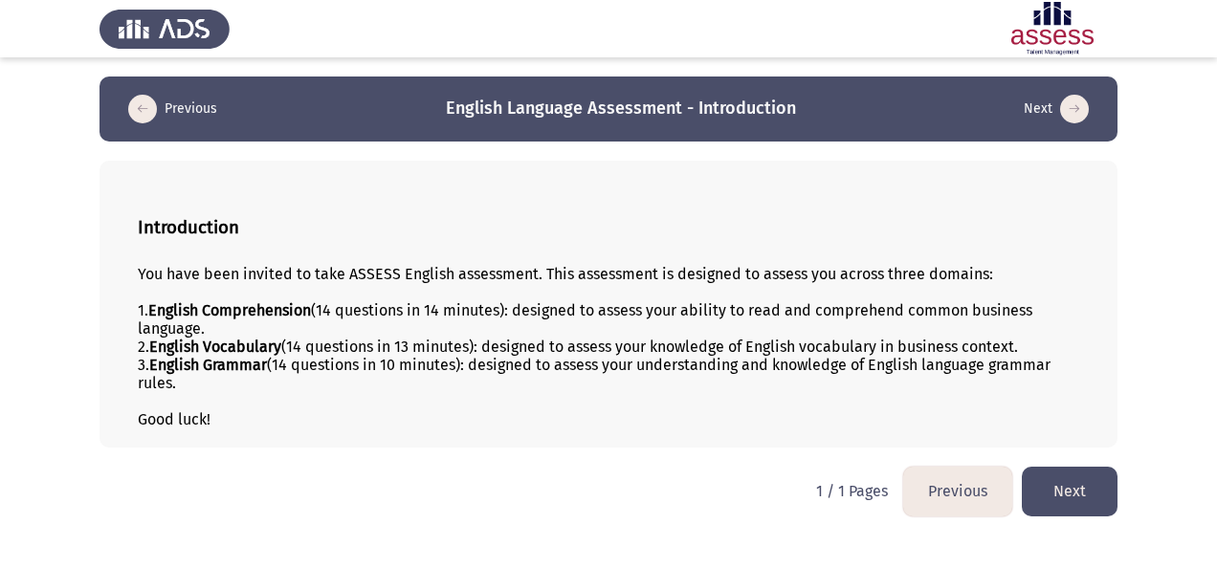
click at [1073, 487] on button "Next" at bounding box center [1070, 491] width 96 height 49
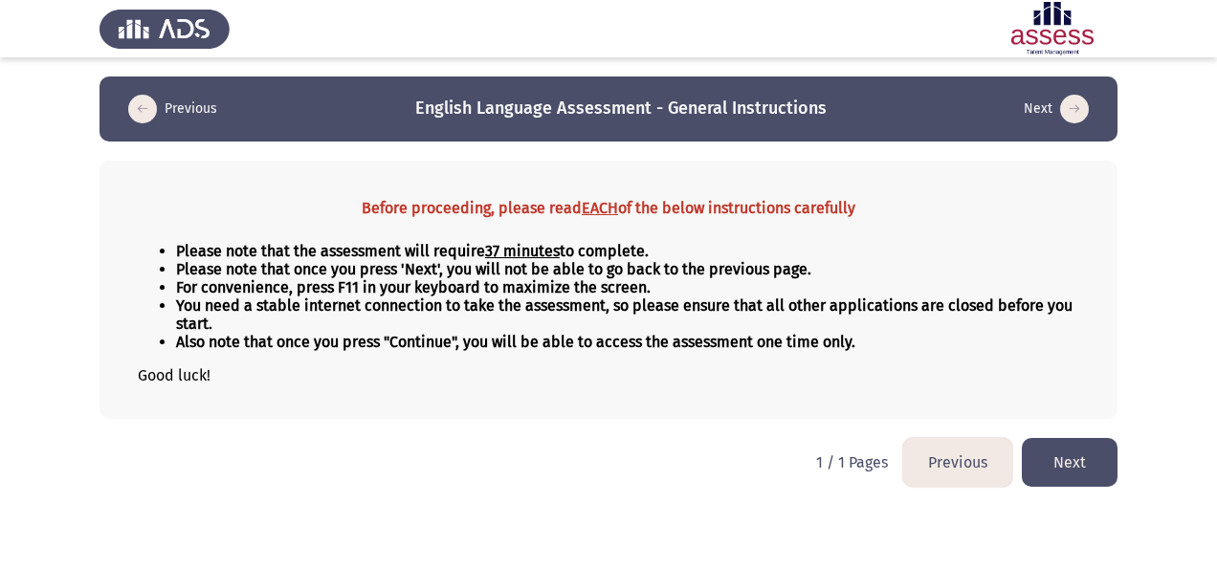
click at [1069, 460] on button "Next" at bounding box center [1070, 462] width 96 height 49
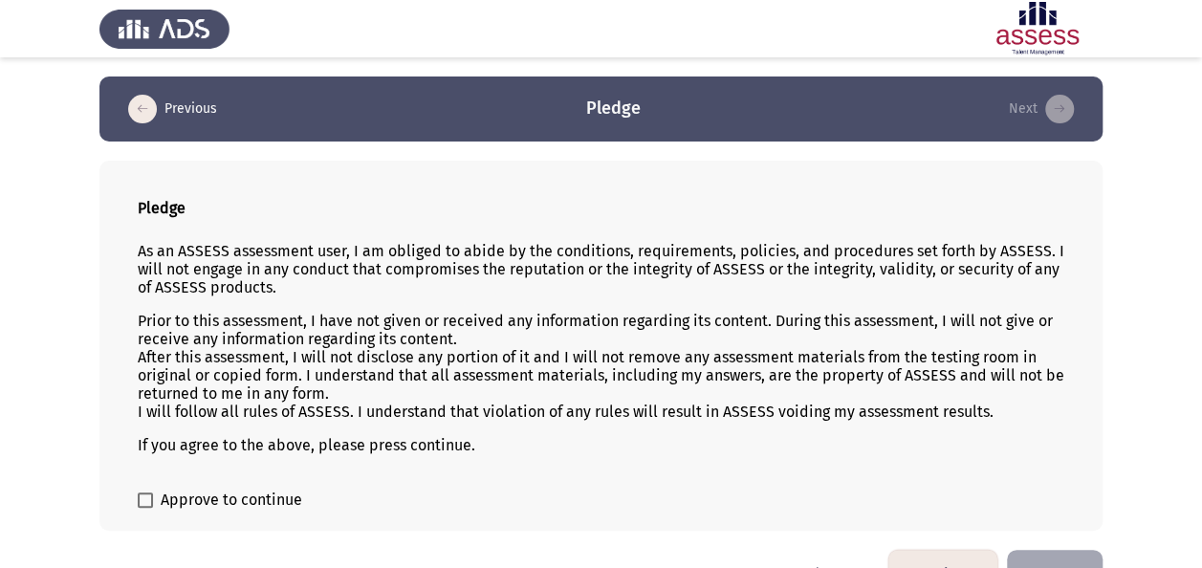
scroll to position [46, 0]
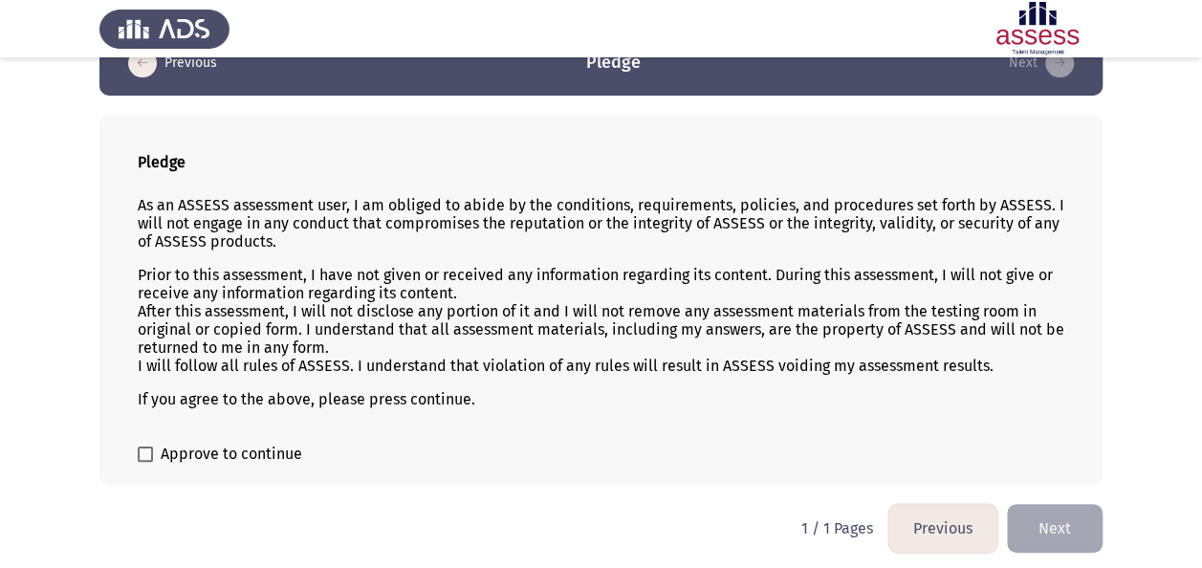
click at [216, 463] on div "Pledge As an ASSESS assessment user, I am obliged to abide by the conditions, r…" at bounding box center [600, 300] width 1003 height 370
click at [209, 454] on span "Approve to continue" at bounding box center [232, 454] width 142 height 23
click at [145, 462] on input "Approve to continue" at bounding box center [144, 462] width 1 height 1
checkbox input "true"
click at [1059, 515] on button "Next" at bounding box center [1055, 528] width 96 height 49
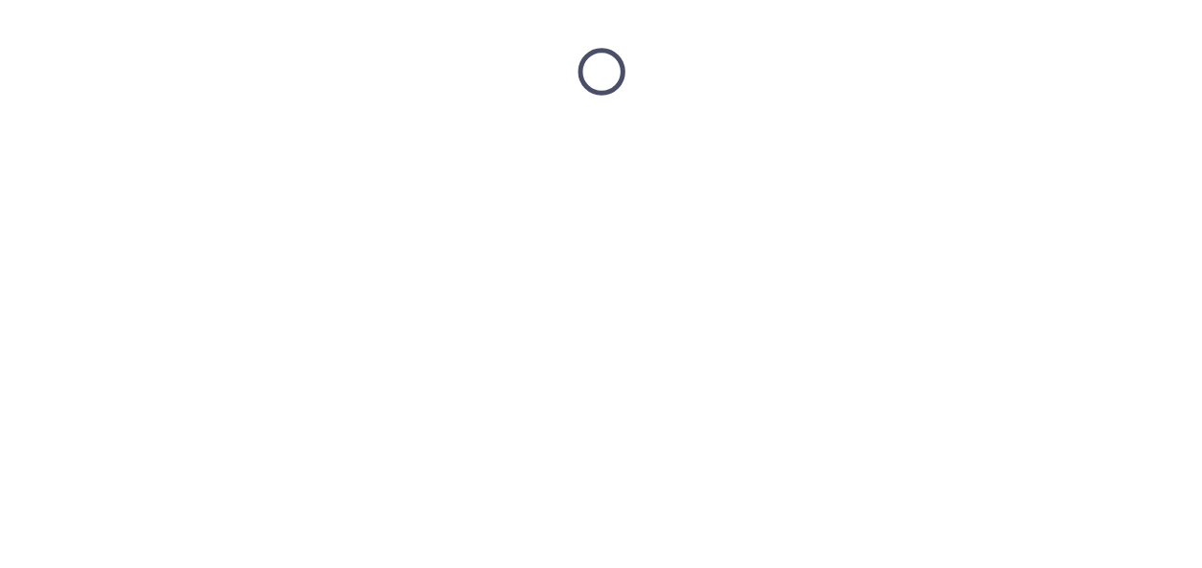
scroll to position [0, 0]
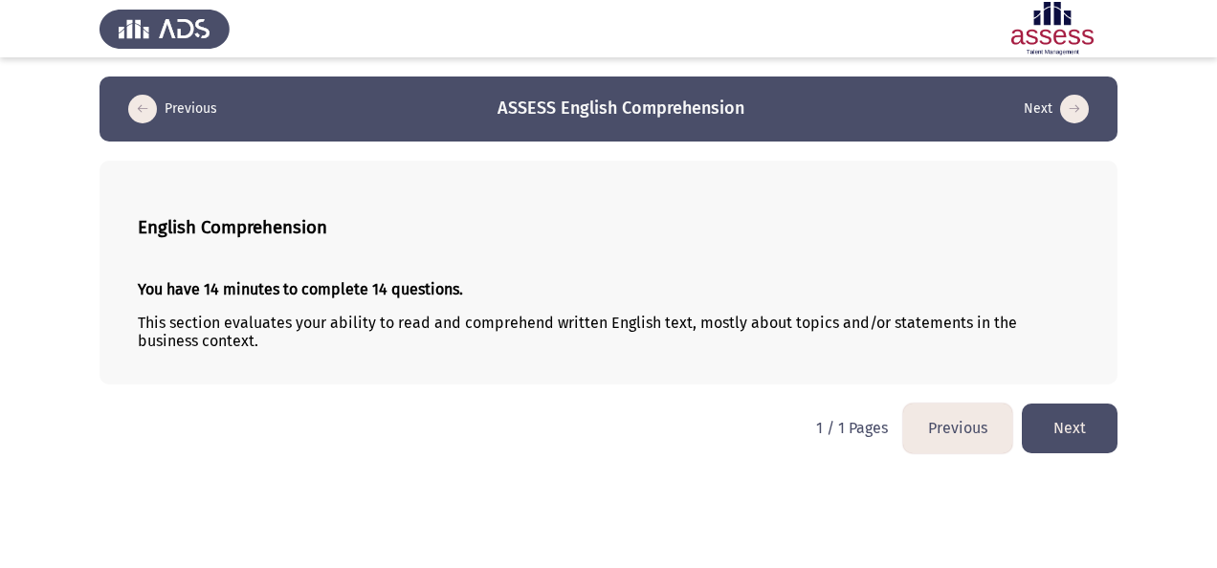
click at [1059, 419] on button "Next" at bounding box center [1070, 428] width 96 height 49
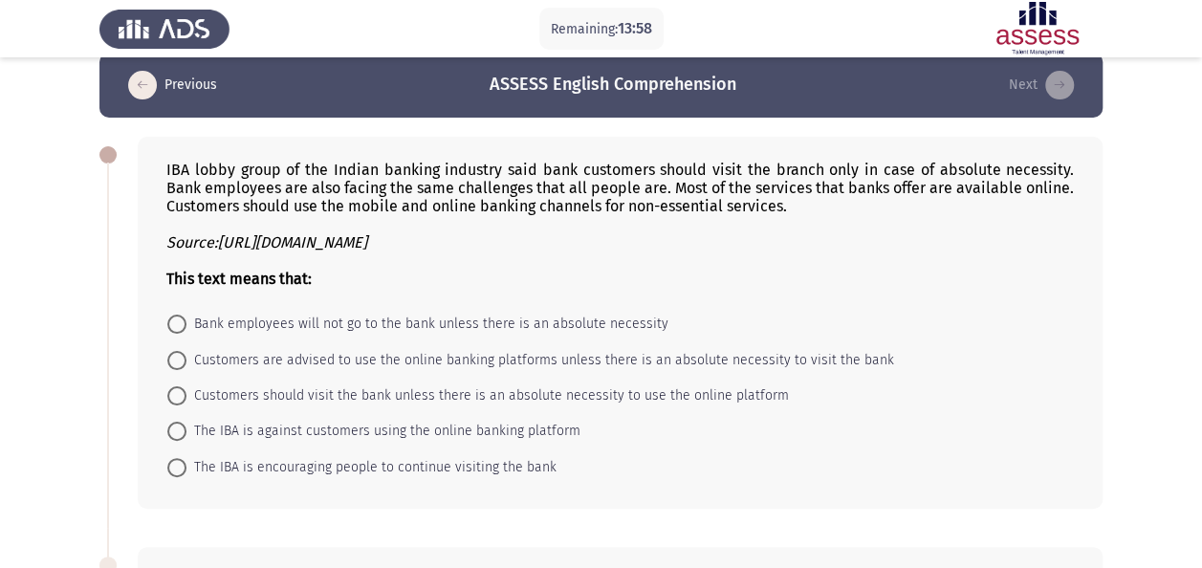
scroll to position [25, 0]
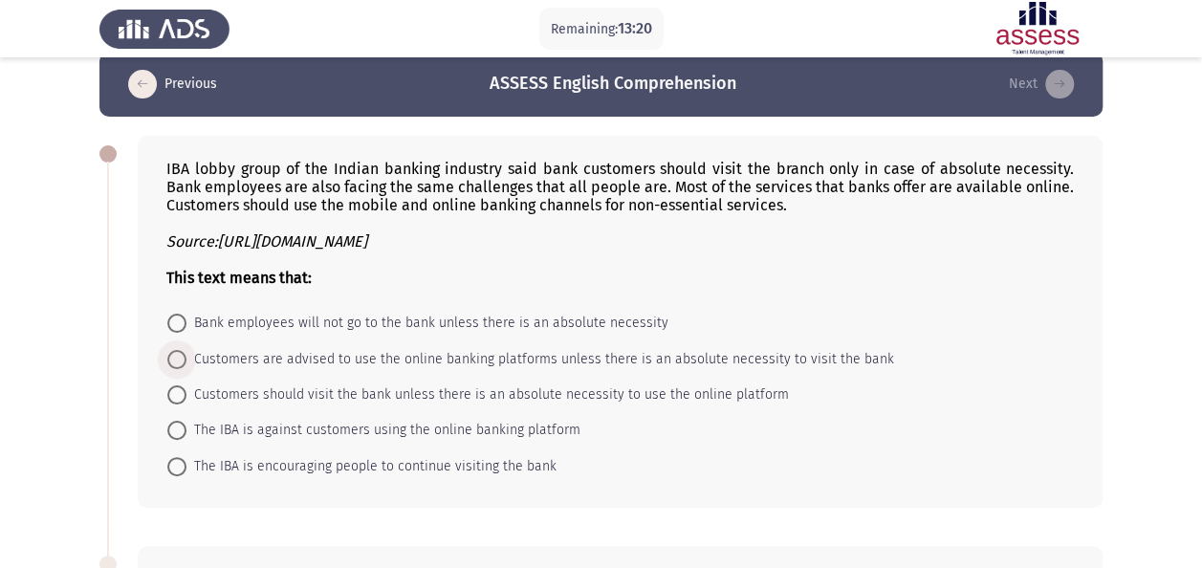
click at [468, 357] on span "Customers are advised to use the online banking platforms unless there is an ab…" at bounding box center [541, 359] width 708 height 23
click at [187, 357] on input "Customers are advised to use the online banking platforms unless there is an ab…" at bounding box center [176, 359] width 19 height 19
radio input "true"
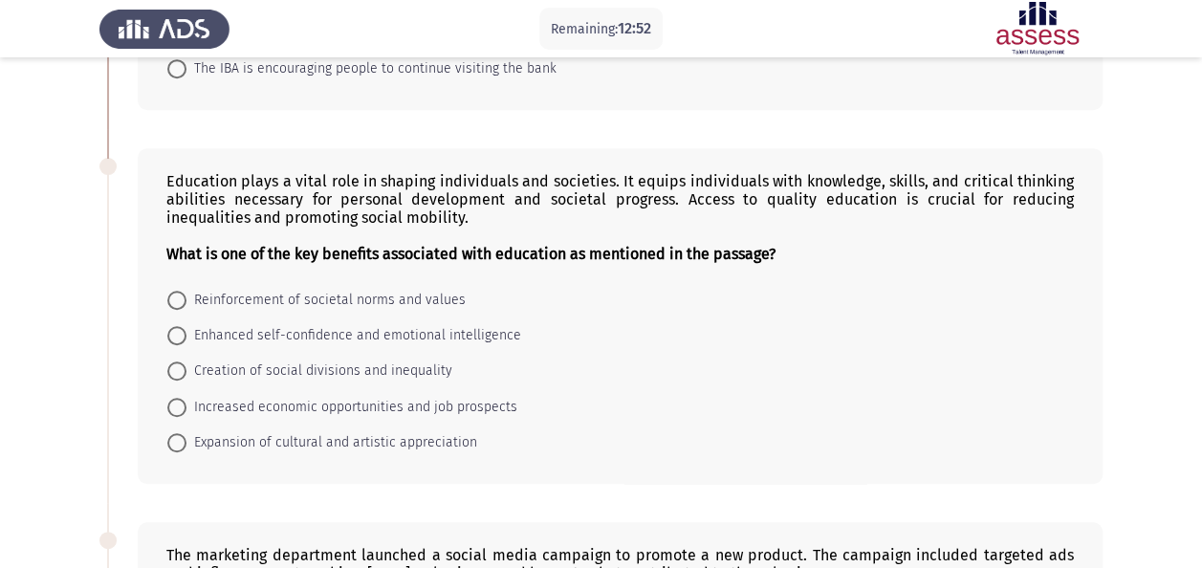
scroll to position [422, 0]
click at [352, 396] on span "Increased economic opportunities and job prospects" at bounding box center [352, 406] width 331 height 23
click at [187, 397] on input "Increased economic opportunities and job prospects" at bounding box center [176, 406] width 19 height 19
radio input "true"
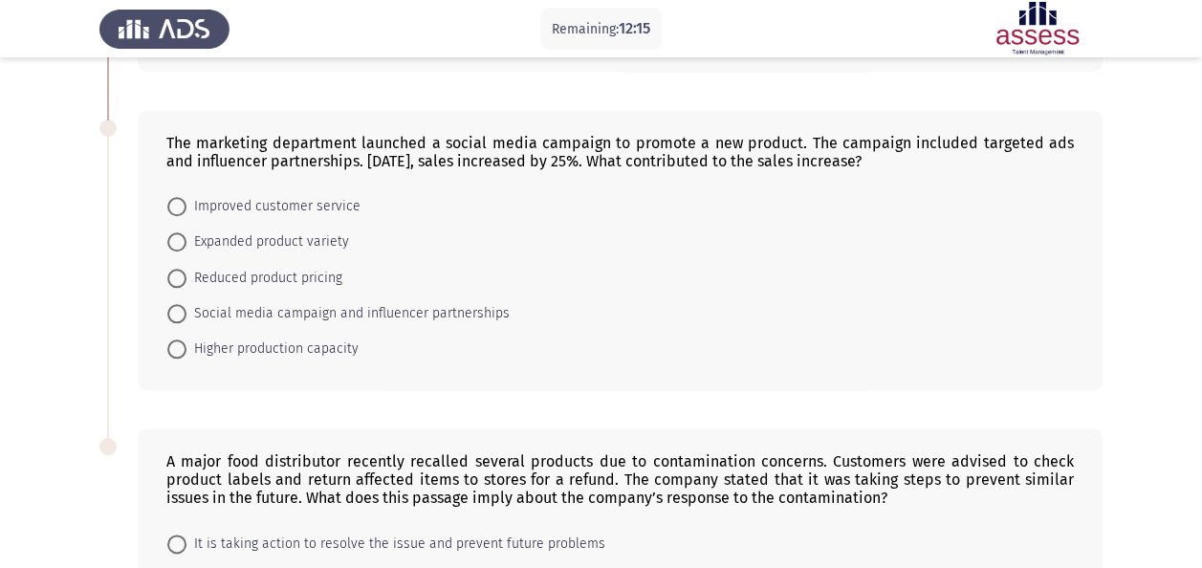
scroll to position [833, 0]
click at [371, 305] on span "Social media campaign and influencer partnerships" at bounding box center [348, 312] width 323 height 23
click at [187, 305] on input "Social media campaign and influencer partnerships" at bounding box center [176, 312] width 19 height 19
radio input "true"
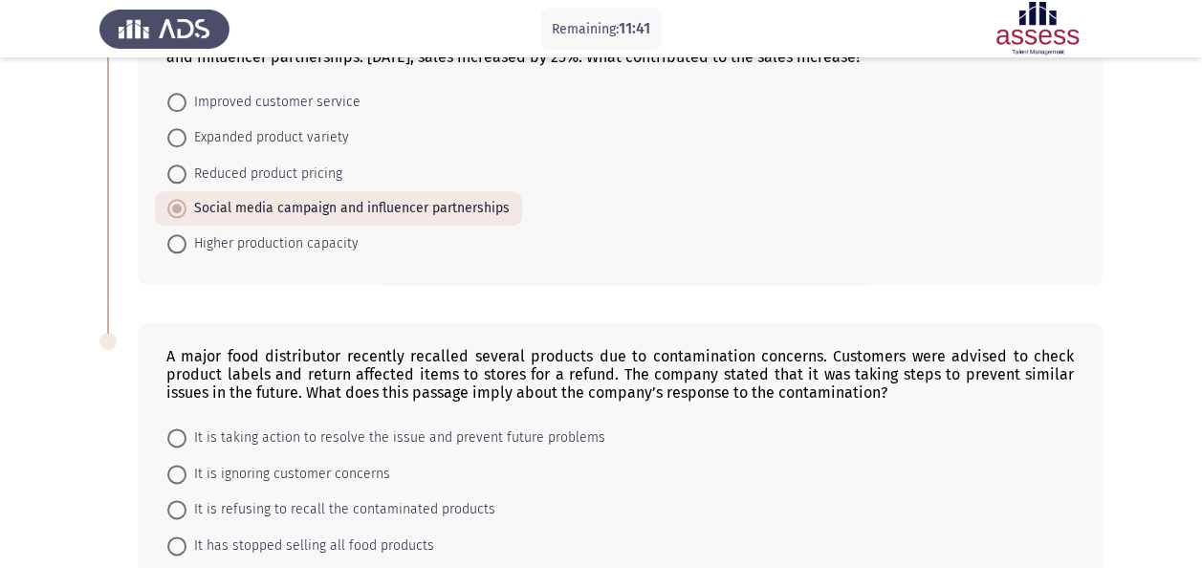
scroll to position [1075, 0]
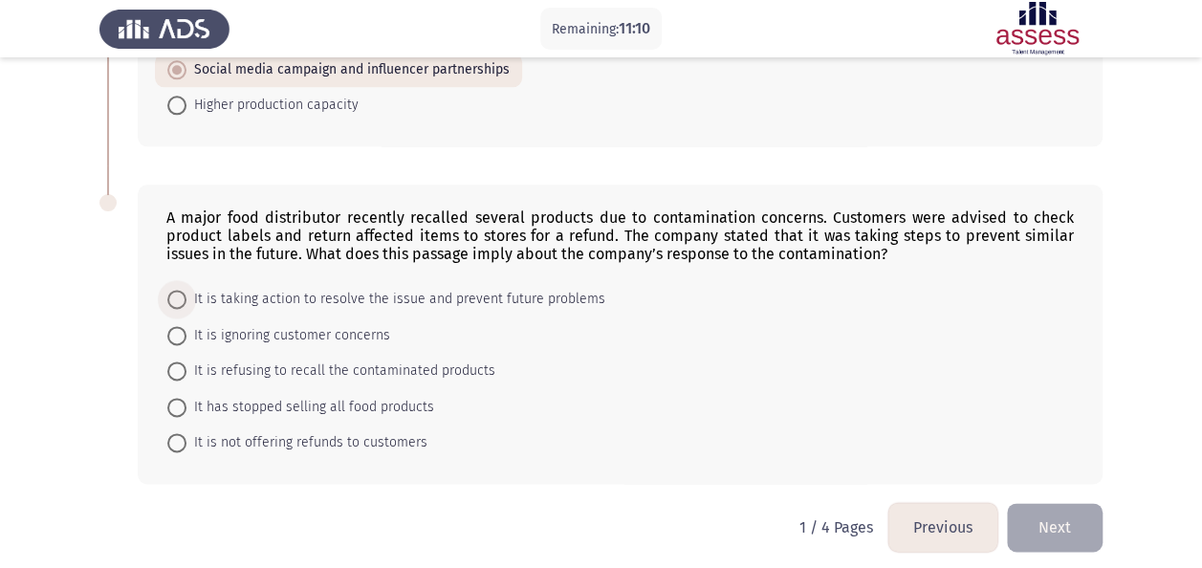
click at [430, 288] on span "It is taking action to resolve the issue and prevent future problems" at bounding box center [396, 299] width 419 height 23
click at [187, 290] on input "It is taking action to resolve the issue and prevent future problems" at bounding box center [176, 299] width 19 height 19
radio input "true"
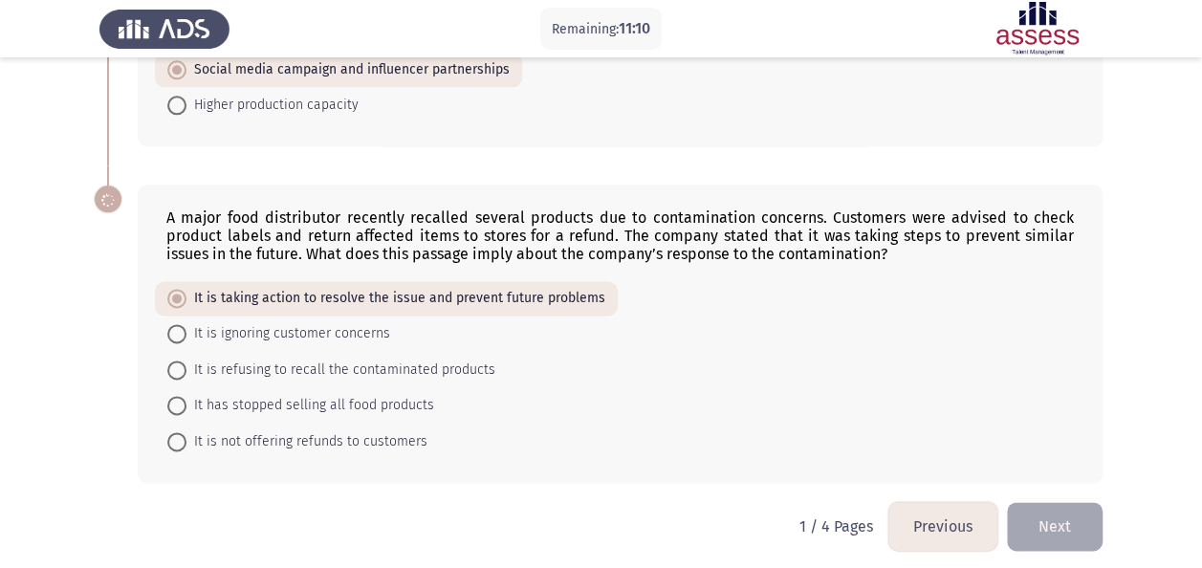
scroll to position [1073, 0]
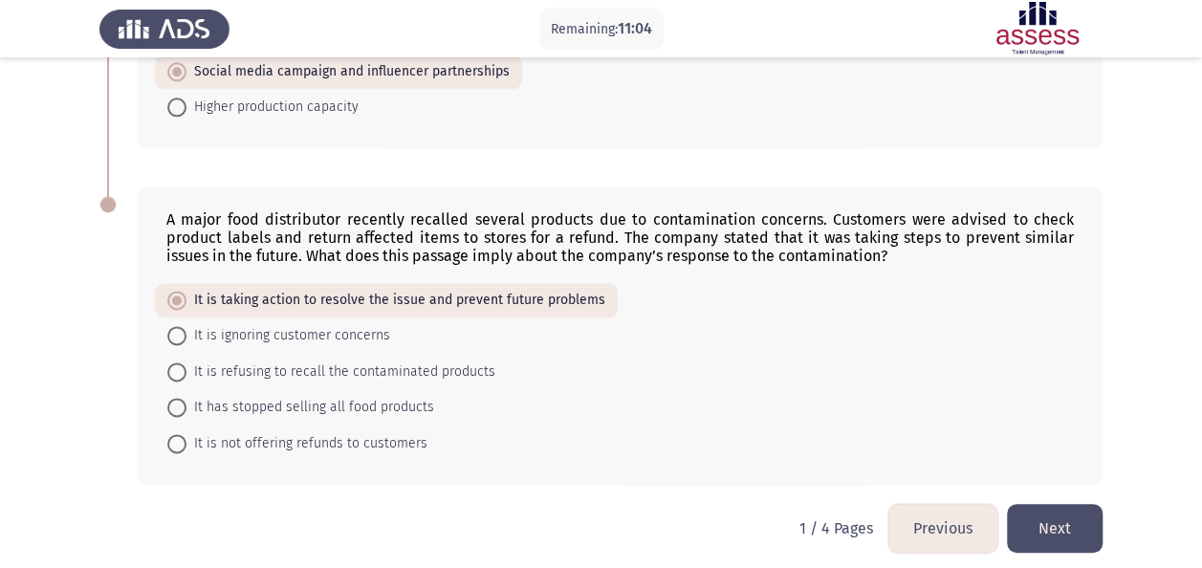
click at [1042, 514] on button "Next" at bounding box center [1055, 528] width 96 height 49
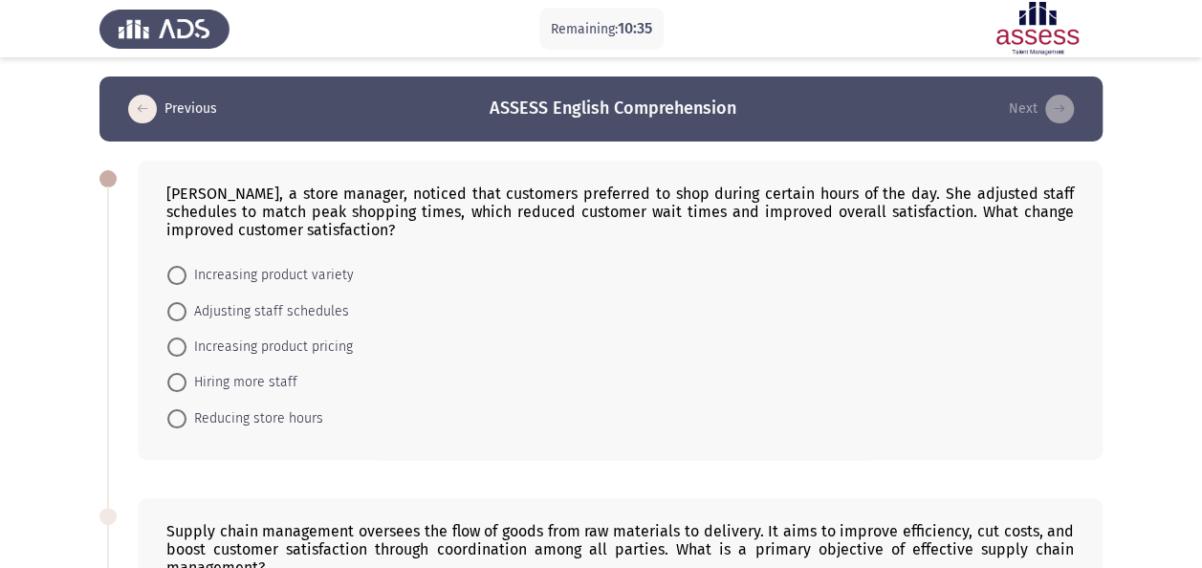
scroll to position [61, 0]
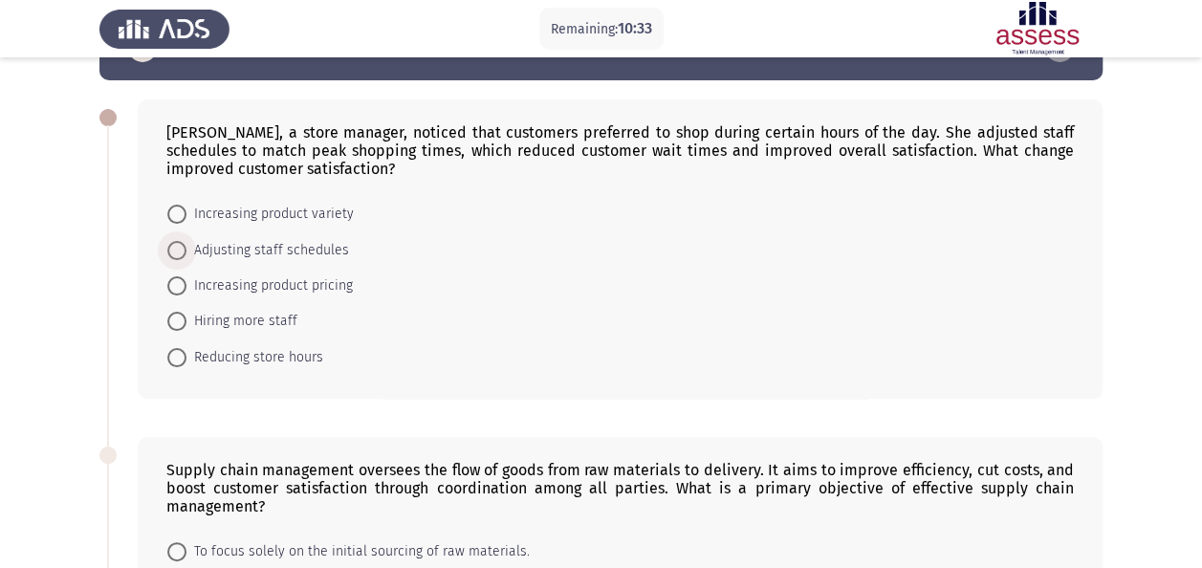
click at [259, 249] on span "Adjusting staff schedules" at bounding box center [268, 250] width 163 height 23
click at [187, 249] on input "Adjusting staff schedules" at bounding box center [176, 250] width 19 height 19
radio input "true"
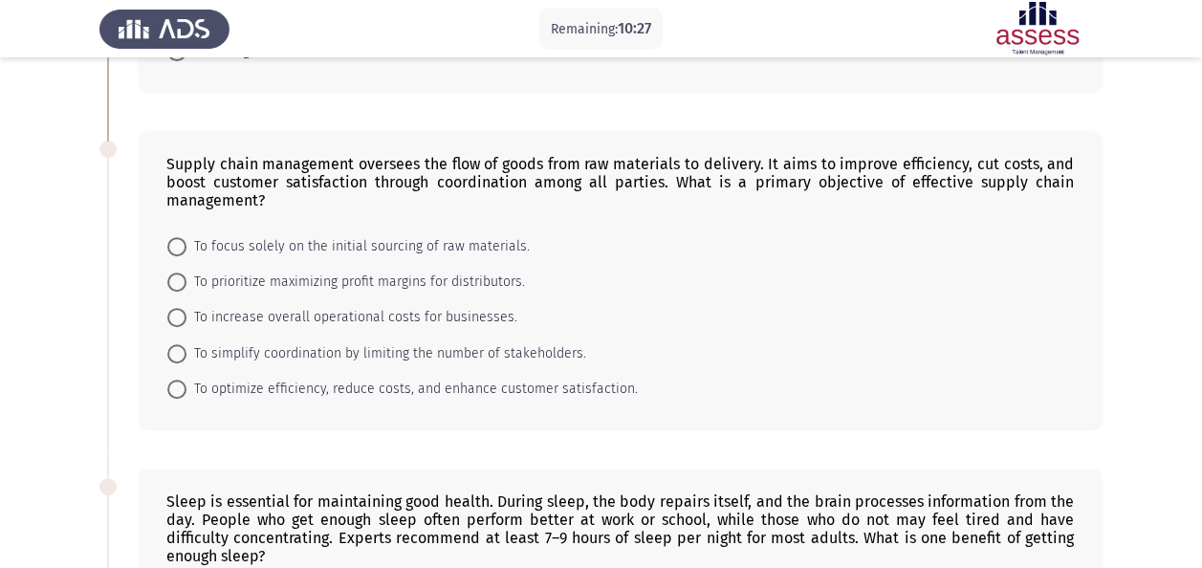
scroll to position [373, 0]
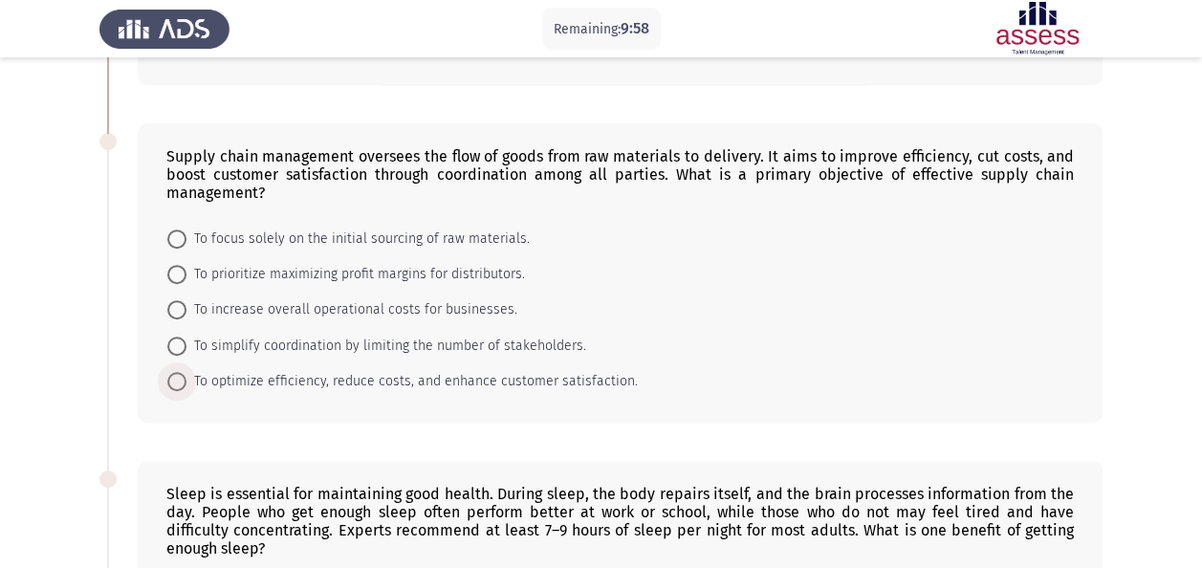
click at [316, 383] on span "To optimize efficiency, reduce costs, and enhance customer satisfaction." at bounding box center [412, 381] width 451 height 23
click at [187, 383] on input "To optimize efficiency, reduce costs, and enhance customer satisfaction." at bounding box center [176, 381] width 19 height 19
radio input "true"
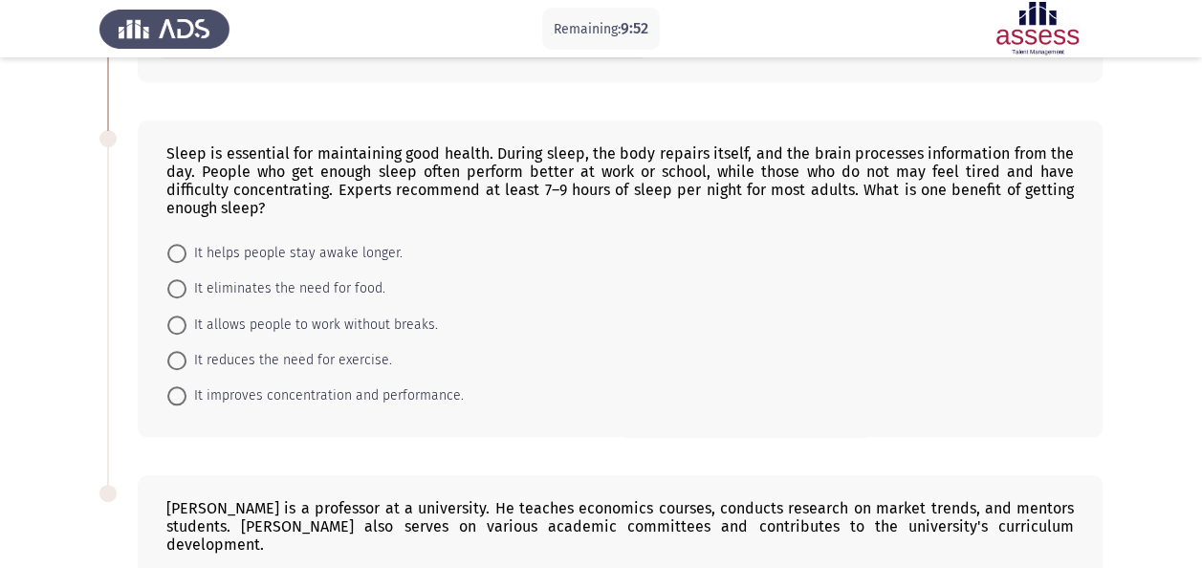
scroll to position [731, 0]
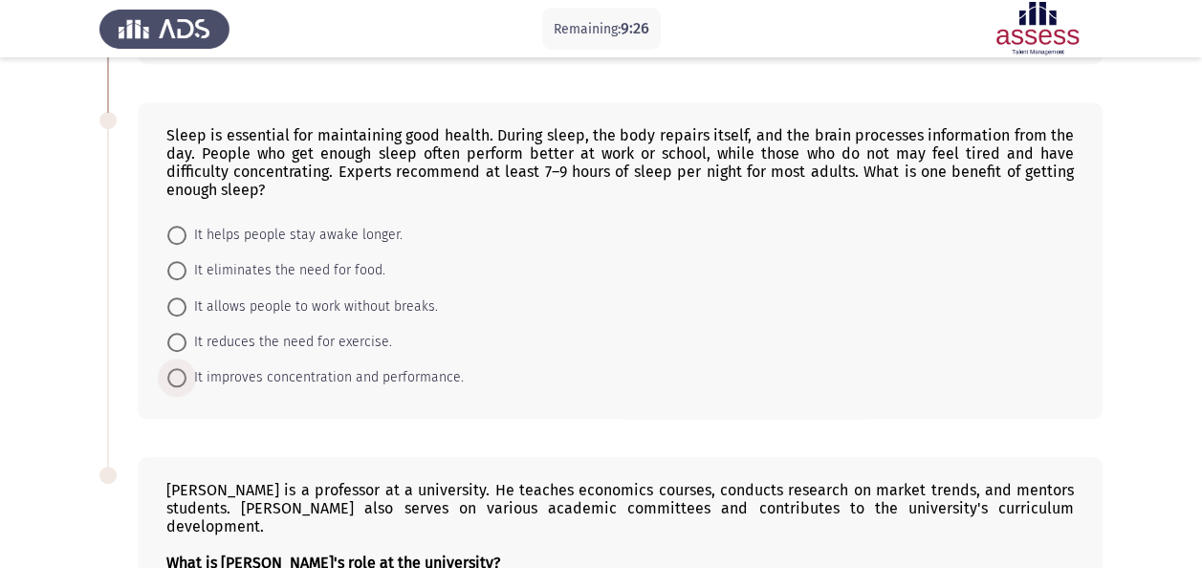
click at [317, 370] on span "It improves concentration and performance." at bounding box center [325, 377] width 277 height 23
click at [187, 370] on input "It improves concentration and performance." at bounding box center [176, 377] width 19 height 19
radio input "true"
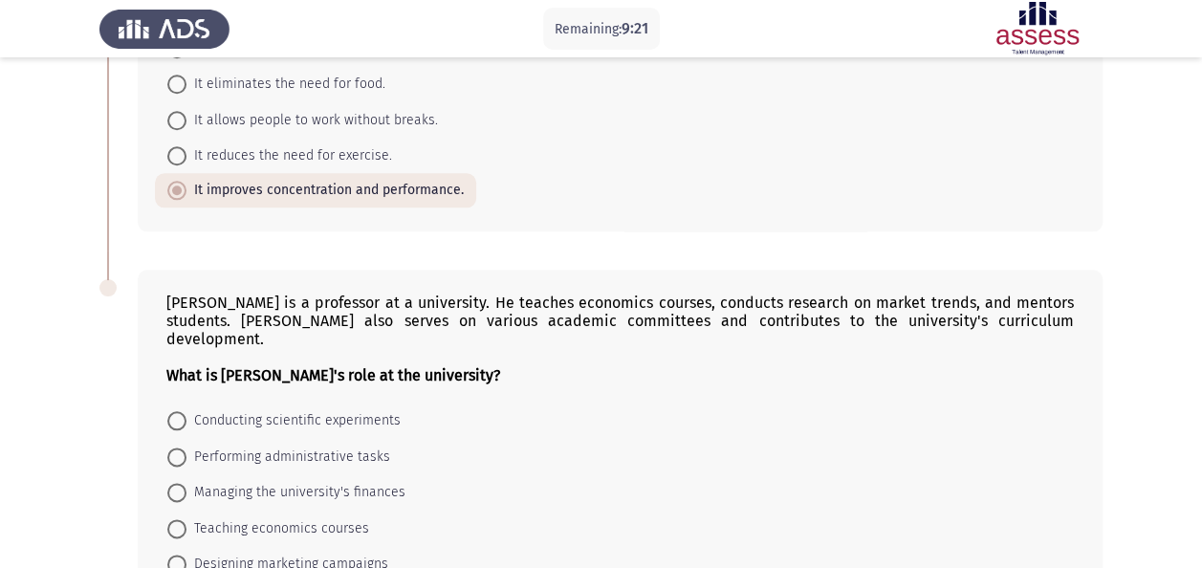
scroll to position [1022, 0]
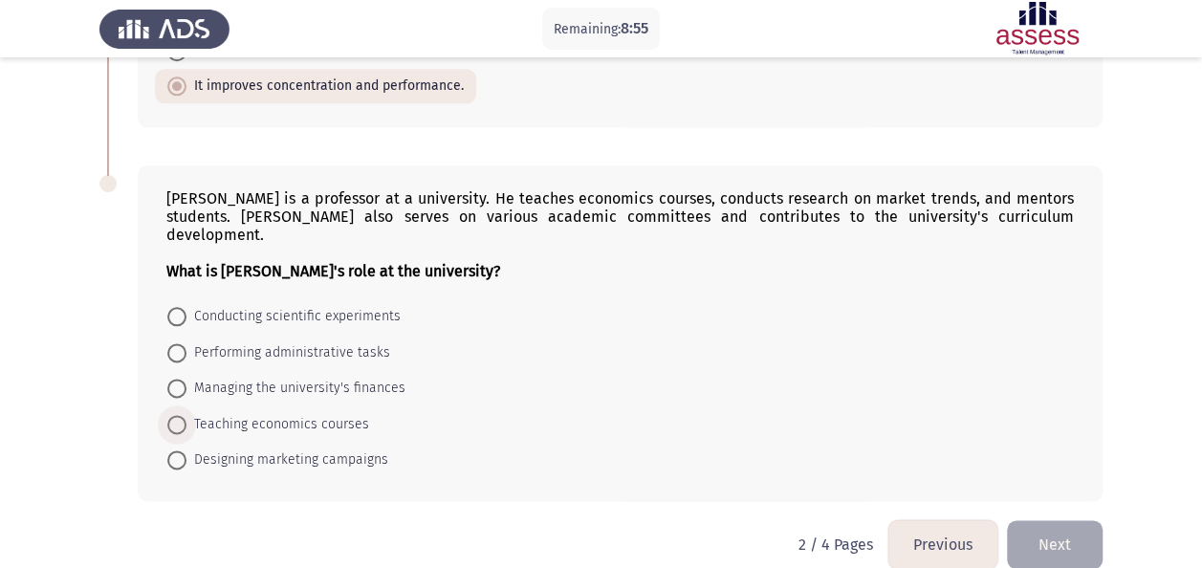
click at [255, 413] on span "Teaching economics courses" at bounding box center [278, 424] width 183 height 23
click at [187, 415] on input "Teaching economics courses" at bounding box center [176, 424] width 19 height 19
radio input "true"
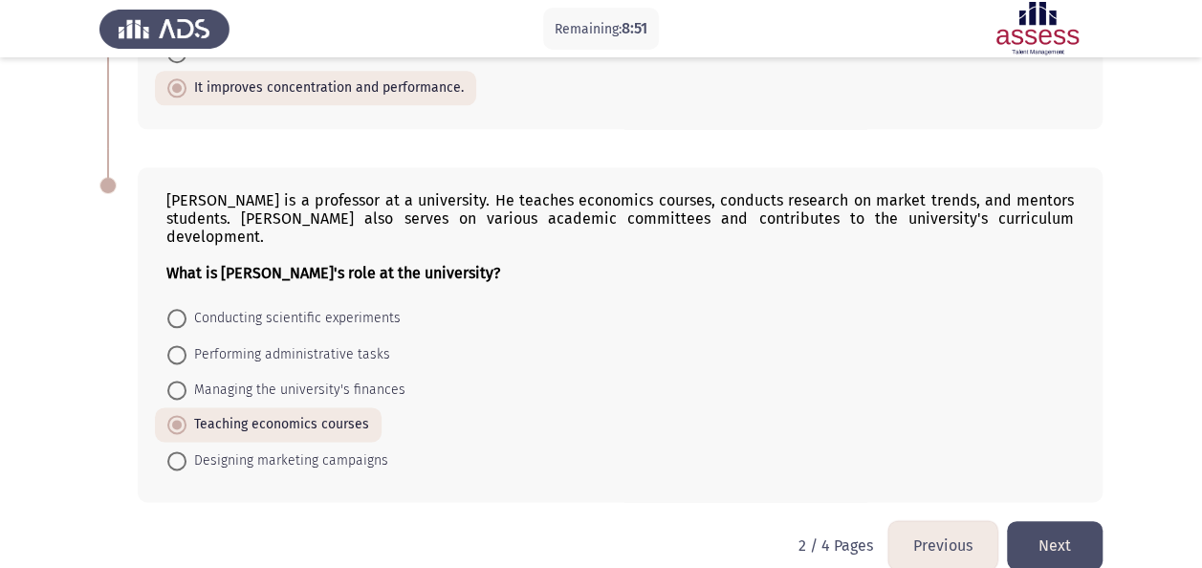
click at [1045, 521] on button "Next" at bounding box center [1055, 545] width 96 height 49
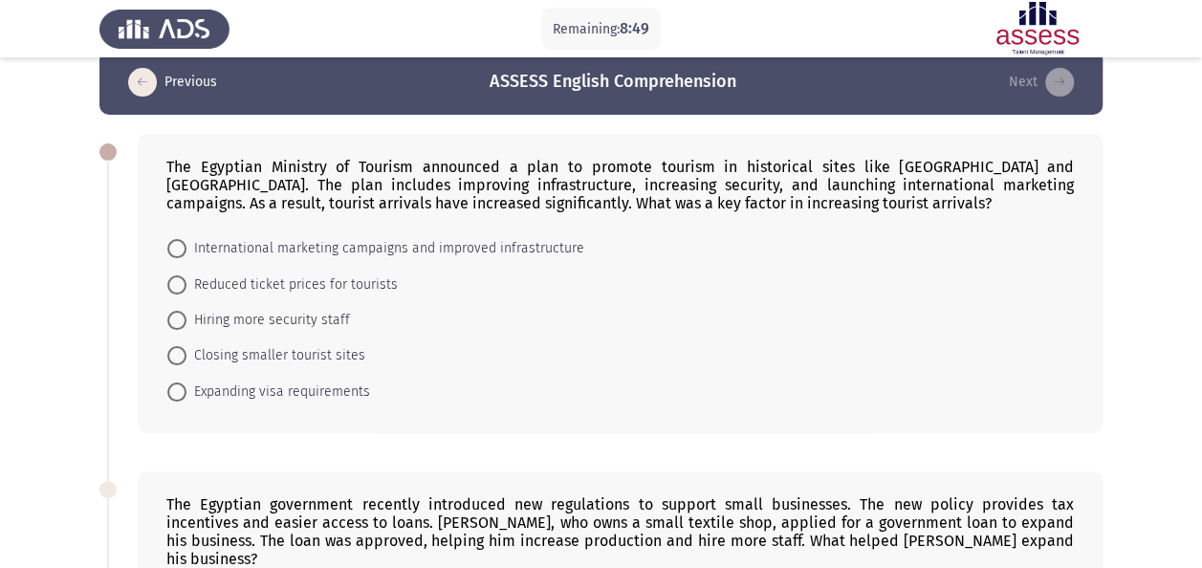
scroll to position [36, 0]
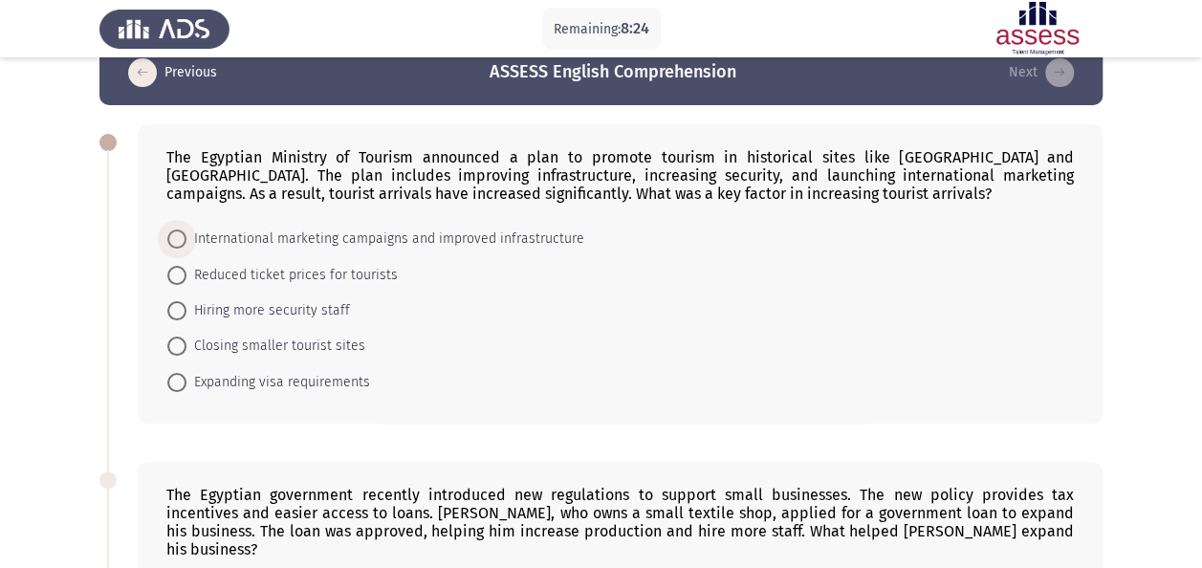
click at [390, 237] on span "International marketing campaigns and improved infrastructure" at bounding box center [386, 239] width 398 height 23
click at [187, 237] on input "International marketing campaigns and improved infrastructure" at bounding box center [176, 239] width 19 height 19
radio input "true"
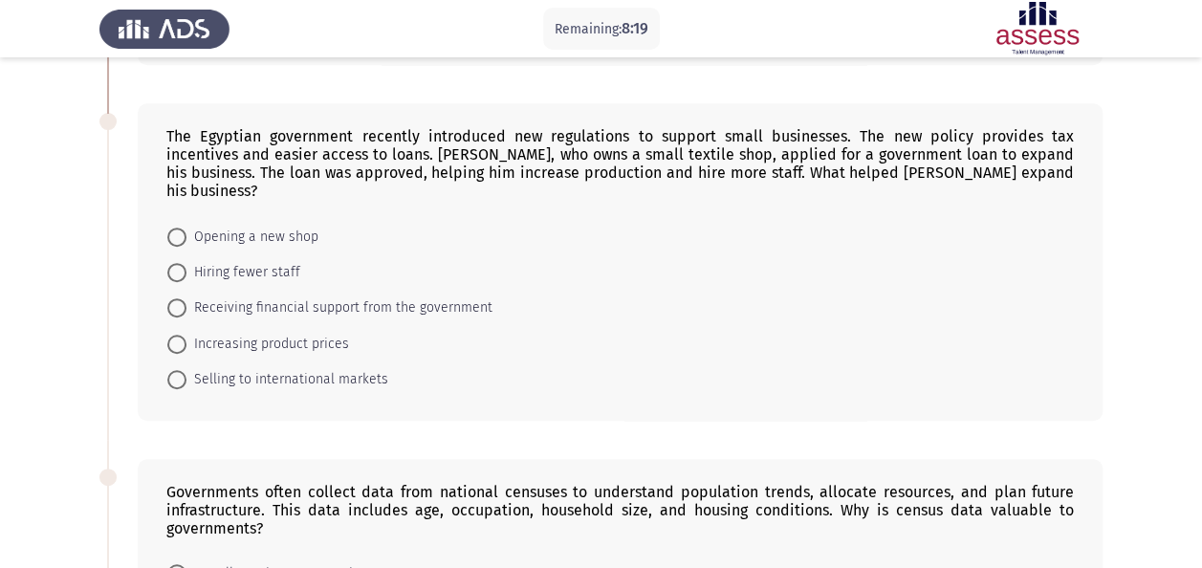
scroll to position [400, 0]
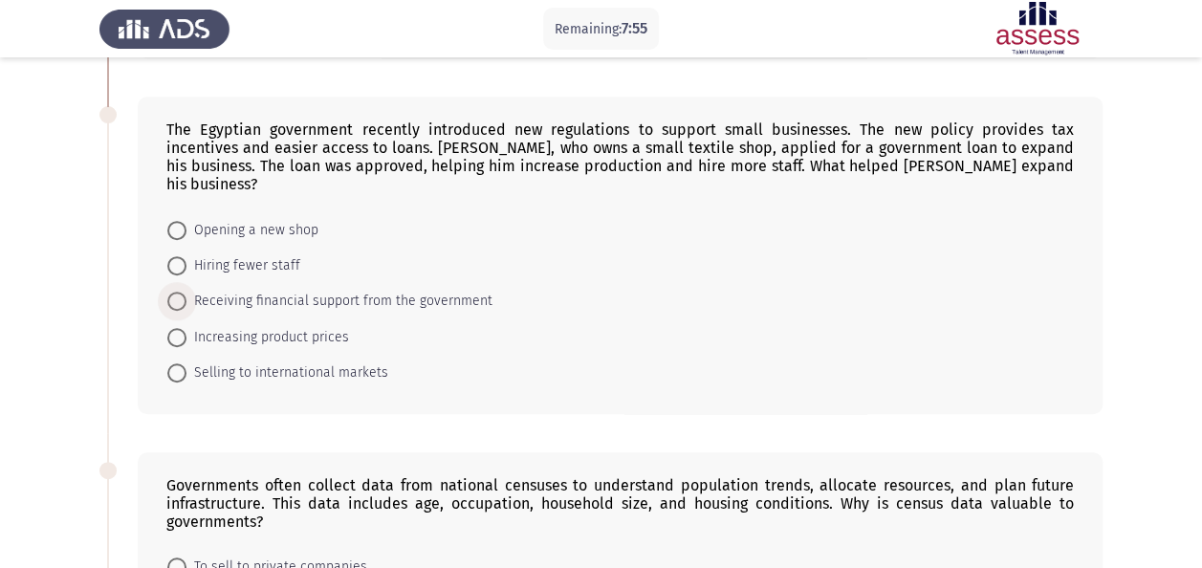
click at [385, 290] on span "Receiving financial support from the government" at bounding box center [340, 301] width 306 height 23
click at [187, 292] on input "Receiving financial support from the government" at bounding box center [176, 301] width 19 height 19
radio input "true"
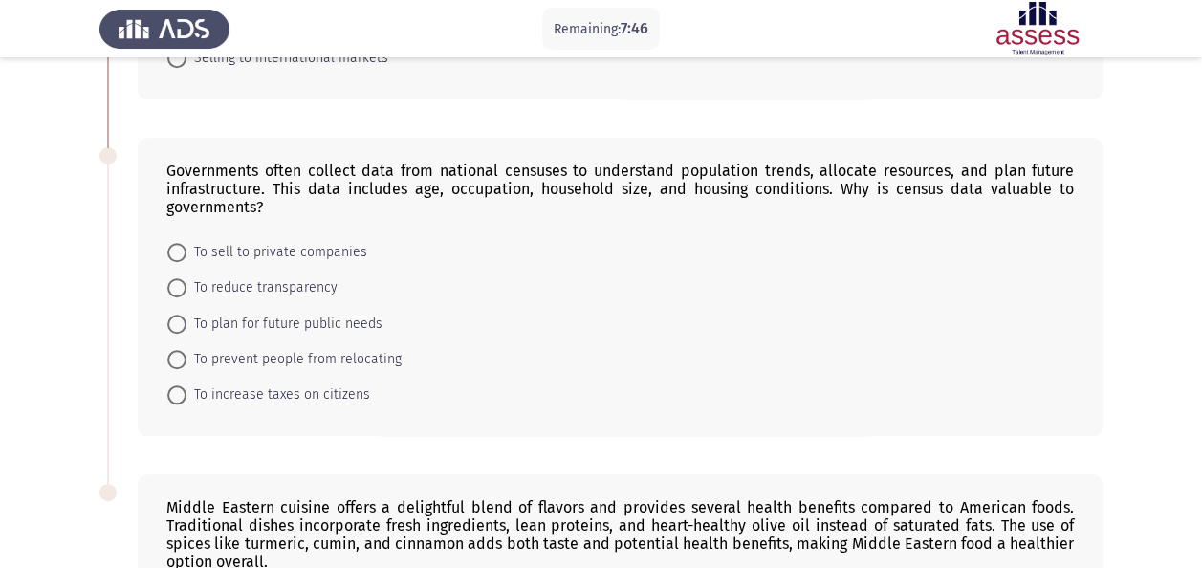
scroll to position [716, 0]
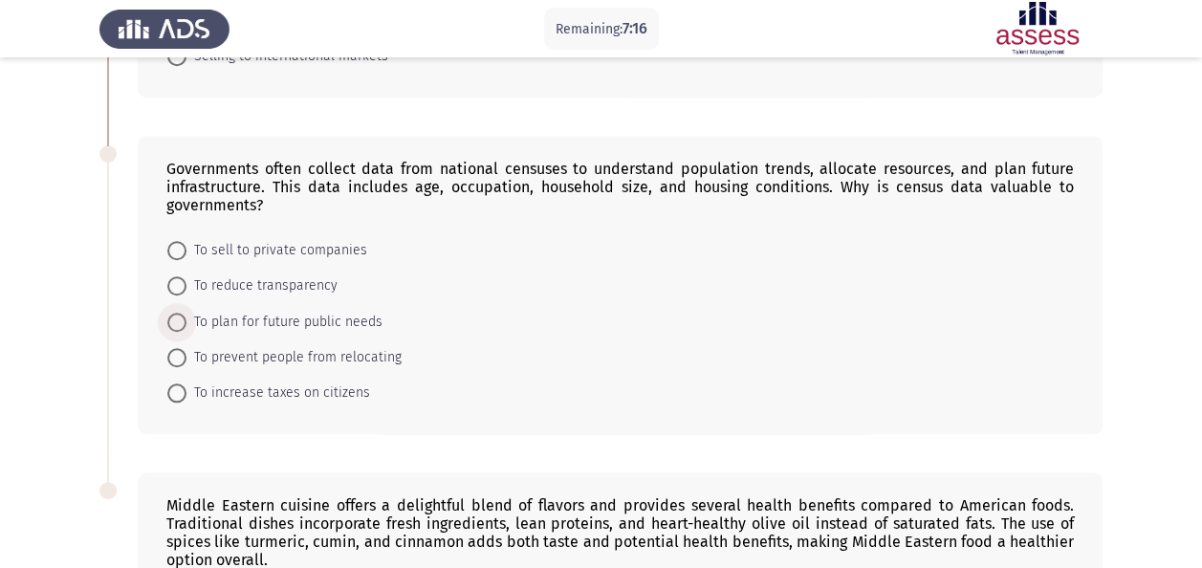
click at [192, 311] on span "To plan for future public needs" at bounding box center [285, 322] width 196 height 23
click at [187, 313] on input "To plan for future public needs" at bounding box center [176, 322] width 19 height 19
radio input "true"
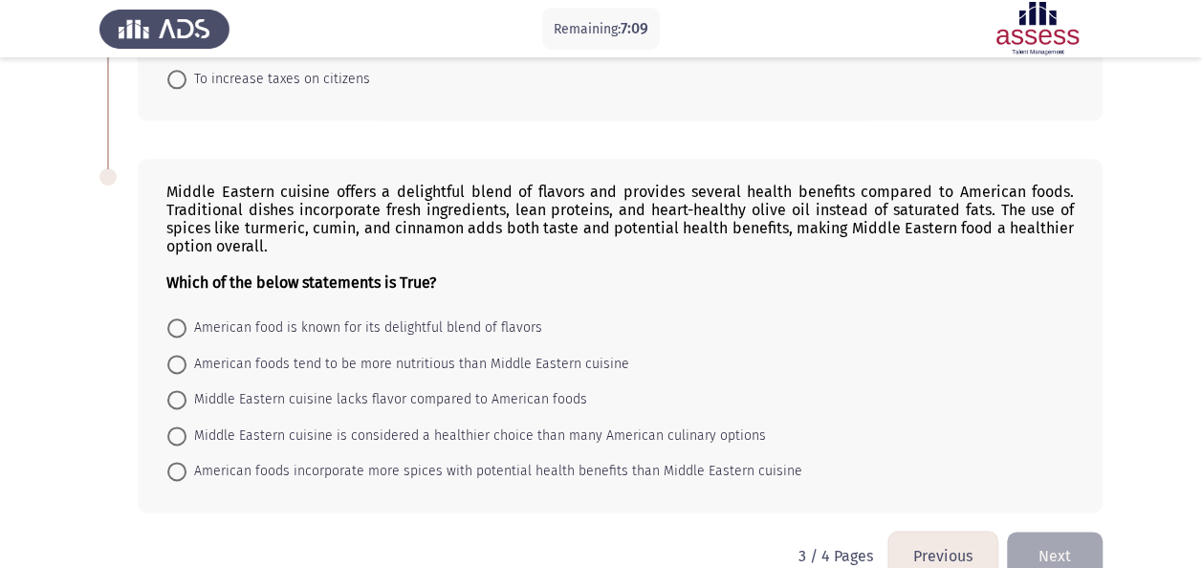
scroll to position [1039, 0]
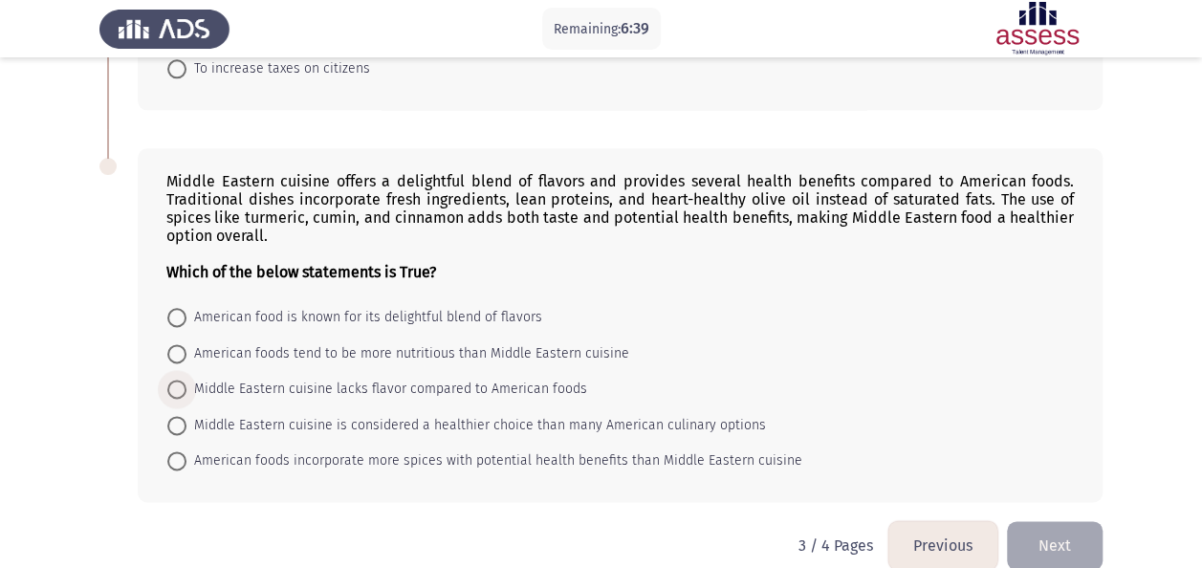
click at [187, 378] on span "Middle Eastern cuisine lacks flavor compared to American foods" at bounding box center [387, 389] width 401 height 23
click at [187, 380] on input "Middle Eastern cuisine lacks flavor compared to American foods" at bounding box center [176, 389] width 19 height 19
radio input "true"
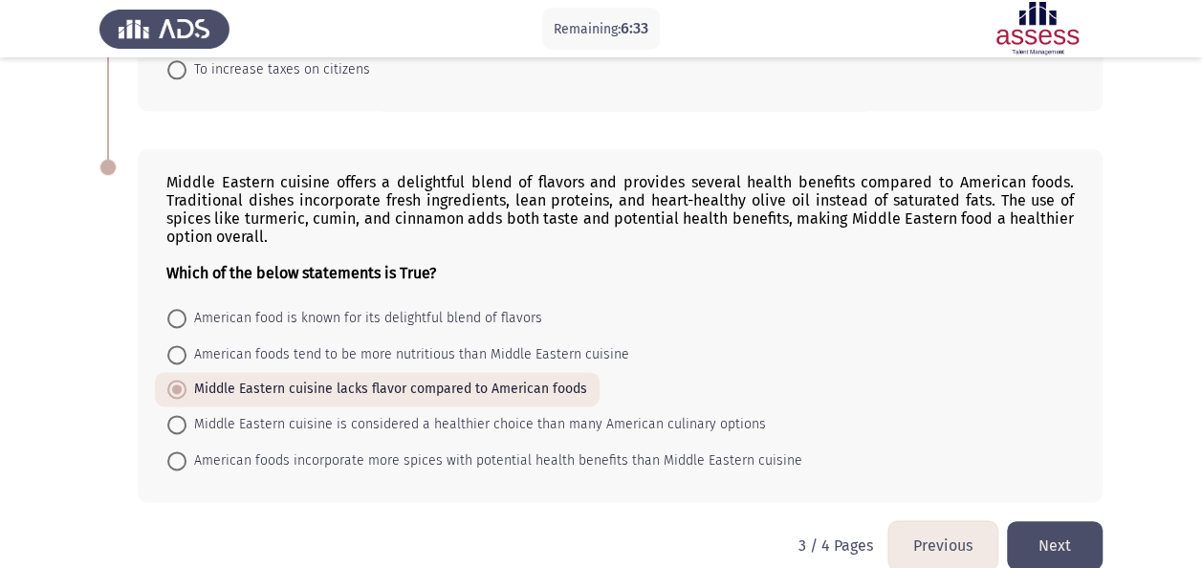
click at [1053, 526] on button "Next" at bounding box center [1055, 545] width 96 height 49
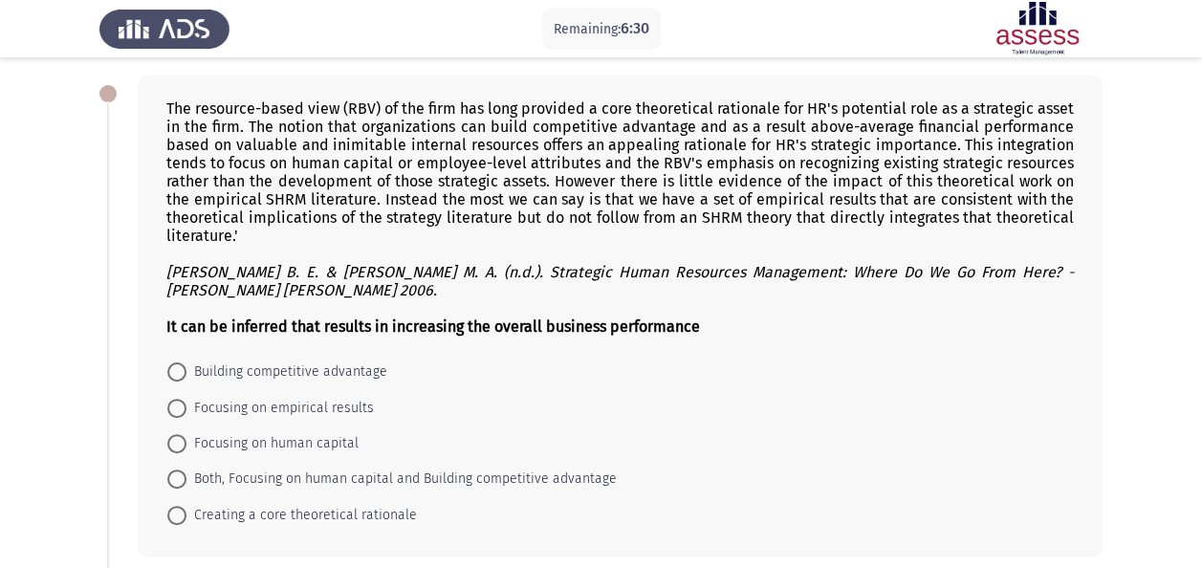
scroll to position [86, 0]
drag, startPoint x: 155, startPoint y: 109, endPoint x: 427, endPoint y: 499, distance: 475.5
click at [427, 499] on div "The resource-based view (RBV) of the firm has long provided a core theoretical …" at bounding box center [620, 315] width 965 height 481
drag, startPoint x: 427, startPoint y: 499, endPoint x: 165, endPoint y: 101, distance: 476.5
click at [165, 101] on div "The resource-based view (RBV) of the firm has long provided a core theoretical …" at bounding box center [620, 315] width 965 height 481
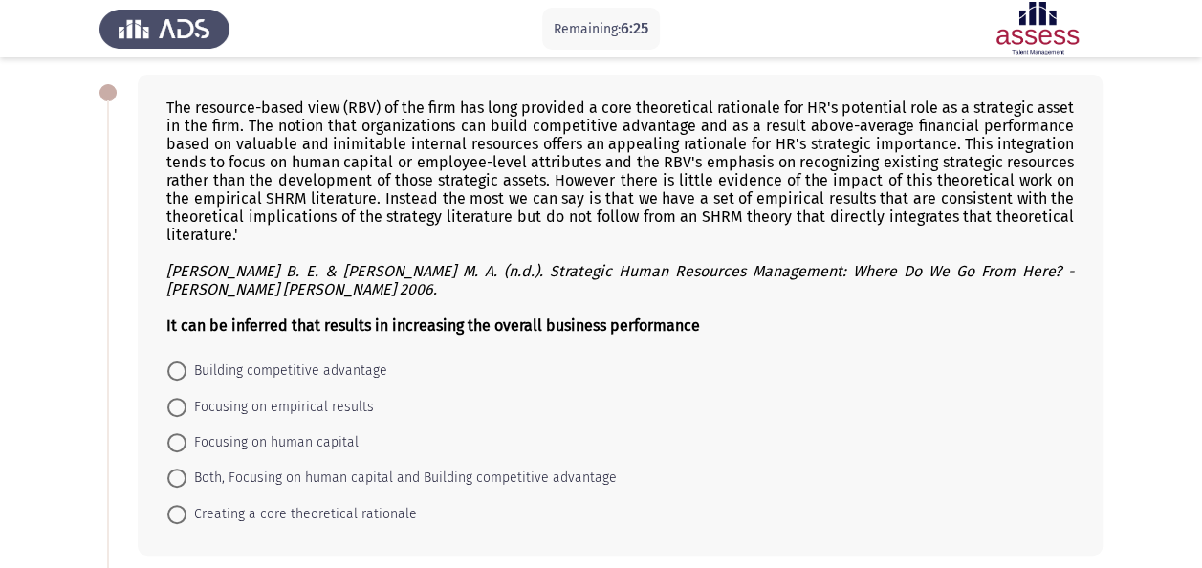
drag, startPoint x: 165, startPoint y: 101, endPoint x: 455, endPoint y: 528, distance: 516.3
click at [455, 528] on div "The resource-based view (RBV) of the firm has long provided a core theoretical …" at bounding box center [620, 315] width 965 height 481
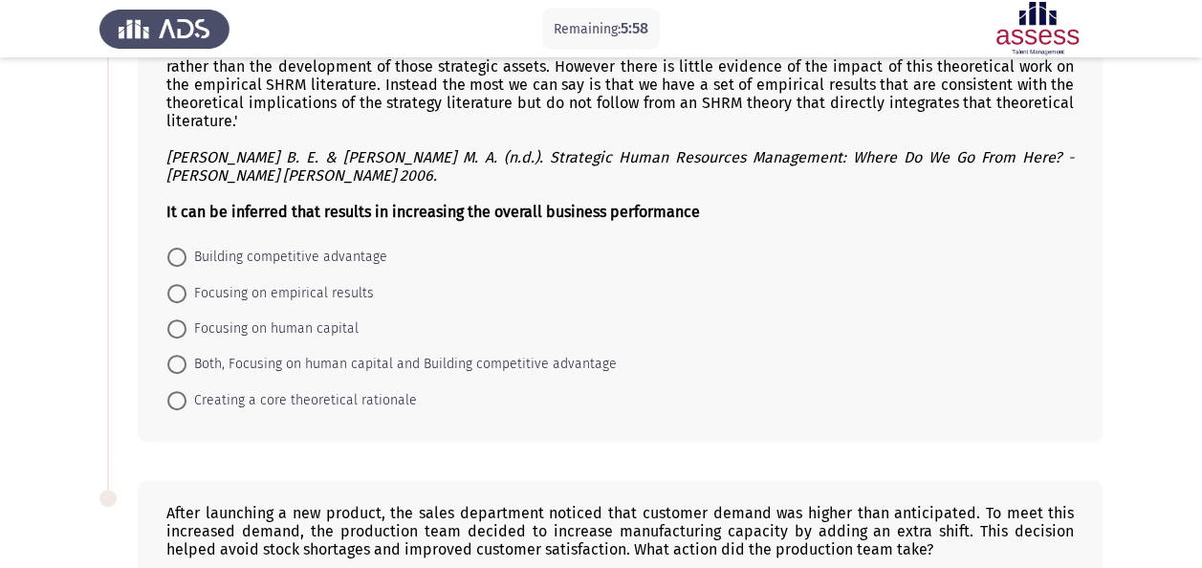
scroll to position [209, 0]
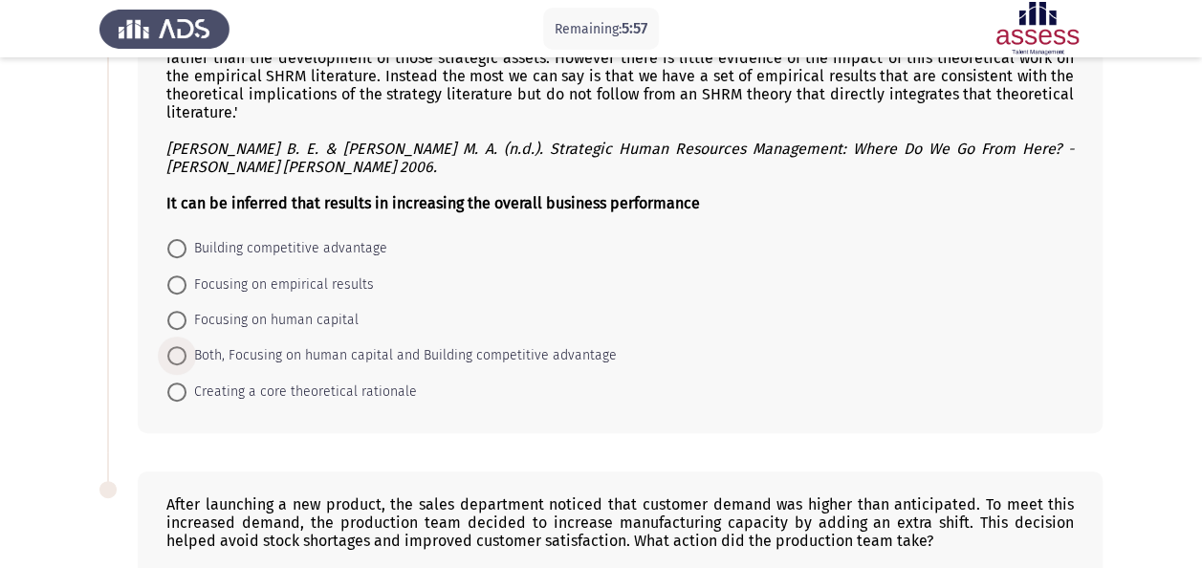
click at [392, 358] on span "Both, Focusing on human capital and Building competitive advantage" at bounding box center [402, 355] width 430 height 23
click at [187, 358] on input "Both, Focusing on human capital and Building competitive advantage" at bounding box center [176, 355] width 19 height 19
radio input "true"
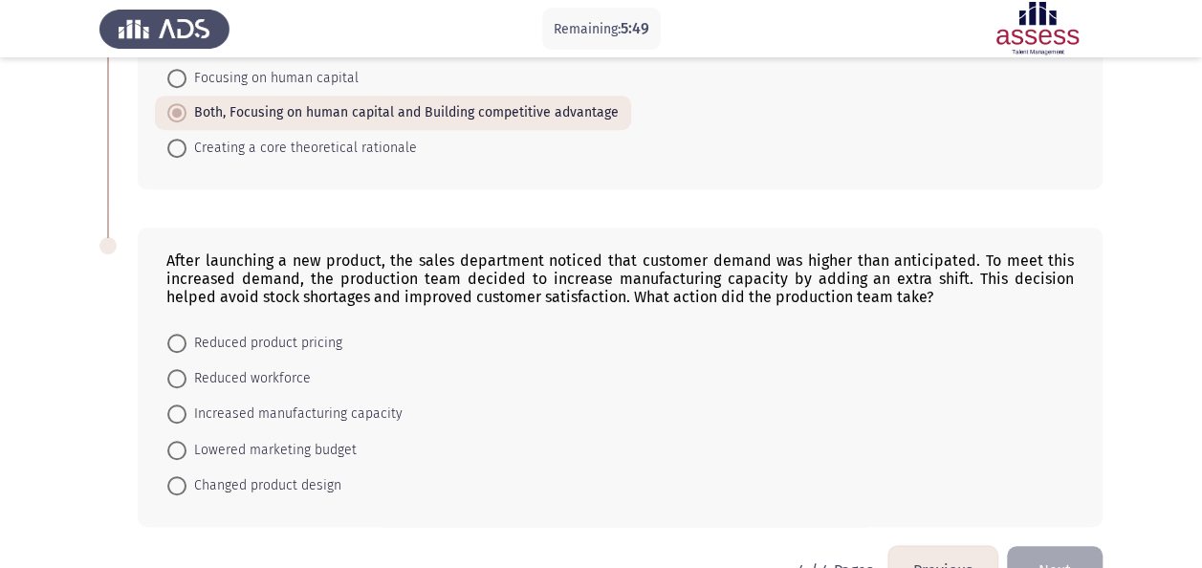
scroll to position [496, 0]
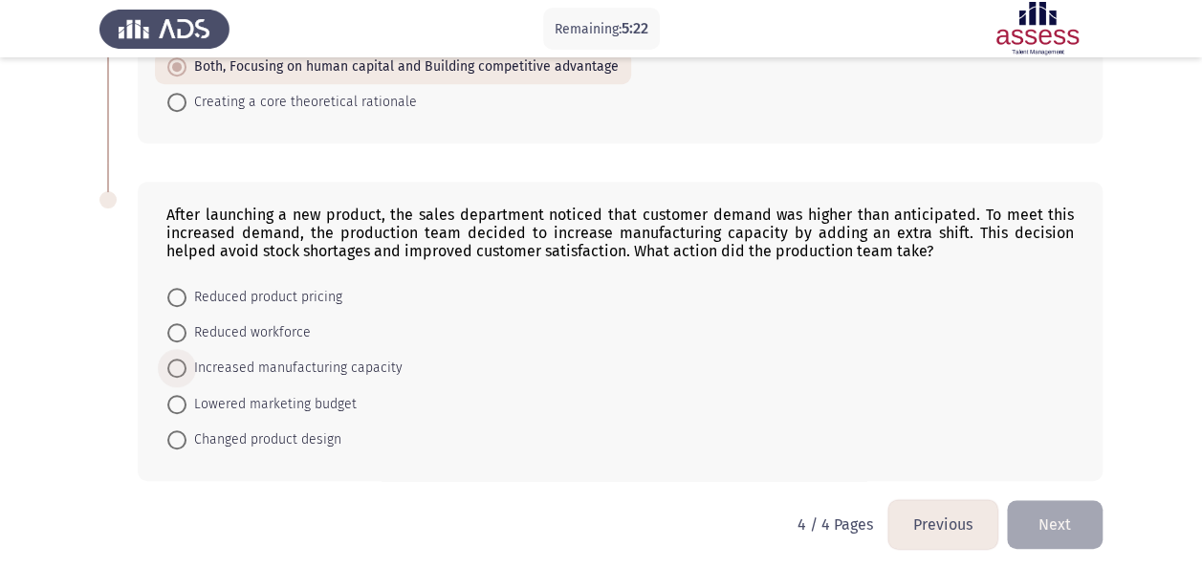
click at [357, 357] on span "Increased manufacturing capacity" at bounding box center [295, 368] width 216 height 23
click at [187, 359] on input "Increased manufacturing capacity" at bounding box center [176, 368] width 19 height 19
radio input "true"
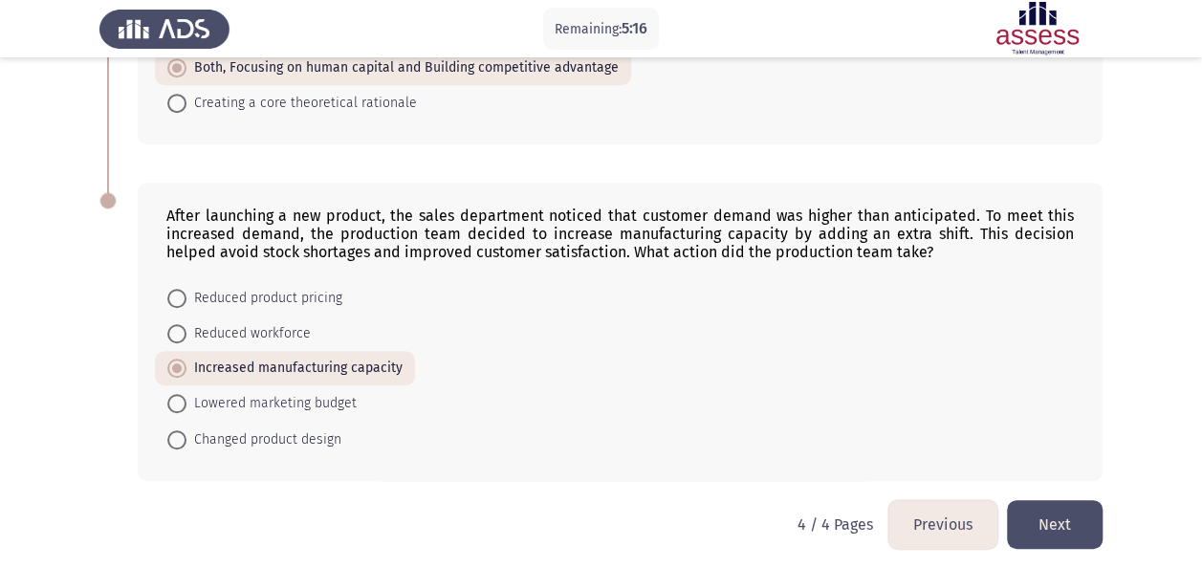
click at [1059, 506] on button "Next" at bounding box center [1055, 524] width 96 height 49
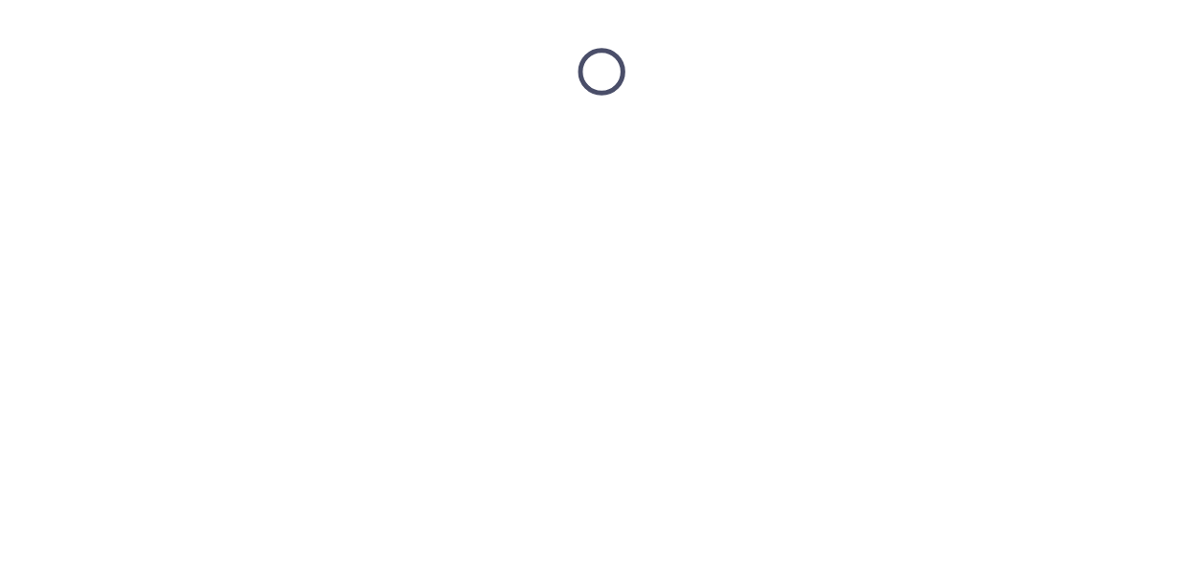
scroll to position [0, 0]
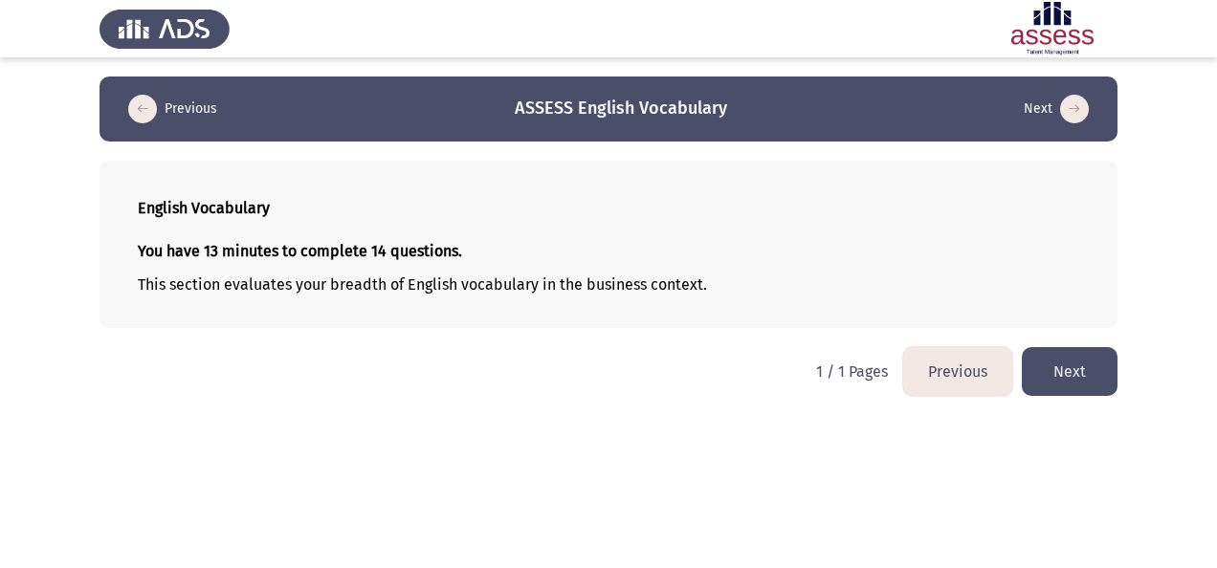
click at [1066, 364] on button "Next" at bounding box center [1070, 371] width 96 height 49
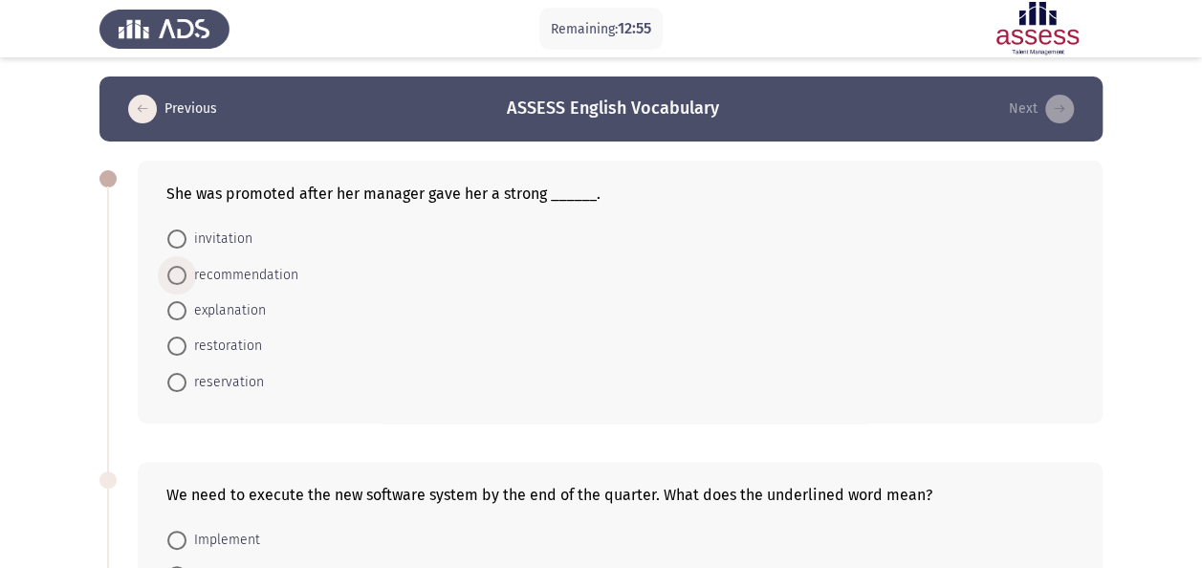
click at [245, 279] on span "recommendation" at bounding box center [243, 275] width 112 height 23
click at [187, 279] on input "recommendation" at bounding box center [176, 275] width 19 height 19
radio input "true"
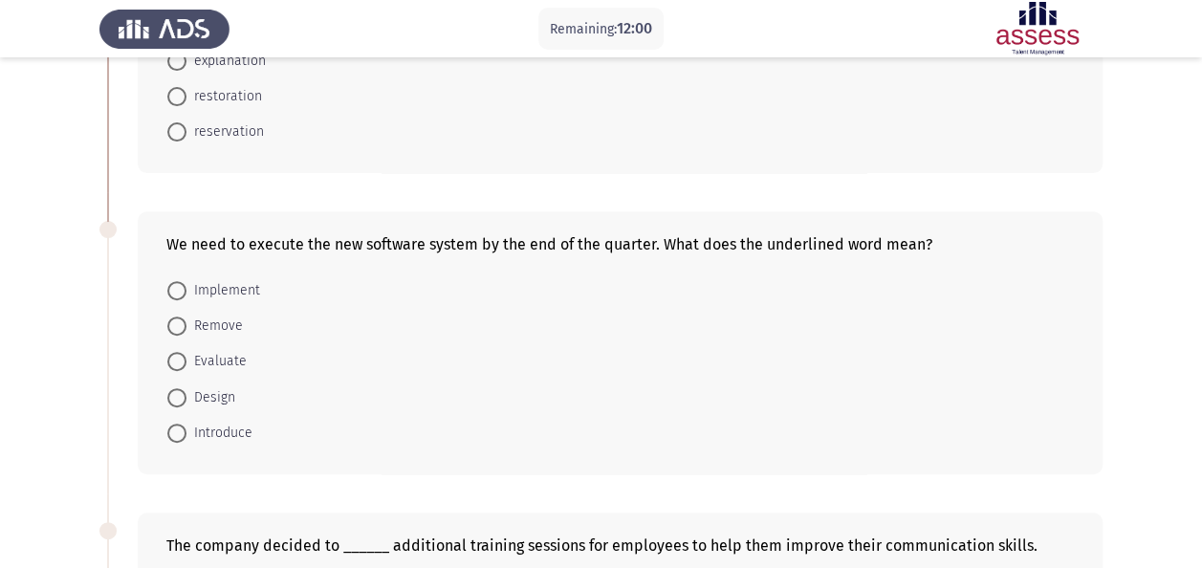
scroll to position [365, 0]
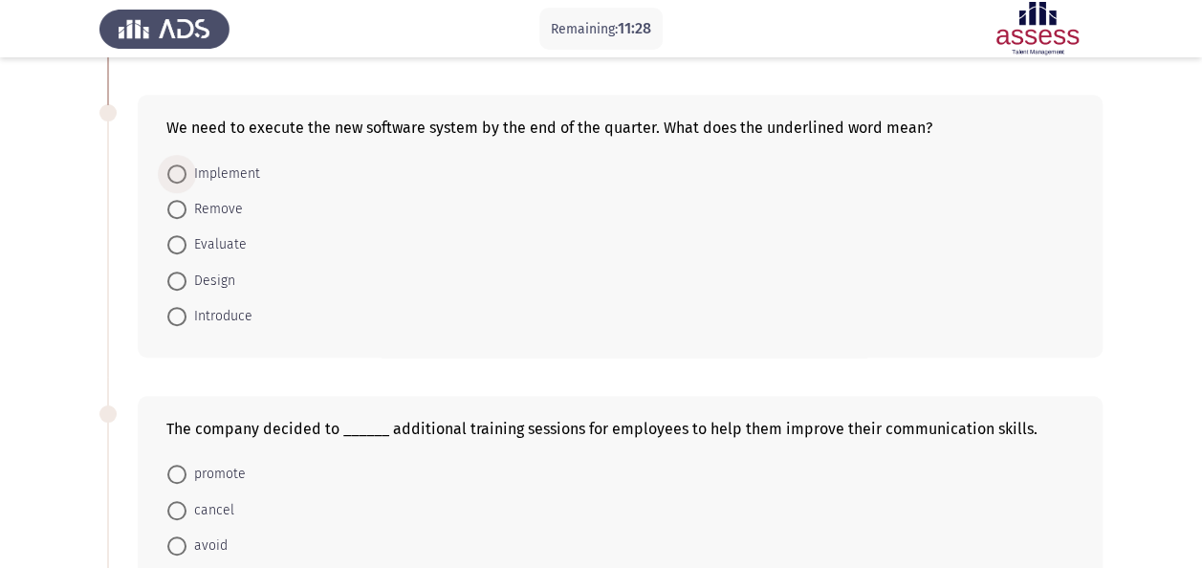
click at [172, 165] on span at bounding box center [176, 174] width 19 height 19
click at [172, 165] on input "Implement" at bounding box center [176, 174] width 19 height 19
radio input "true"
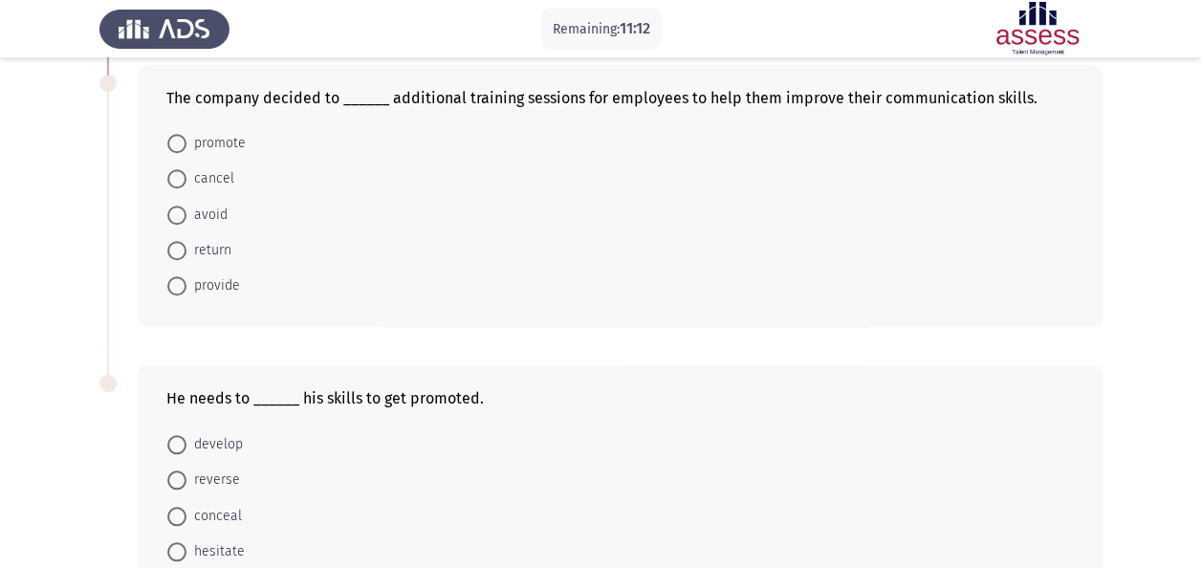
scroll to position [696, 0]
click at [178, 278] on span at bounding box center [176, 284] width 19 height 19
click at [178, 278] on input "provide" at bounding box center [176, 284] width 19 height 19
radio input "true"
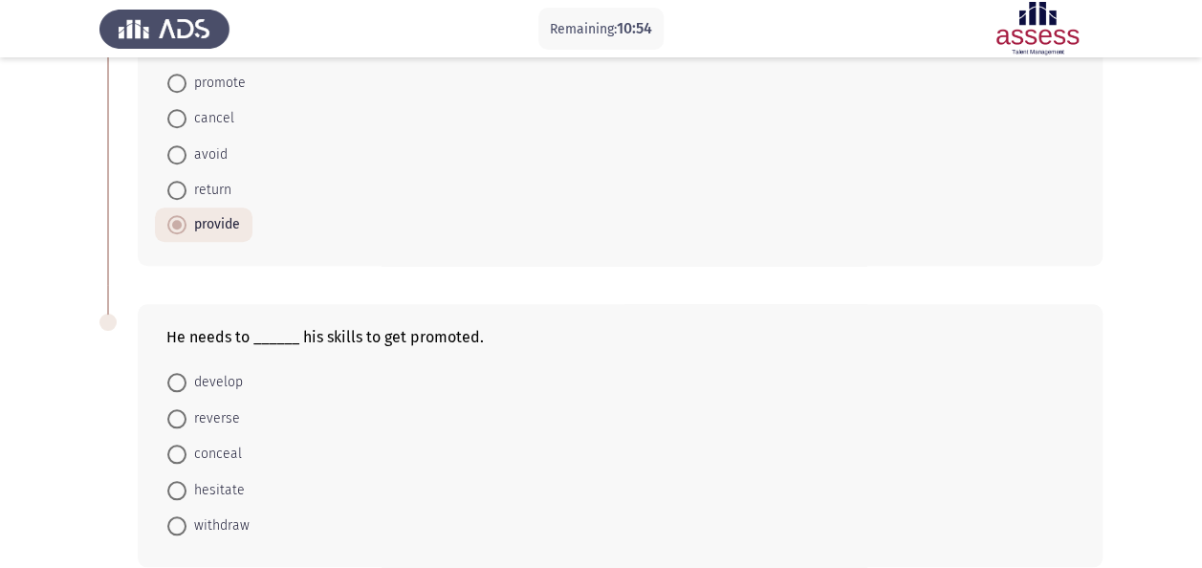
scroll to position [780, 0]
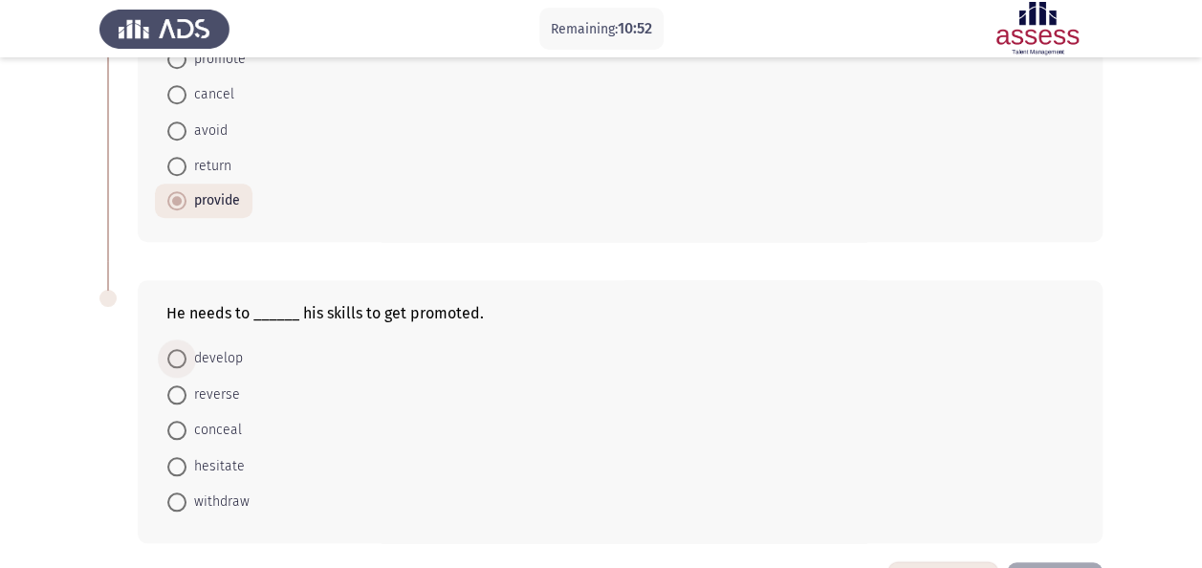
click at [219, 353] on span "develop" at bounding box center [215, 358] width 56 height 23
click at [187, 353] on input "develop" at bounding box center [176, 358] width 19 height 19
radio input "true"
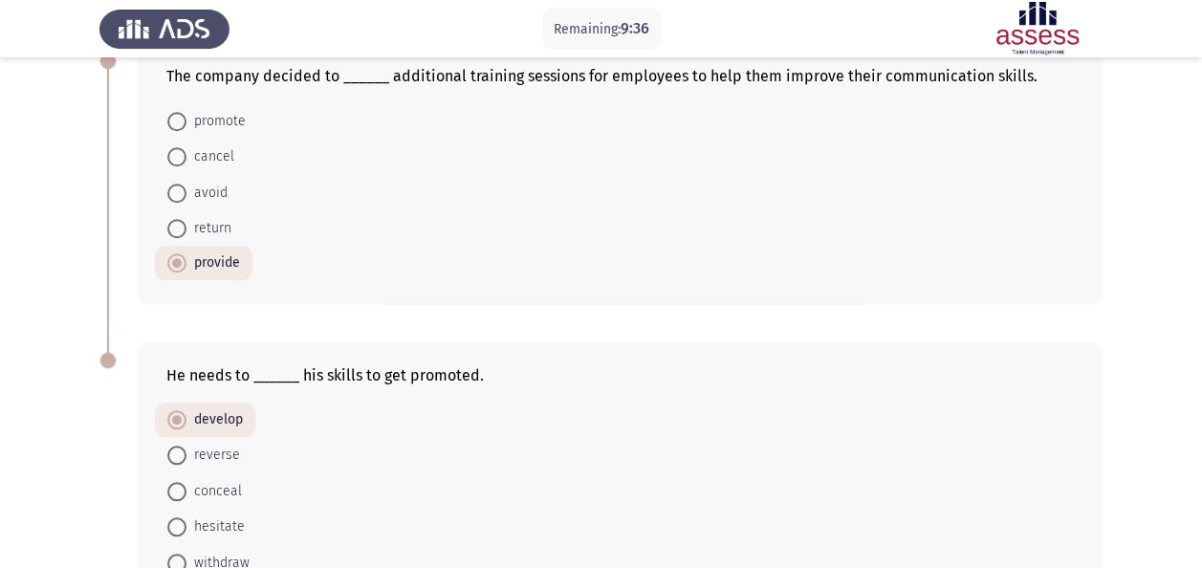
scroll to position [842, 0]
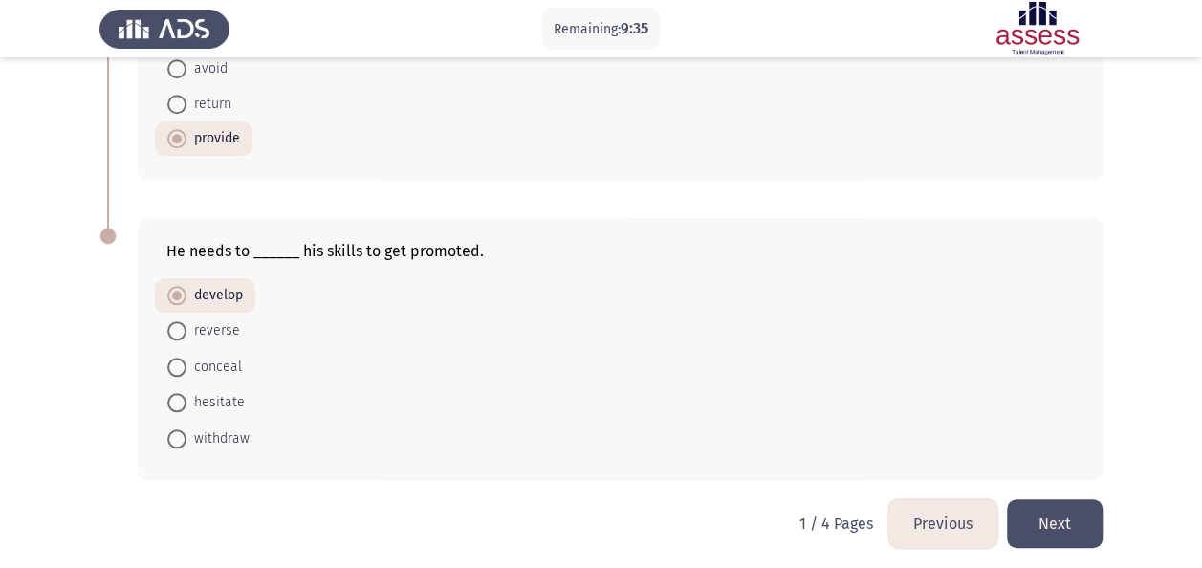
click at [1065, 518] on button "Next" at bounding box center [1055, 523] width 96 height 49
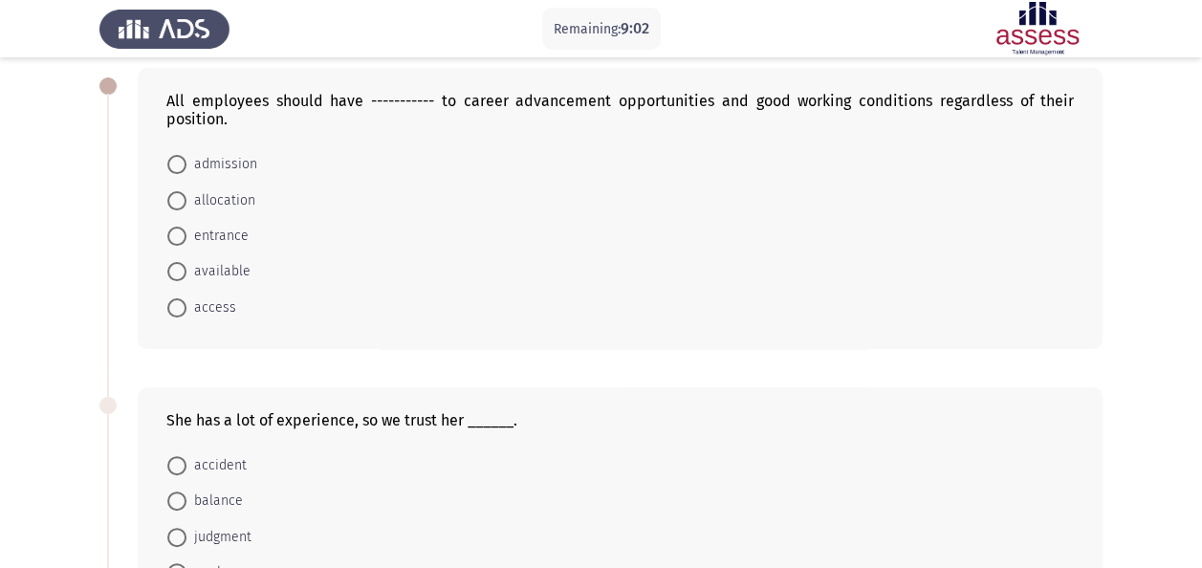
scroll to position [90, 0]
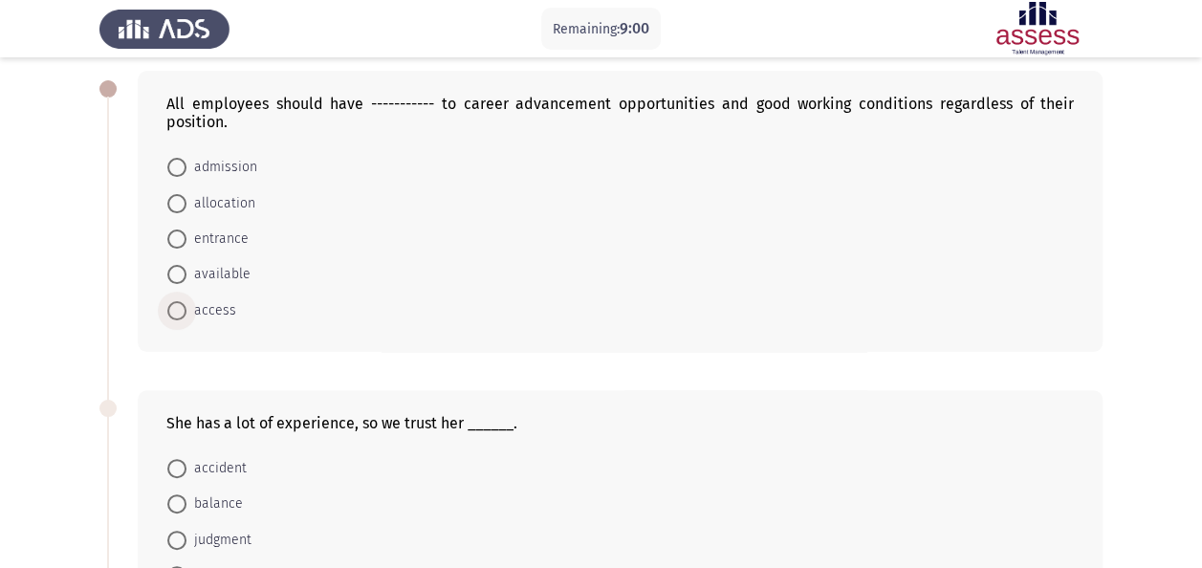
click at [209, 309] on span "access" at bounding box center [212, 310] width 50 height 23
click at [187, 309] on input "access" at bounding box center [176, 310] width 19 height 19
radio input "true"
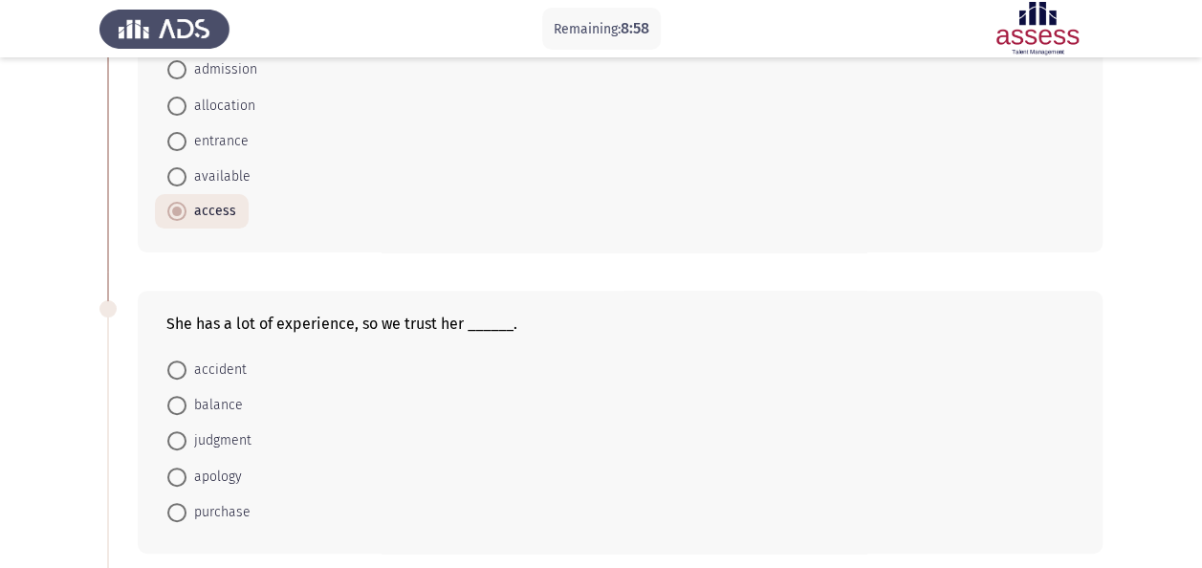
scroll to position [199, 0]
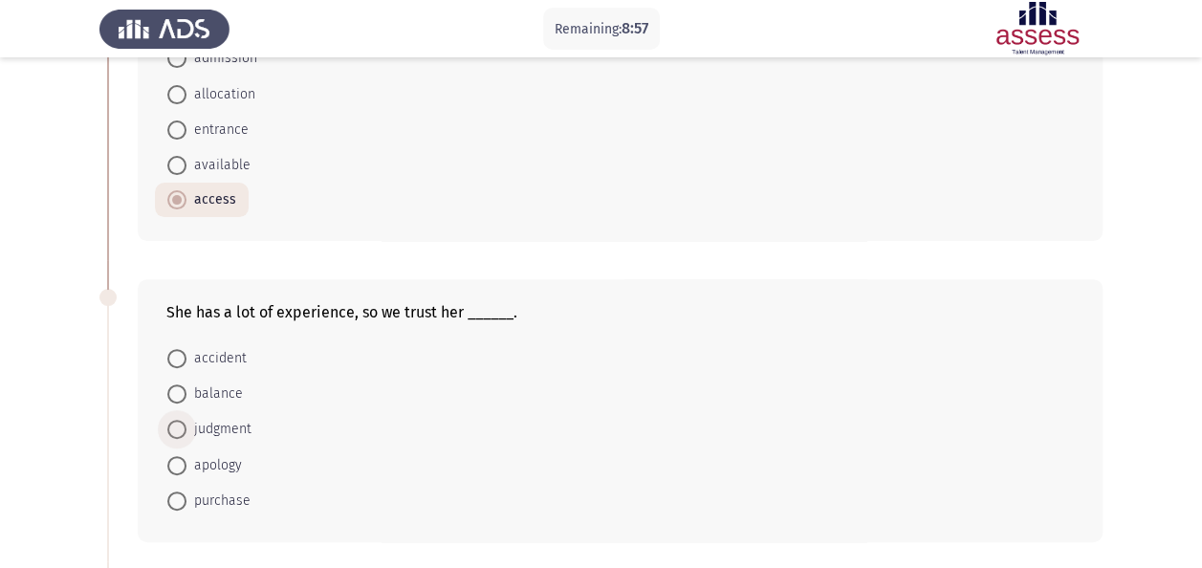
click at [214, 422] on span "judgment" at bounding box center [219, 429] width 65 height 23
click at [187, 422] on input "judgment" at bounding box center [176, 429] width 19 height 19
radio input "true"
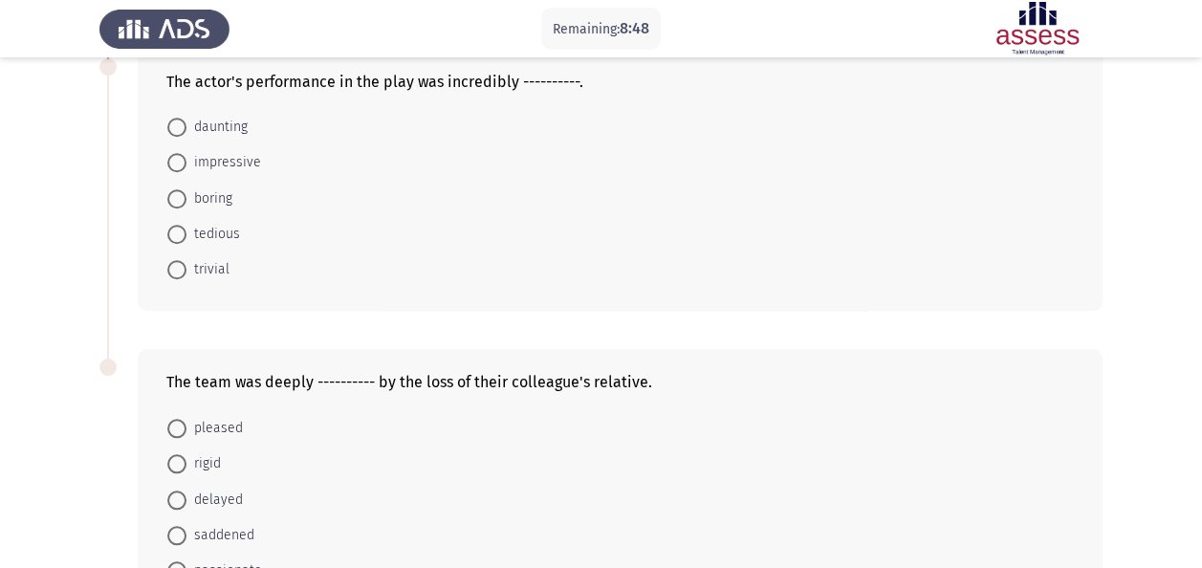
scroll to position [731, 0]
click at [201, 151] on span "impressive" at bounding box center [224, 161] width 75 height 23
click at [187, 152] on input "impressive" at bounding box center [176, 161] width 19 height 19
radio input "true"
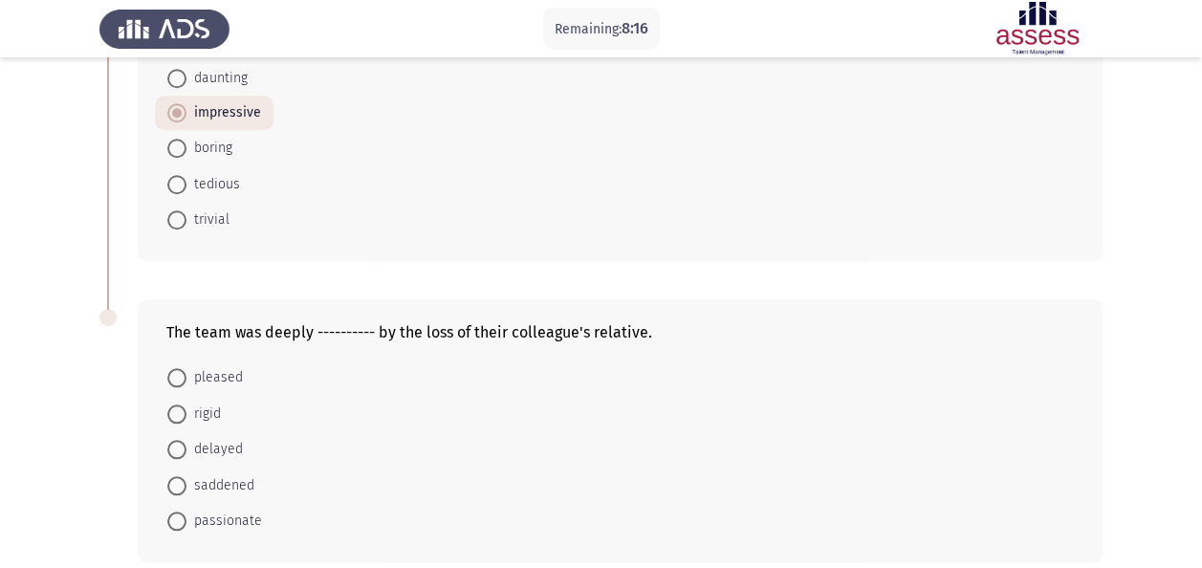
scroll to position [807, 0]
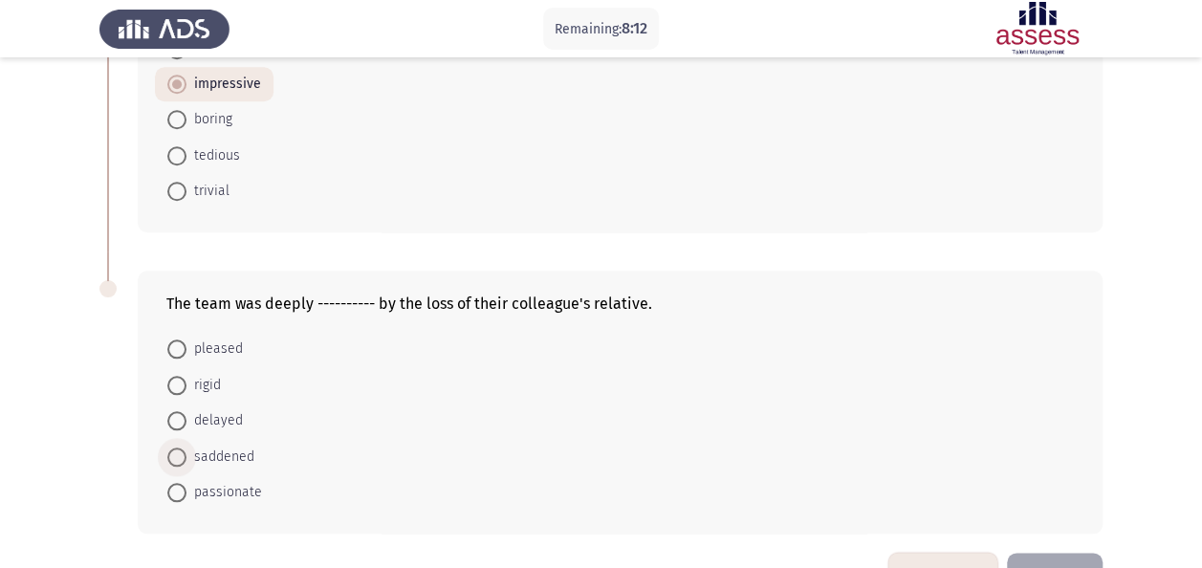
click at [209, 446] on span "saddened" at bounding box center [221, 457] width 68 height 23
click at [187, 448] on input "saddened" at bounding box center [176, 457] width 19 height 19
radio input "true"
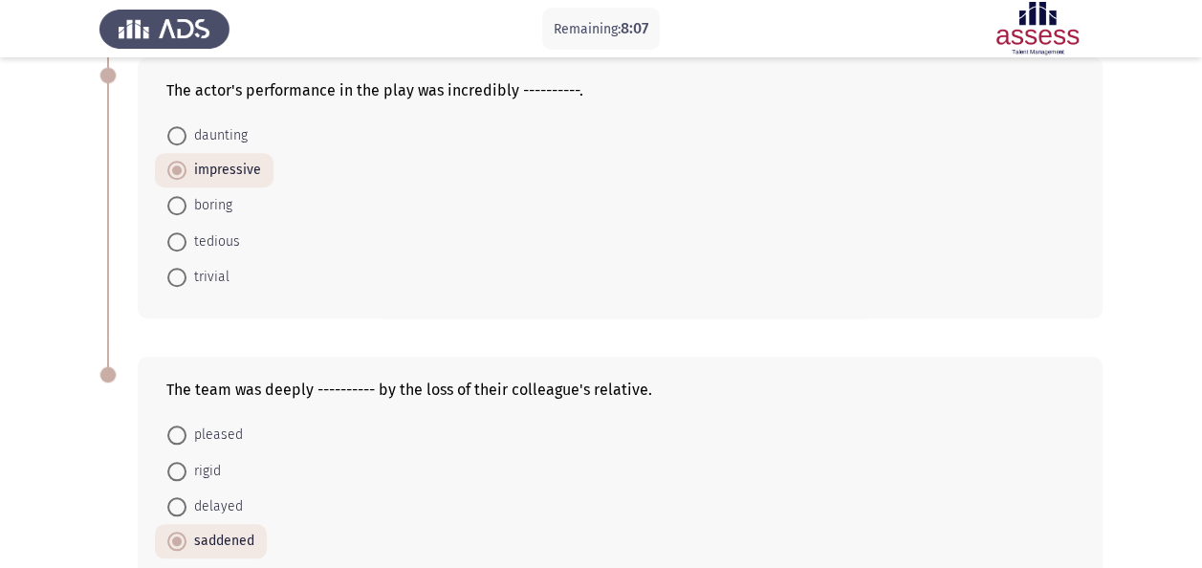
scroll to position [859, 0]
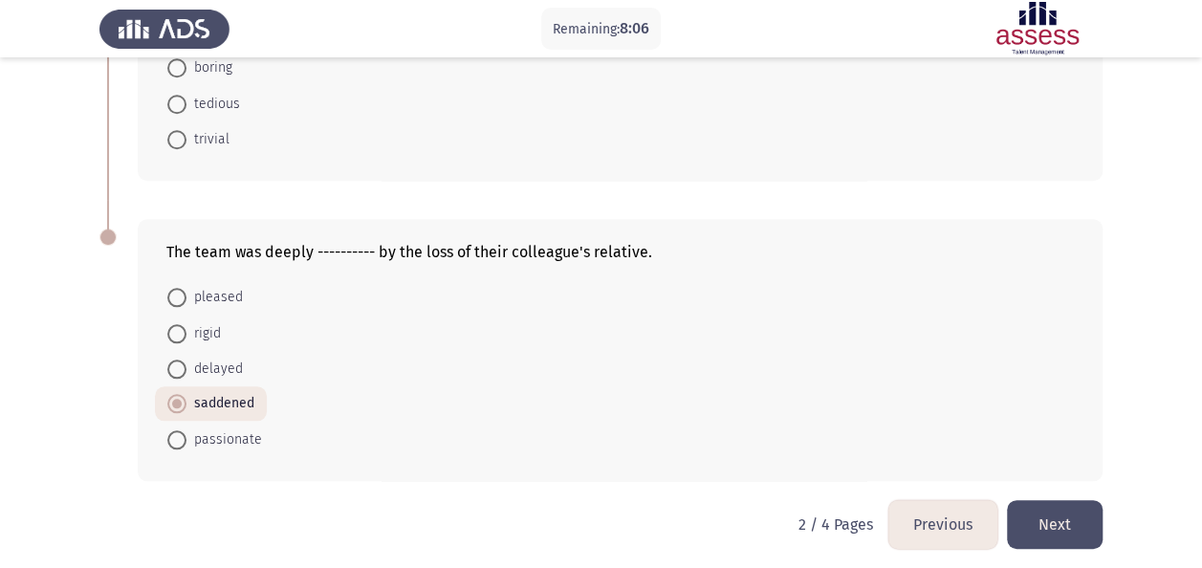
click at [1060, 507] on button "Next" at bounding box center [1055, 524] width 96 height 49
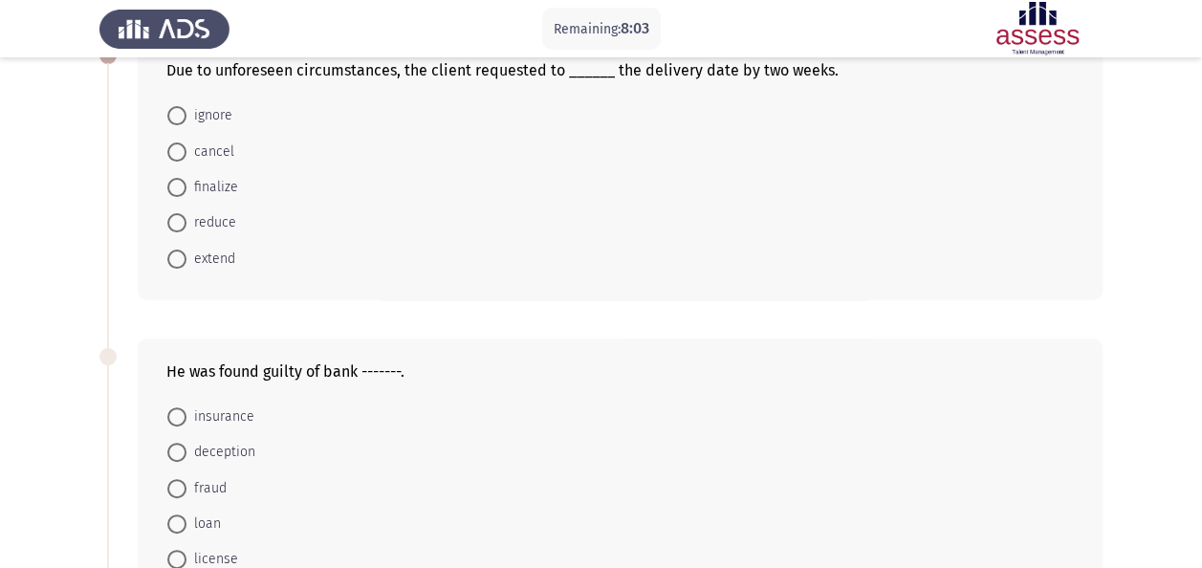
scroll to position [124, 0]
click at [205, 484] on span "fraud" at bounding box center [207, 487] width 40 height 23
click at [187, 484] on input "fraud" at bounding box center [176, 487] width 19 height 19
radio input "true"
click at [178, 258] on span at bounding box center [176, 258] width 19 height 19
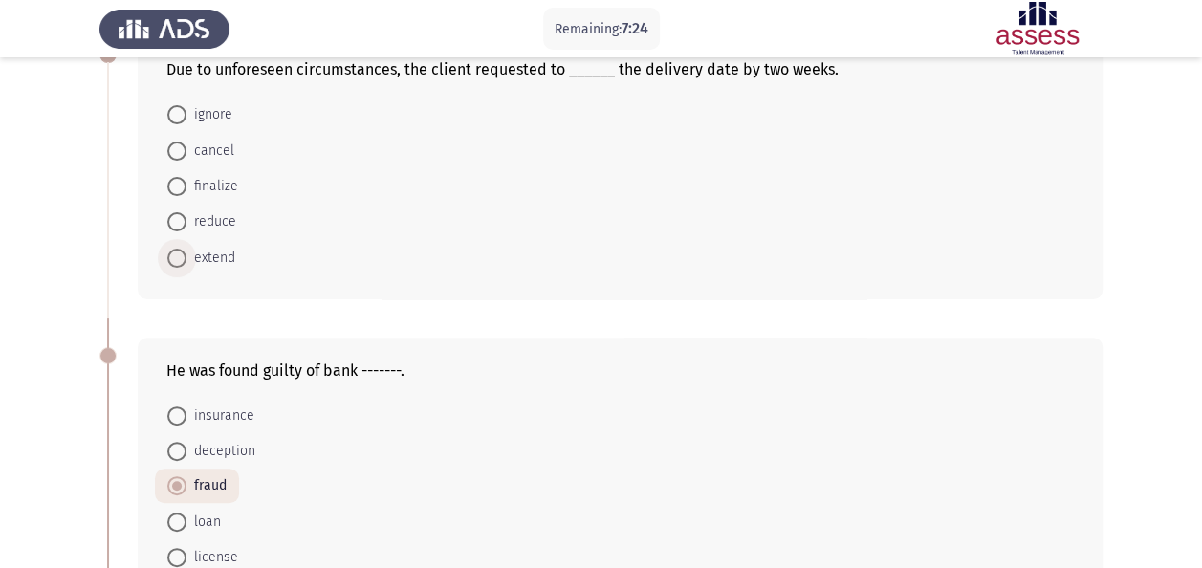
click at [178, 258] on input "extend" at bounding box center [176, 258] width 19 height 19
radio input "true"
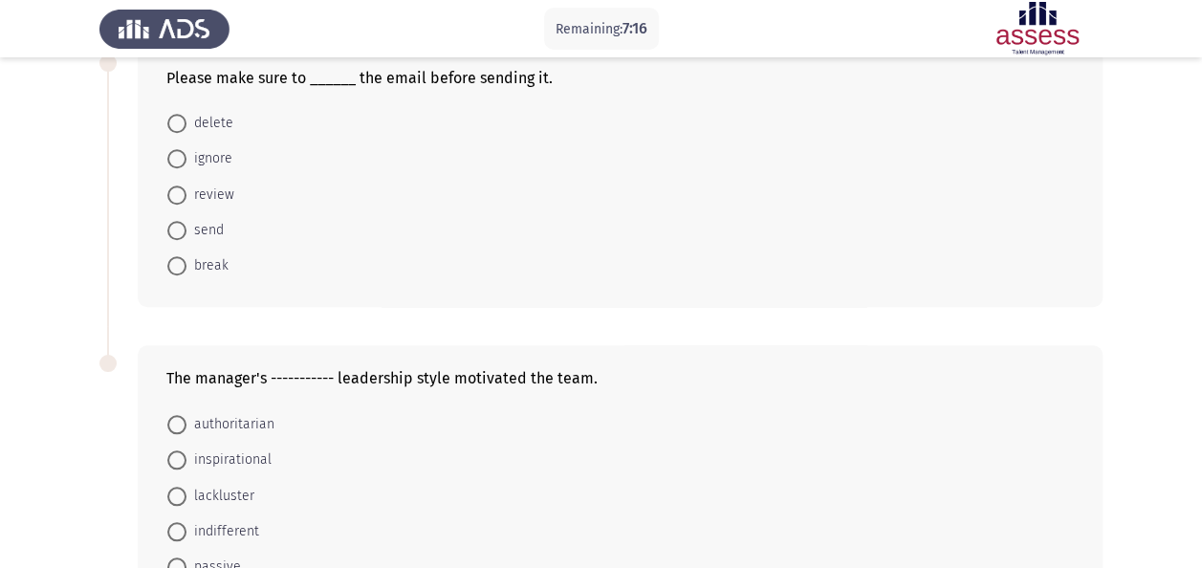
scroll to position [716, 0]
click at [208, 192] on span "review" at bounding box center [211, 194] width 48 height 23
click at [187, 192] on input "review" at bounding box center [176, 194] width 19 height 19
radio input "true"
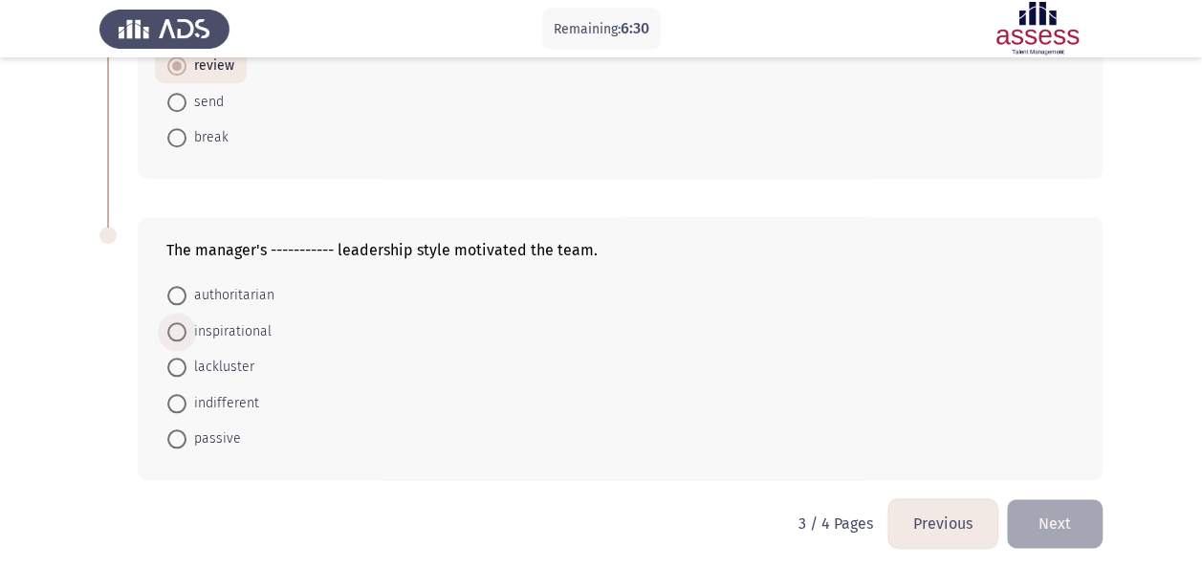
click at [172, 329] on span at bounding box center [176, 331] width 19 height 19
click at [172, 329] on input "inspirational" at bounding box center [176, 331] width 19 height 19
radio input "true"
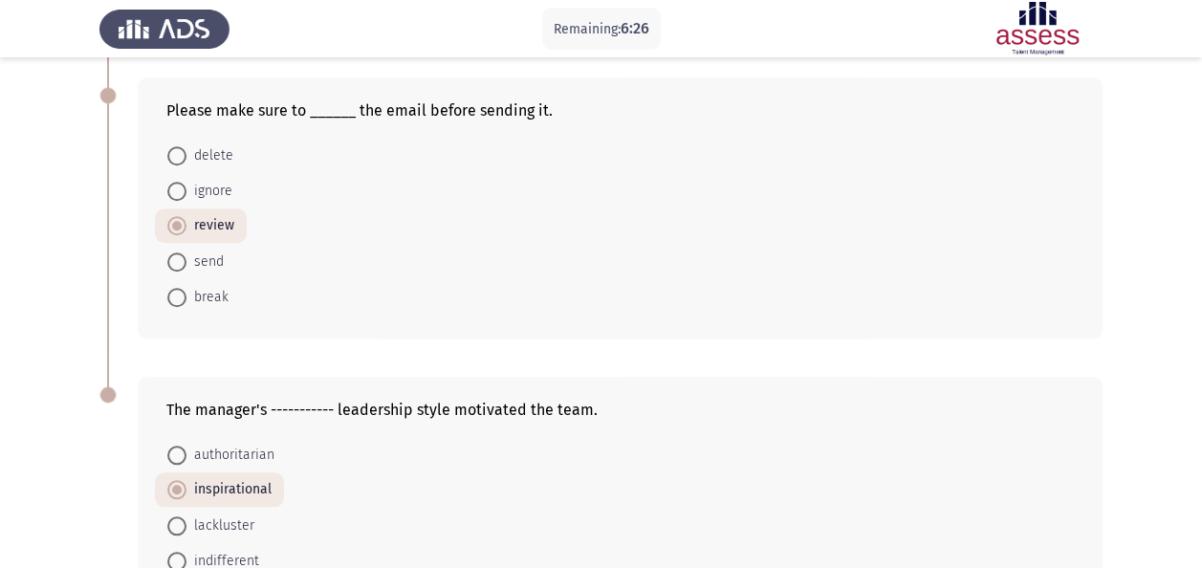
scroll to position [842, 0]
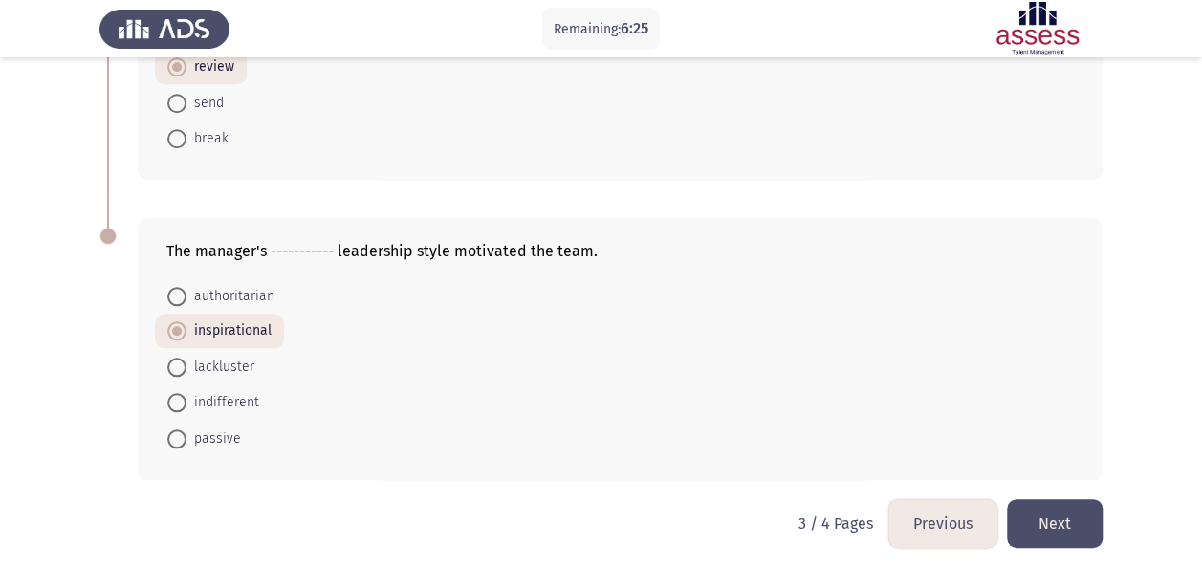
click at [1069, 526] on button "Next" at bounding box center [1055, 523] width 96 height 49
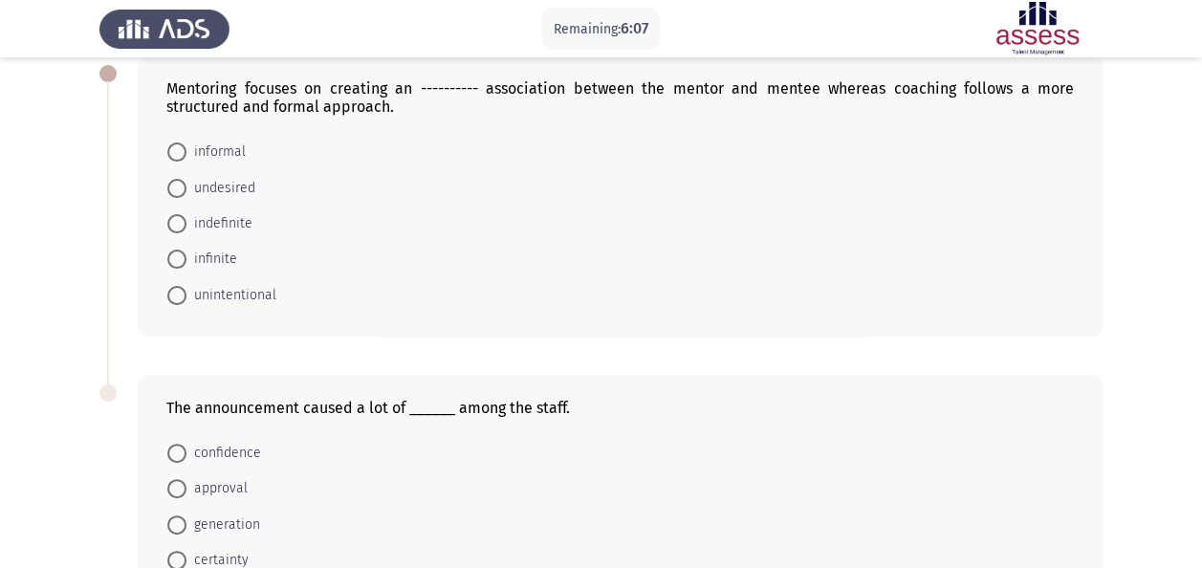
scroll to position [111, 0]
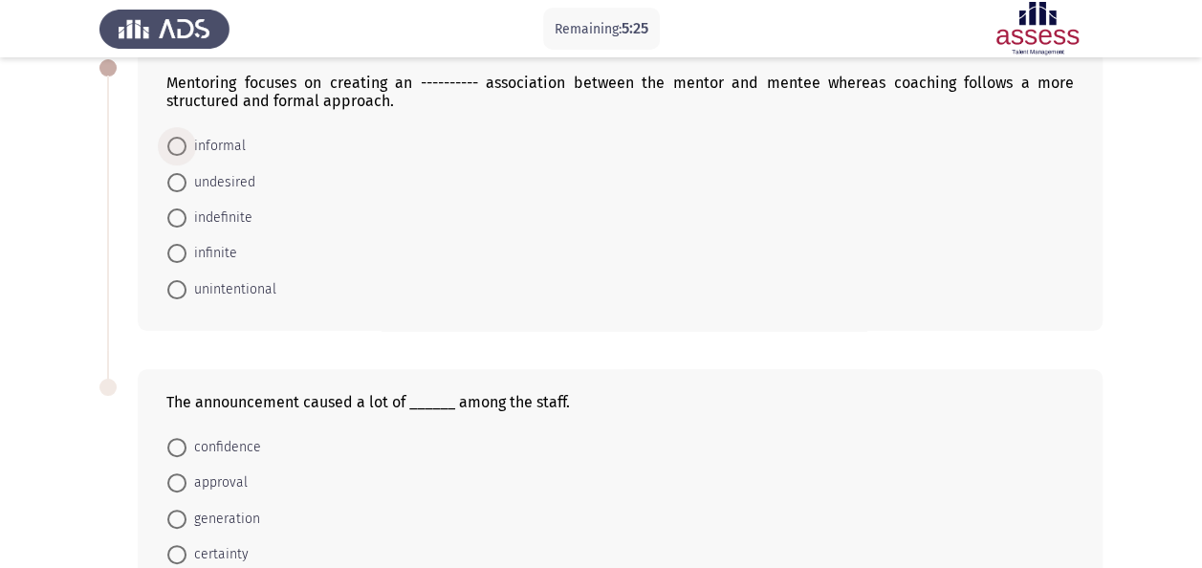
click at [172, 153] on span at bounding box center [176, 146] width 19 height 19
click at [172, 153] on input "informal" at bounding box center [176, 146] width 19 height 19
radio input "true"
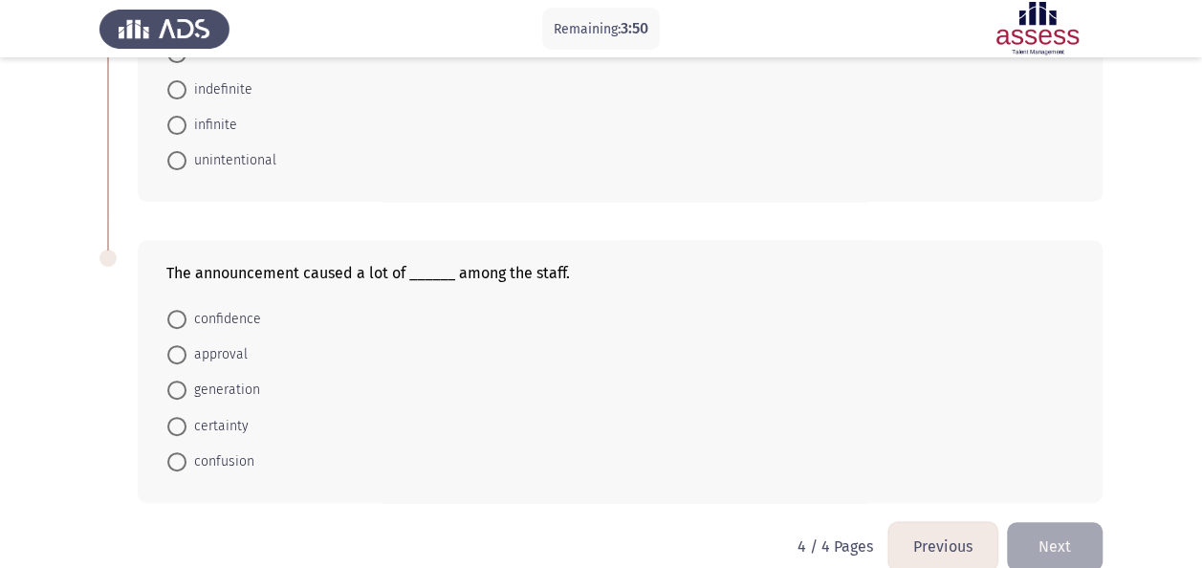
scroll to position [264, 0]
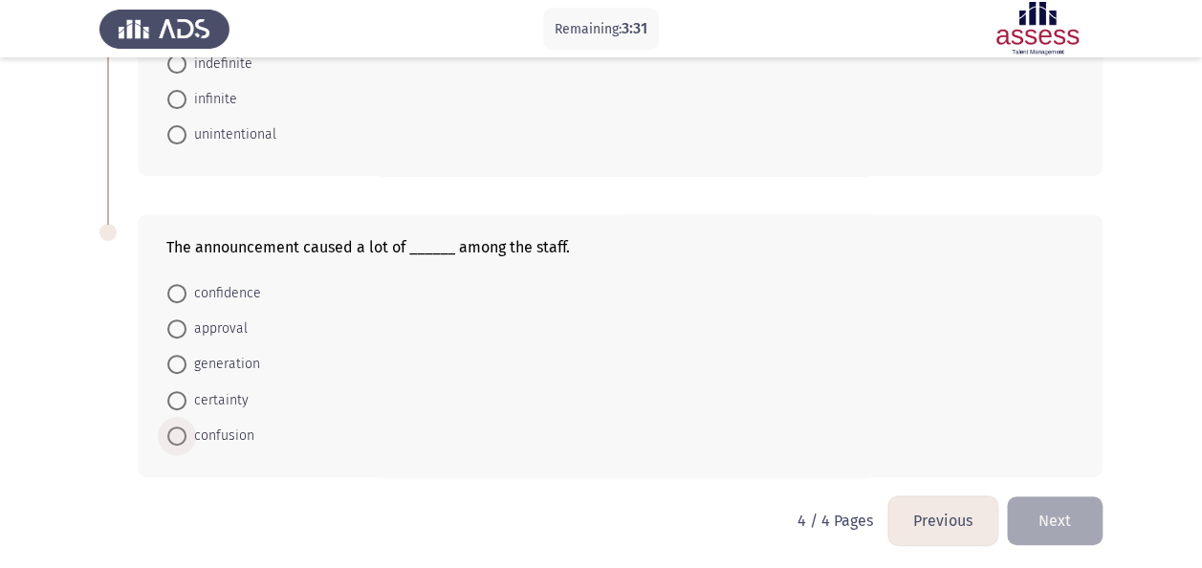
click at [189, 427] on span "confusion" at bounding box center [221, 436] width 68 height 23
click at [187, 427] on input "confusion" at bounding box center [176, 436] width 19 height 19
radio input "true"
click at [1058, 505] on button "Next" at bounding box center [1055, 520] width 96 height 49
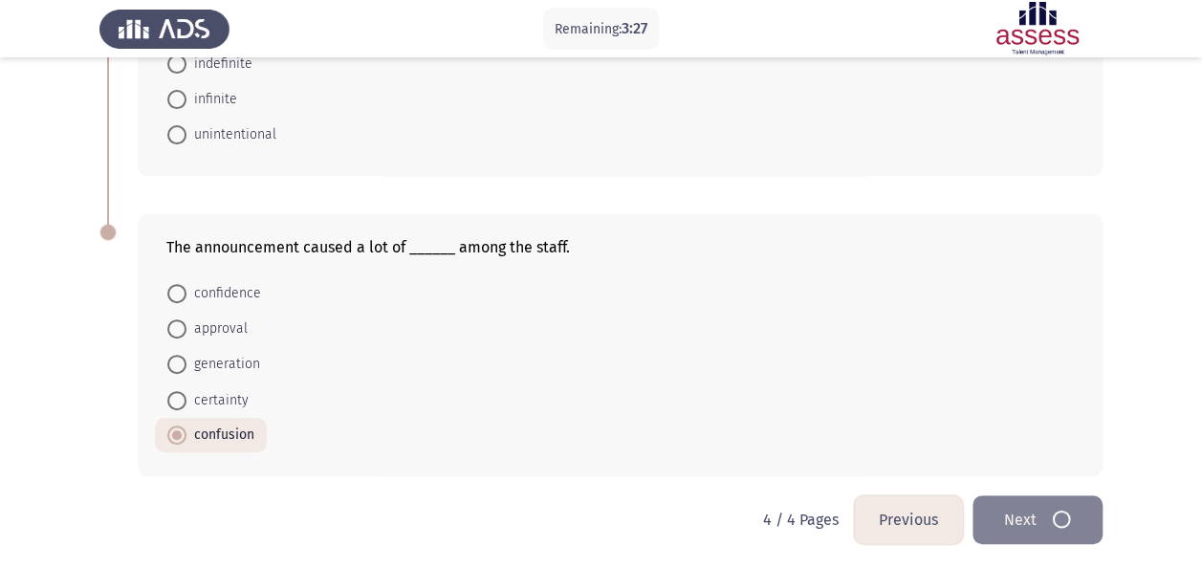
scroll to position [0, 0]
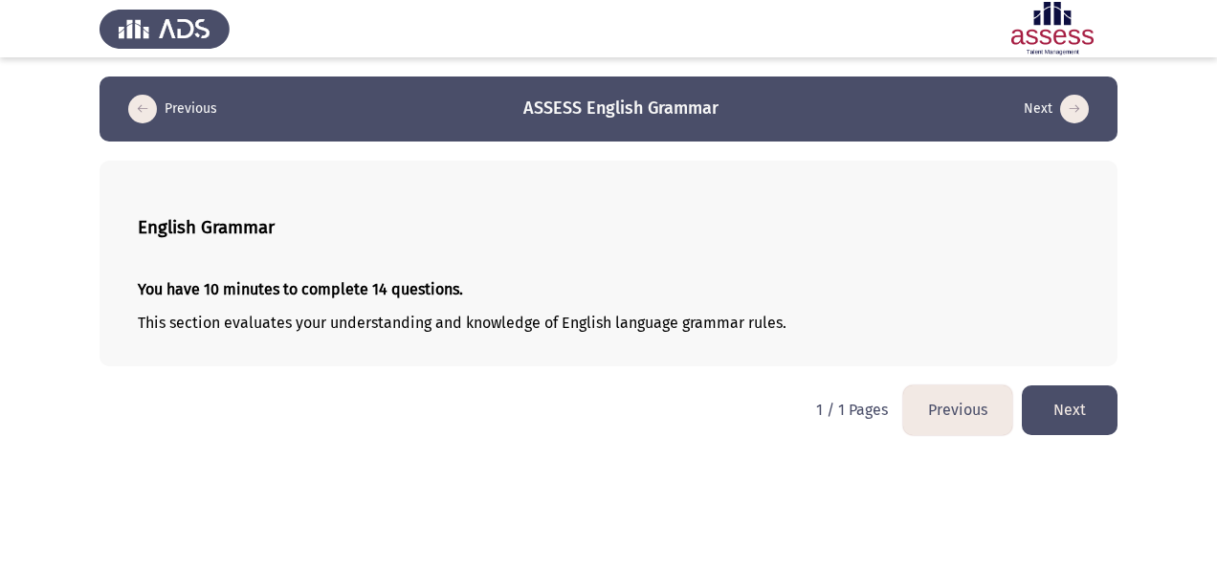
click at [1090, 407] on button "Next" at bounding box center [1070, 409] width 96 height 49
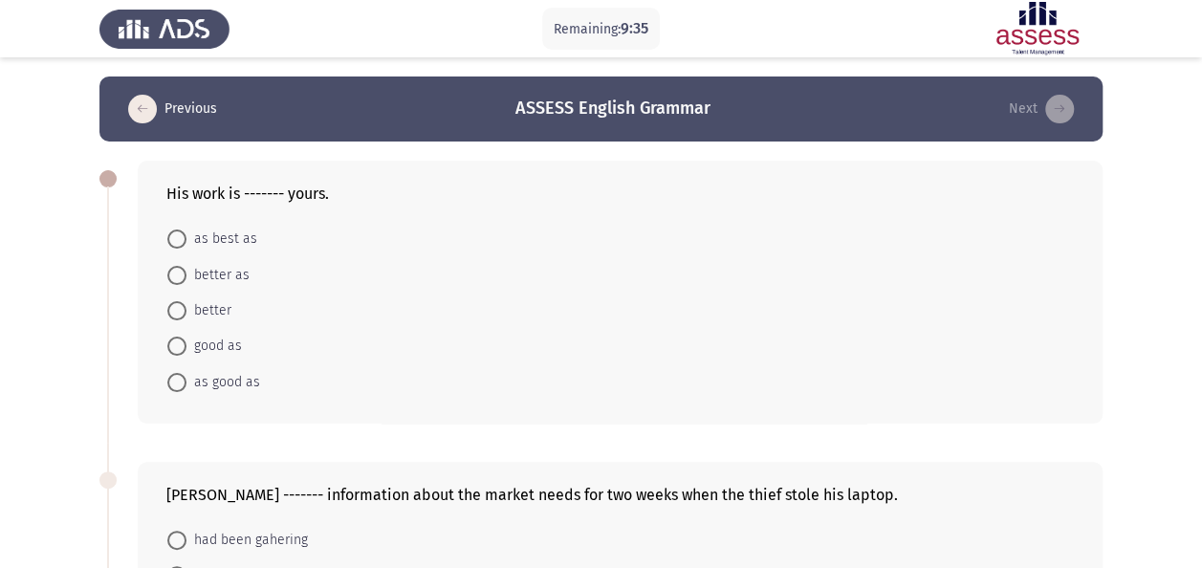
click at [183, 391] on label "as good as" at bounding box center [213, 382] width 93 height 23
click at [183, 391] on input "as good as" at bounding box center [176, 382] width 19 height 19
radio input "true"
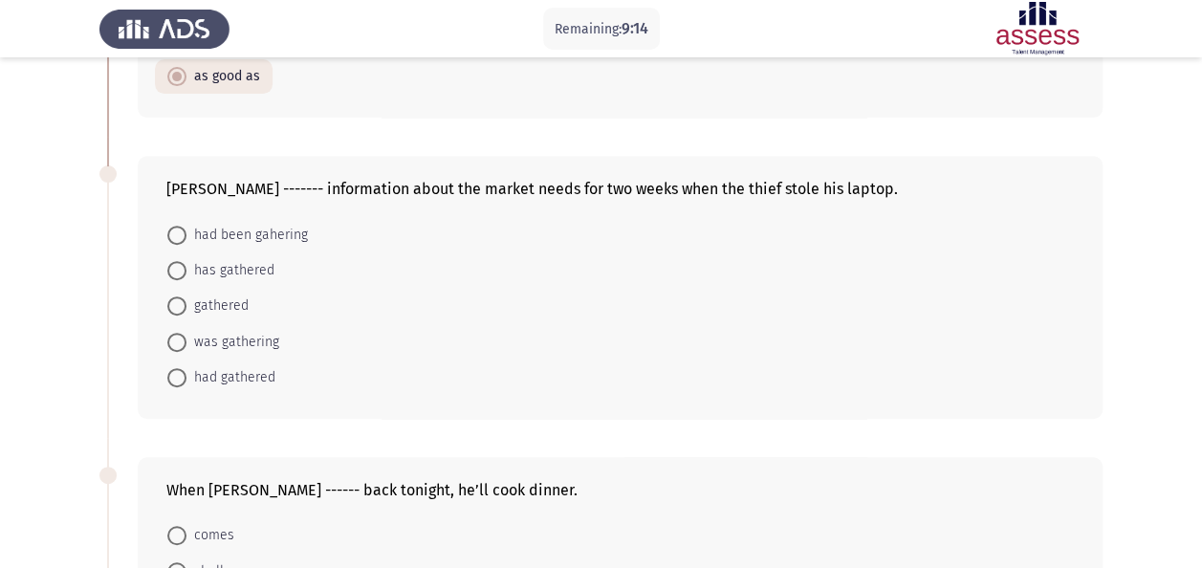
scroll to position [305, 0]
click at [177, 234] on span at bounding box center [177, 234] width 0 height 0
click at [177, 231] on input "had been gahering" at bounding box center [176, 234] width 19 height 19
radio input "true"
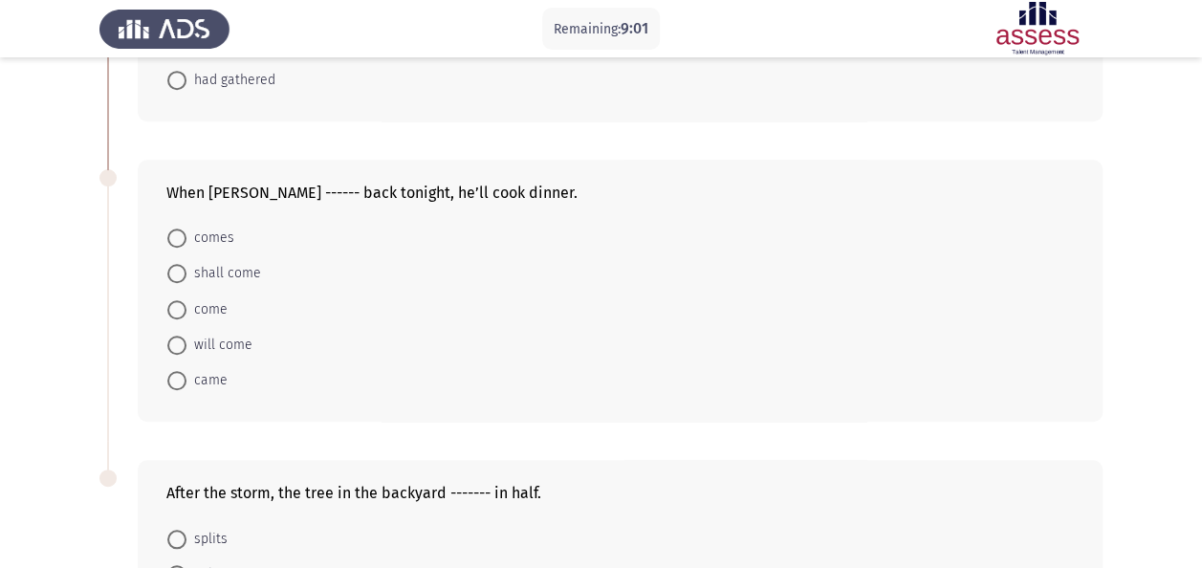
scroll to position [621, 0]
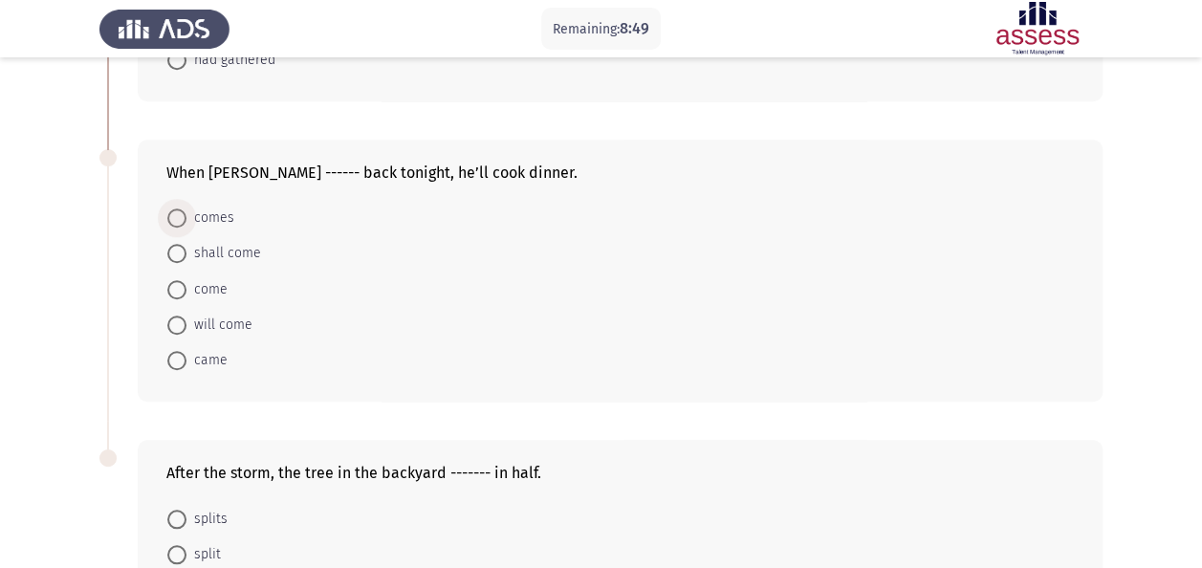
click at [176, 214] on span at bounding box center [176, 218] width 19 height 19
click at [176, 214] on input "comes" at bounding box center [176, 218] width 19 height 19
radio input "true"
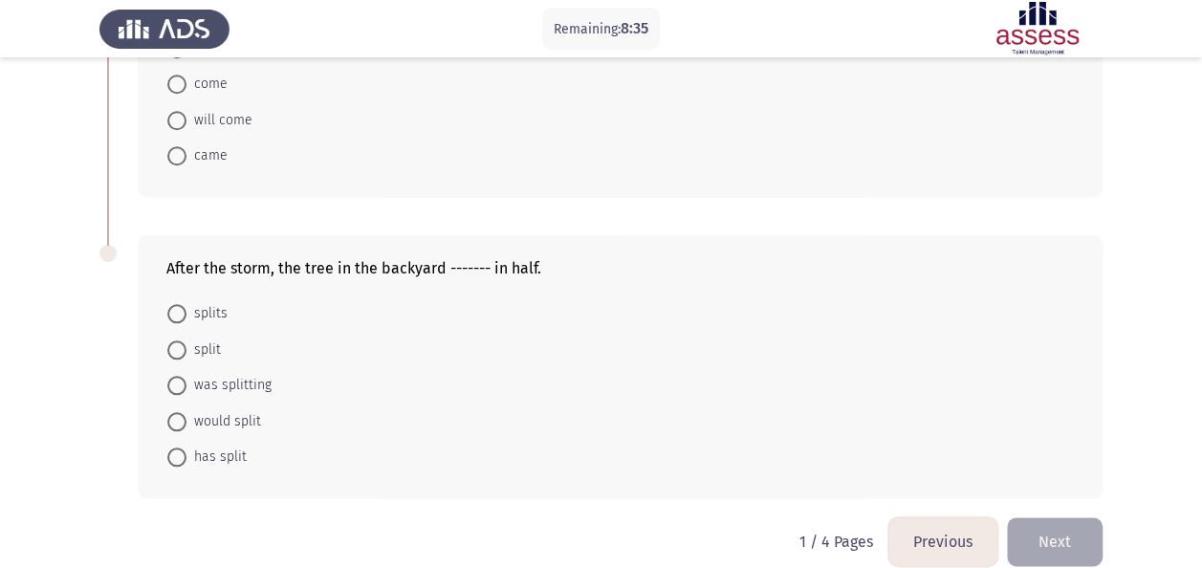
scroll to position [833, 0]
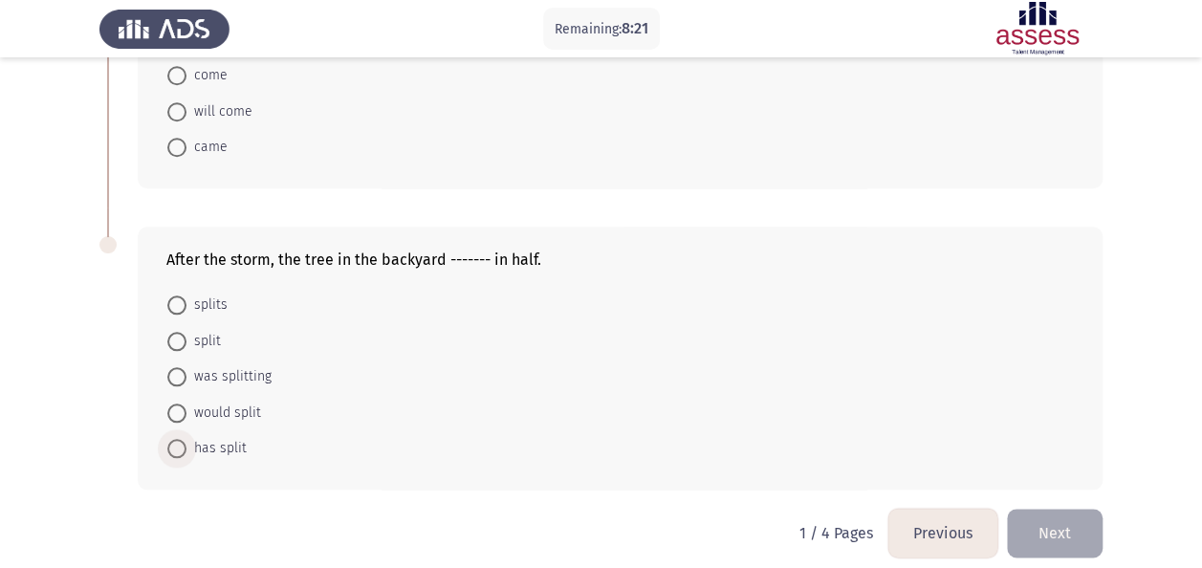
click at [174, 450] on span at bounding box center [176, 448] width 19 height 19
click at [174, 450] on input "has split" at bounding box center [176, 448] width 19 height 19
radio input "true"
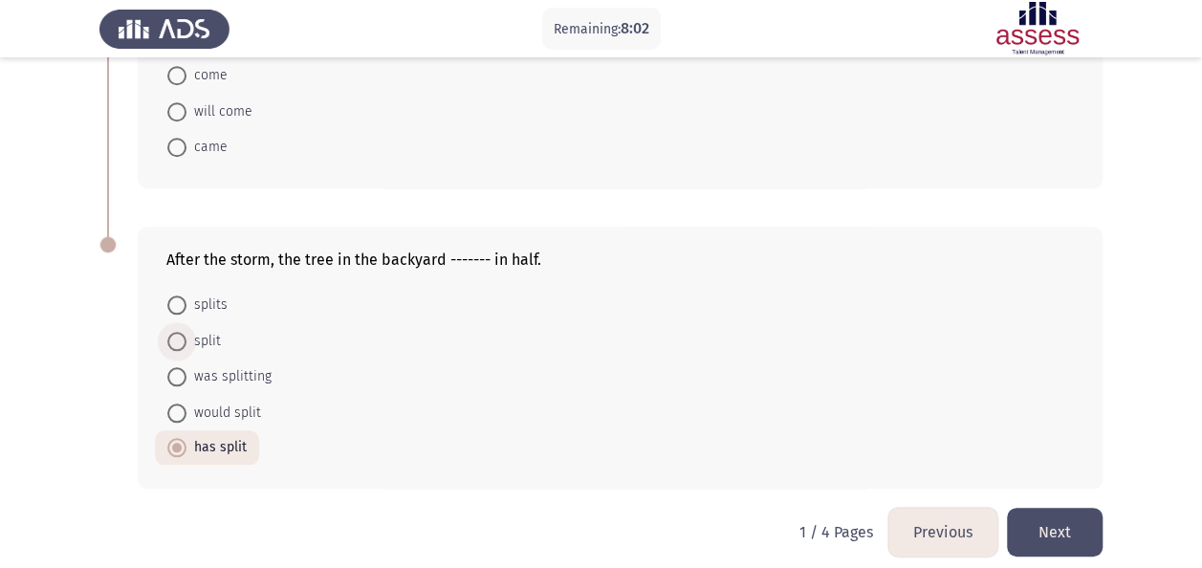
click at [187, 335] on span "split" at bounding box center [204, 341] width 34 height 23
click at [187, 335] on input "split" at bounding box center [176, 341] width 19 height 19
radio input "true"
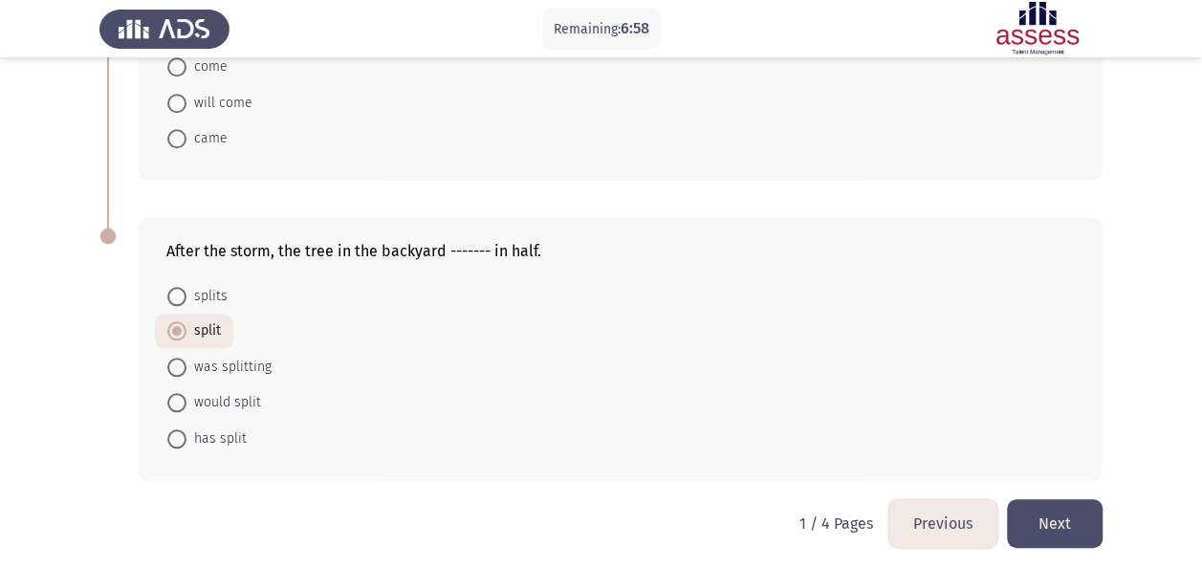
click at [1042, 506] on button "Next" at bounding box center [1055, 523] width 96 height 49
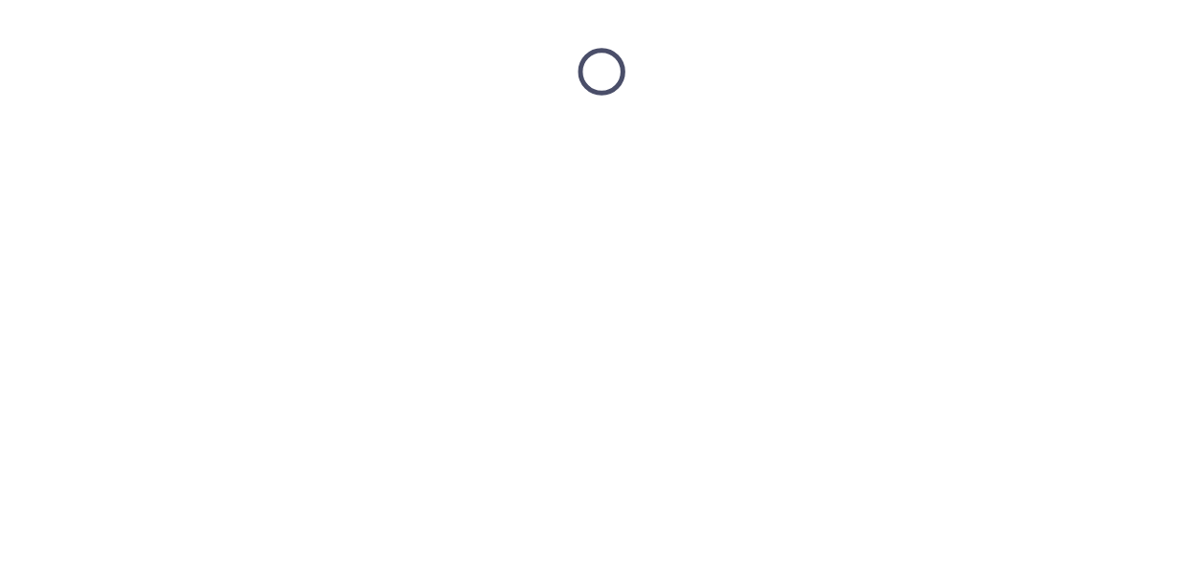
scroll to position [0, 0]
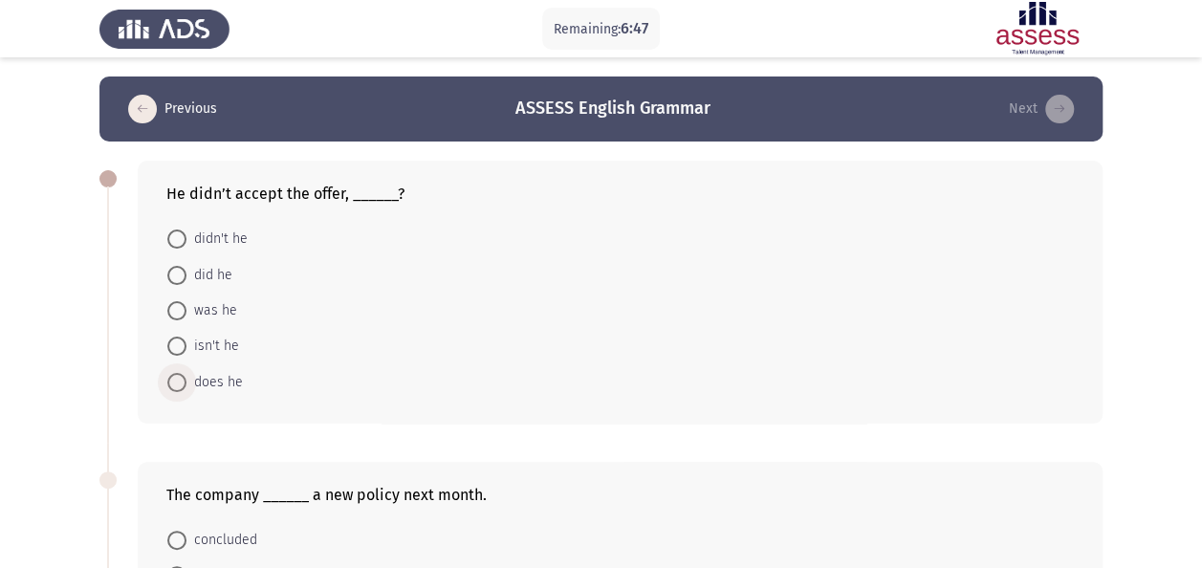
click at [177, 381] on span at bounding box center [176, 382] width 19 height 19
click at [177, 381] on input "does he" at bounding box center [176, 382] width 19 height 19
radio input "true"
click at [174, 275] on span at bounding box center [176, 275] width 19 height 19
click at [174, 275] on input "did he" at bounding box center [176, 275] width 19 height 19
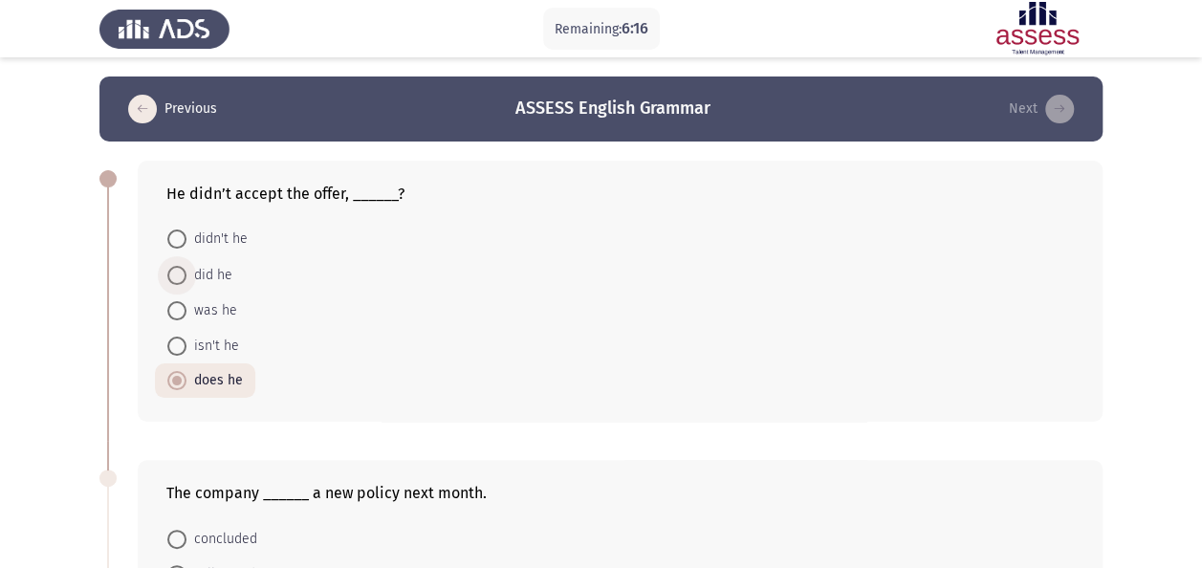
radio input "true"
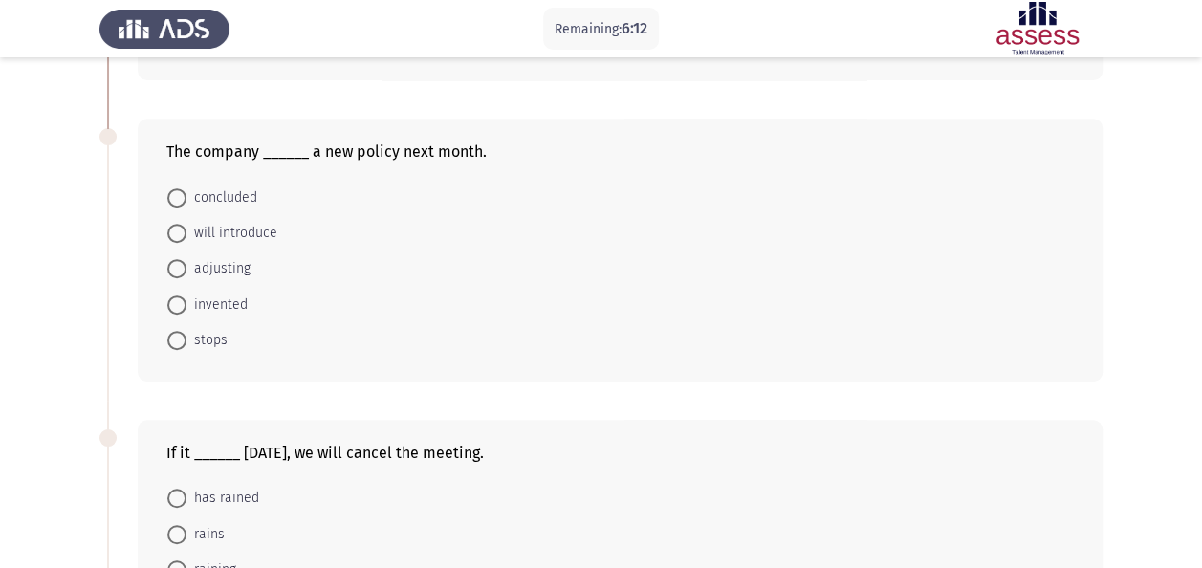
scroll to position [342, 0]
click at [174, 230] on span at bounding box center [176, 232] width 19 height 19
click at [174, 230] on input "will introduce" at bounding box center [176, 232] width 19 height 19
radio input "true"
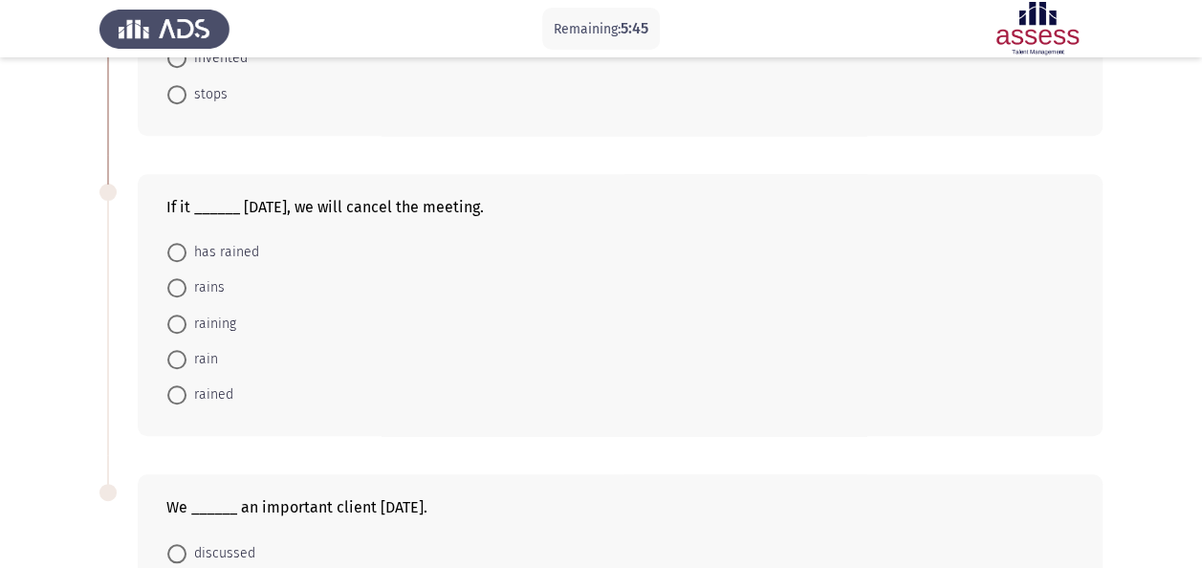
scroll to position [588, 0]
click at [176, 287] on span at bounding box center [176, 285] width 19 height 19
click at [176, 287] on input "rains" at bounding box center [176, 285] width 19 height 19
radio input "true"
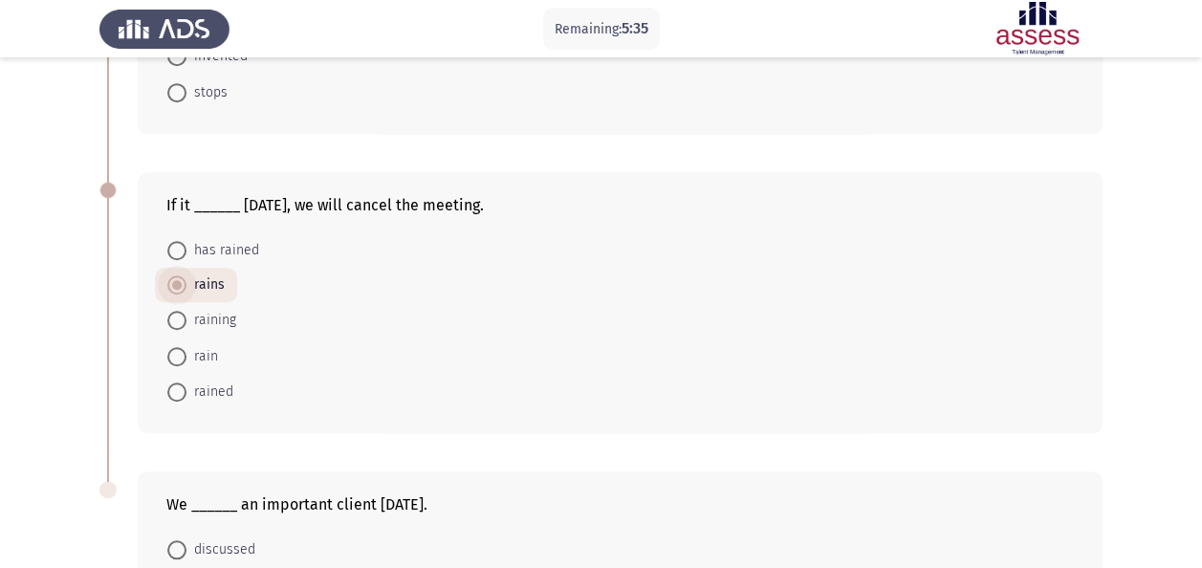
click at [182, 278] on span at bounding box center [176, 284] width 19 height 19
click at [182, 278] on input "rains" at bounding box center [176, 284] width 19 height 19
click at [352, 321] on form "has rained rains raining rain rained" at bounding box center [620, 320] width 908 height 177
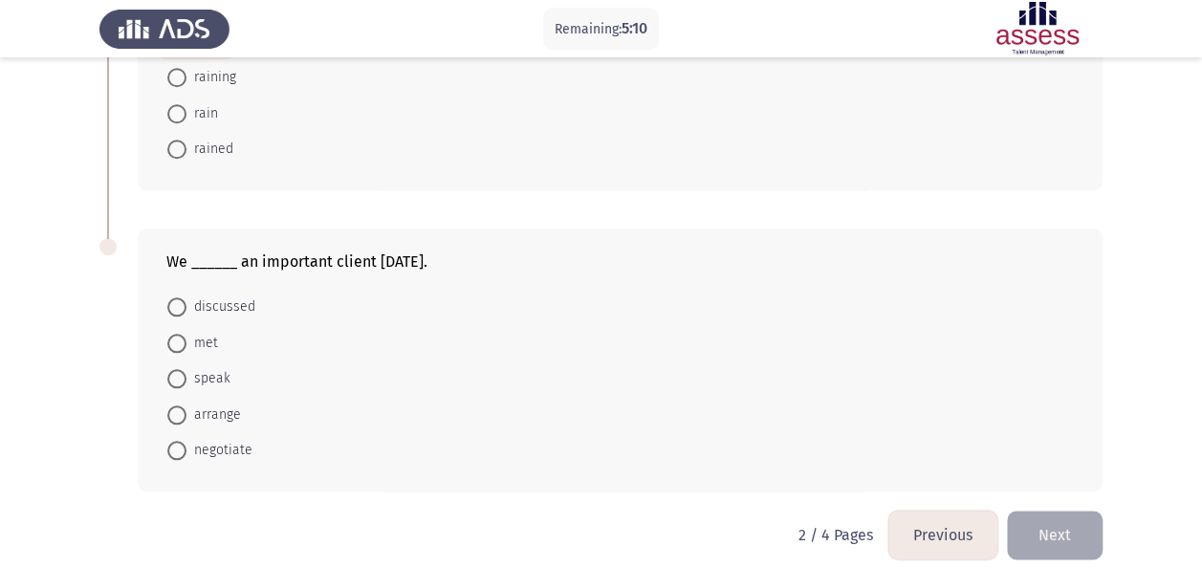
scroll to position [843, 0]
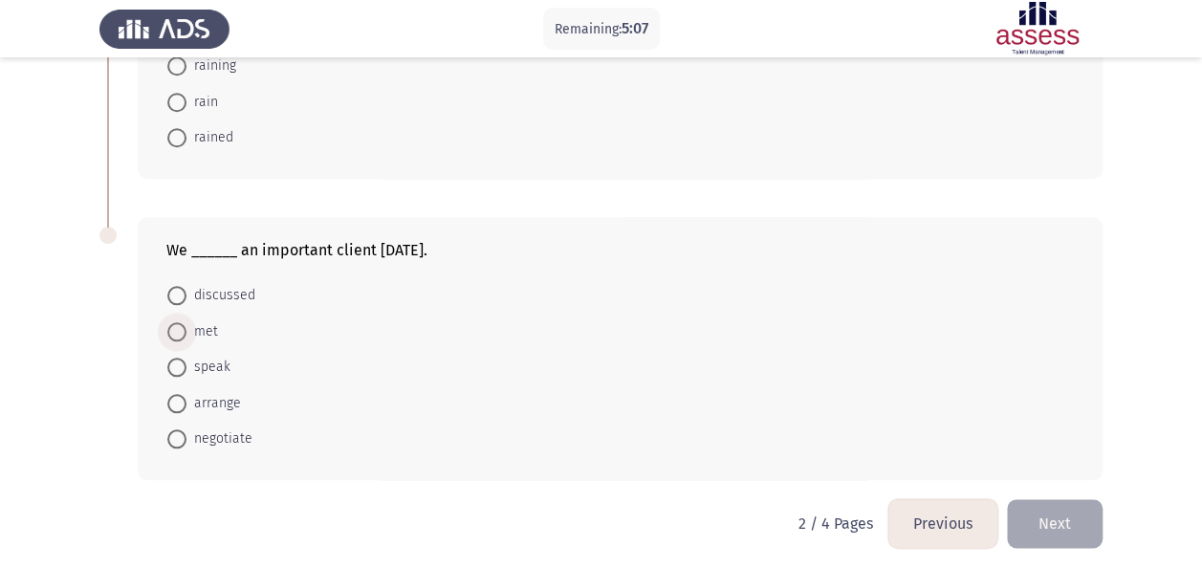
click at [168, 324] on span at bounding box center [176, 331] width 19 height 19
click at [168, 324] on input "met" at bounding box center [176, 331] width 19 height 19
radio input "true"
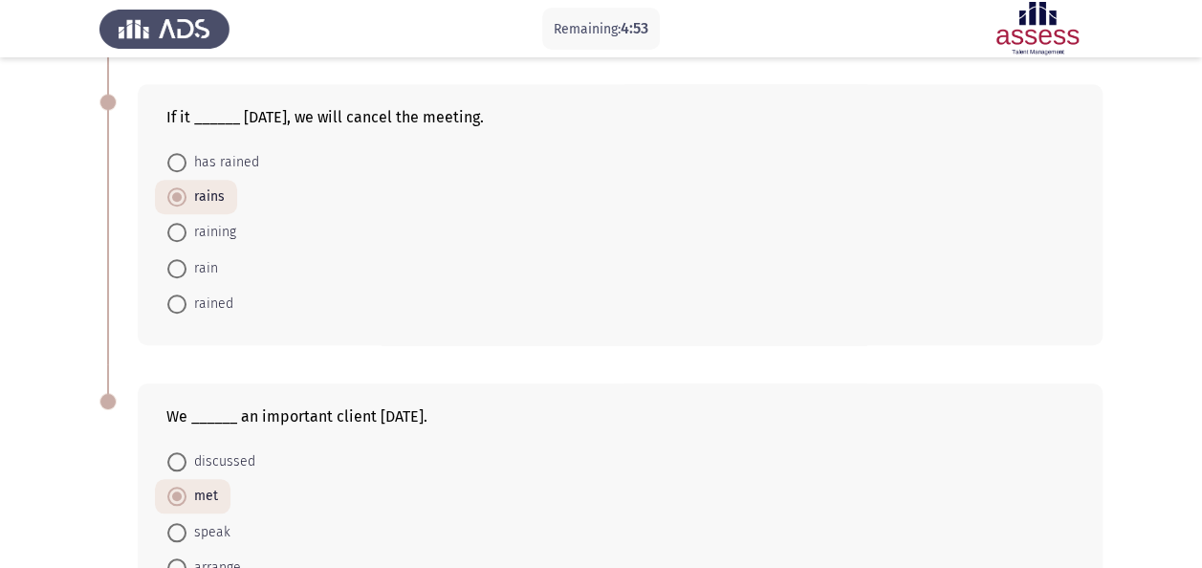
scroll to position [842, 0]
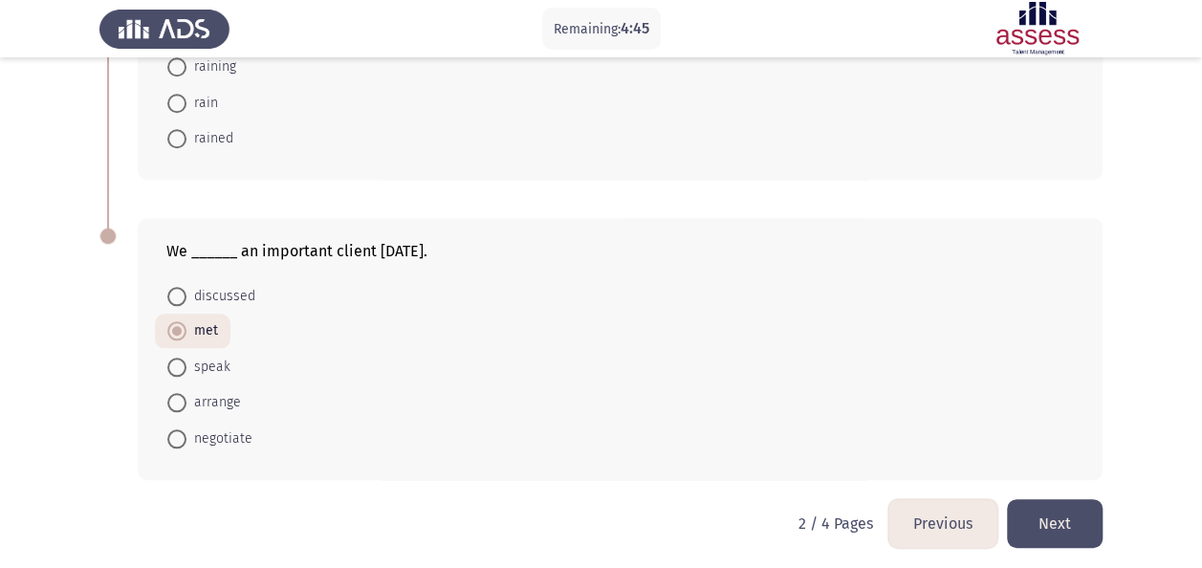
click at [1071, 514] on button "Next" at bounding box center [1055, 523] width 96 height 49
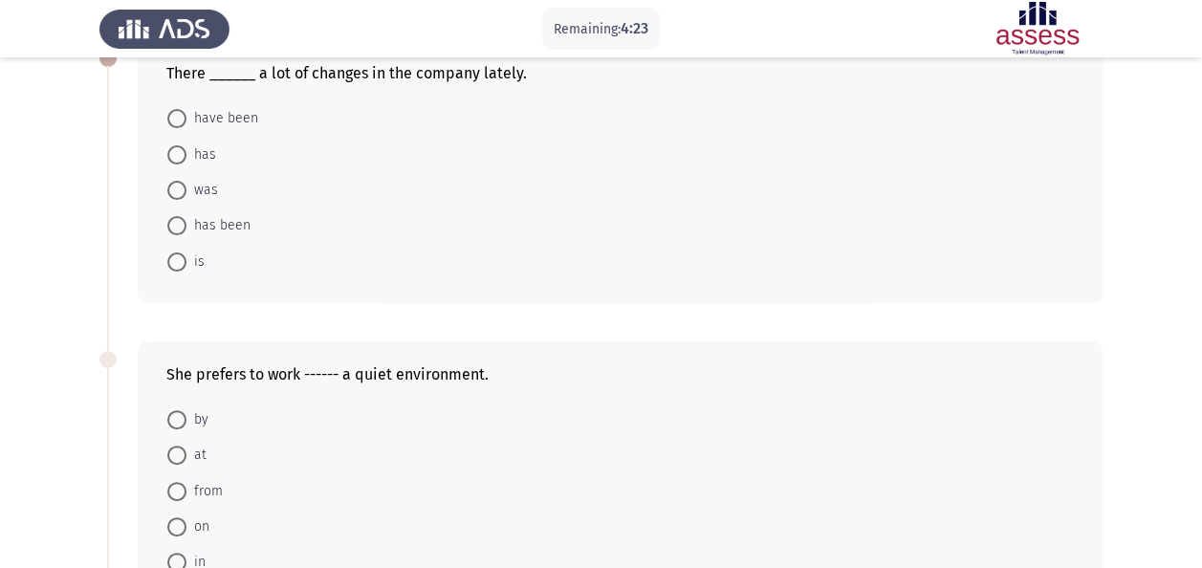
scroll to position [121, 0]
click at [184, 113] on span at bounding box center [176, 117] width 19 height 19
click at [184, 113] on input "have been" at bounding box center [176, 117] width 19 height 19
radio input "true"
click at [191, 549] on span "in" at bounding box center [196, 560] width 19 height 23
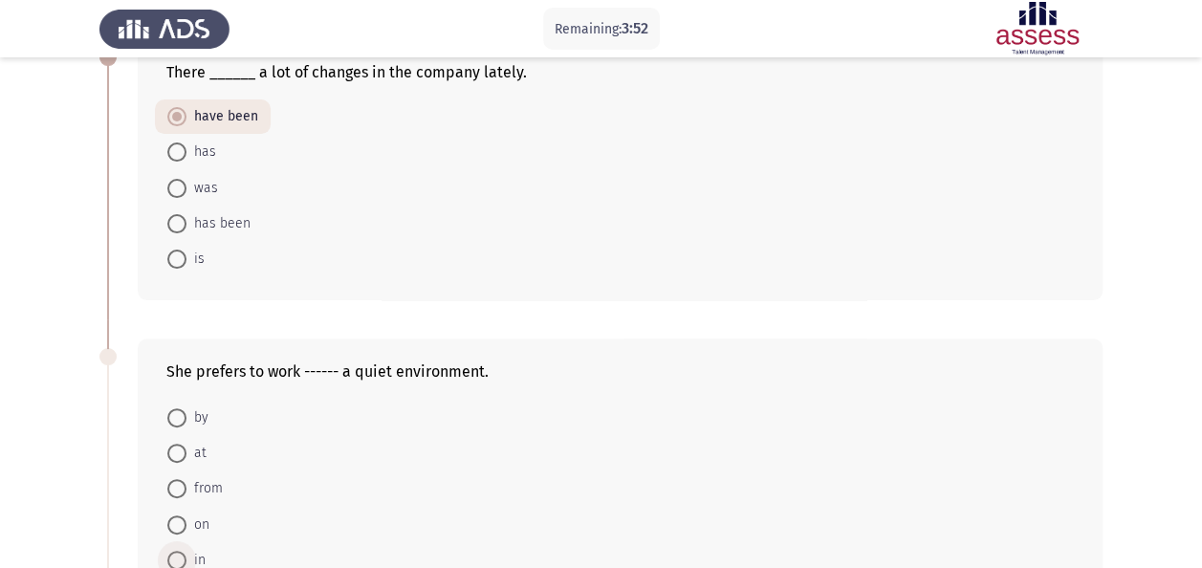
click at [187, 551] on input "in" at bounding box center [176, 560] width 19 height 19
radio input "true"
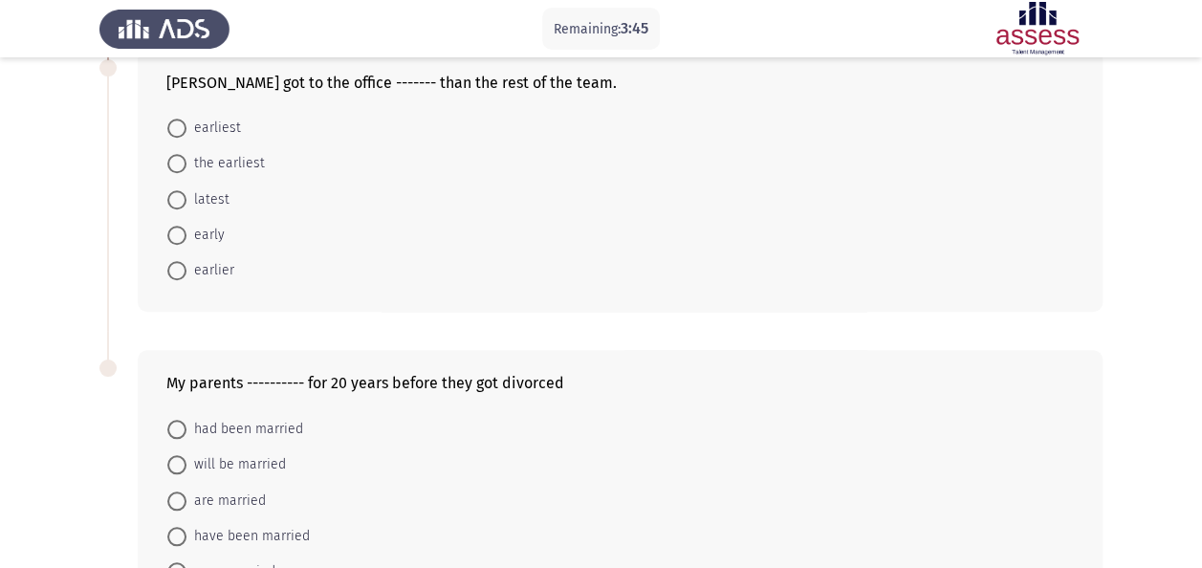
scroll to position [712, 0]
click at [201, 263] on span "earlier" at bounding box center [211, 269] width 48 height 23
click at [187, 263] on input "earlier" at bounding box center [176, 269] width 19 height 19
radio input "true"
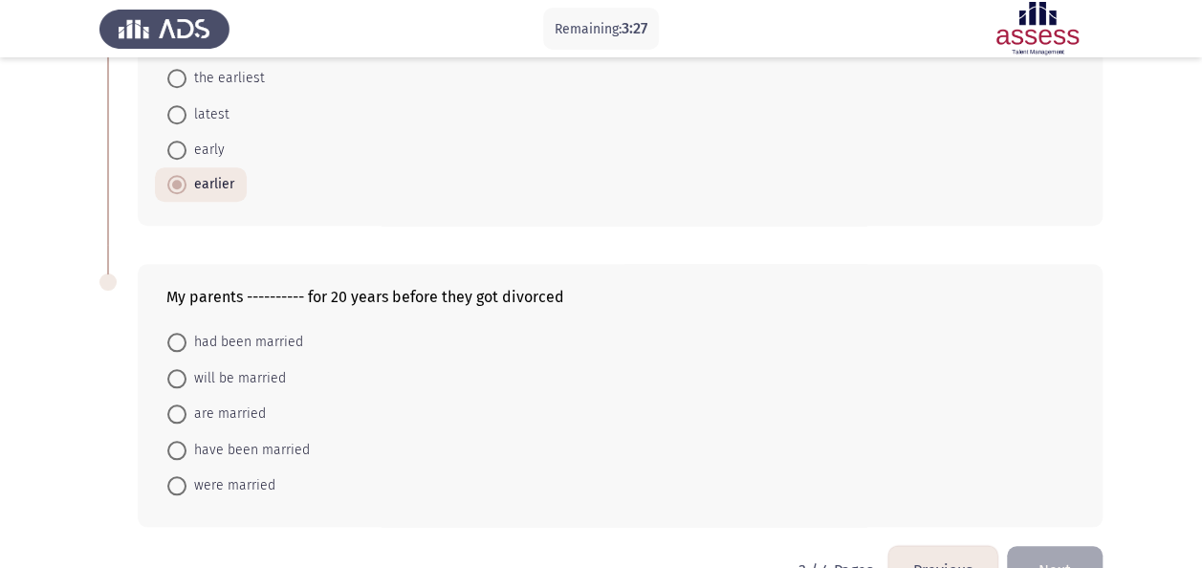
scroll to position [795, 0]
click at [268, 346] on span "had been married" at bounding box center [245, 343] width 117 height 23
click at [187, 346] on input "had been married" at bounding box center [176, 343] width 19 height 19
radio input "true"
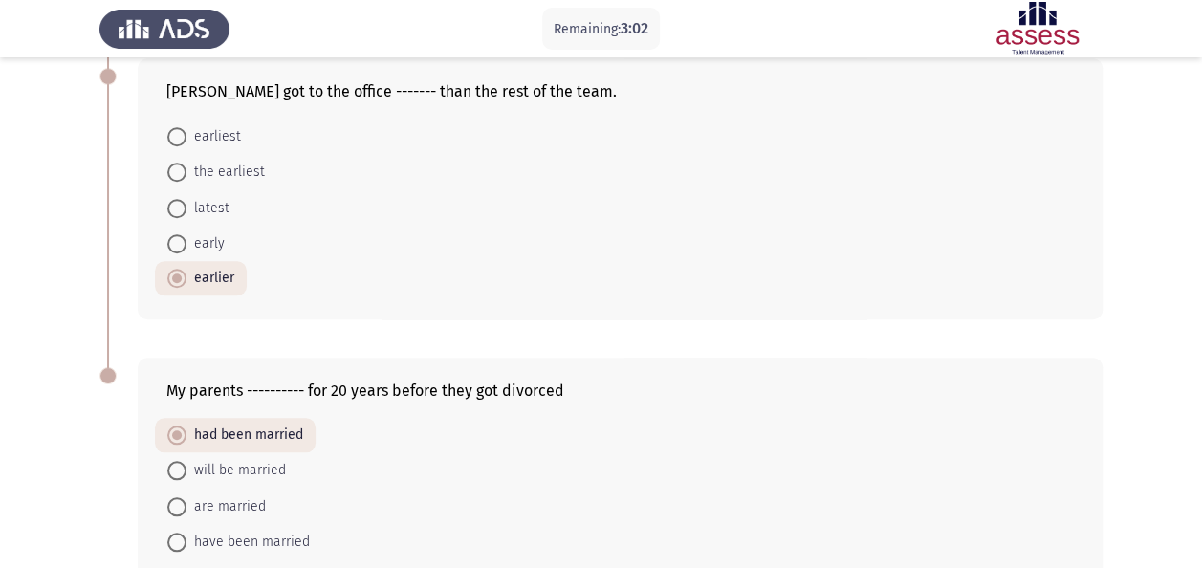
scroll to position [842, 0]
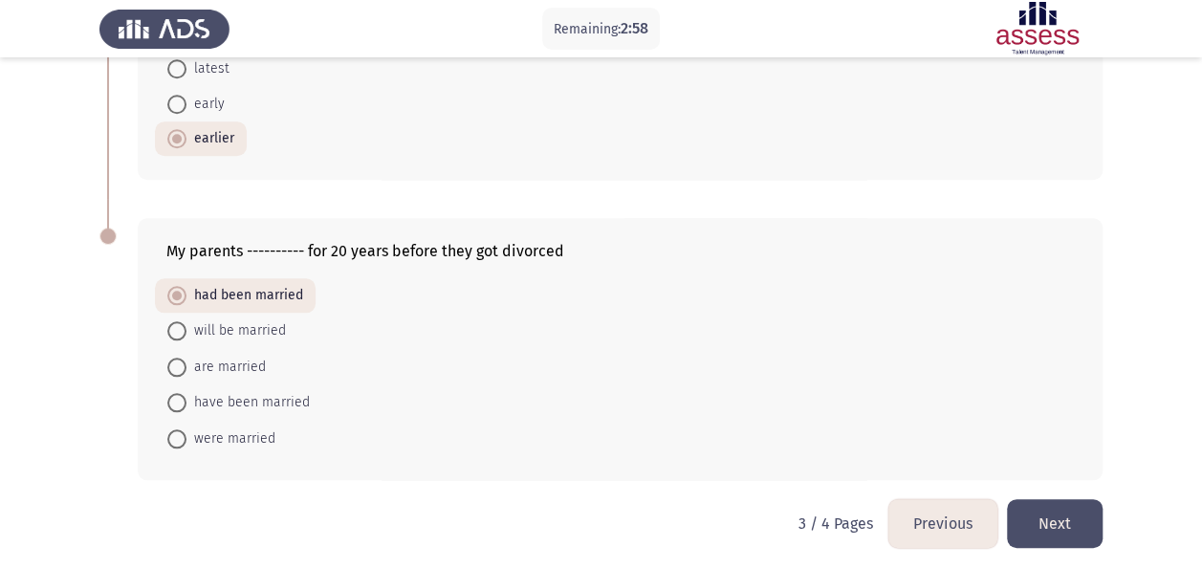
click at [1060, 503] on button "Next" at bounding box center [1055, 523] width 96 height 49
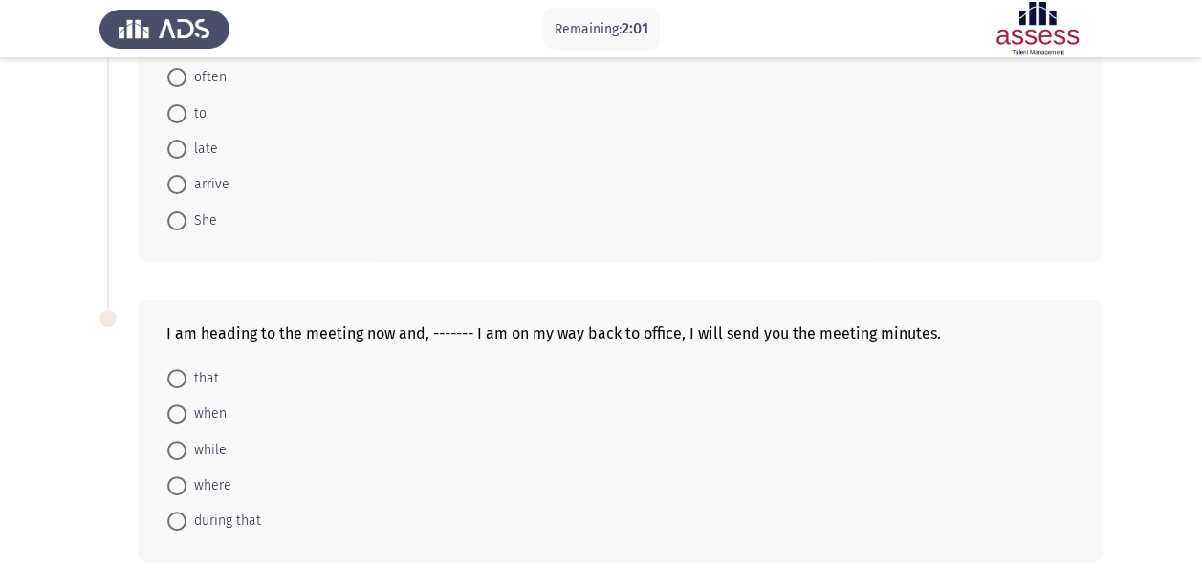
scroll to position [75, 0]
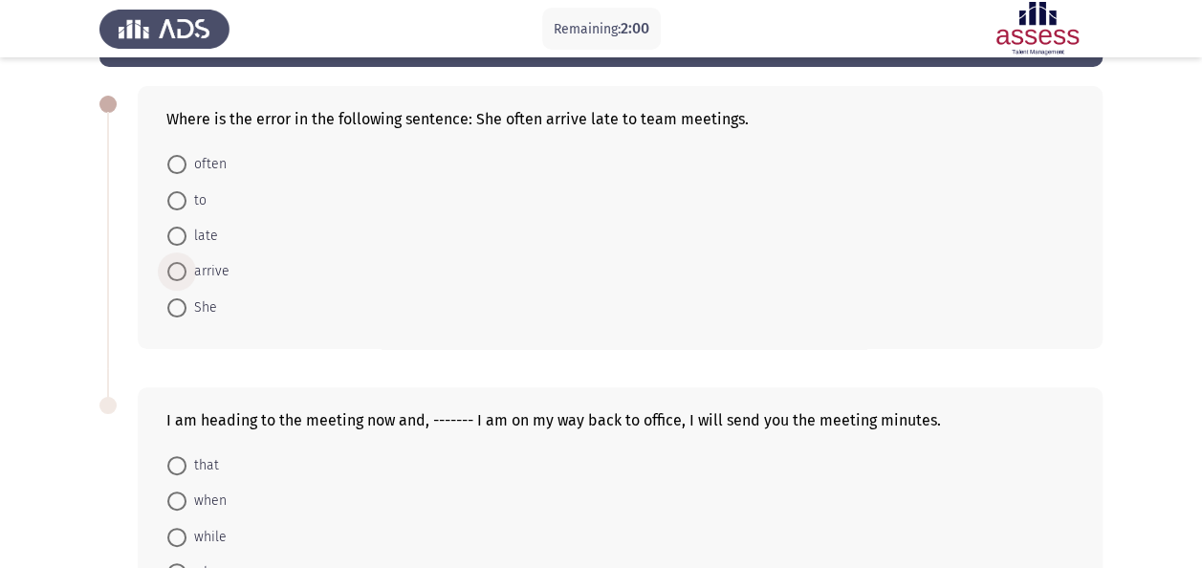
click at [194, 268] on span "arrive" at bounding box center [208, 271] width 43 height 23
click at [187, 268] on input "arrive" at bounding box center [176, 271] width 19 height 19
radio input "true"
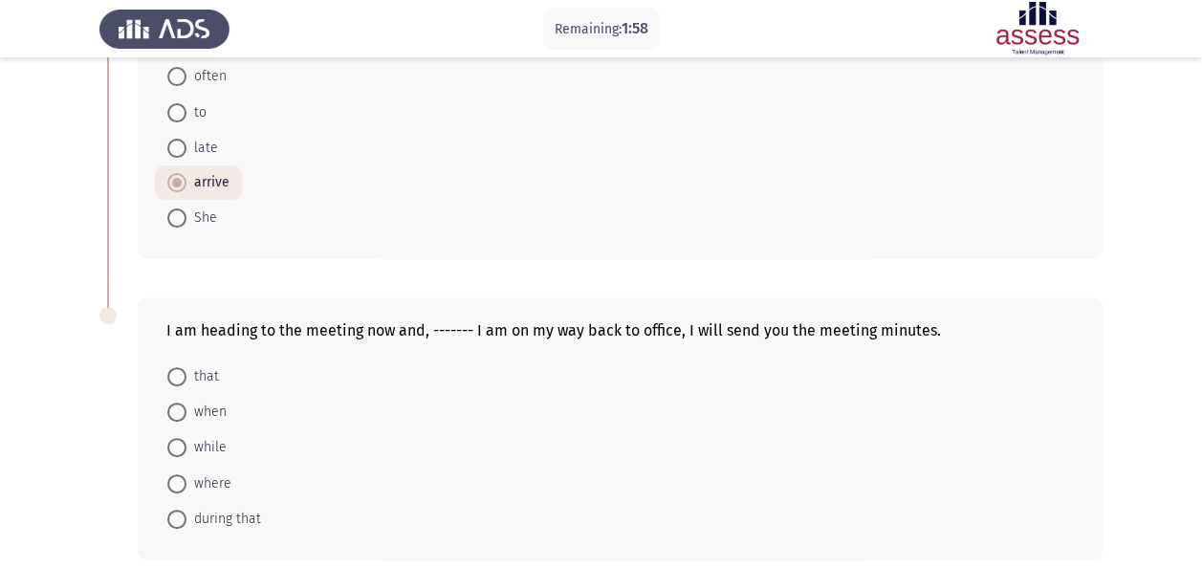
scroll to position [164, 0]
click at [178, 405] on span at bounding box center [176, 411] width 19 height 19
click at [178, 405] on input "when" at bounding box center [176, 411] width 19 height 19
radio input "true"
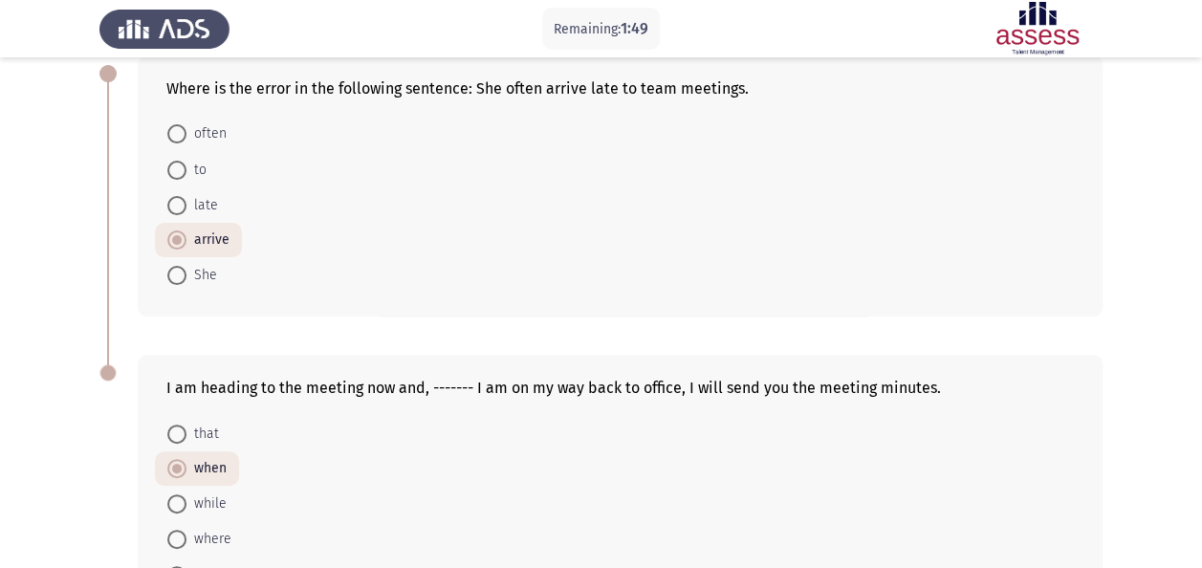
scroll to position [246, 0]
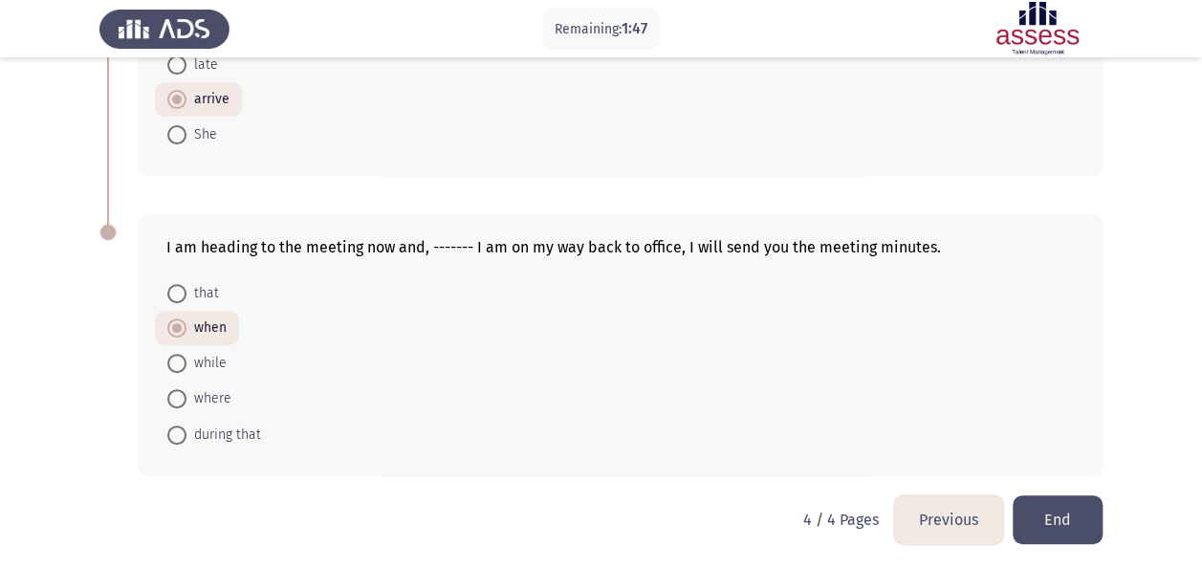
click at [1071, 525] on button "End" at bounding box center [1058, 520] width 90 height 49
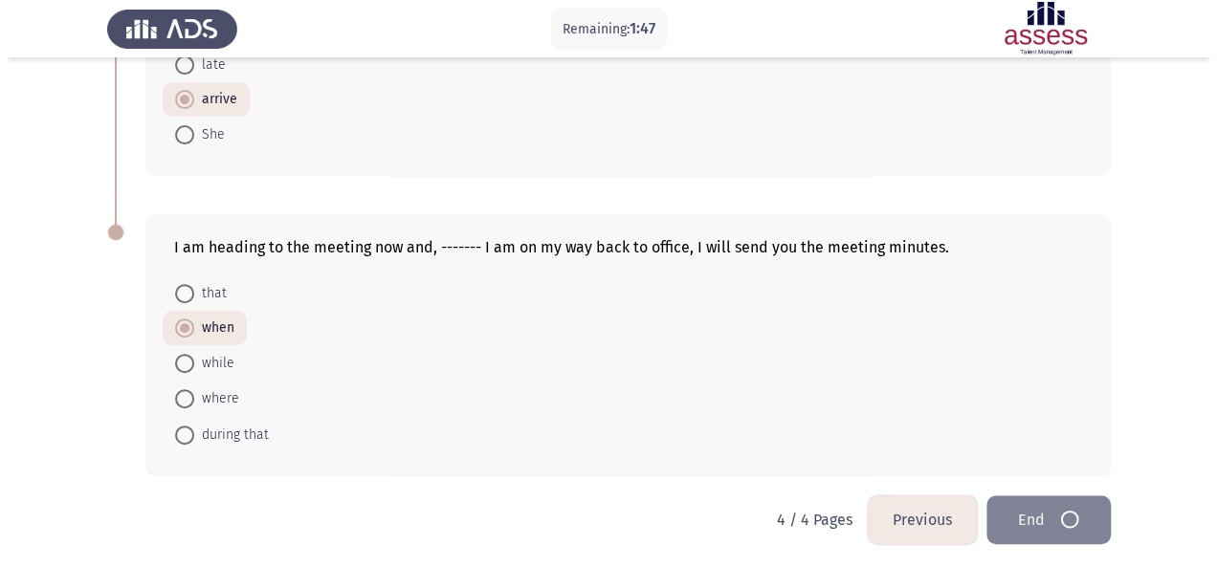
scroll to position [0, 0]
